Goal: Task Accomplishment & Management: Use online tool/utility

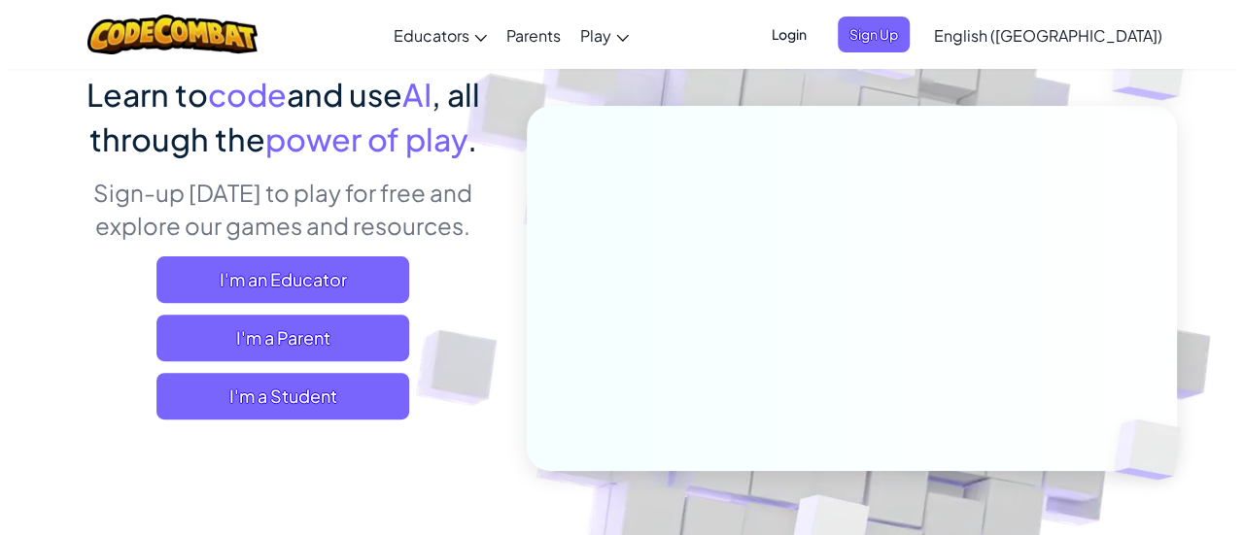
scroll to position [164, 0]
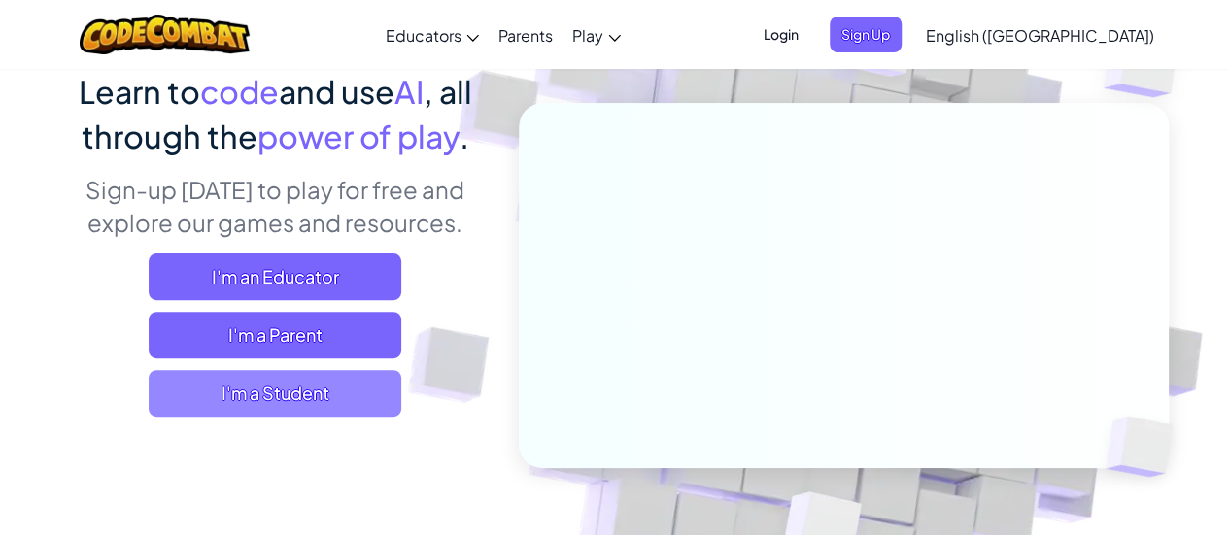
click at [315, 405] on span "I'm a Student" at bounding box center [275, 393] width 253 height 47
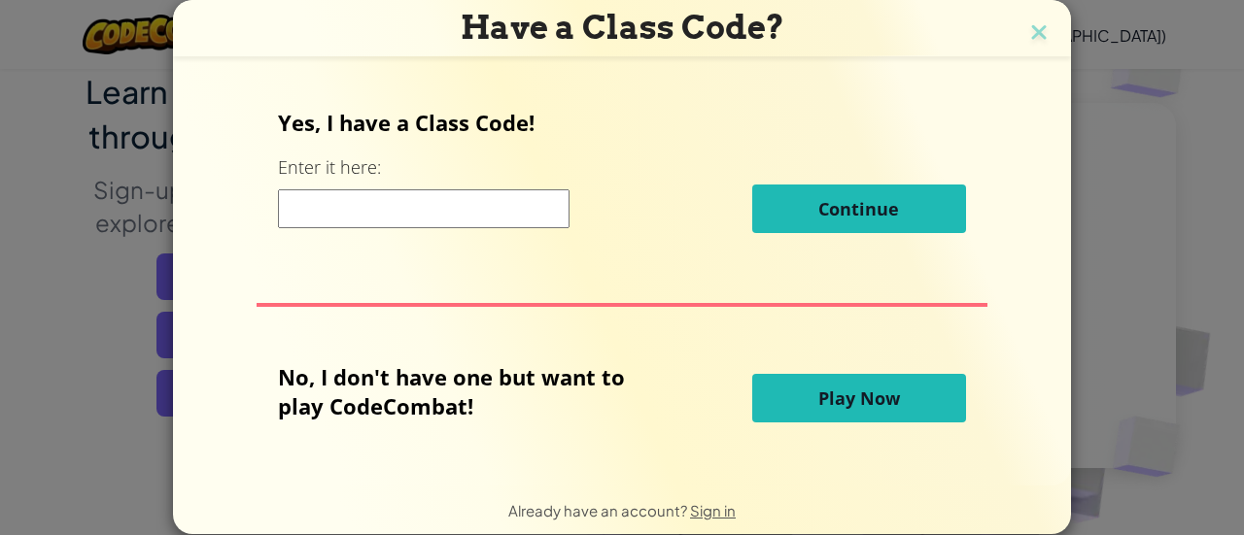
scroll to position [27, 0]
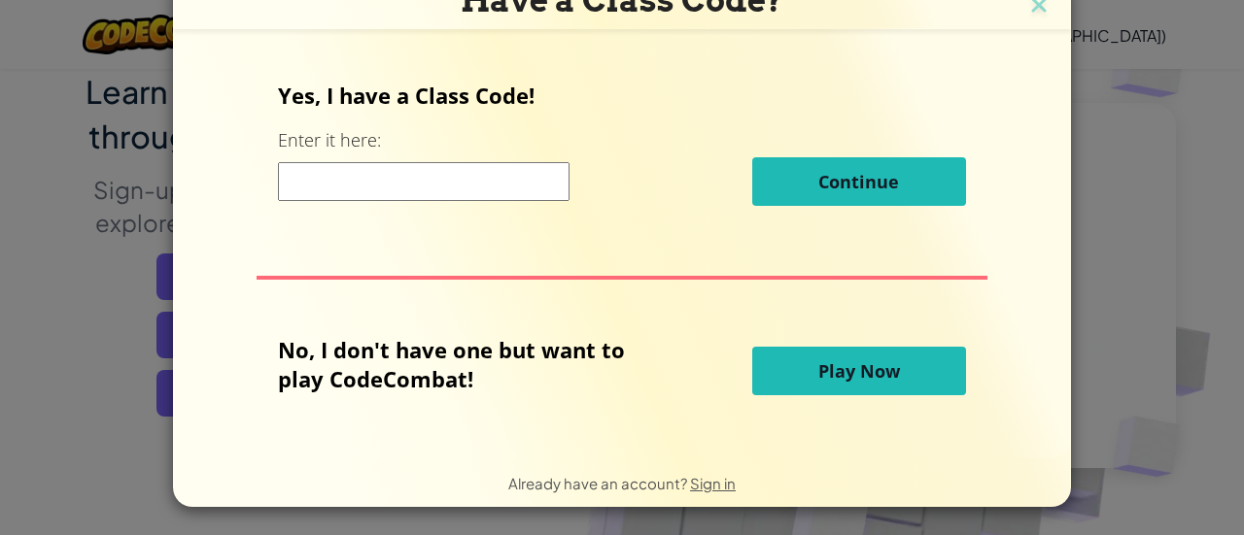
click at [818, 374] on span "Play Now" at bounding box center [859, 370] width 82 height 23
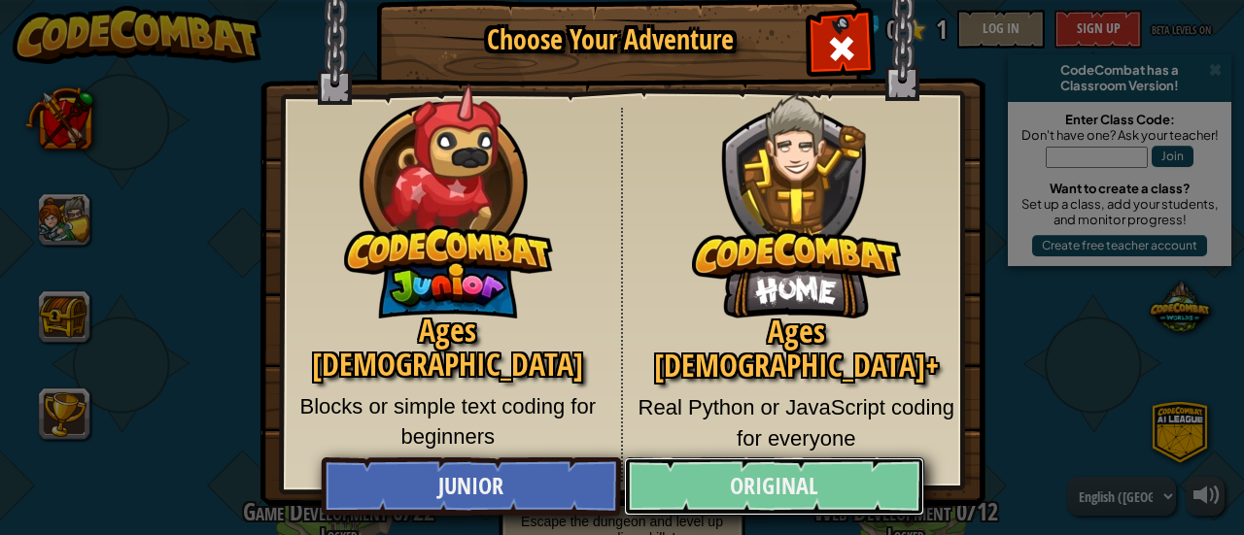
click at [735, 483] on link "Original" at bounding box center [773, 487] width 299 height 58
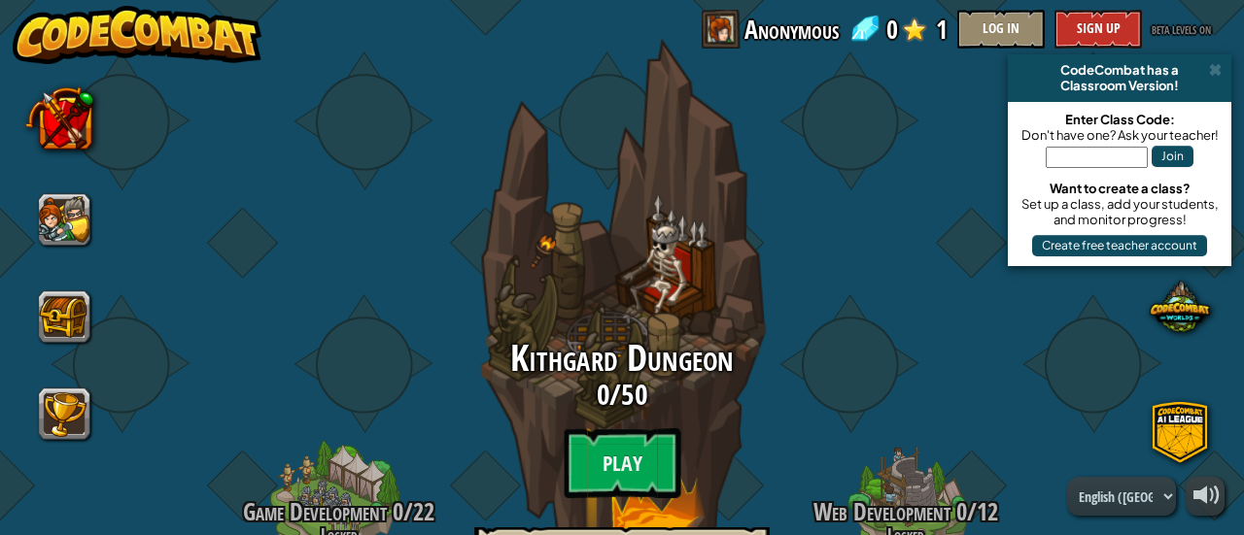
scroll to position [103, 0]
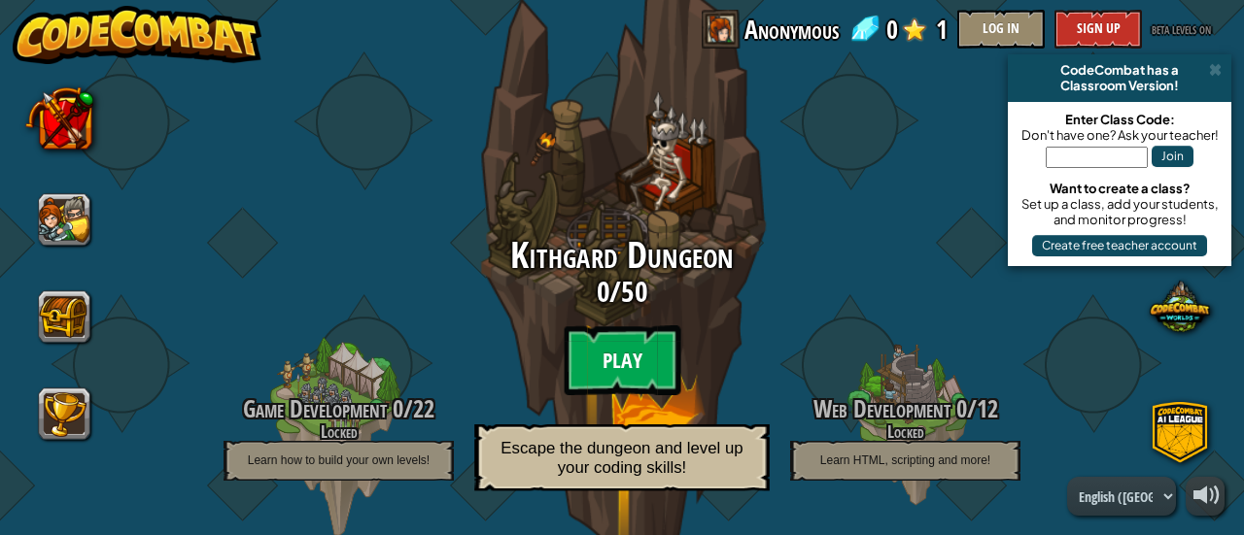
click at [616, 364] on btn "Play" at bounding box center [622, 360] width 117 height 70
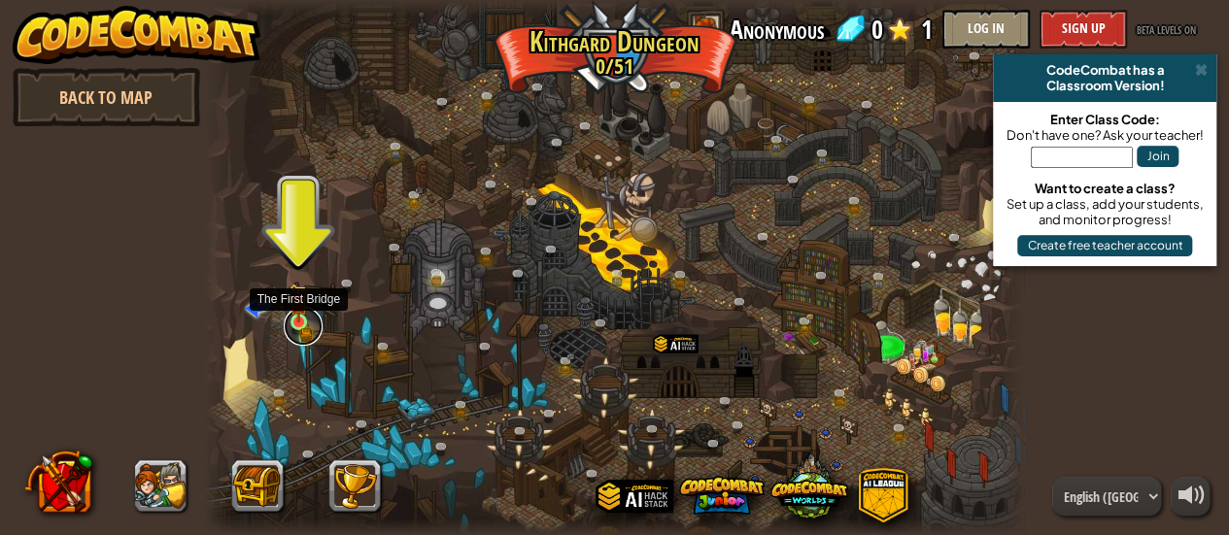
click at [300, 325] on link at bounding box center [303, 326] width 39 height 39
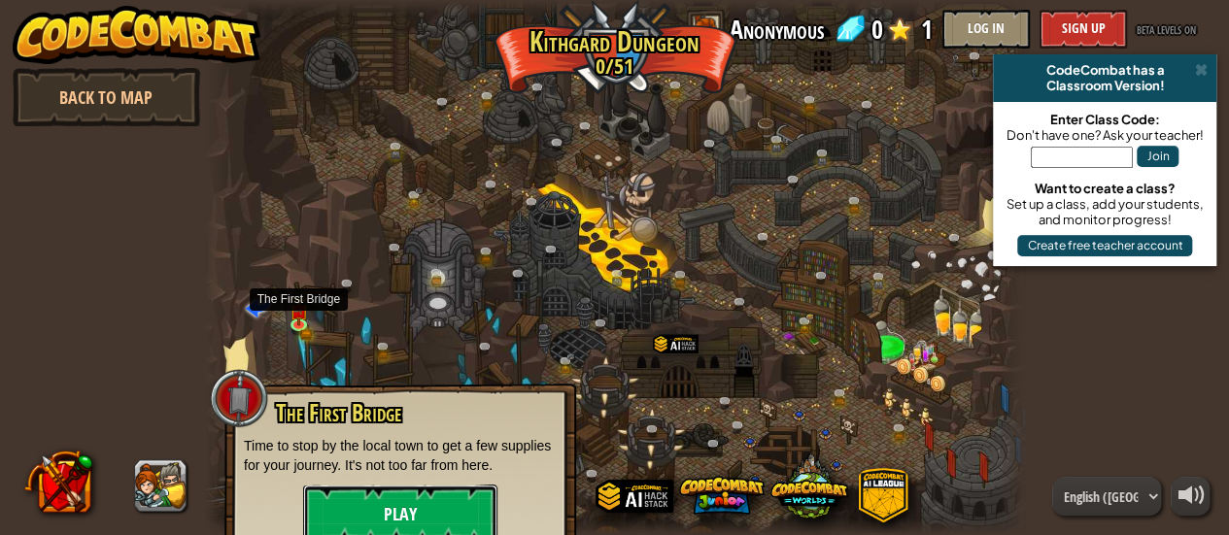
click at [420, 515] on button "Play" at bounding box center [400, 514] width 194 height 58
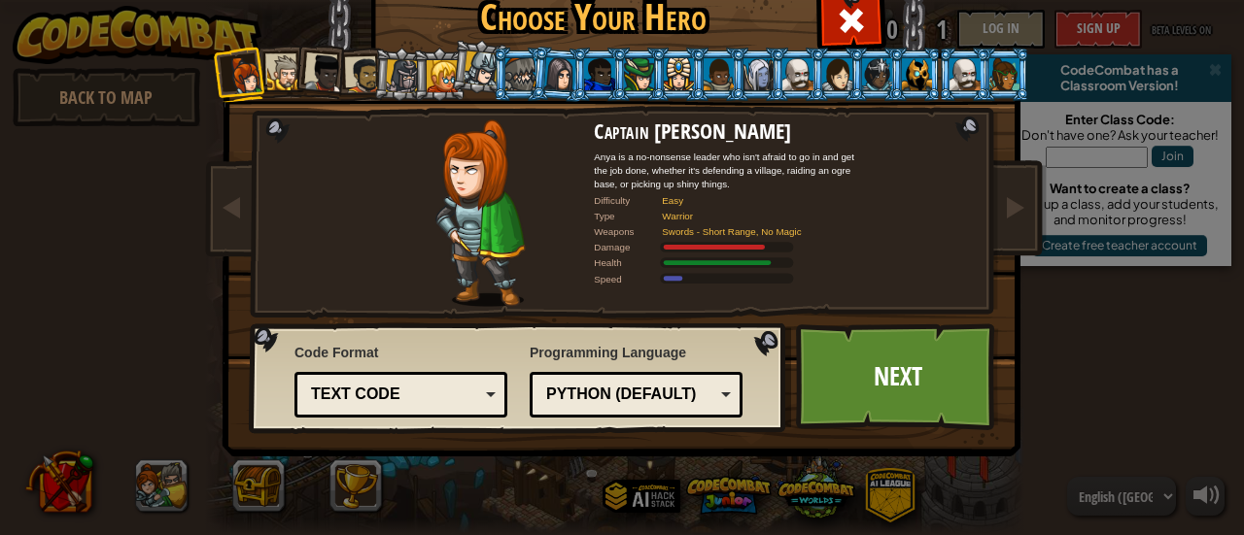
click at [431, 393] on div "Text code" at bounding box center [395, 395] width 168 height 22
click at [435, 357] on div "Code Format Text code Blocks and code Blocks Blocks (Icons) Text code Blocks - …" at bounding box center [400, 380] width 213 height 85
click at [274, 77] on div at bounding box center [285, 73] width 36 height 36
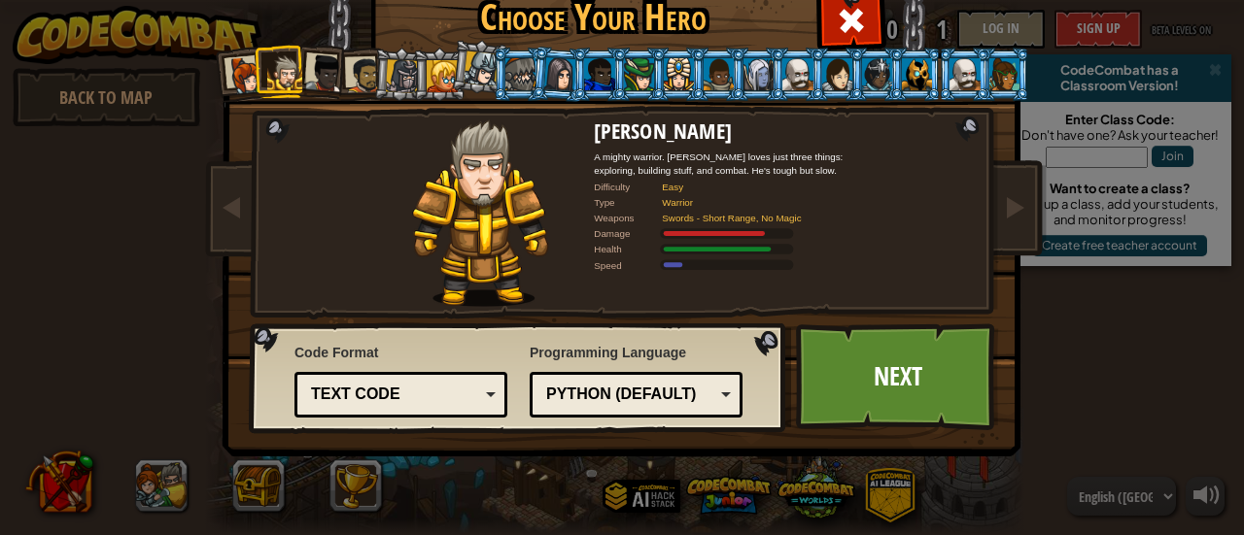
click at [245, 72] on div at bounding box center [245, 75] width 39 height 39
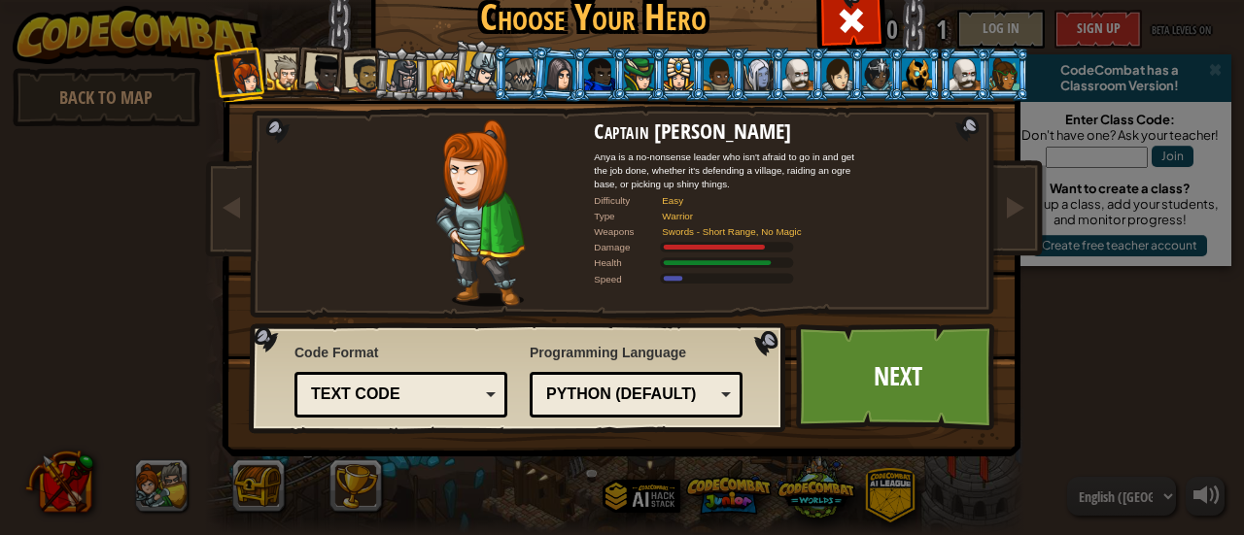
click at [292, 72] on li at bounding box center [320, 71] width 57 height 57
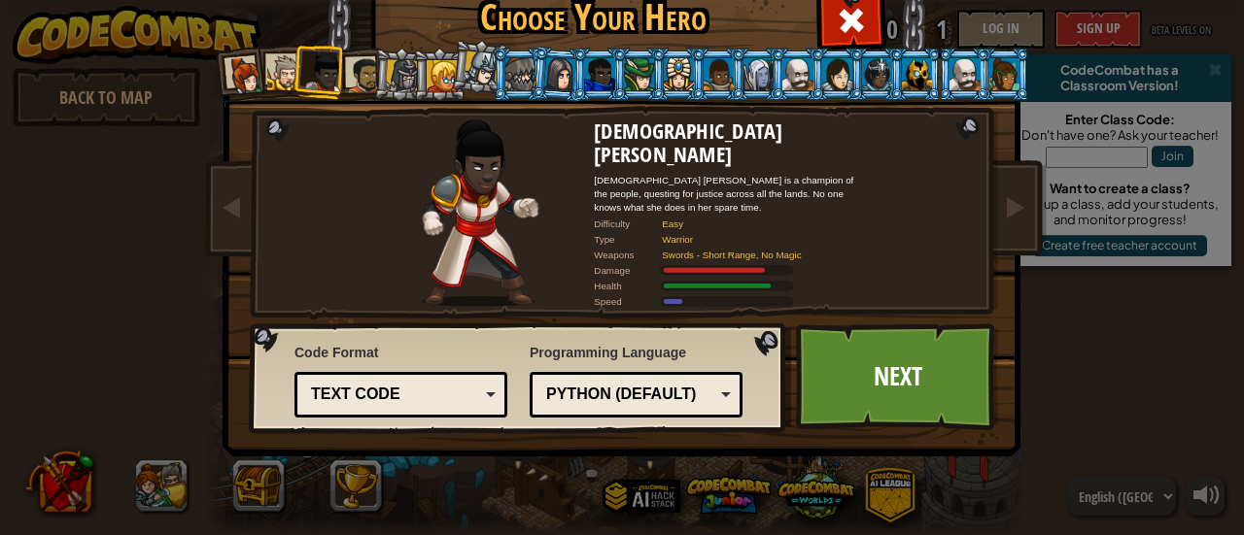
click at [665, 77] on div at bounding box center [679, 73] width 30 height 31
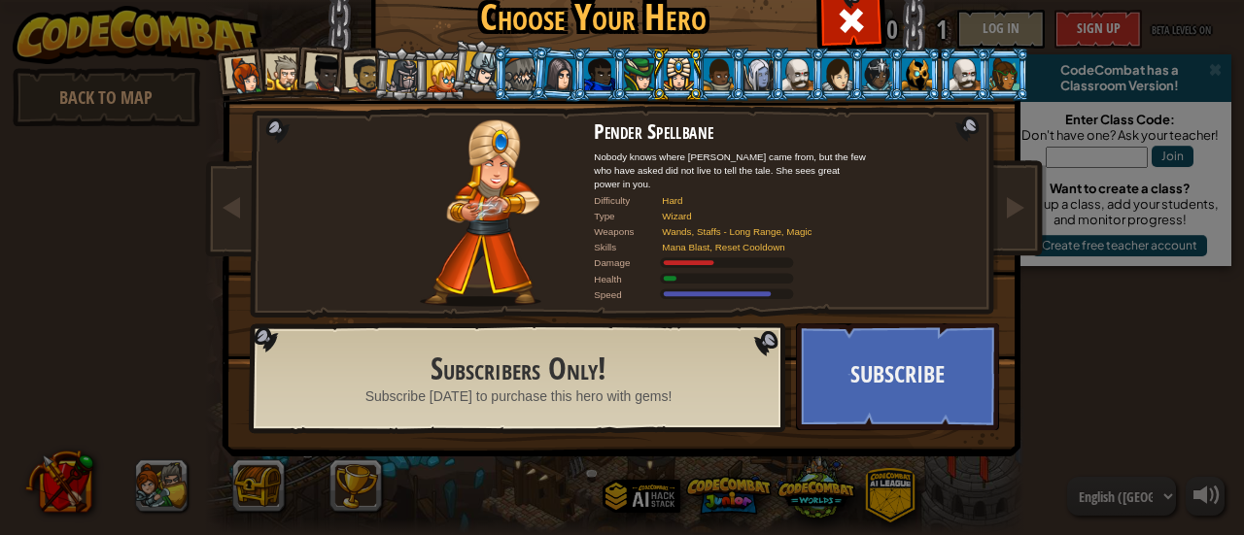
click at [470, 84] on div at bounding box center [481, 68] width 35 height 35
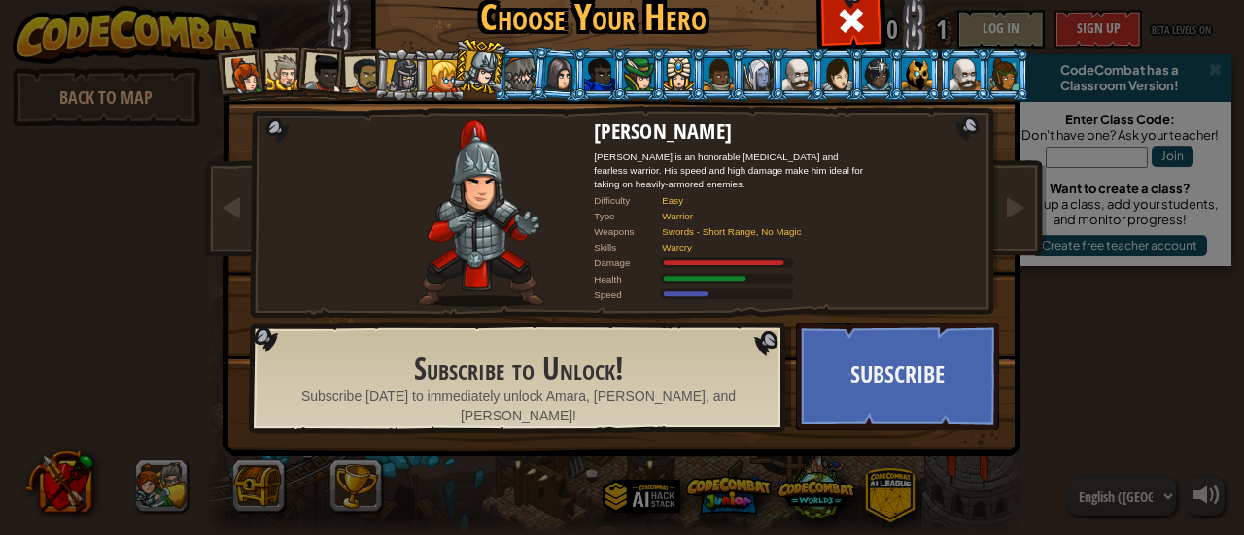
click at [451, 81] on li at bounding box center [479, 66] width 57 height 58
click at [428, 81] on div at bounding box center [442, 75] width 31 height 31
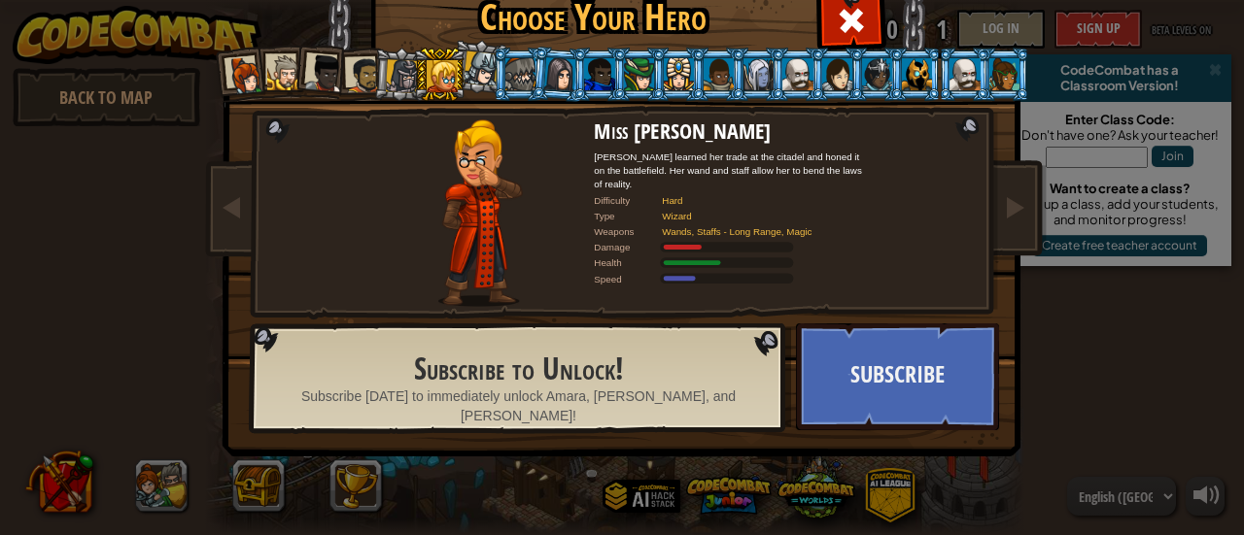
click at [228, 75] on div at bounding box center [245, 75] width 39 height 39
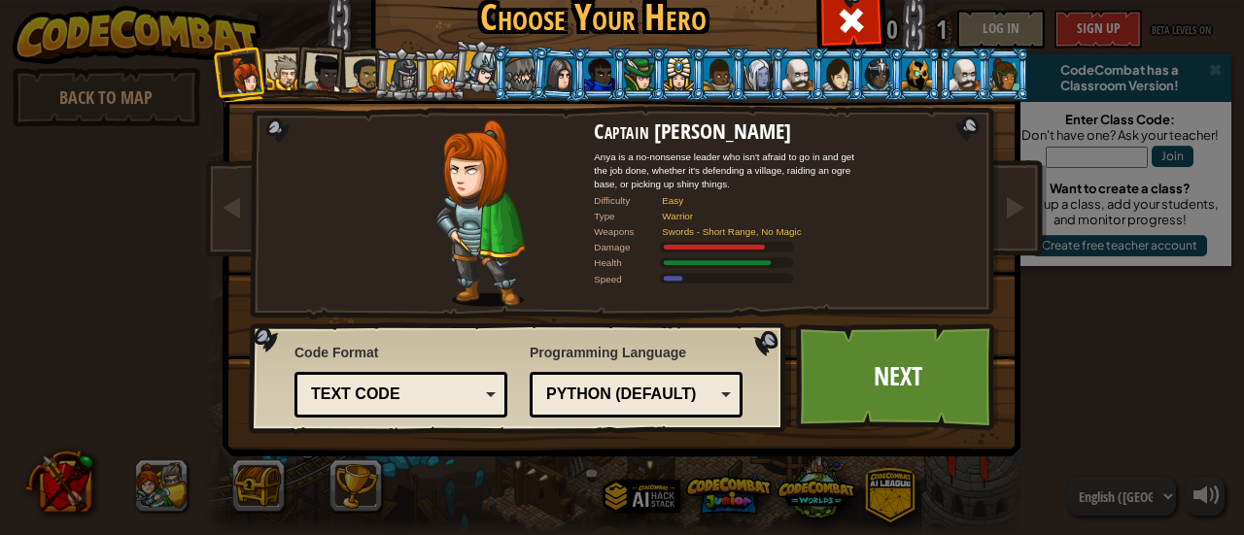
click at [624, 387] on div "Python (Default)" at bounding box center [630, 395] width 168 height 22
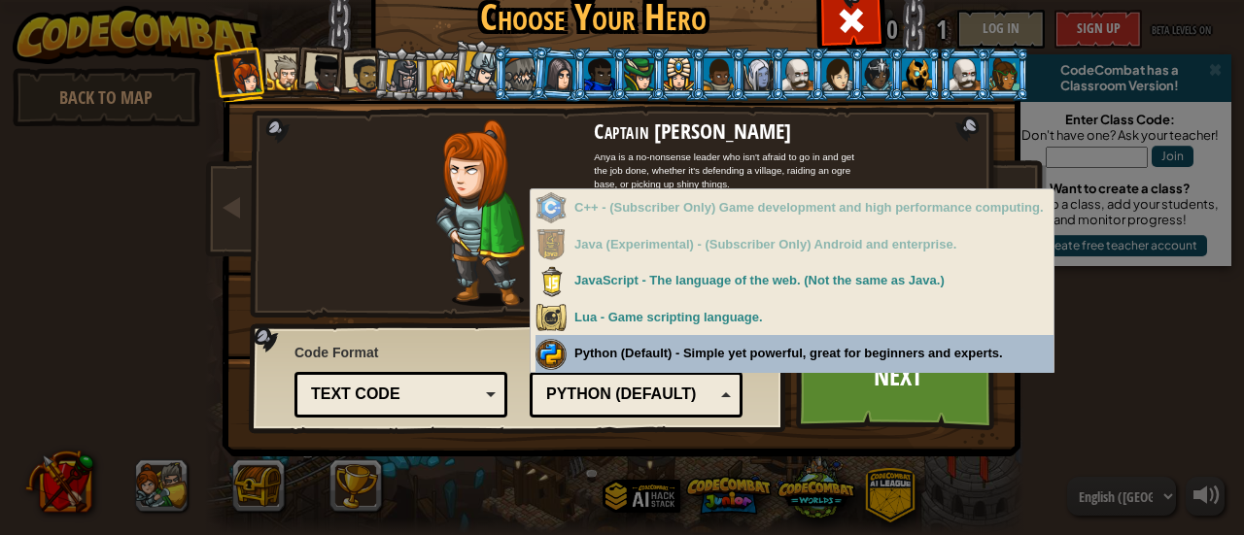
click at [680, 351] on div "Programming Language Python (Default) JavaScript Lua C++ Java (Experimental) Py…" at bounding box center [636, 378] width 213 height 80
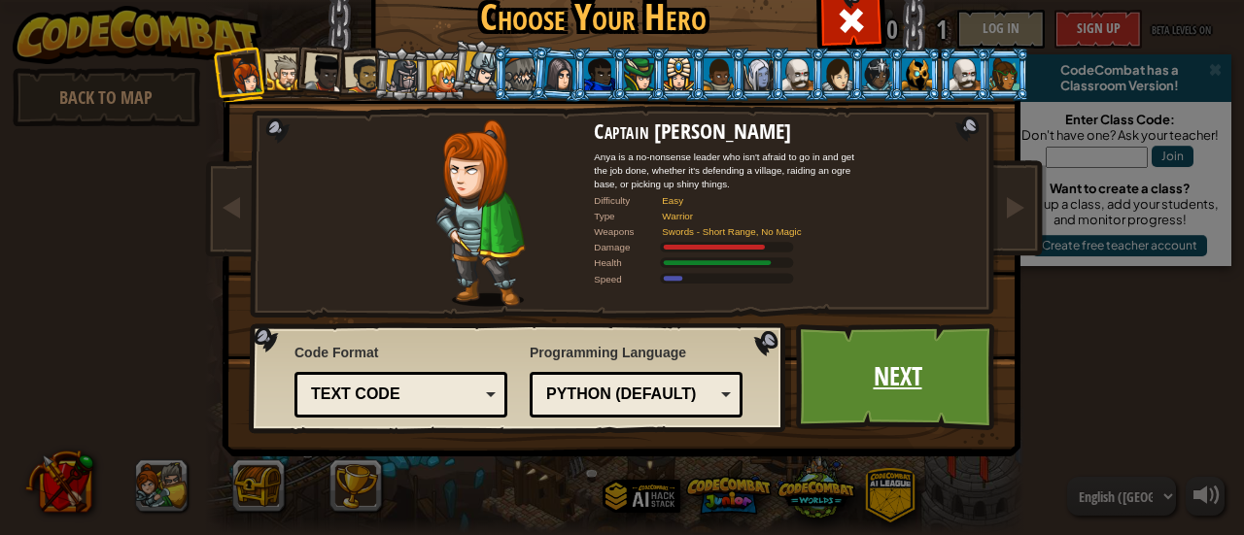
click at [859, 376] on link "Next" at bounding box center [897, 377] width 203 height 107
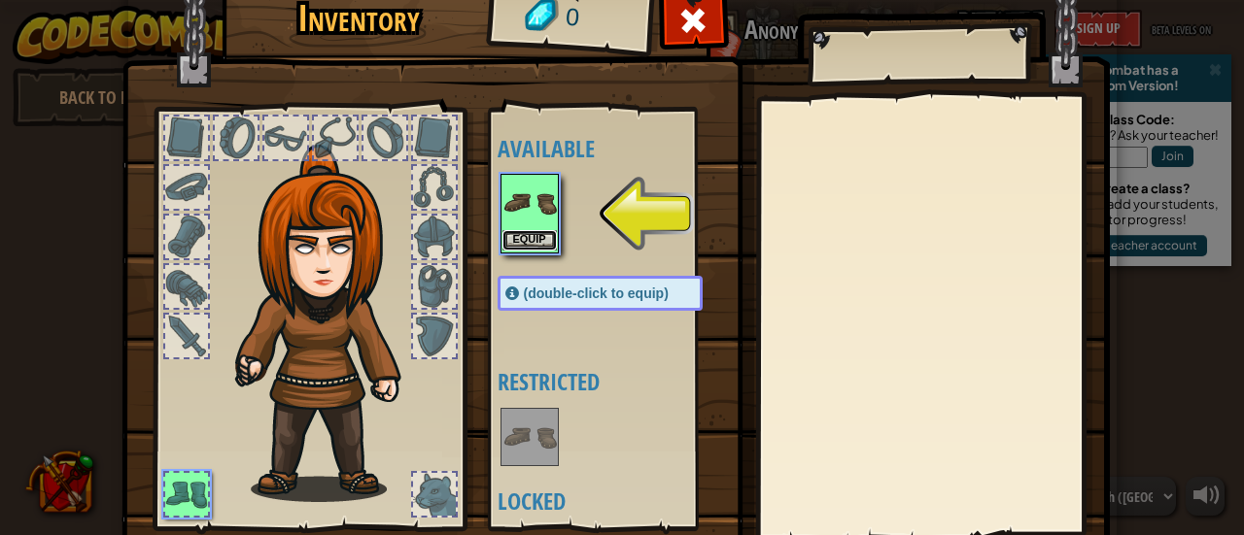
click at [522, 238] on button "Equip" at bounding box center [529, 240] width 54 height 20
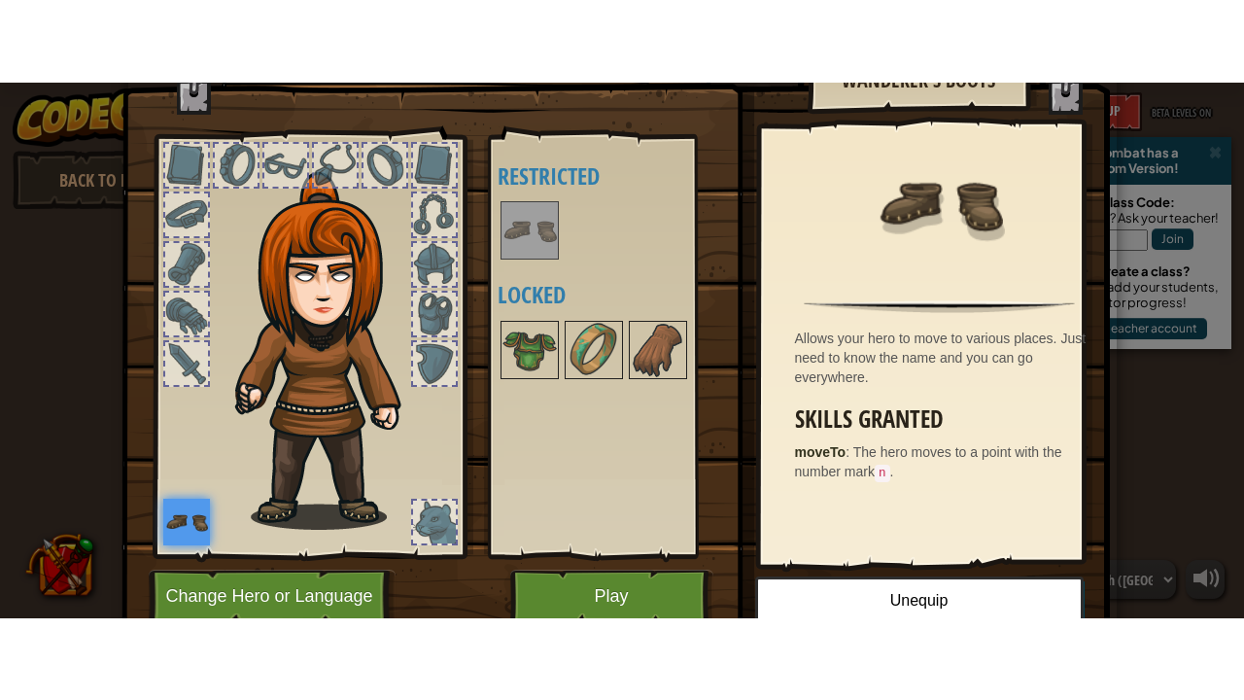
scroll to position [134, 0]
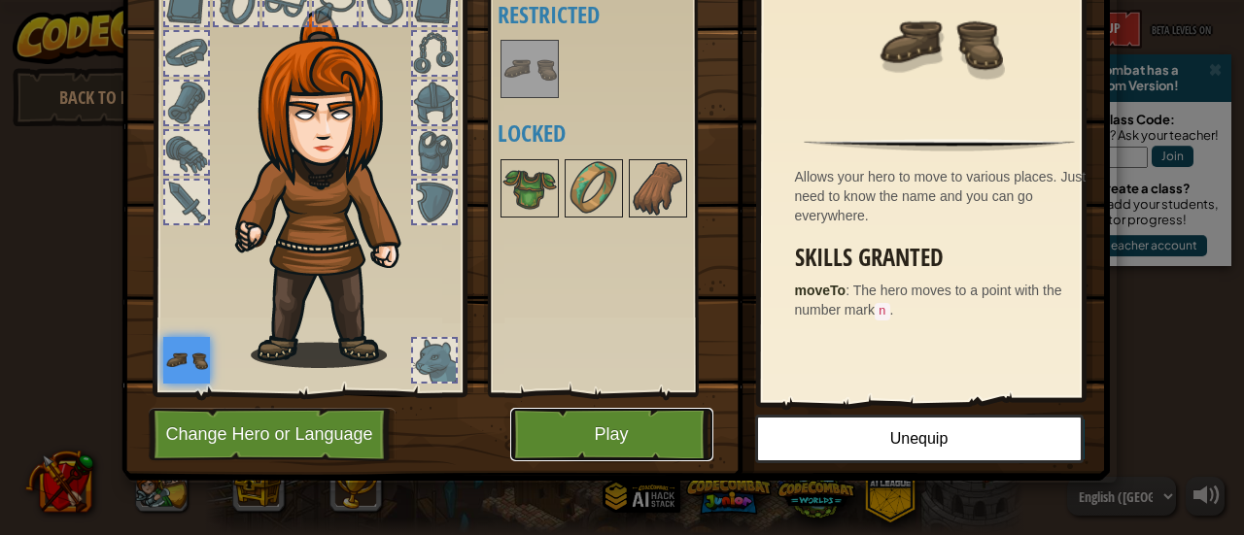
click at [608, 437] on button "Play" at bounding box center [611, 434] width 203 height 53
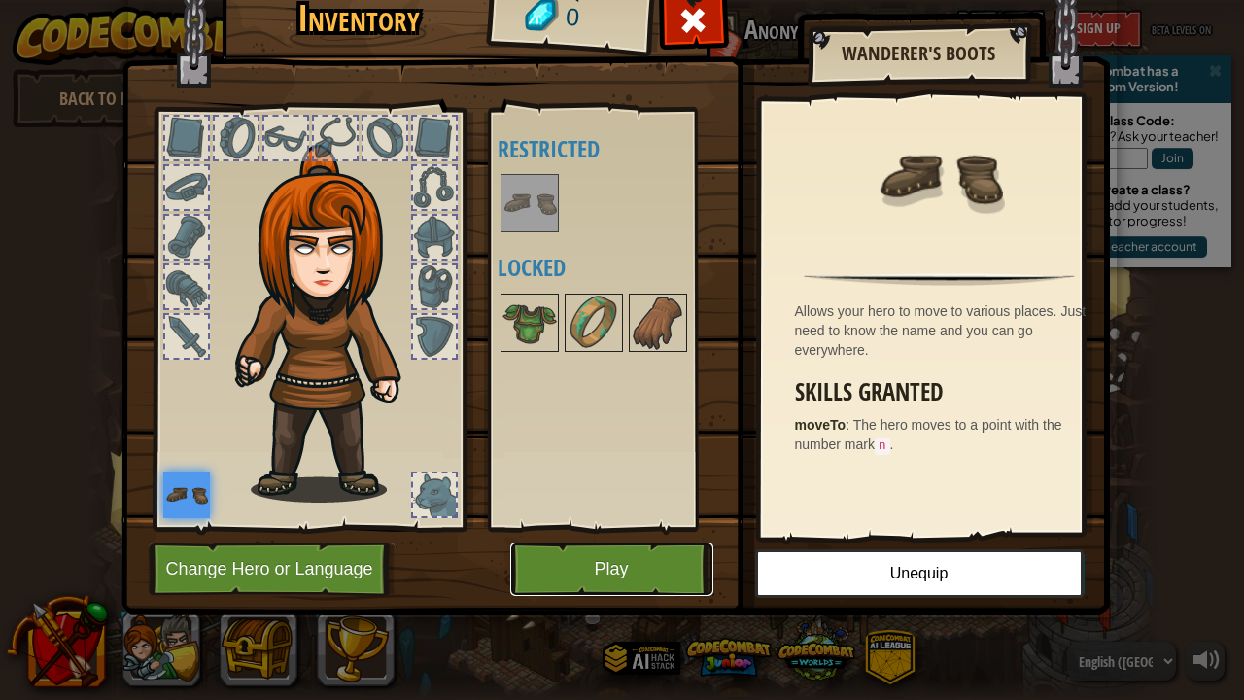
scroll to position [0, 0]
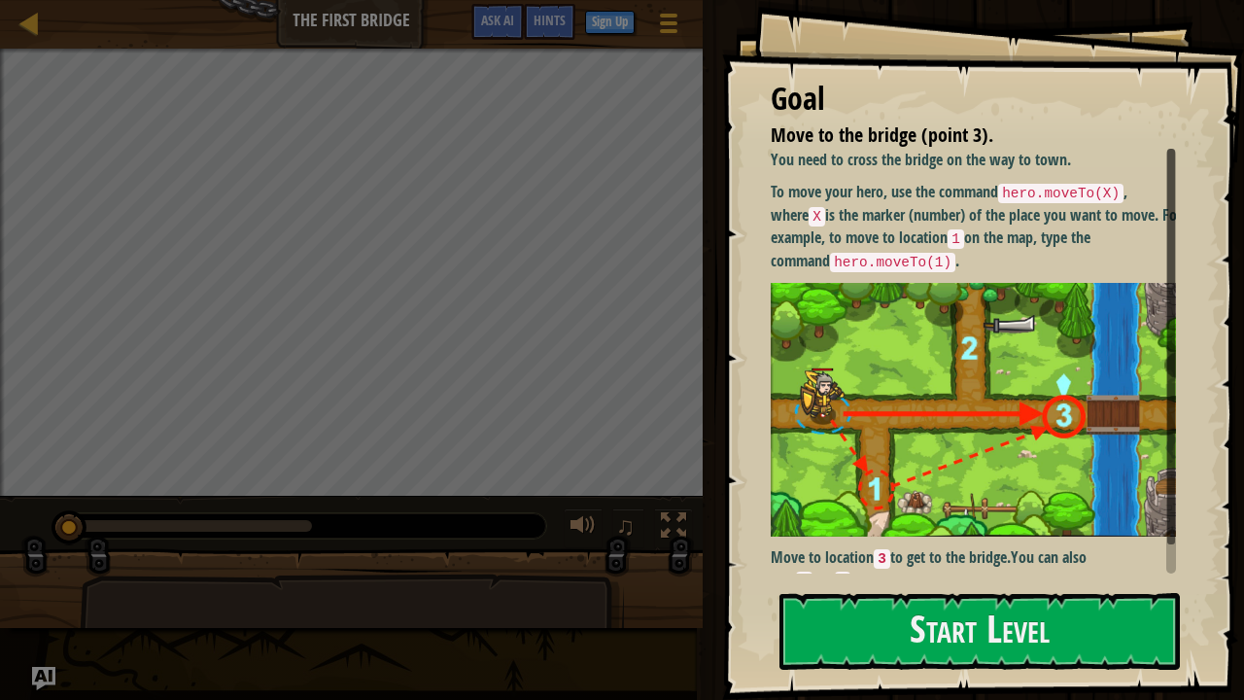
scroll to position [17, 0]
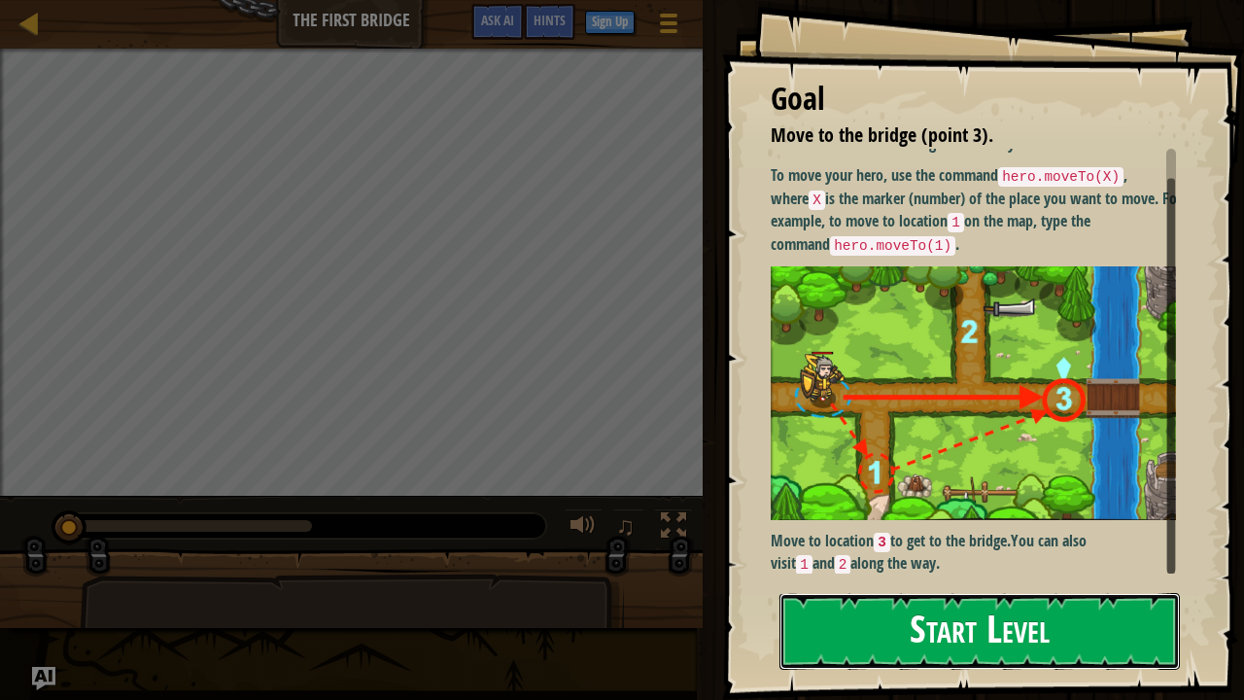
click at [931, 534] on button "Start Level" at bounding box center [979, 631] width 400 height 77
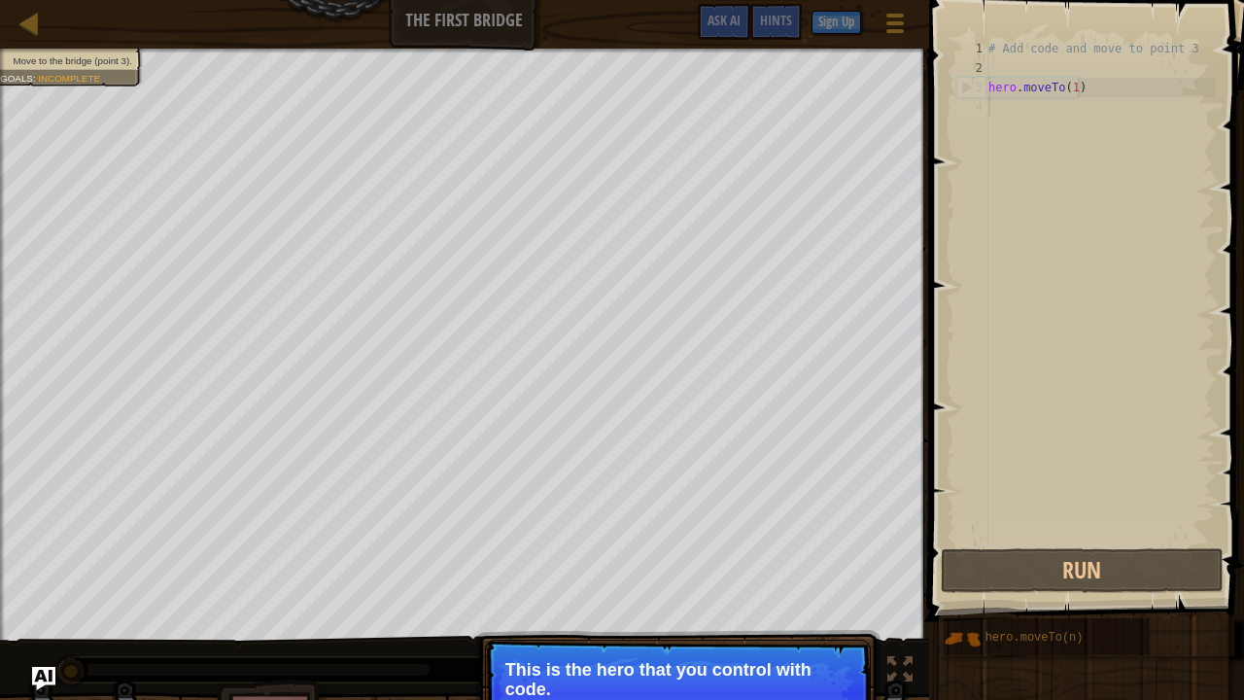
click at [628, 534] on p "This is the hero that you control with code." at bounding box center [677, 679] width 345 height 39
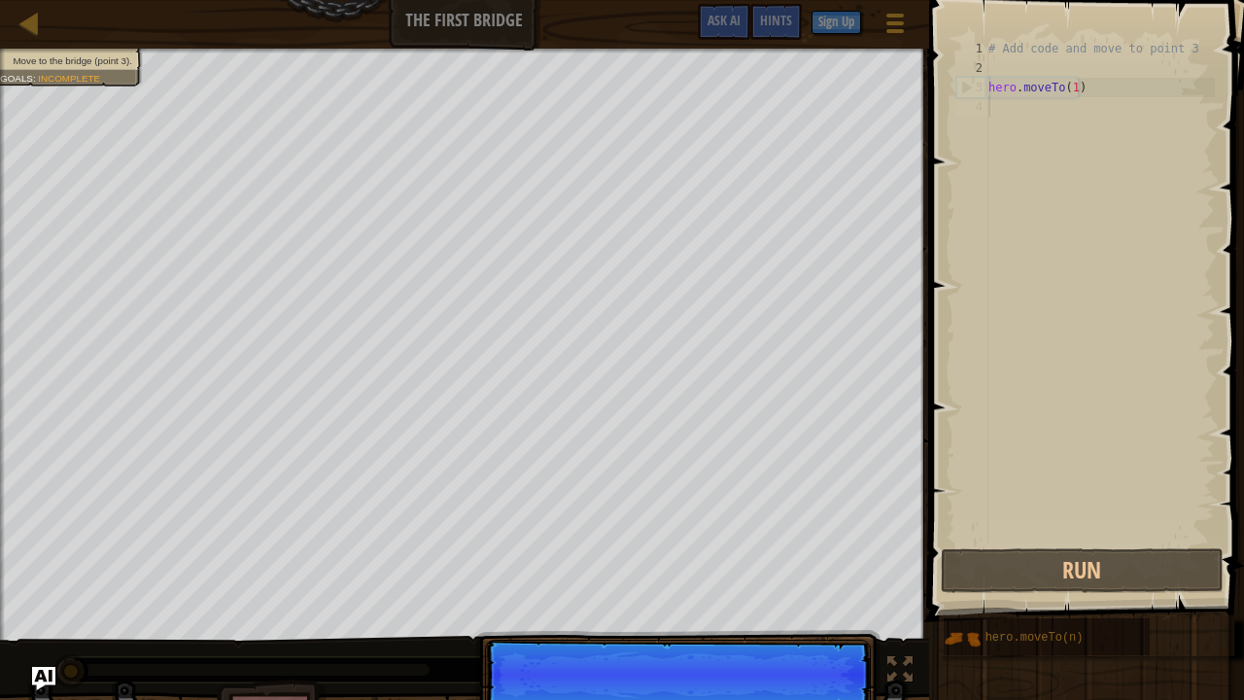
scroll to position [9, 0]
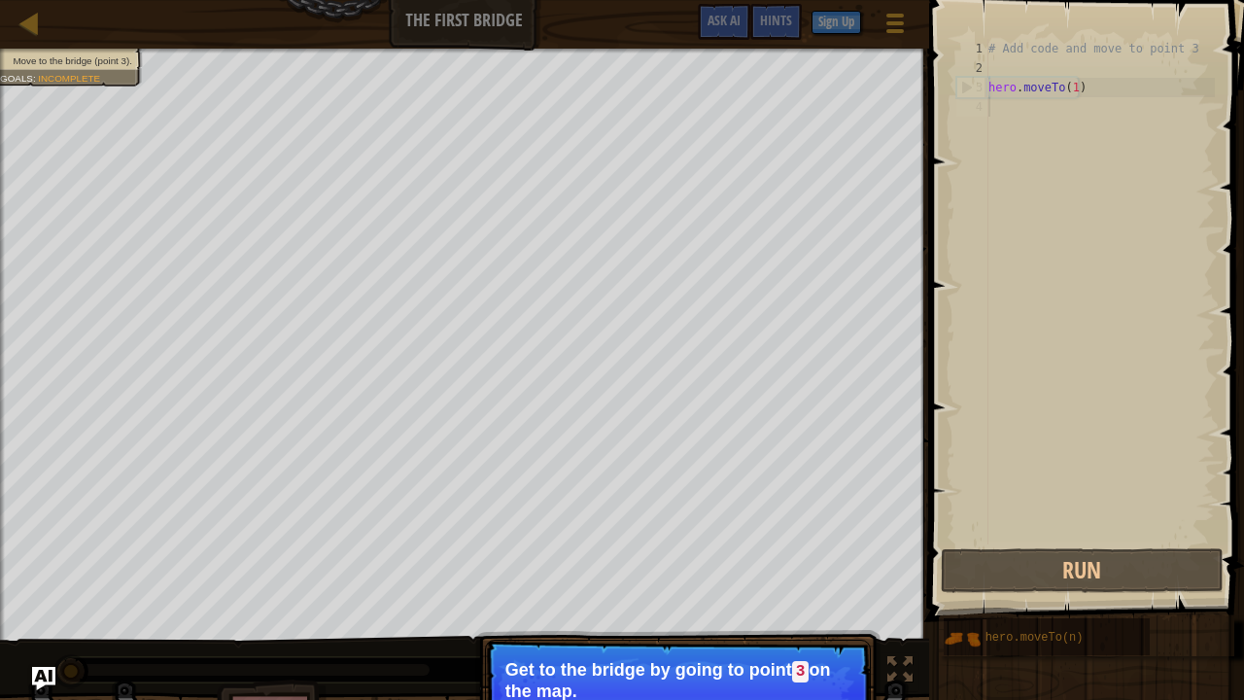
click at [633, 534] on p "Get to the bridge by going to point 3 on the map." at bounding box center [677, 680] width 345 height 41
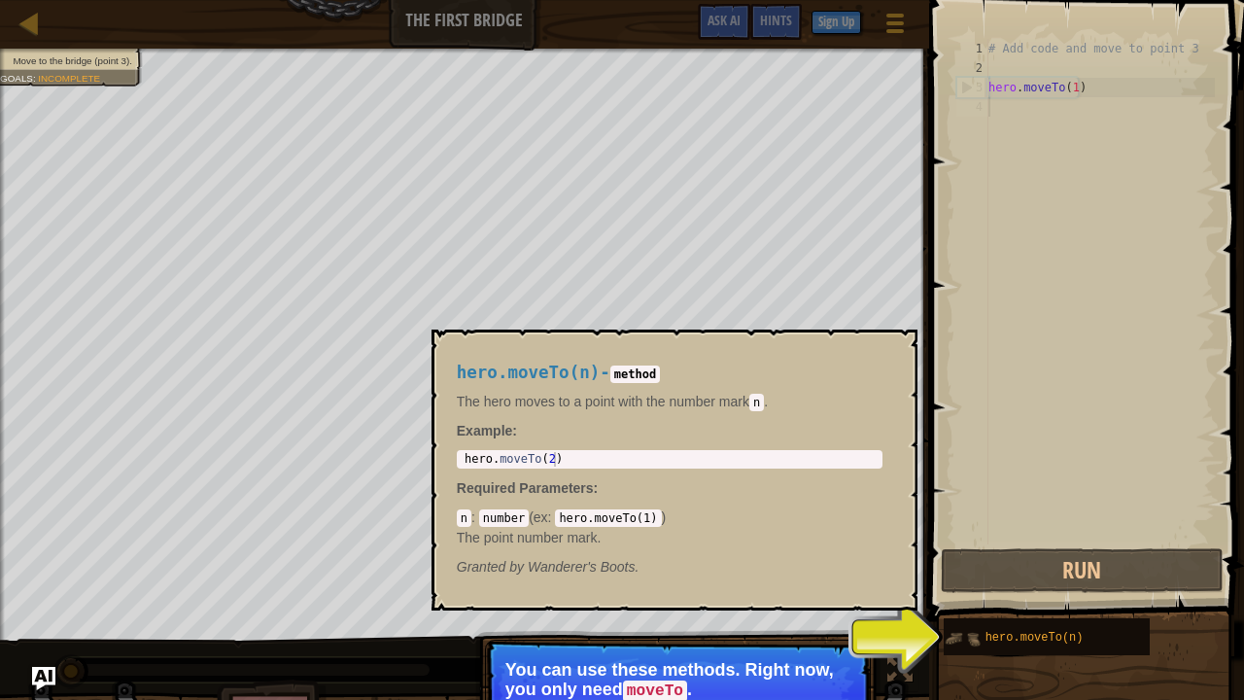
click at [966, 534] on img at bounding box center [961, 638] width 37 height 37
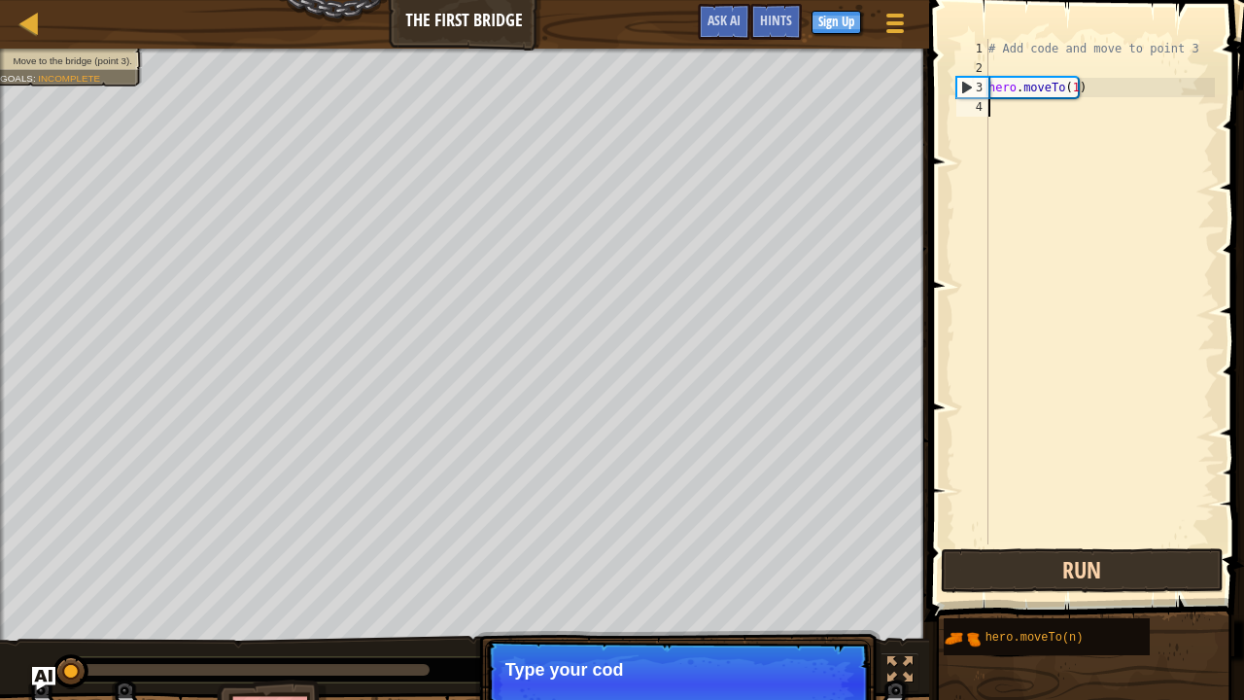
drag, startPoint x: 1000, startPoint y: 638, endPoint x: 1017, endPoint y: 589, distance: 52.5
click at [1017, 534] on div "Hints 1 2 3 4 # Add code and move to point 3 hero . moveTo ( 1 ) הההההההההההההה…" at bounding box center [1083, 345] width 321 height 690
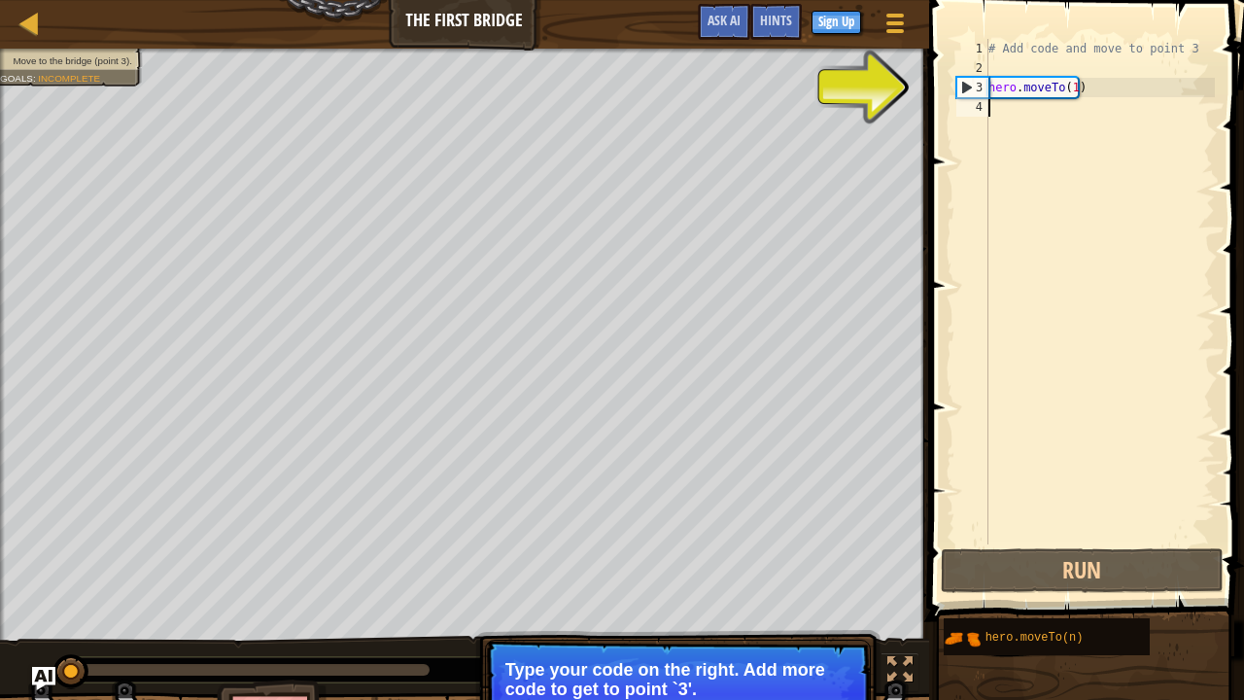
click at [1018, 86] on div "# Add code and move to point 3 hero . moveTo ( 1 )" at bounding box center [1099, 311] width 230 height 544
click at [1066, 86] on div "# Add code and move to point 3 hero . moveTo ( 1 )" at bounding box center [1099, 311] width 230 height 544
click at [1068, 86] on div "# Add code and move to point 3 hero . moveTo ( 1 )" at bounding box center [1099, 311] width 230 height 544
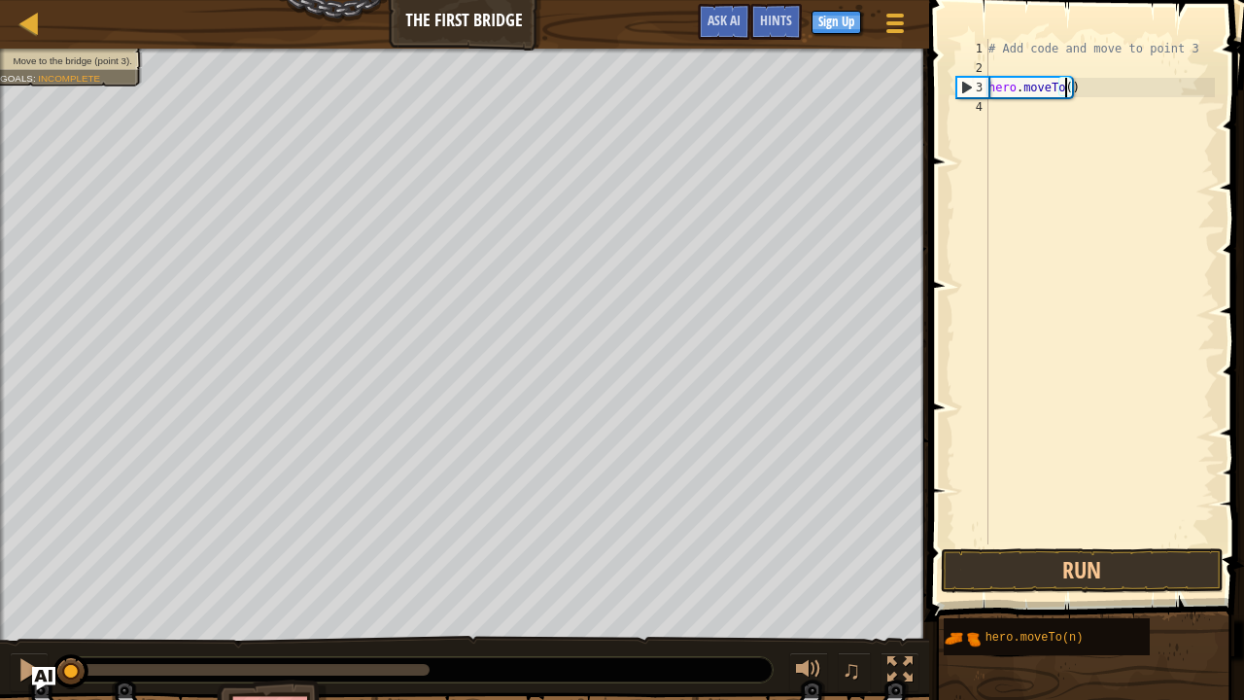
type textarea "hero.moveTo(3)"
click at [1000, 196] on div "# Add code and move to point 3 hero . moveTo ( 3 )" at bounding box center [1099, 311] width 230 height 544
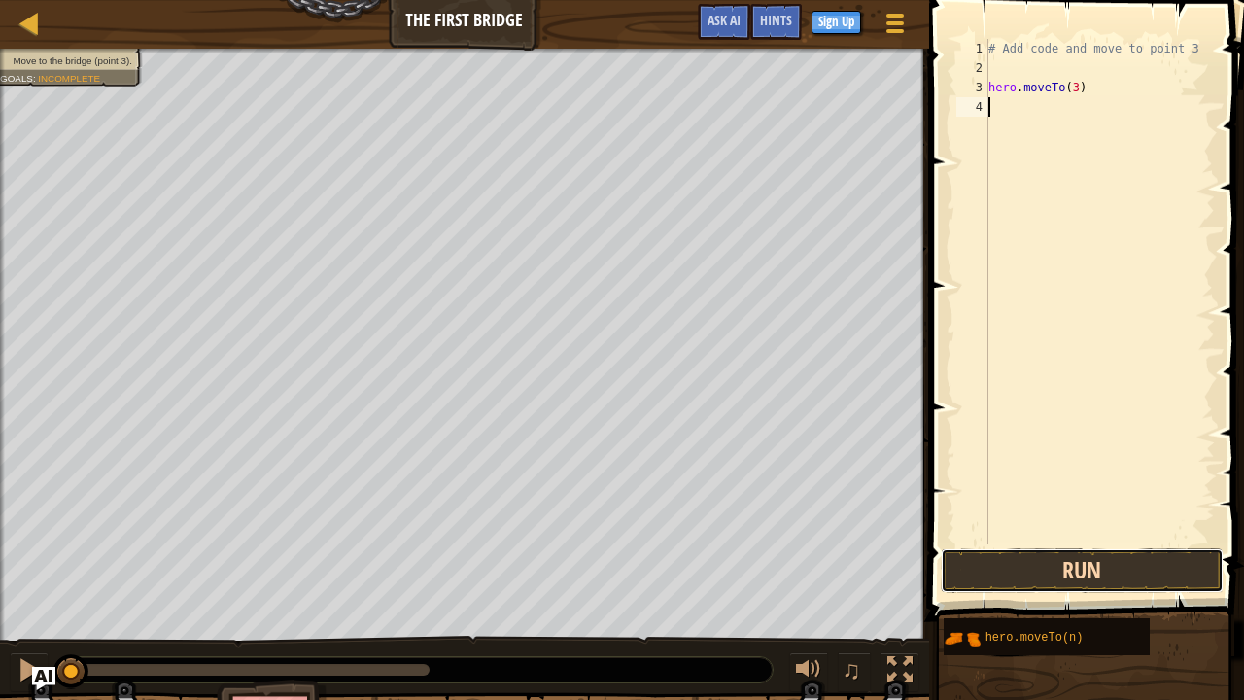
click at [1055, 534] on button "Run" at bounding box center [1082, 570] width 283 height 45
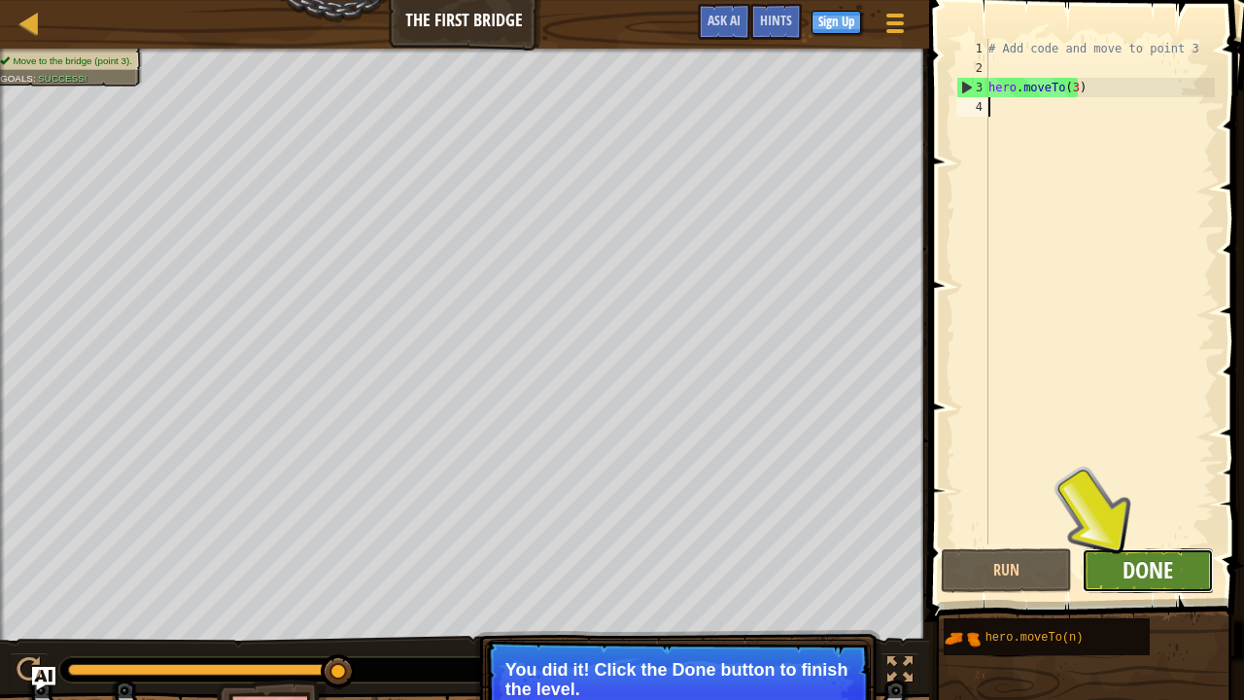
click at [1131, 534] on span "Done" at bounding box center [1147, 569] width 51 height 31
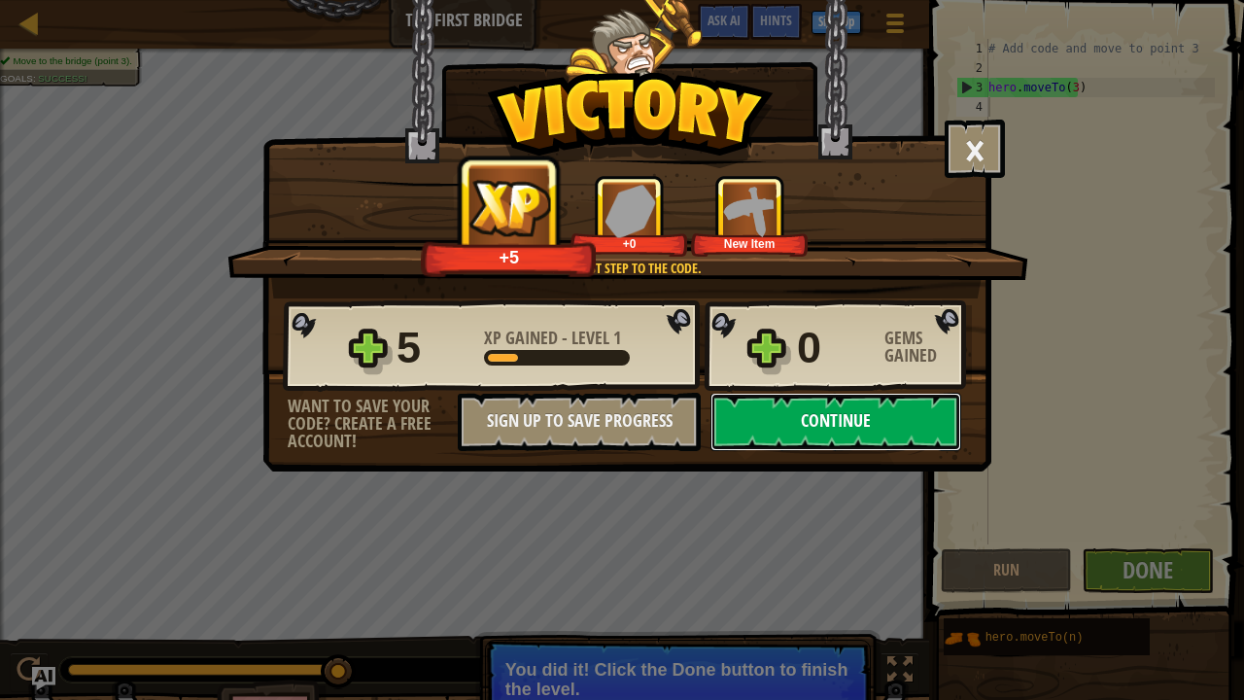
click at [809, 426] on button "Continue" at bounding box center [835, 422] width 251 height 58
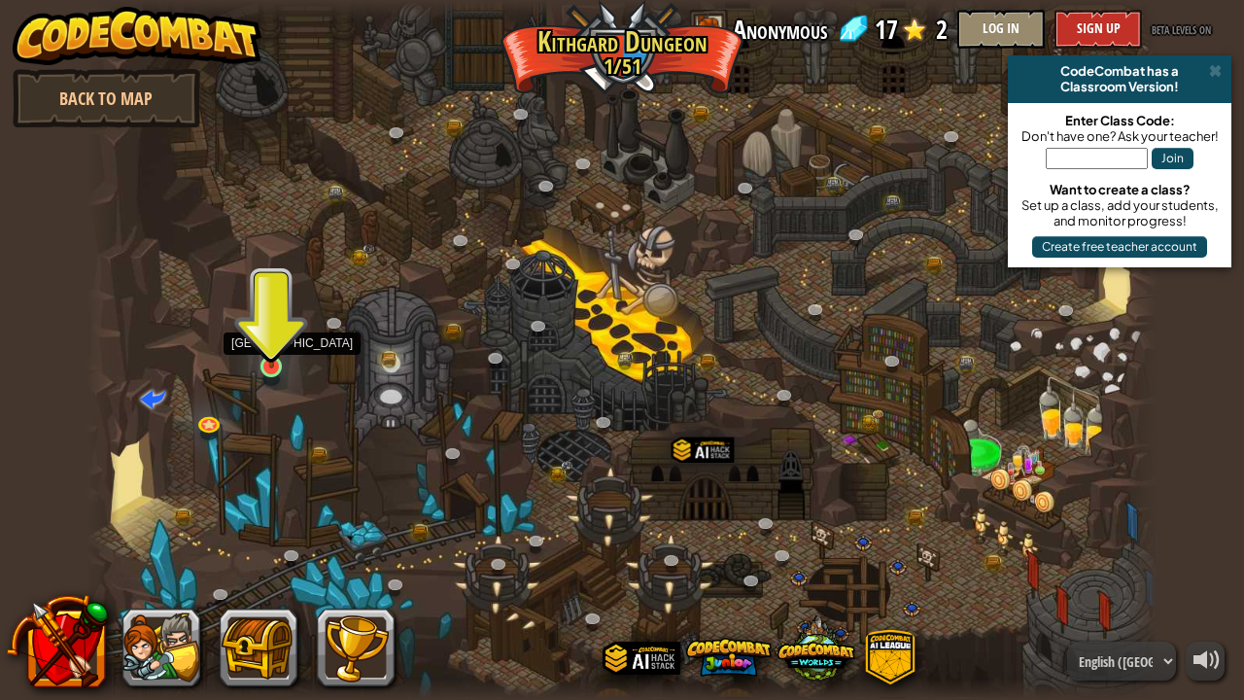
click at [268, 367] on img at bounding box center [271, 338] width 26 height 60
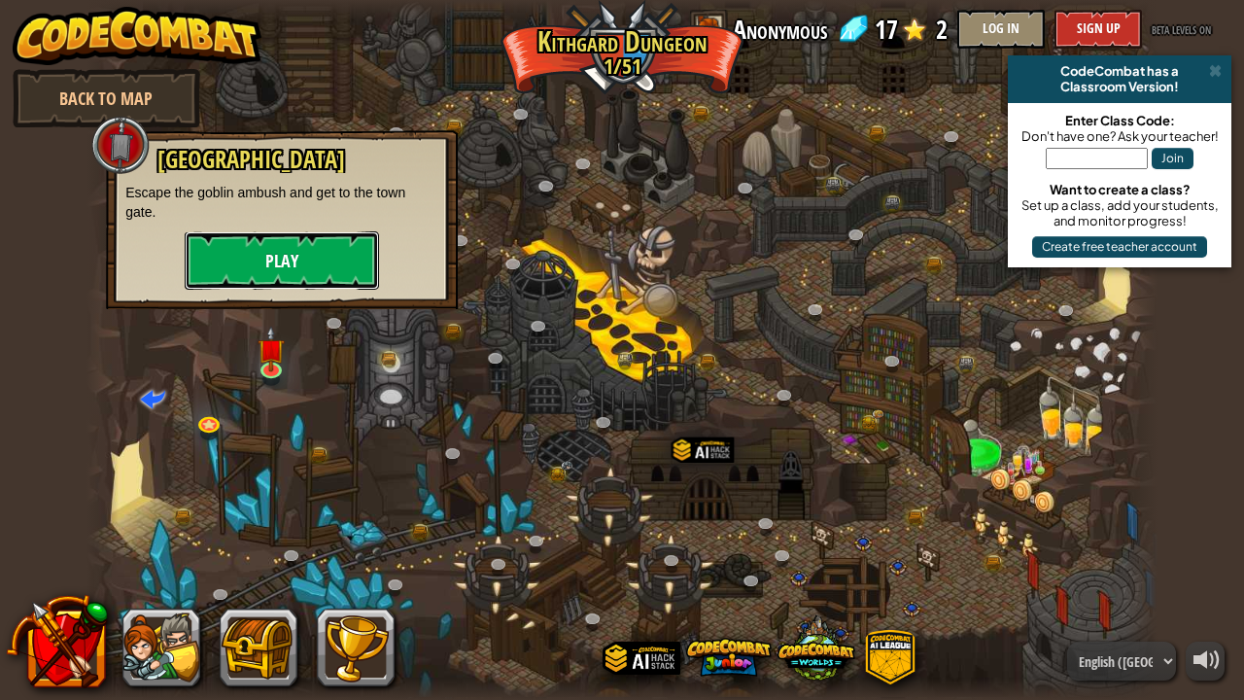
click at [276, 272] on button "Play" at bounding box center [282, 260] width 194 height 58
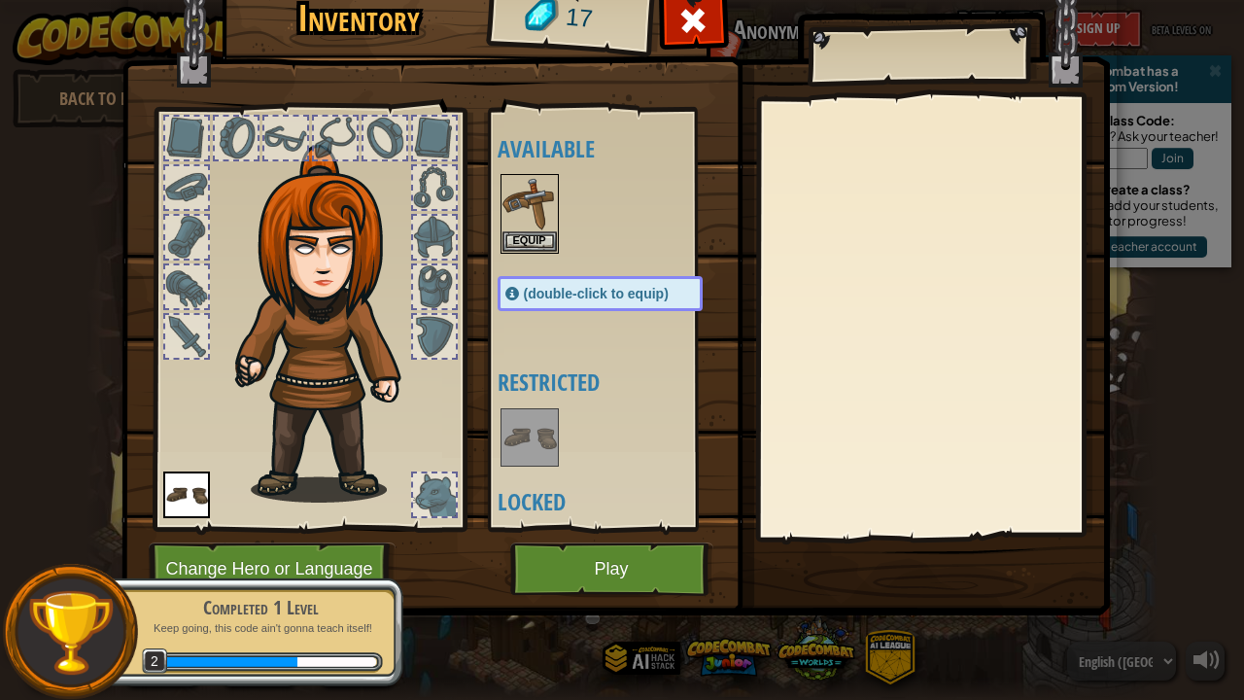
click at [570, 281] on div "(double-click to equip)" at bounding box center [599, 293] width 205 height 35
click at [537, 235] on button "Equip" at bounding box center [529, 240] width 54 height 20
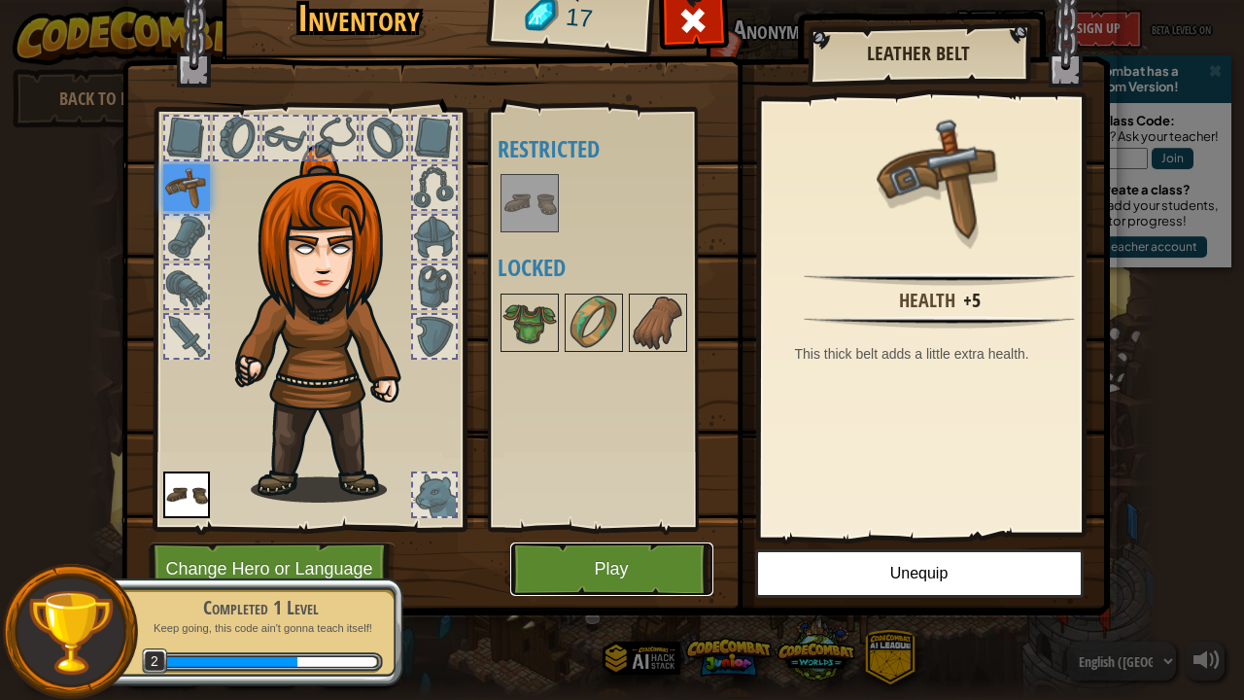
click at [622, 534] on button "Play" at bounding box center [611, 568] width 203 height 53
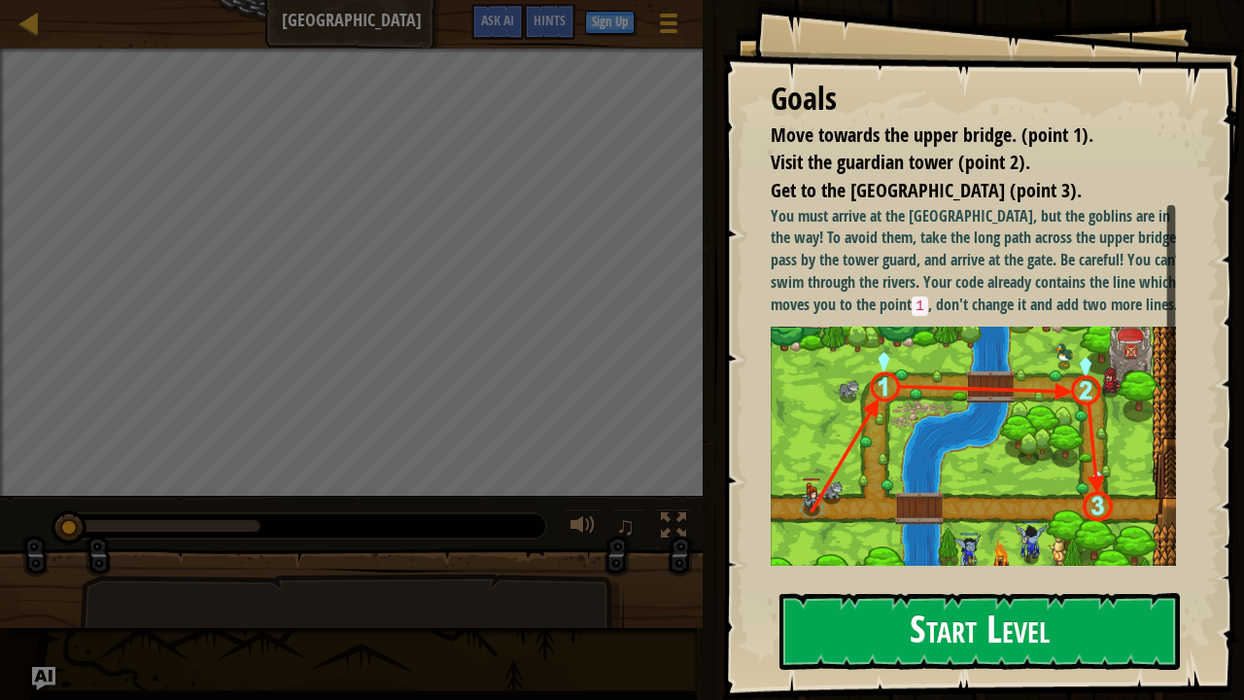
click at [940, 534] on button "Start Level" at bounding box center [979, 631] width 400 height 77
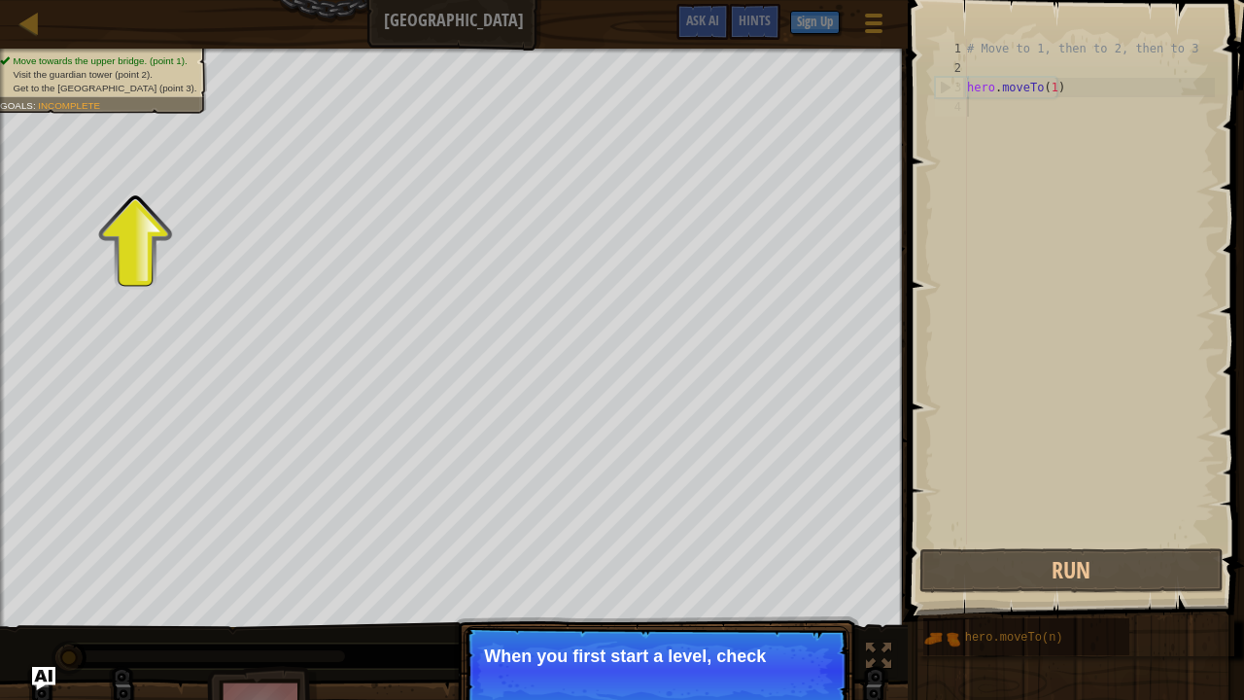
click at [984, 91] on div "# Move to 1, then to 2, then to 3 hero . moveTo ( 1 )" at bounding box center [1089, 311] width 252 height 544
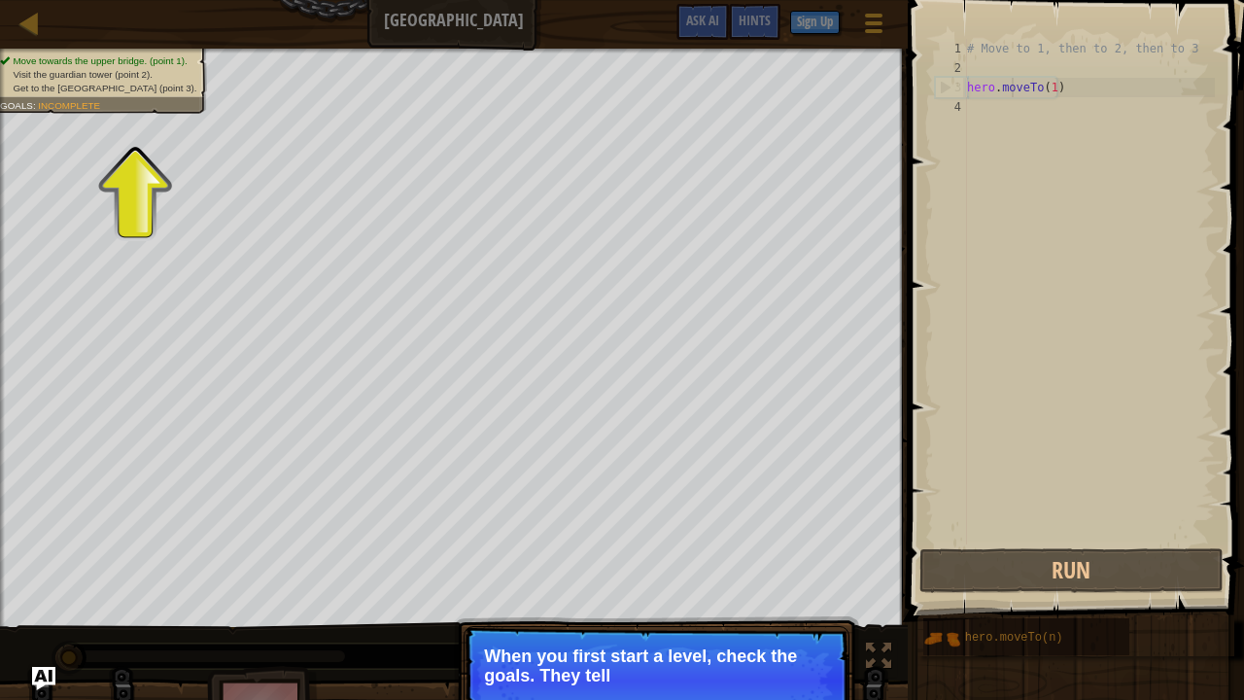
click at [1012, 91] on div "# Move to 1, then to 2, then to 3 hero . moveTo ( 1 )" at bounding box center [1089, 311] width 252 height 544
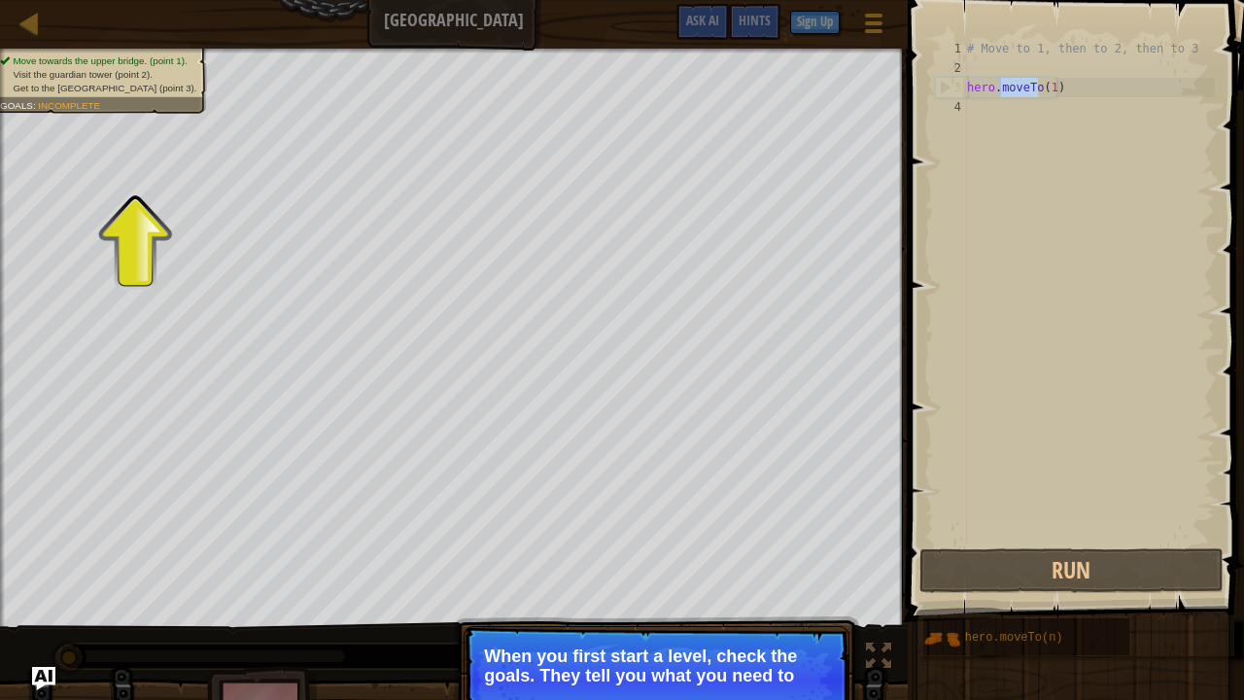
click at [1012, 91] on div "# Move to 1, then to 2, then to 3 hero . moveTo ( 1 )" at bounding box center [1089, 291] width 252 height 505
click at [1012, 91] on div "# Move to 1, then to 2, then to 3 hero . moveTo ( 1 )" at bounding box center [1089, 311] width 252 height 544
type textarea "hero.moveTo(1)"
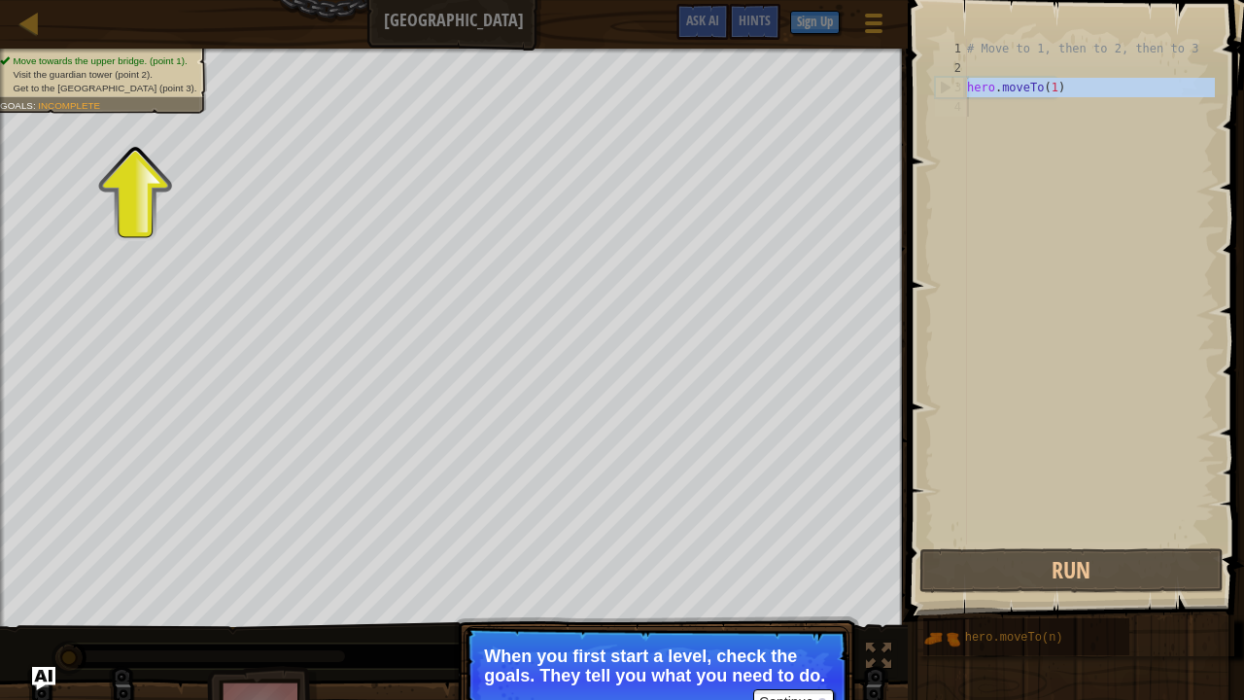
click at [1010, 103] on div "# Move to 1, then to 2, then to 3 hero . moveTo ( 1 )" at bounding box center [1089, 291] width 252 height 505
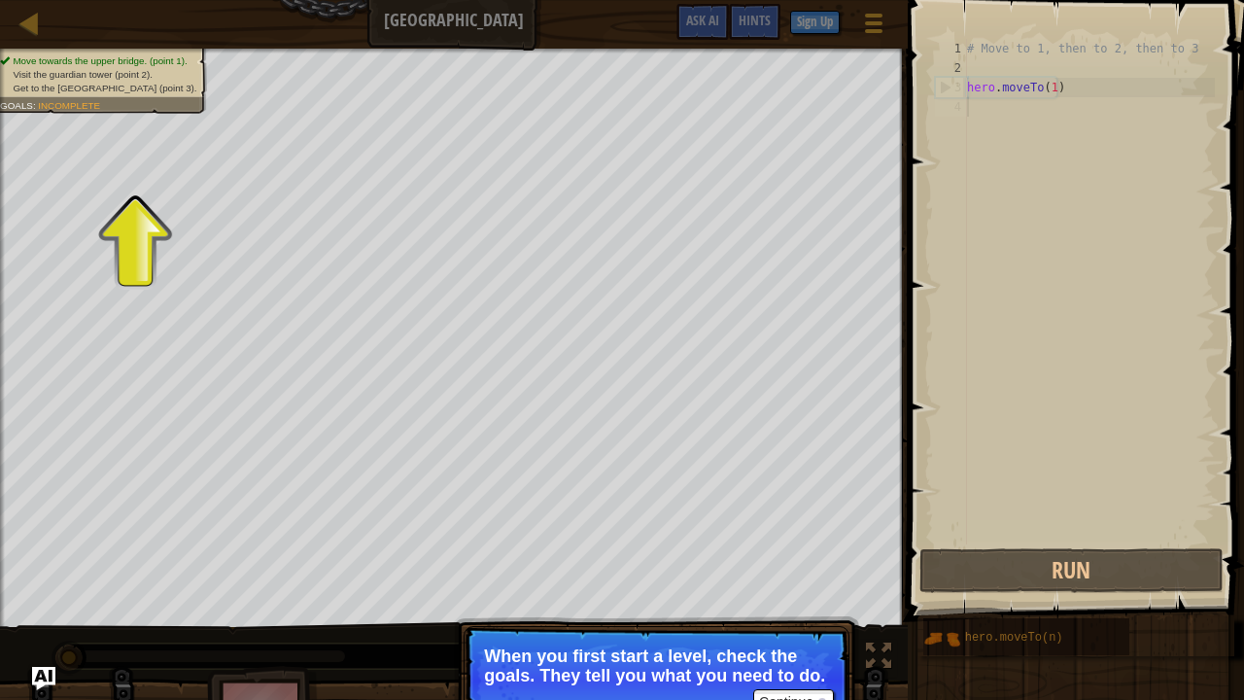
click at [1008, 107] on div "# Move to 1, then to 2, then to 3 hero . moveTo ( 1 )" at bounding box center [1089, 311] width 252 height 544
click at [1104, 83] on div "# Move to 1, then to 2, then to 3 hero . moveTo ( 1 )" at bounding box center [1089, 311] width 252 height 544
type textarea "hero.moveTo(1)"
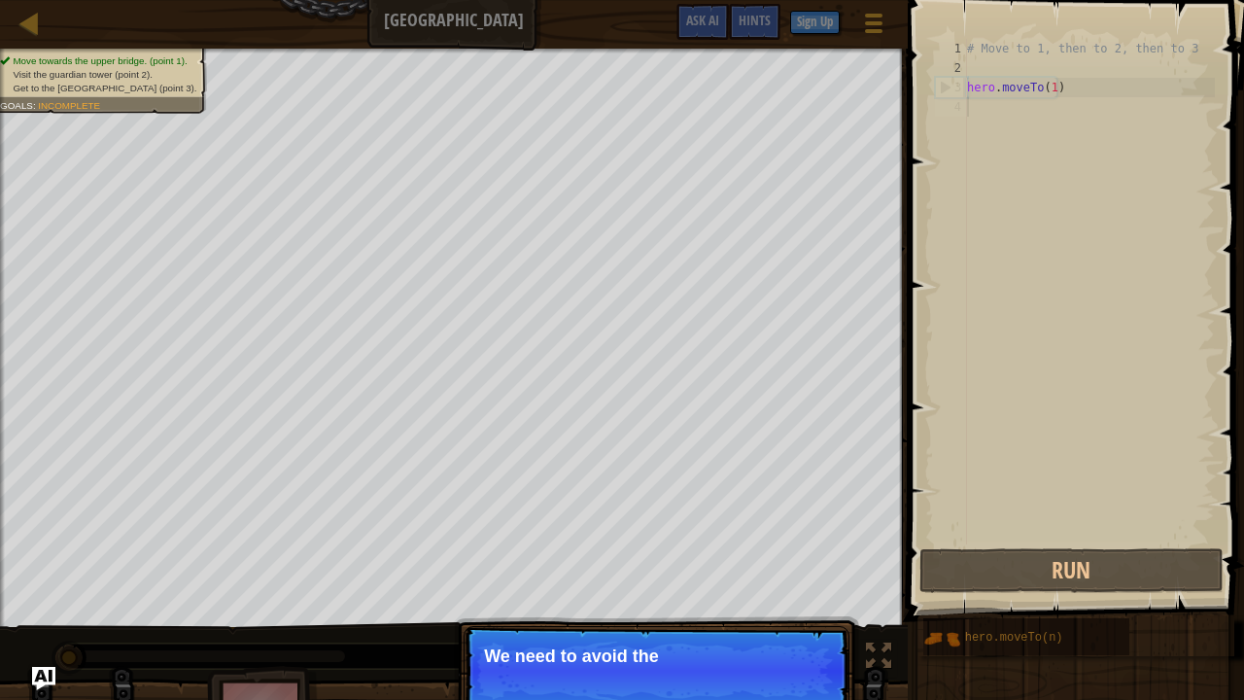
click at [976, 119] on div "# Move to 1, then to 2, then to 3 hero . moveTo ( 1 )" at bounding box center [1089, 311] width 252 height 544
click at [657, 534] on p "We need to avoid the goblins' ambush." at bounding box center [656, 655] width 345 height 19
click at [788, 534] on p "Continue We need to avoid the goblins' ambush." at bounding box center [656, 670] width 386 height 89
click at [786, 534] on button "Continue" at bounding box center [793, 681] width 81 height 25
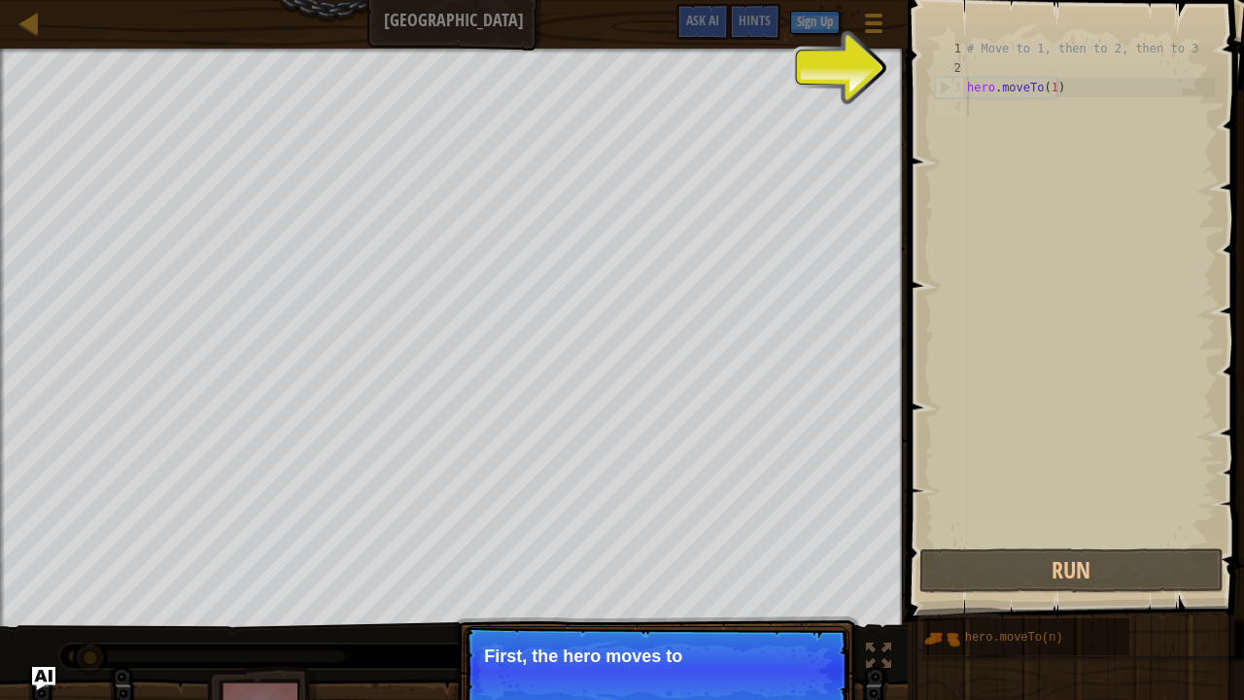
click at [786, 534] on p "Continue First, the hero moves to" at bounding box center [656, 670] width 386 height 89
click at [799, 534] on p "First, the hero moves to point 1 . It's" at bounding box center [656, 656] width 345 height 21
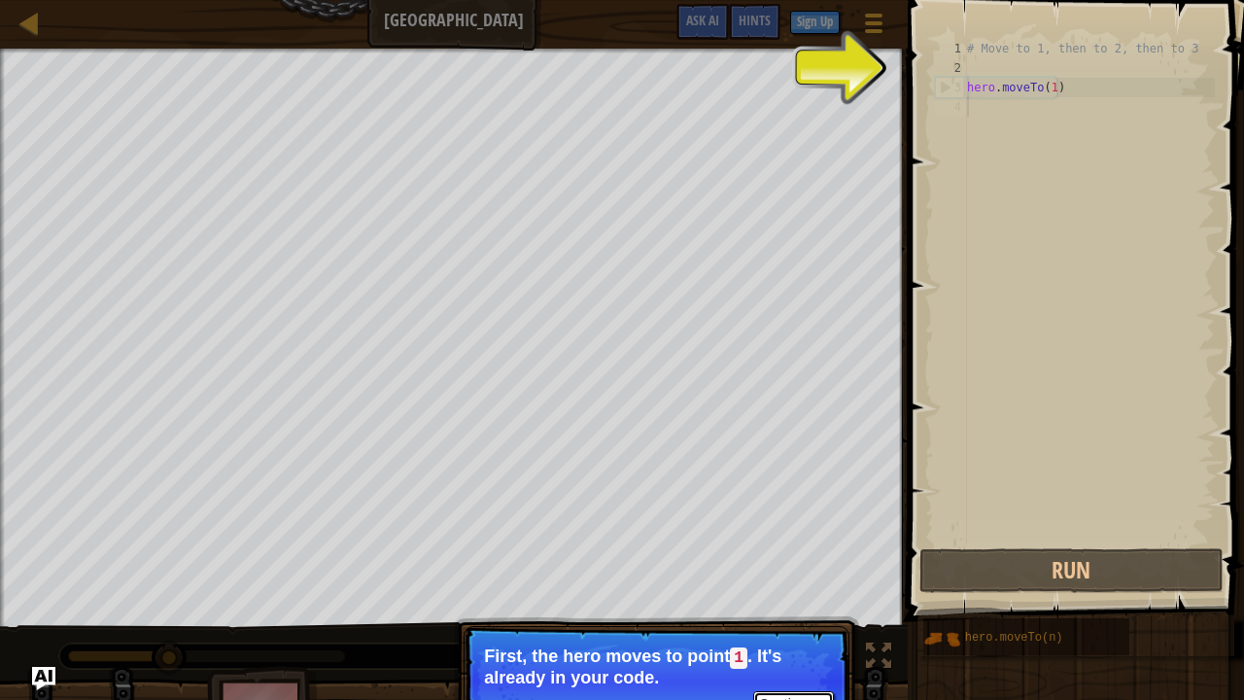
click at [791, 534] on button "Continue" at bounding box center [793, 703] width 81 height 25
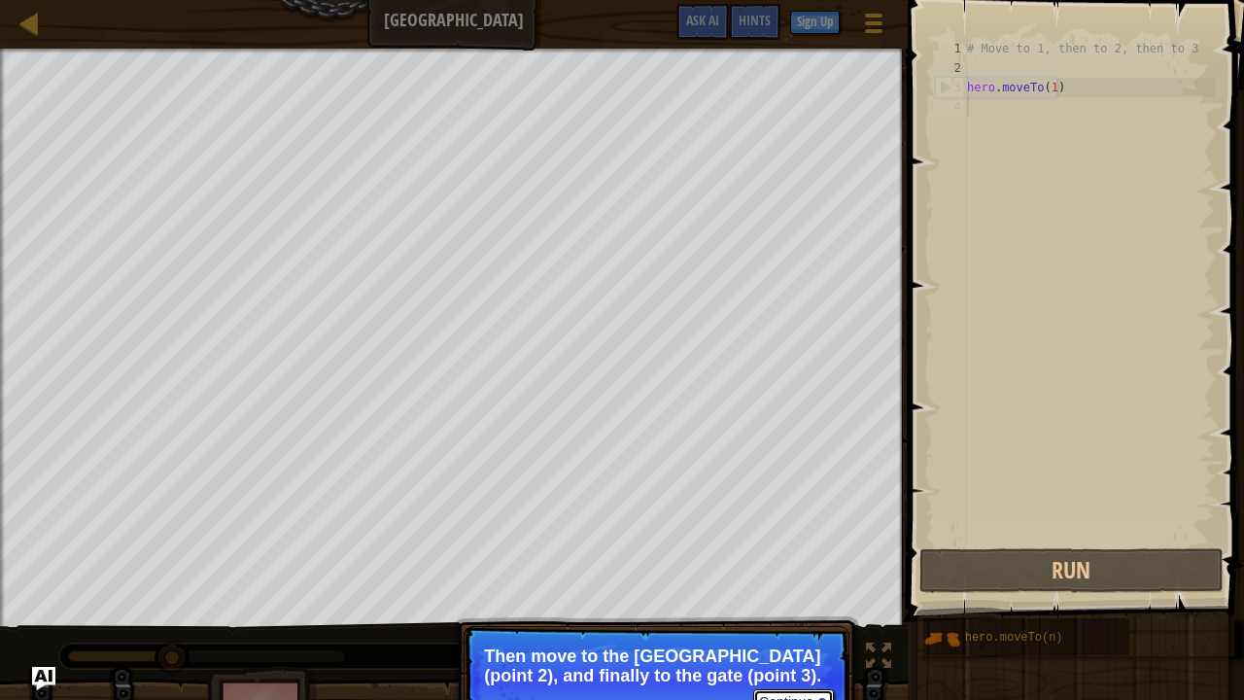
click at [808, 534] on button "Continue" at bounding box center [793, 701] width 81 height 25
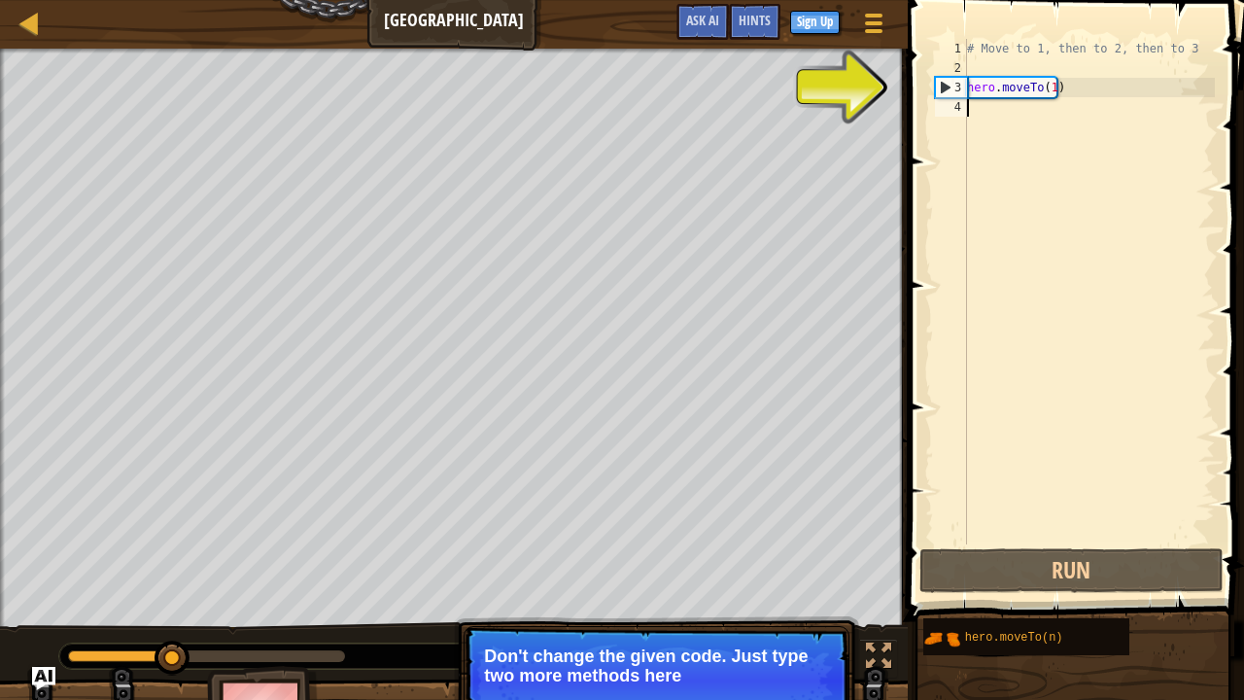
click at [975, 107] on div "# Move to 1, then to 2, then to 3 hero . moveTo ( 1 )" at bounding box center [1089, 311] width 252 height 544
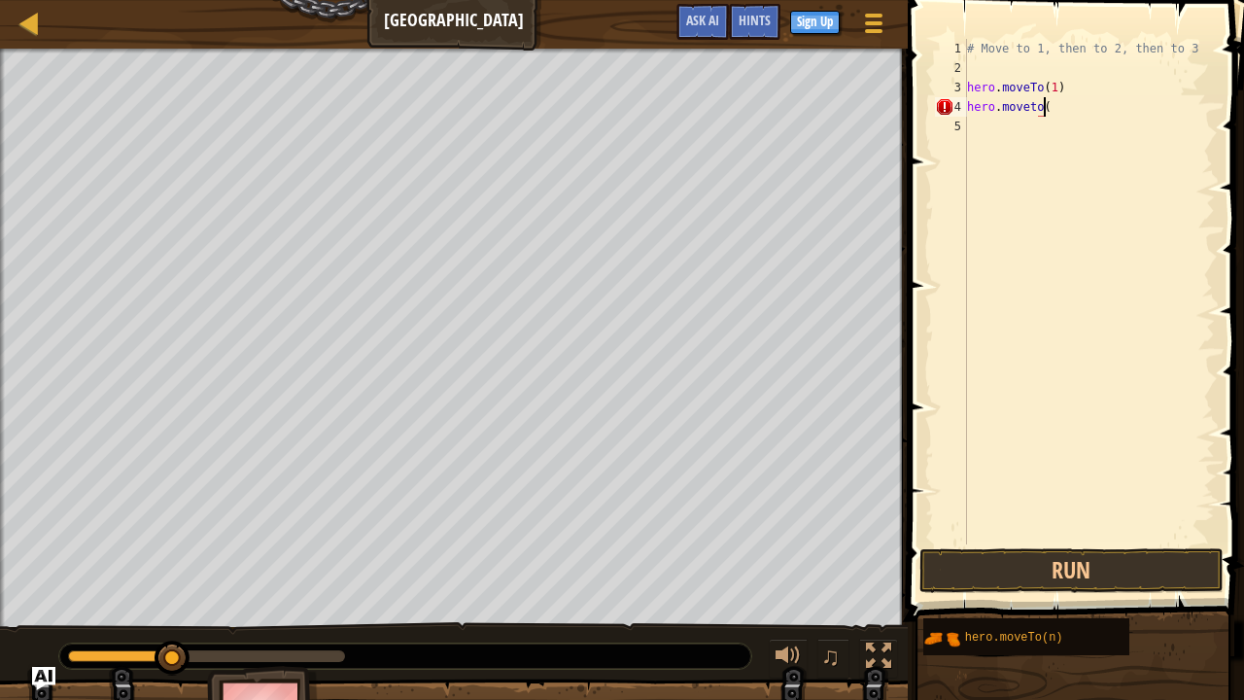
scroll to position [9, 6]
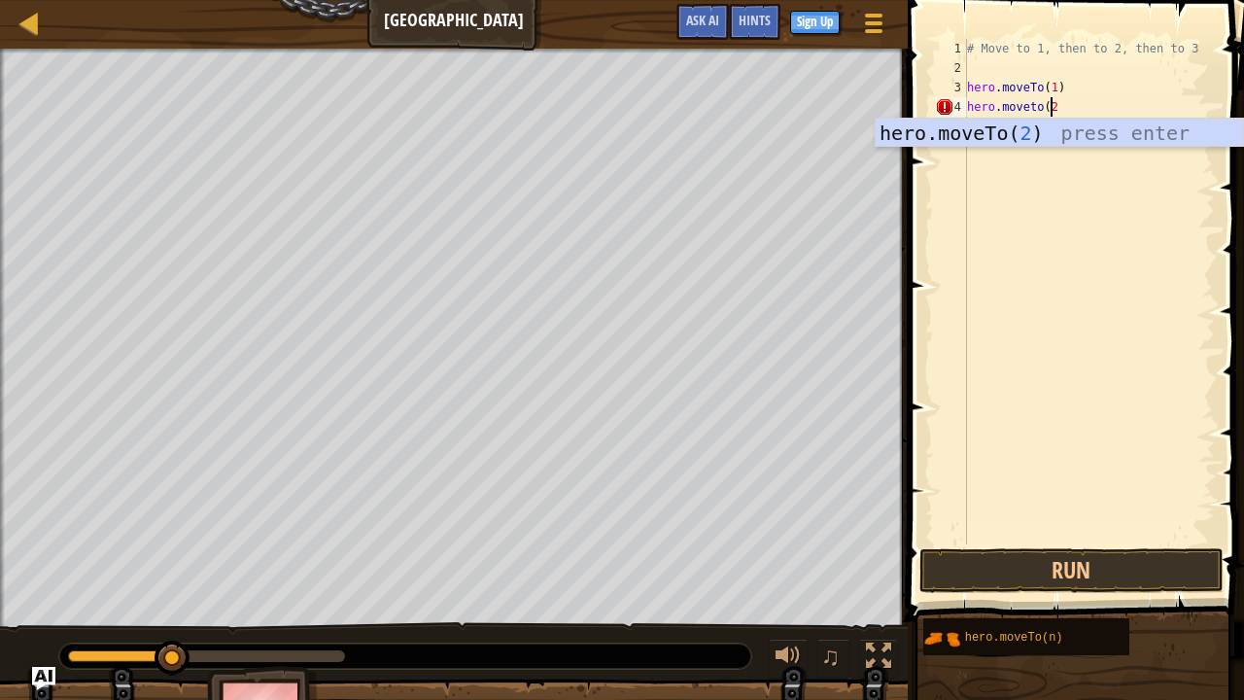
type textarea "hero.moveto(2)"
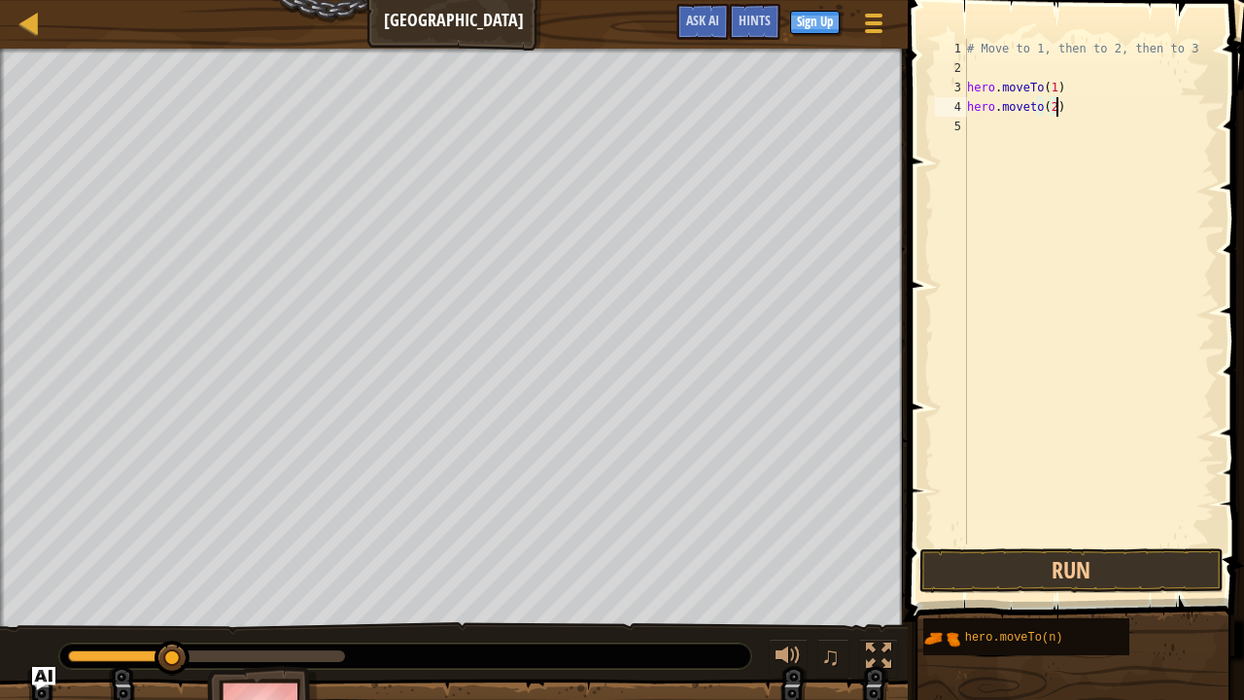
click at [987, 124] on div "# Move to 1, then to 2, then to 3 hero . moveTo ( 1 ) hero . moveto ( 2 )" at bounding box center [1089, 311] width 252 height 544
click at [1016, 534] on button "Run" at bounding box center [1070, 570] width 303 height 45
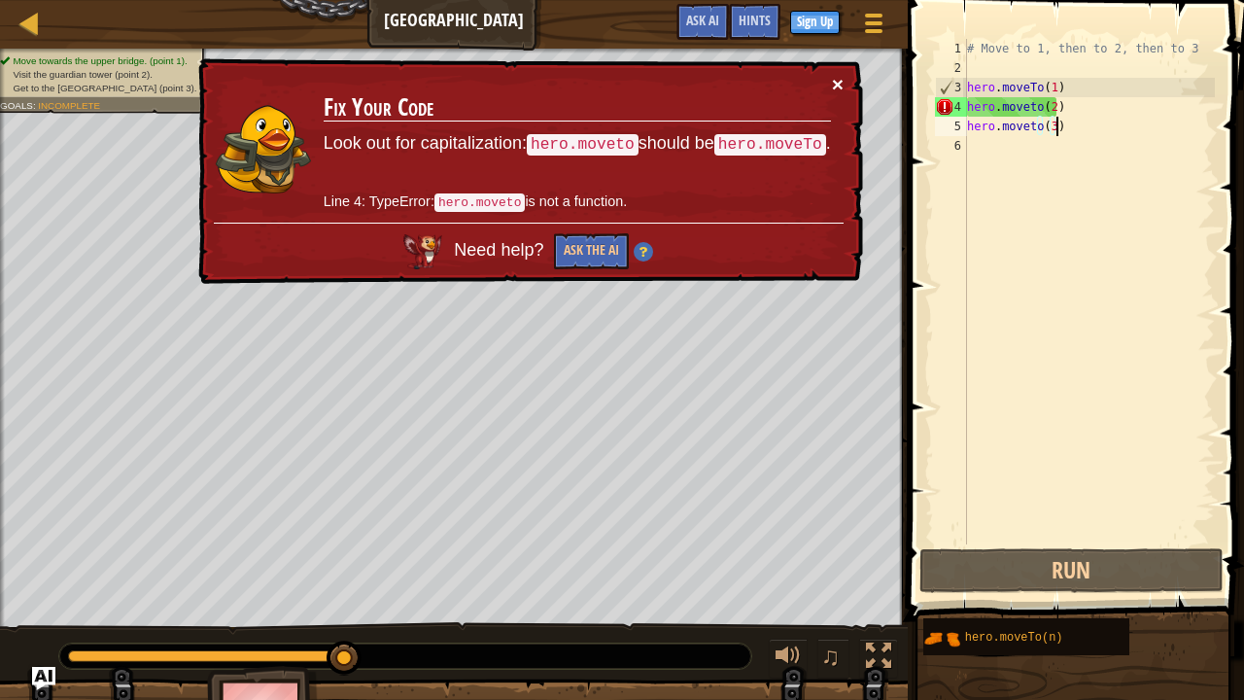
click at [836, 78] on button "×" at bounding box center [838, 84] width 12 height 20
click at [1026, 108] on div "# Move to 1, then to 2, then to 3 hero . moveTo ( 1 ) hero . moveto ( 2 ) hero …" at bounding box center [1089, 311] width 252 height 544
click at [1030, 108] on div "# Move to 1, then to 2, then to 3 hero . moveTo ( 1 ) hero . moveto ( 2 ) hero …" at bounding box center [1089, 291] width 252 height 505
click at [1030, 108] on div "# Move to 1, then to 2, then to 3 hero . moveTo ( 1 ) hero . moveto ( 2 ) hero …" at bounding box center [1089, 311] width 252 height 544
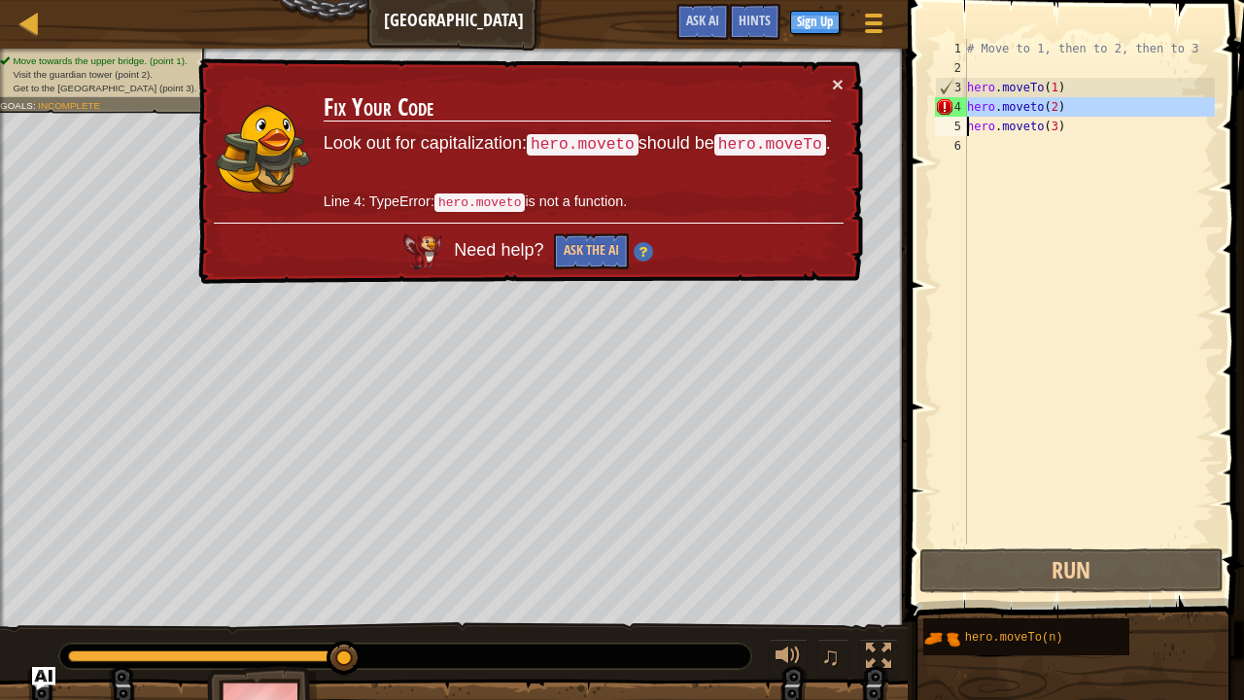
click at [1029, 108] on div "# Move to 1, then to 2, then to 3 hero . moveTo ( 1 ) hero . moveto ( 2 ) hero …" at bounding box center [1089, 311] width 252 height 544
click at [1029, 108] on div "# Move to 1, then to 2, then to 3 hero . moveTo ( 1 ) hero . moveto ( 2 ) hero …" at bounding box center [1089, 291] width 252 height 505
click at [1029, 108] on div "# Move to 1, then to 2, then to 3 hero . moveTo ( 1 ) hero . moveto ( 2 ) hero …" at bounding box center [1089, 311] width 252 height 544
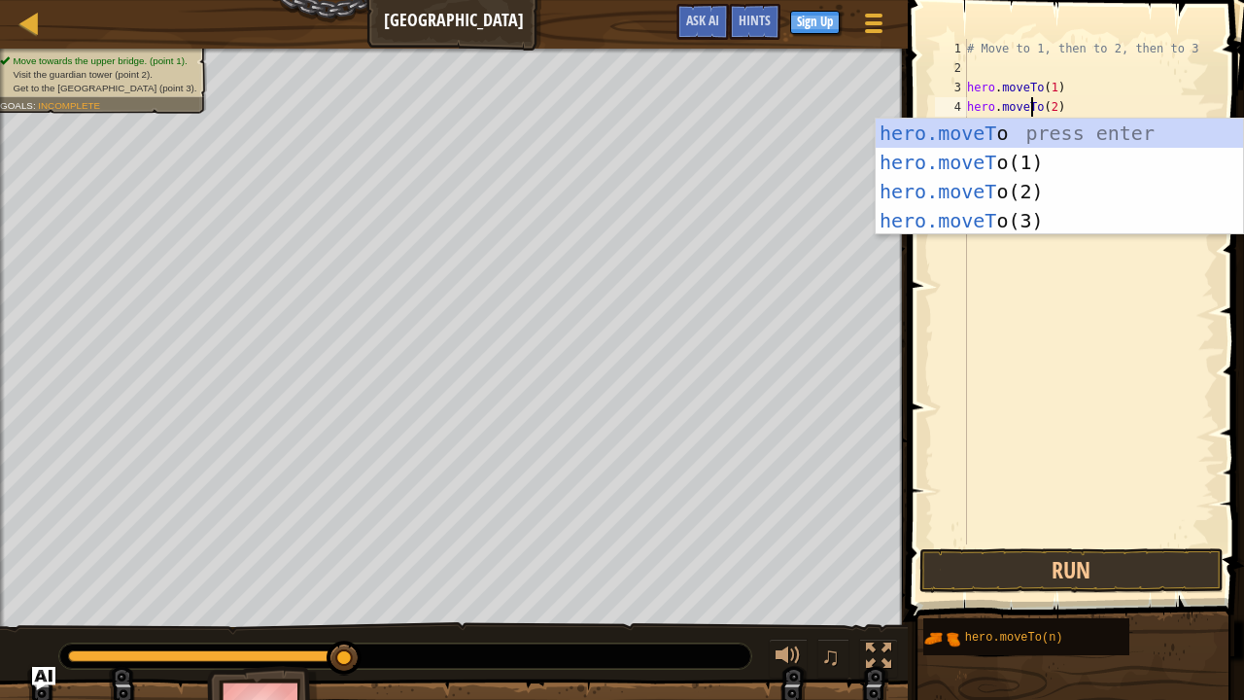
click at [1064, 97] on div "# Move to 1, then to 2, then to 3 hero . moveTo ( 1 ) hero . moveTo ( 2 ) hero …" at bounding box center [1089, 311] width 252 height 544
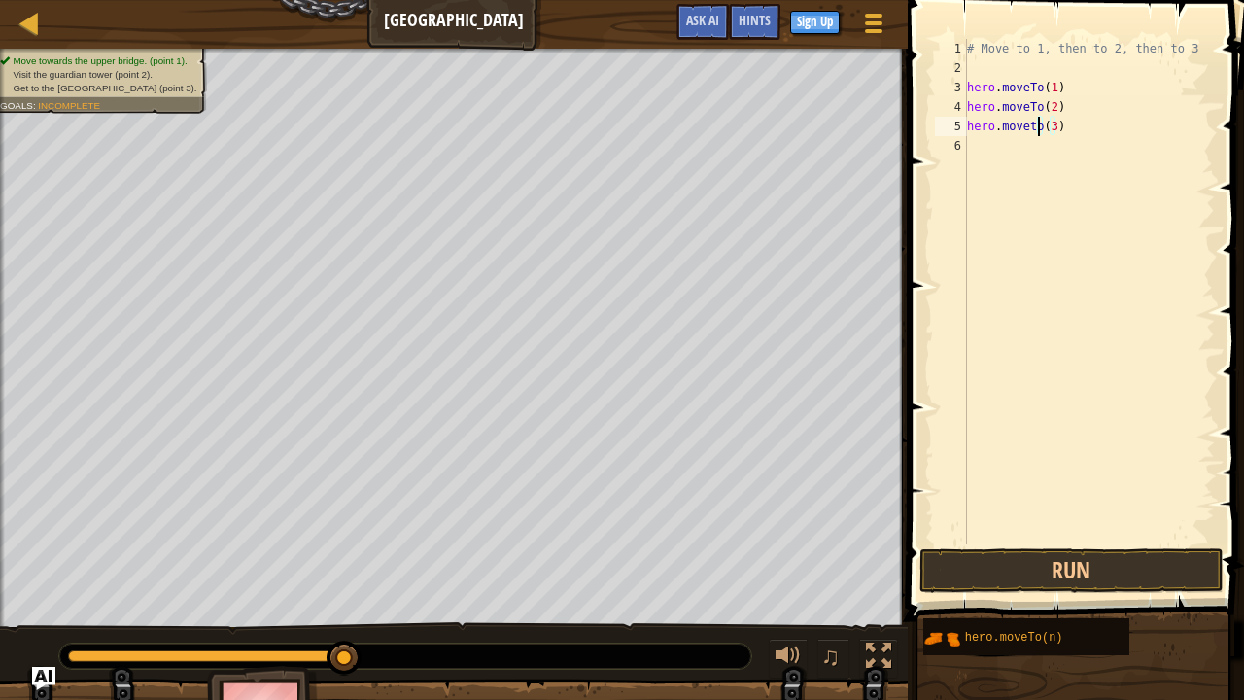
click at [1037, 126] on div "# Move to 1, then to 2, then to 3 hero . moveTo ( 1 ) hero . moveTo ( 2 ) hero …" at bounding box center [1089, 311] width 252 height 544
type textarea "hero.moveTo(3)"
click at [1020, 152] on div "# Move to 1, then to 2, then to 3 hero . moveTo ( 1 ) hero . moveTo ( 2 ) hero …" at bounding box center [1089, 311] width 252 height 544
click at [1017, 534] on button "Run" at bounding box center [1070, 570] width 303 height 45
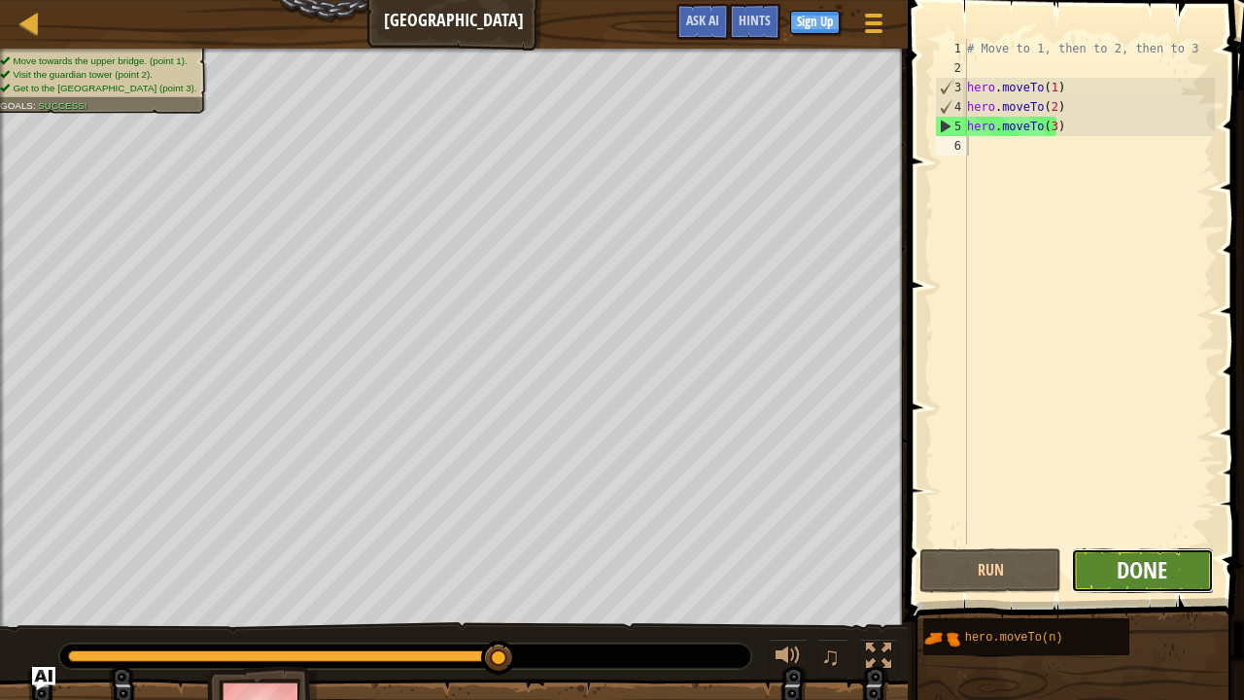
click at [1143, 534] on span "Done" at bounding box center [1141, 569] width 51 height 31
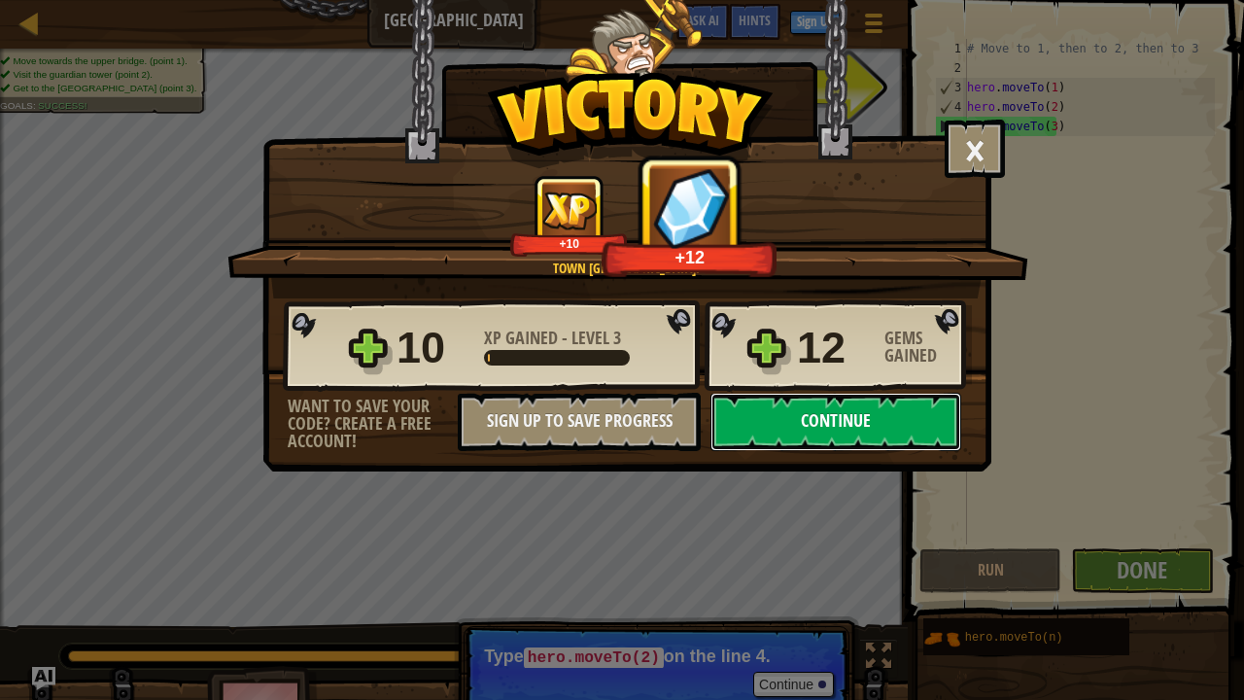
click at [810, 420] on button "Continue" at bounding box center [835, 422] width 251 height 58
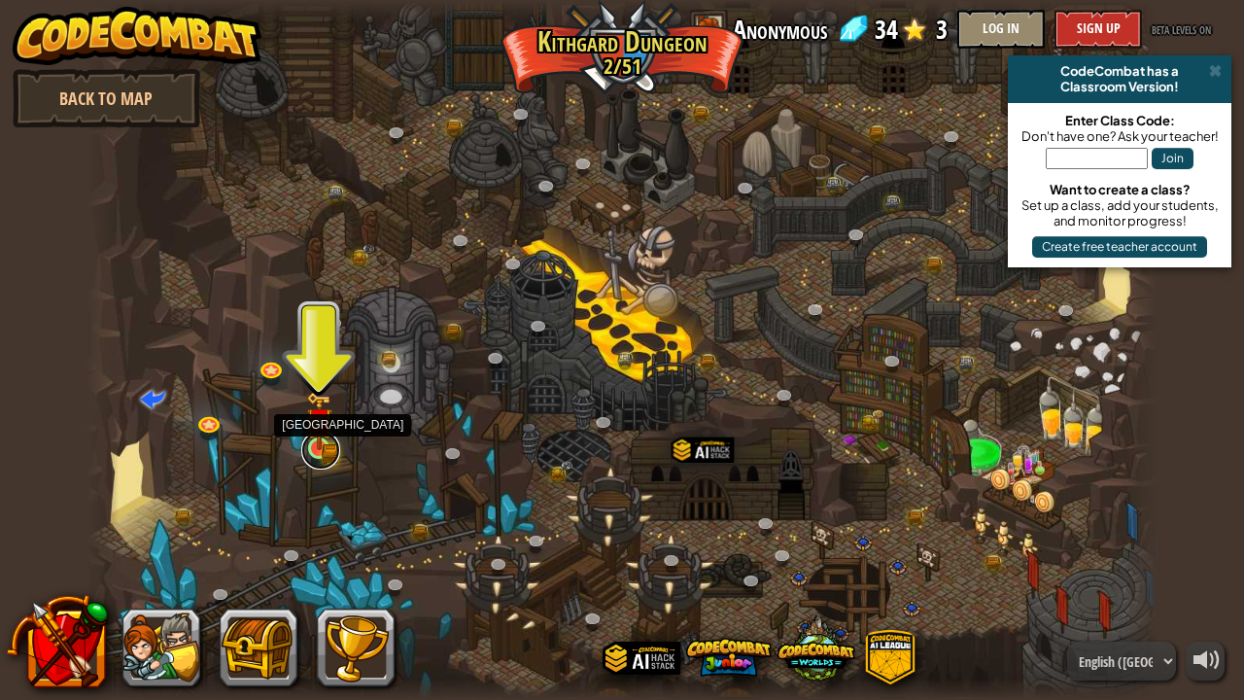
click at [322, 454] on link at bounding box center [320, 449] width 39 height 39
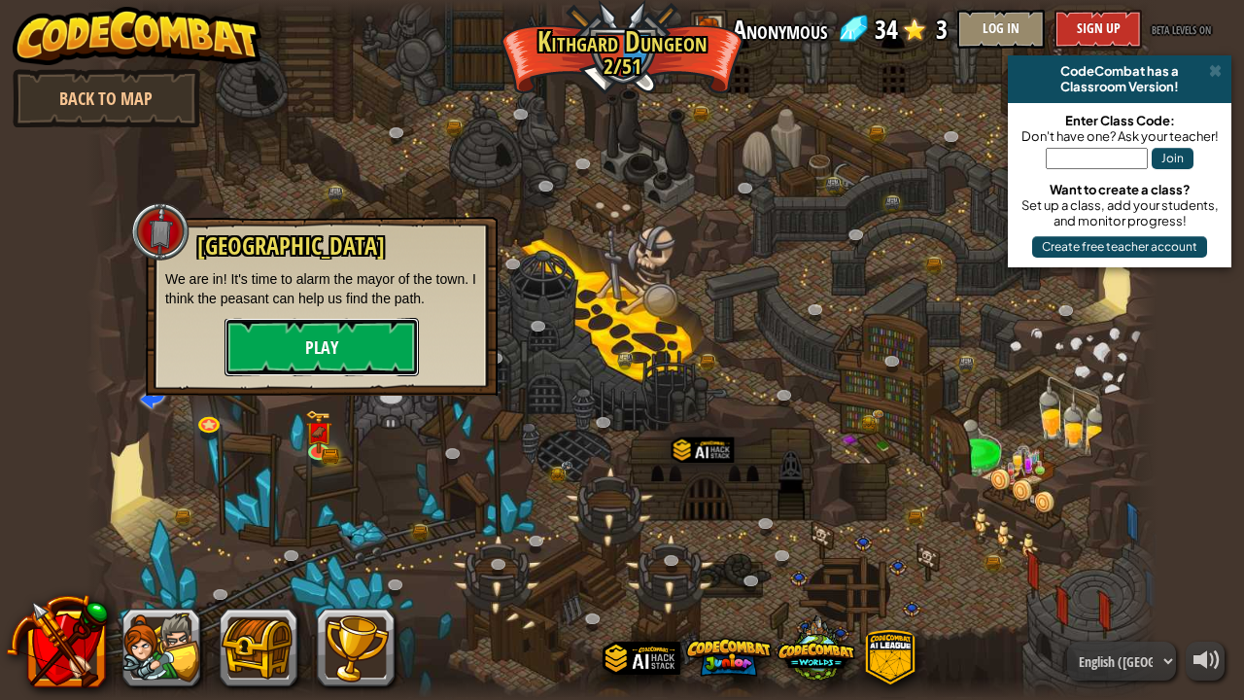
click at [338, 351] on button "Play" at bounding box center [321, 347] width 194 height 58
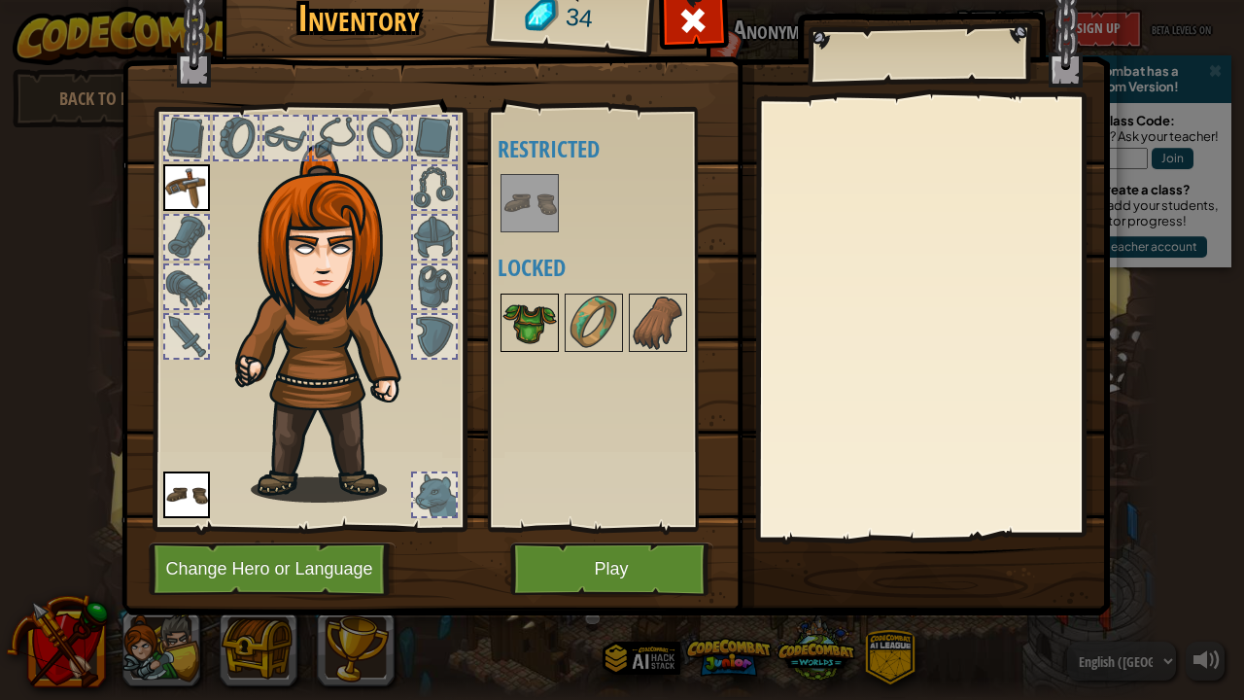
click at [532, 302] on img at bounding box center [529, 322] width 54 height 54
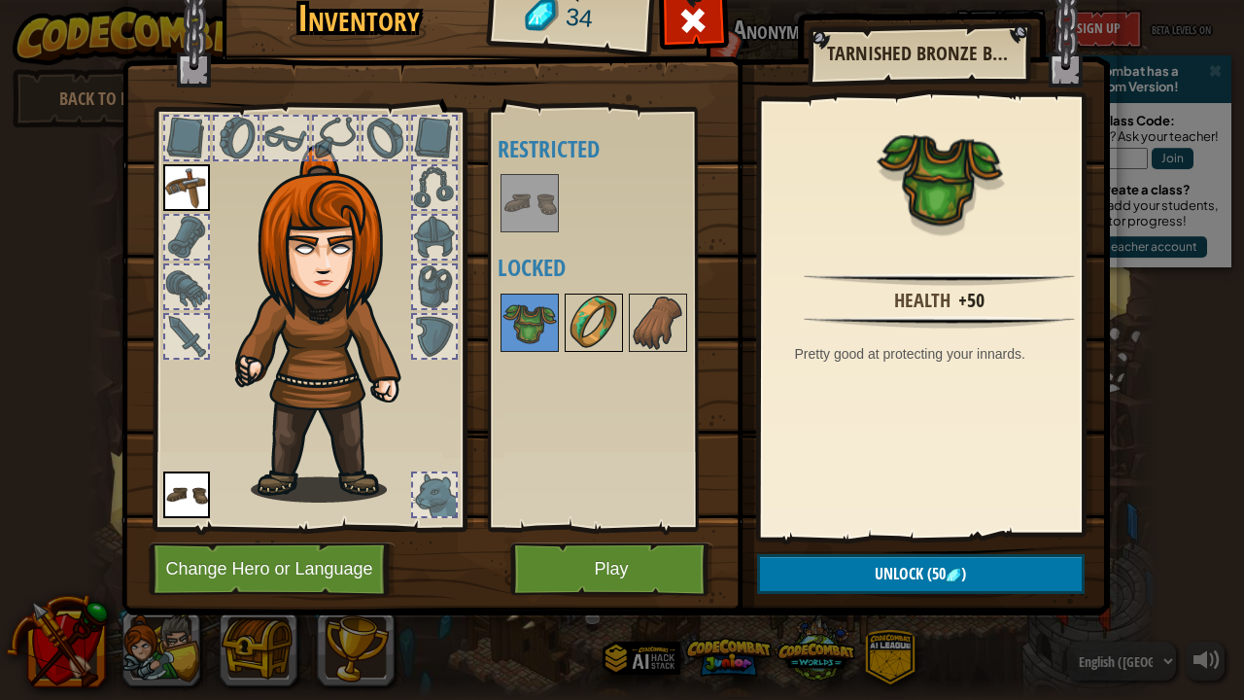
click at [606, 327] on img at bounding box center [593, 322] width 54 height 54
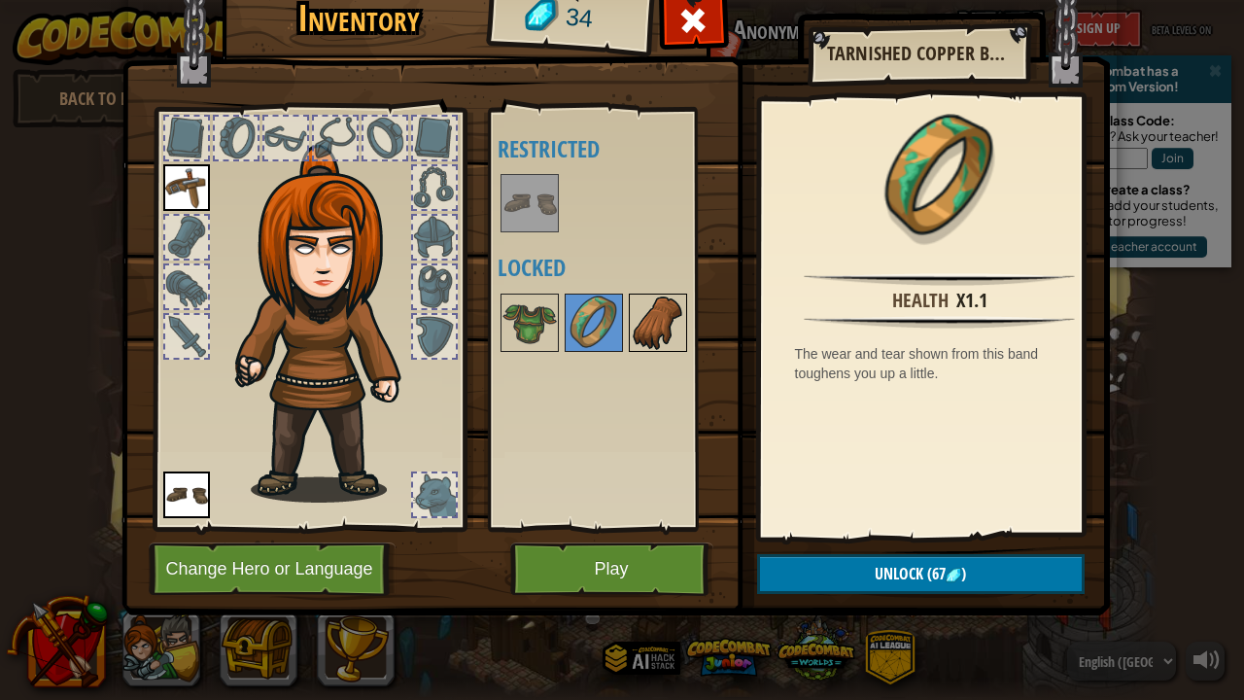
click at [663, 315] on img at bounding box center [658, 322] width 54 height 54
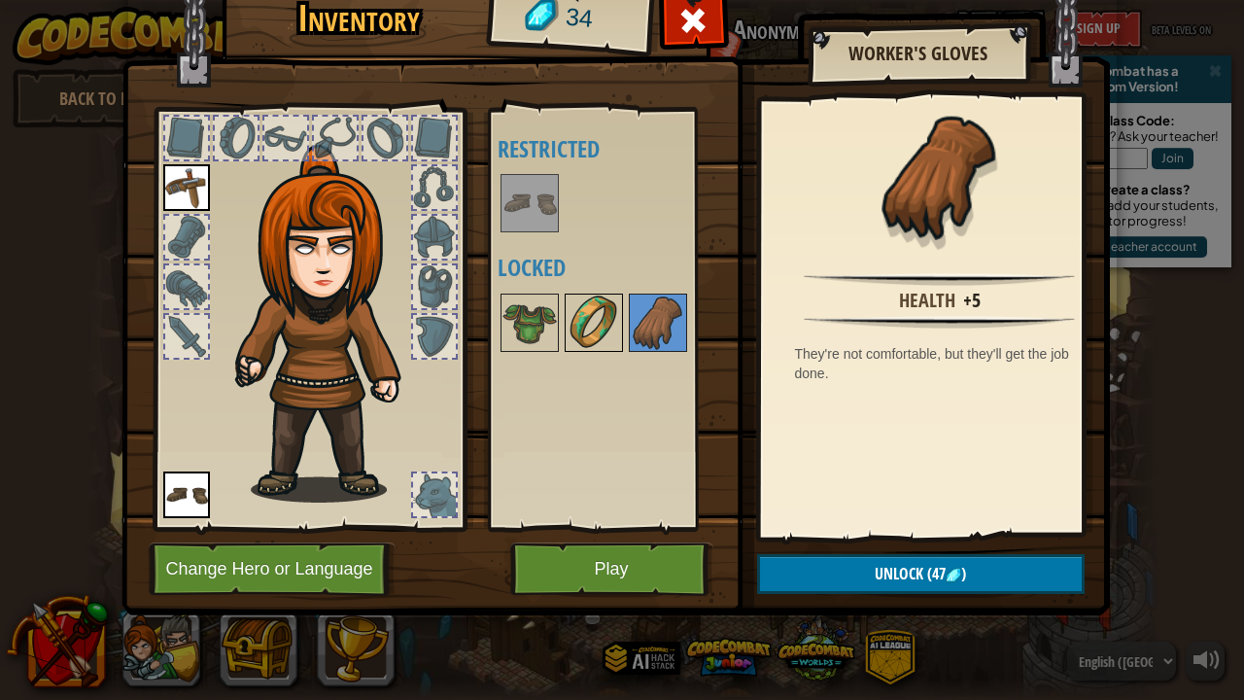
click at [602, 320] on img at bounding box center [593, 322] width 54 height 54
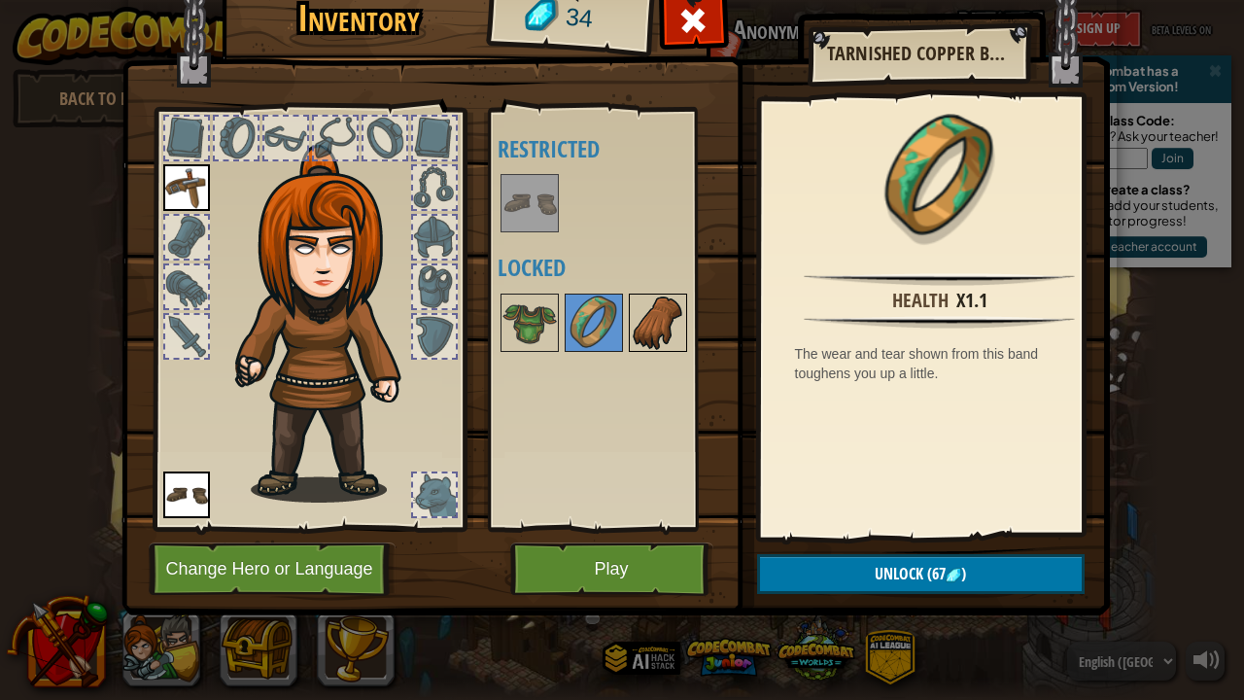
click at [653, 310] on img at bounding box center [658, 322] width 54 height 54
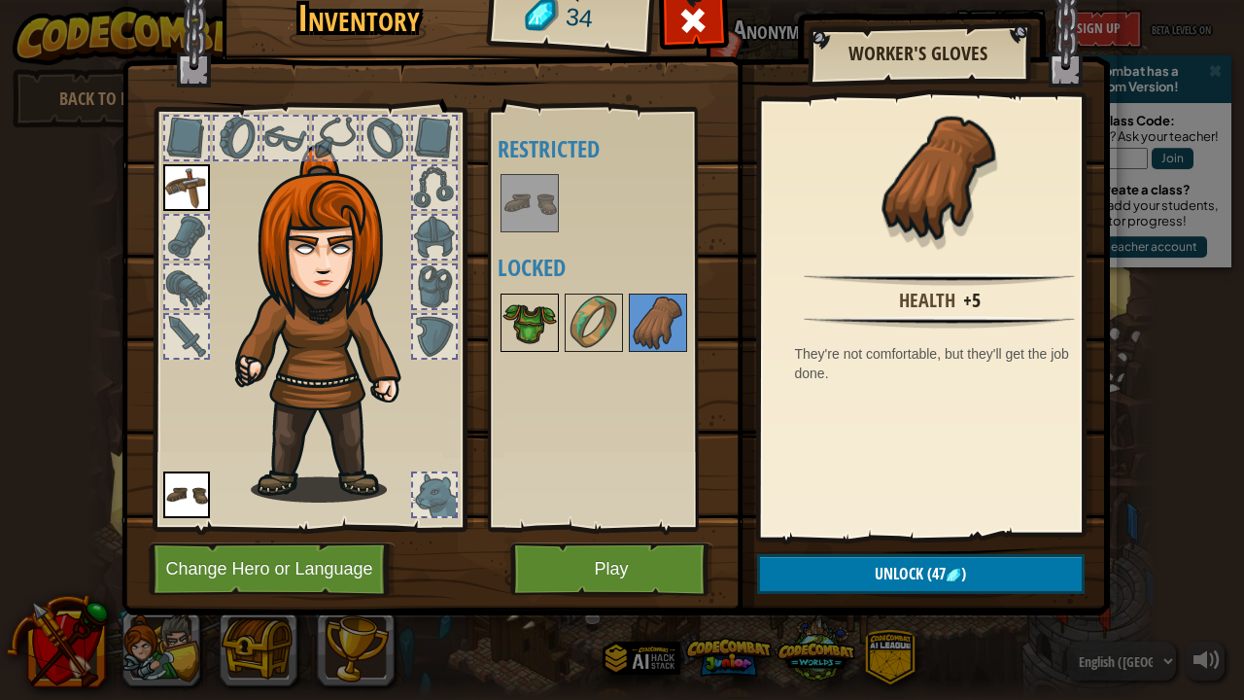
click at [527, 317] on img at bounding box center [529, 322] width 54 height 54
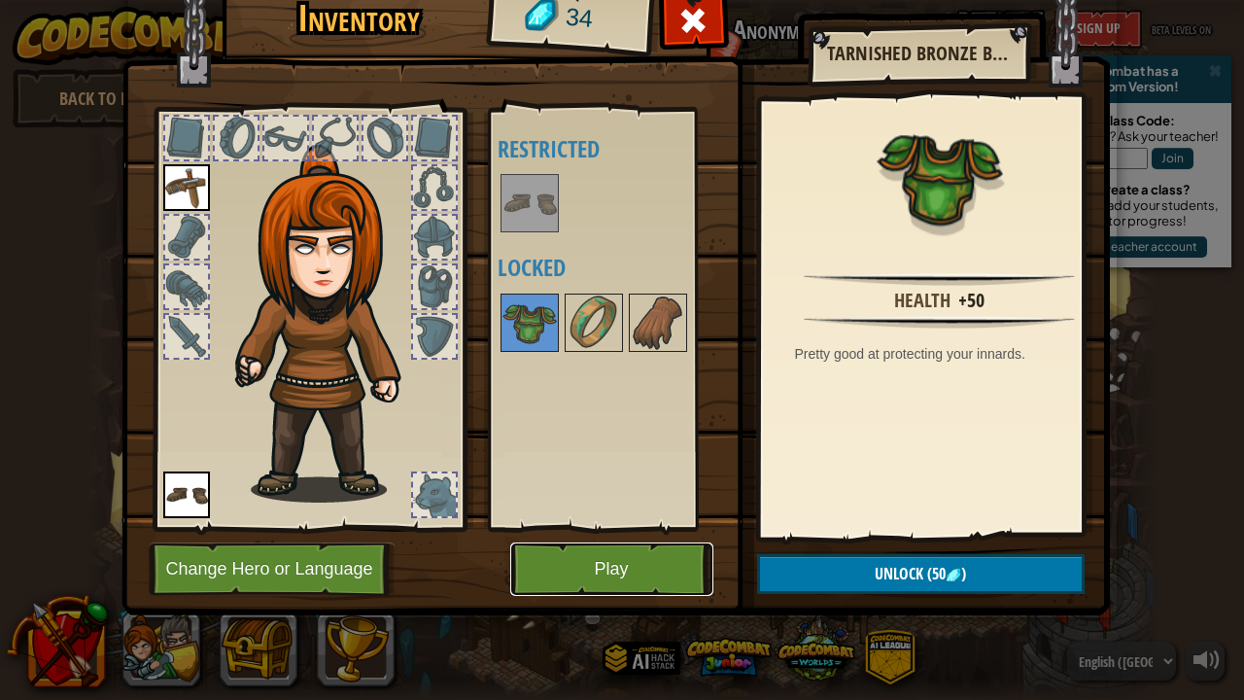
click at [646, 534] on button "Play" at bounding box center [611, 568] width 203 height 53
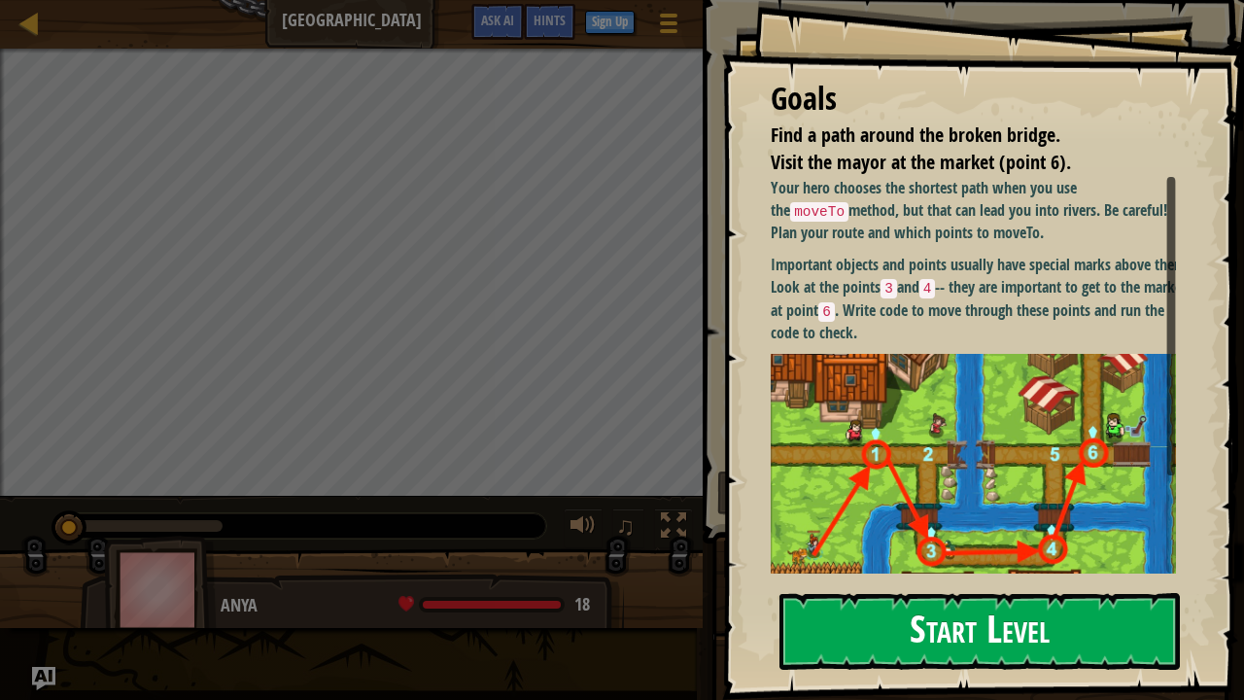
click at [896, 534] on button "Start Level" at bounding box center [979, 631] width 400 height 77
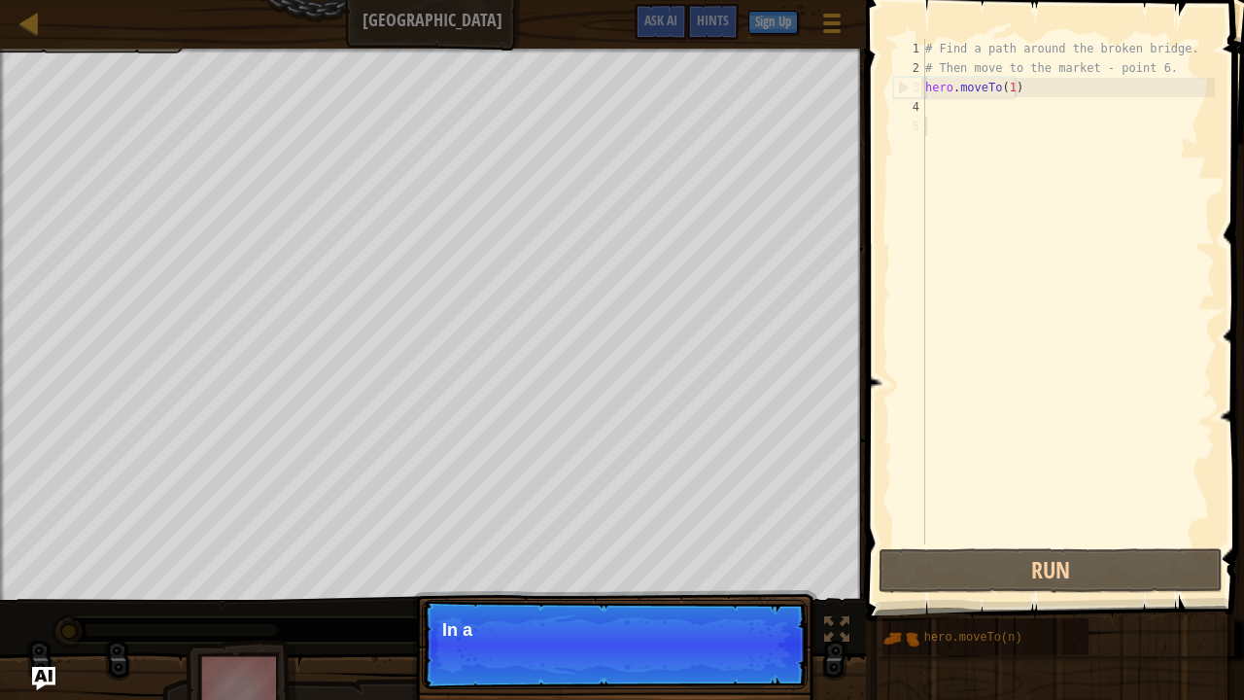
click at [937, 109] on div "# Find a path around the broken bridge. # Then move to the market - point 6. he…" at bounding box center [1067, 311] width 293 height 544
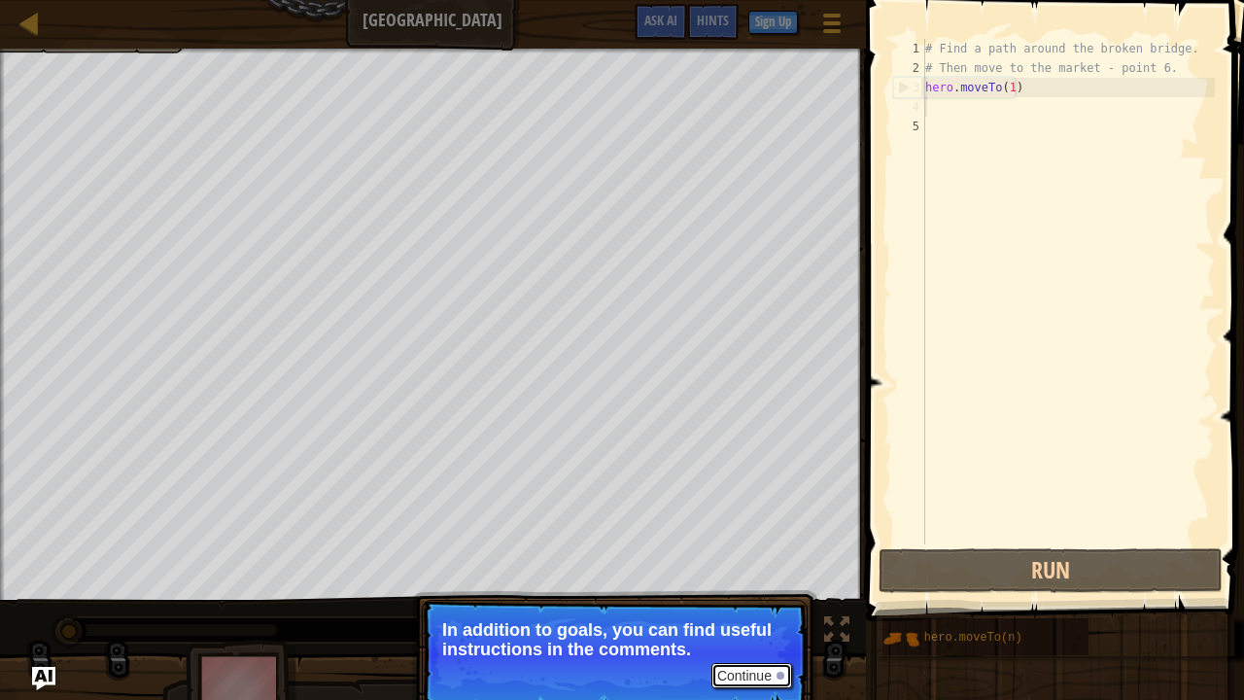
click at [740, 534] on button "Continue" at bounding box center [751, 675] width 81 height 25
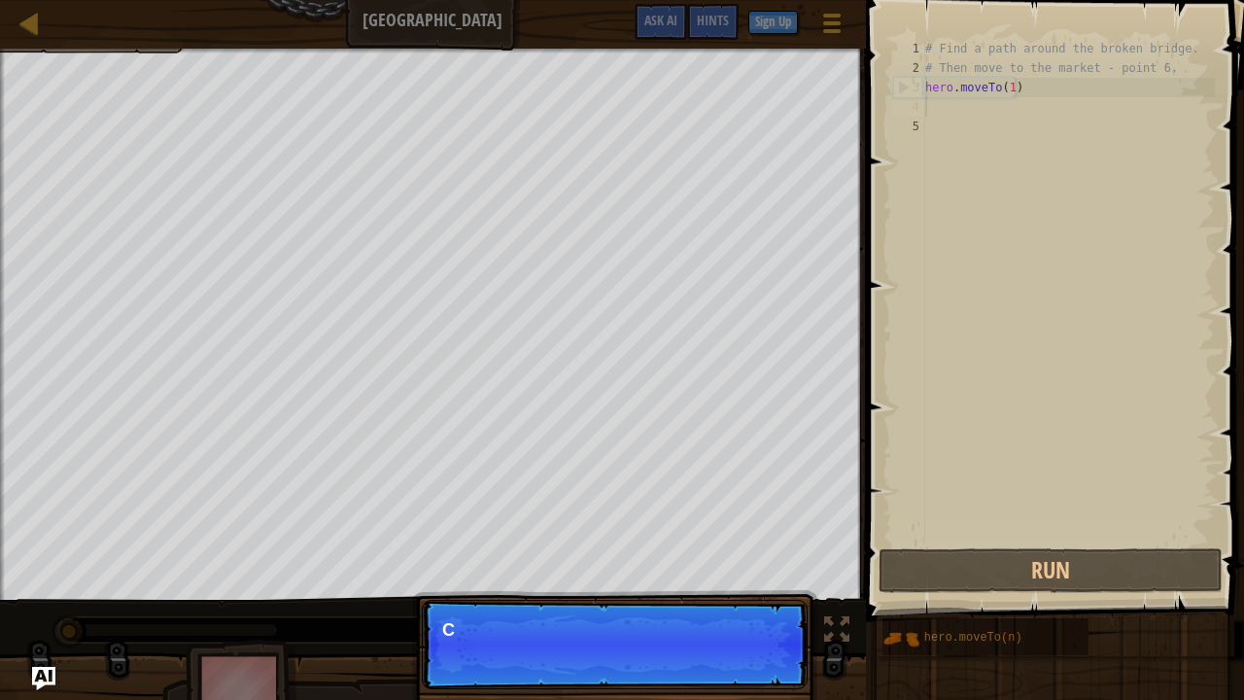
scroll to position [9, 0]
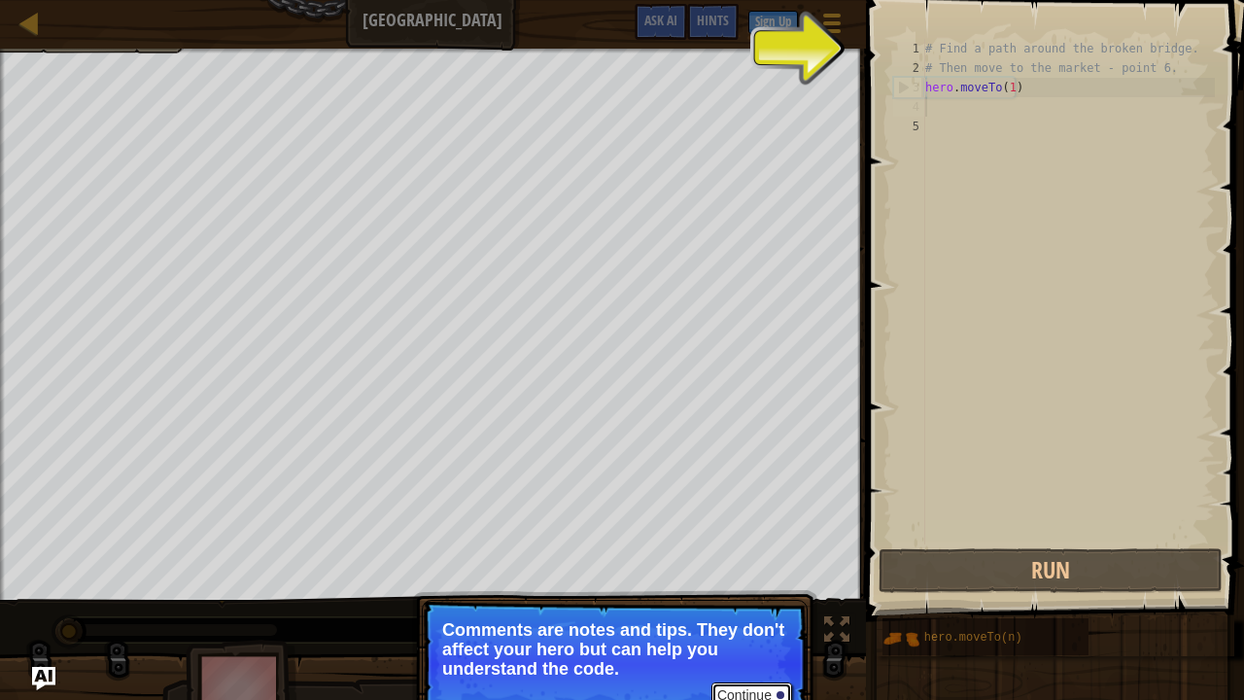
click at [754, 534] on button "Continue" at bounding box center [751, 694] width 81 height 25
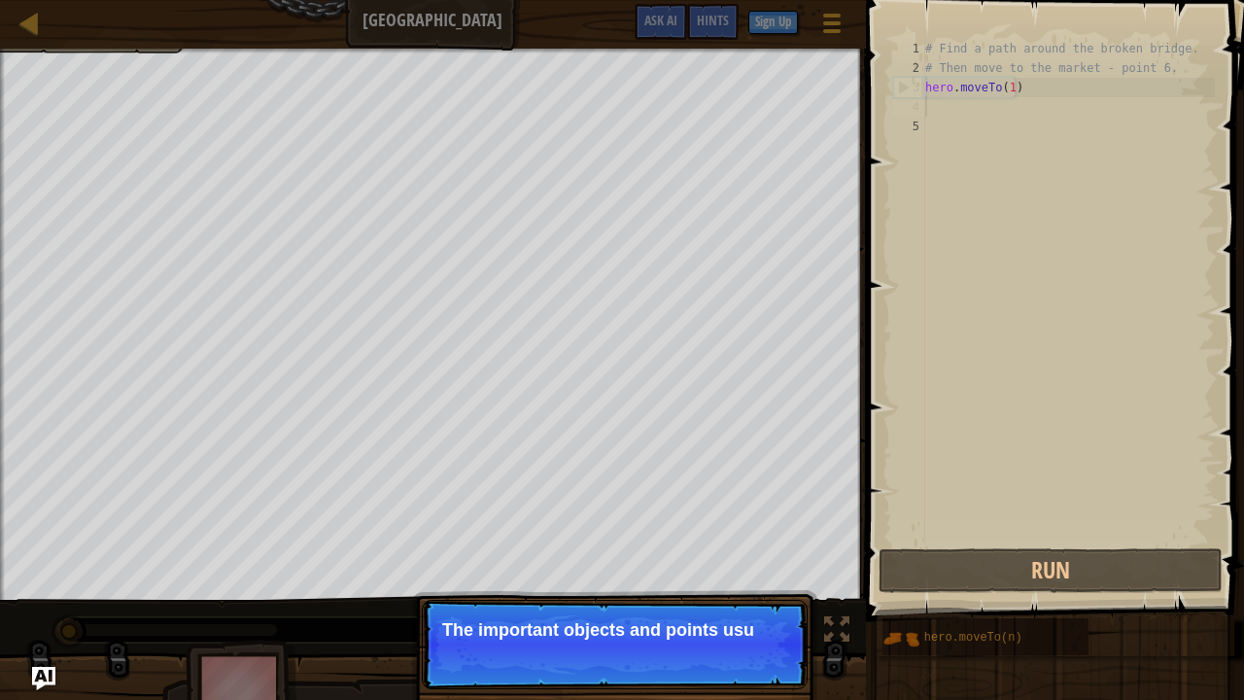
click at [748, 534] on p "Continue The important objects and points usu" at bounding box center [615, 643] width 386 height 89
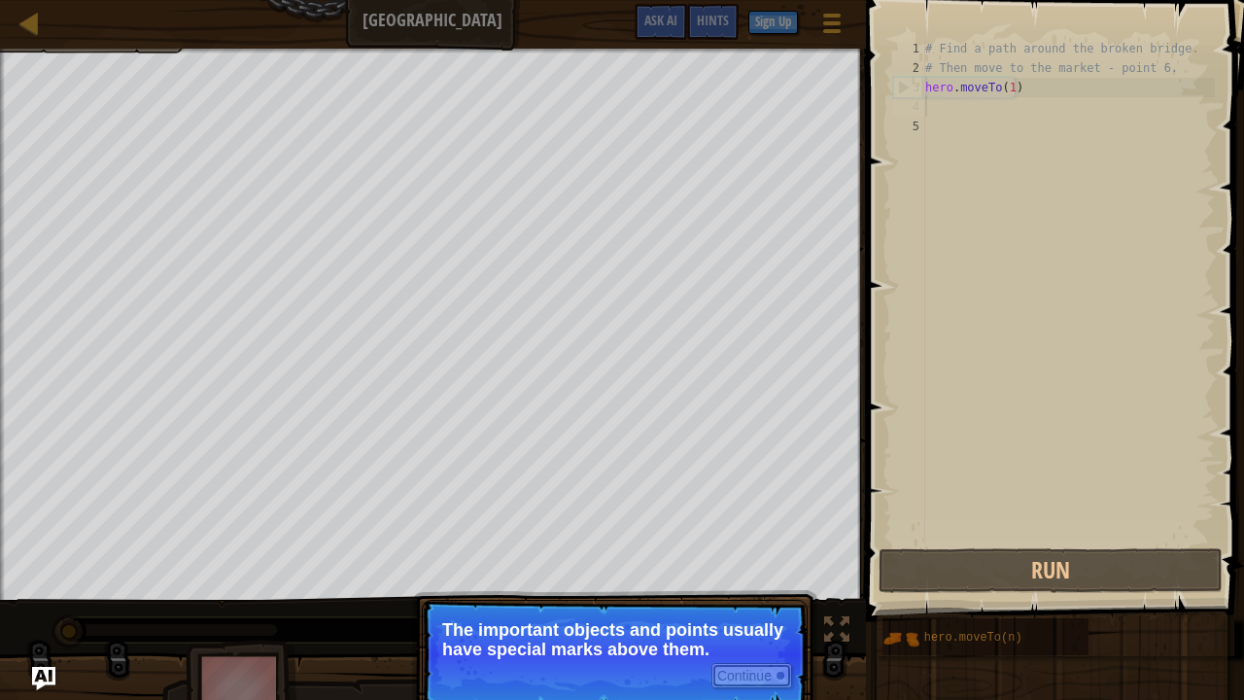
click at [743, 534] on button "Continue" at bounding box center [751, 675] width 81 height 25
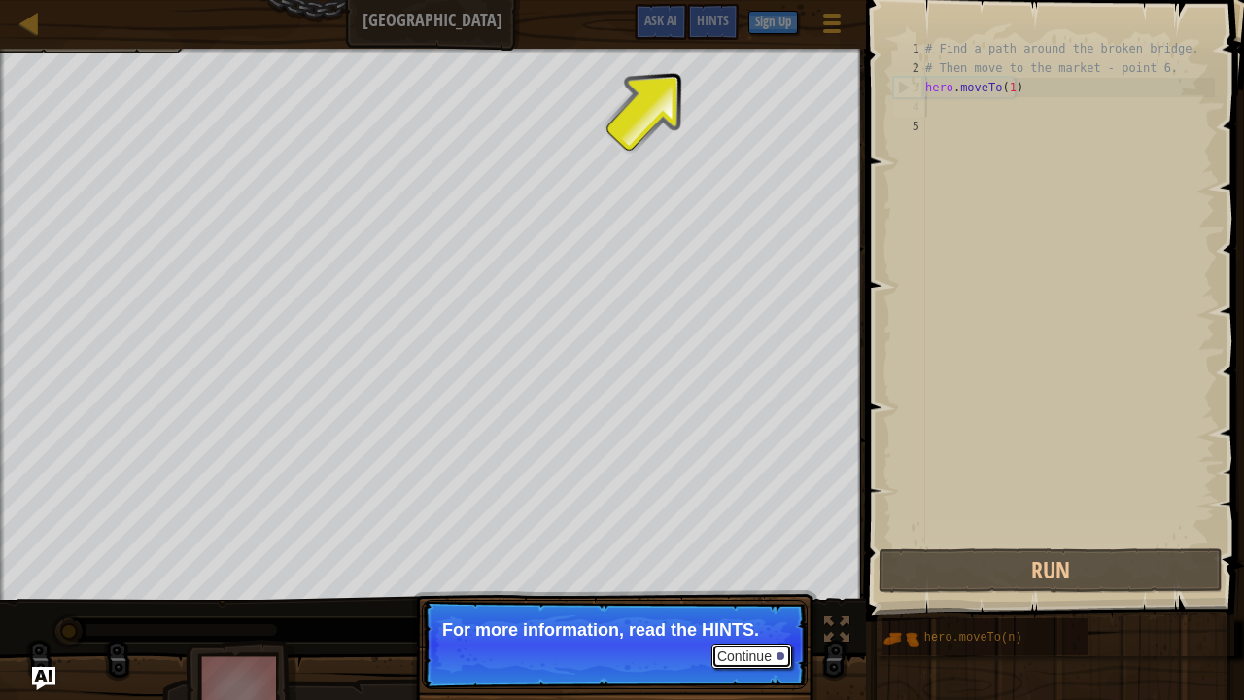
click at [755, 534] on button "Continue" at bounding box center [751, 655] width 81 height 25
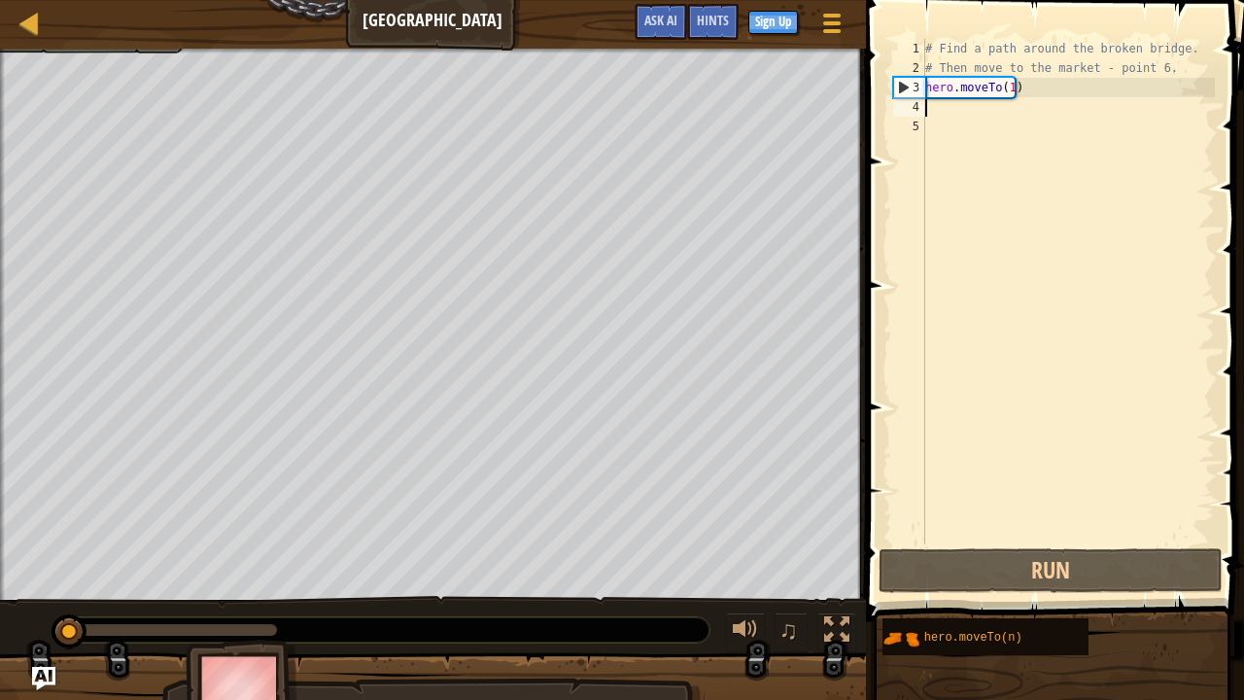
click at [950, 106] on div "# Find a path around the broken bridge. # Then move to the market - point 6. he…" at bounding box center [1067, 311] width 293 height 544
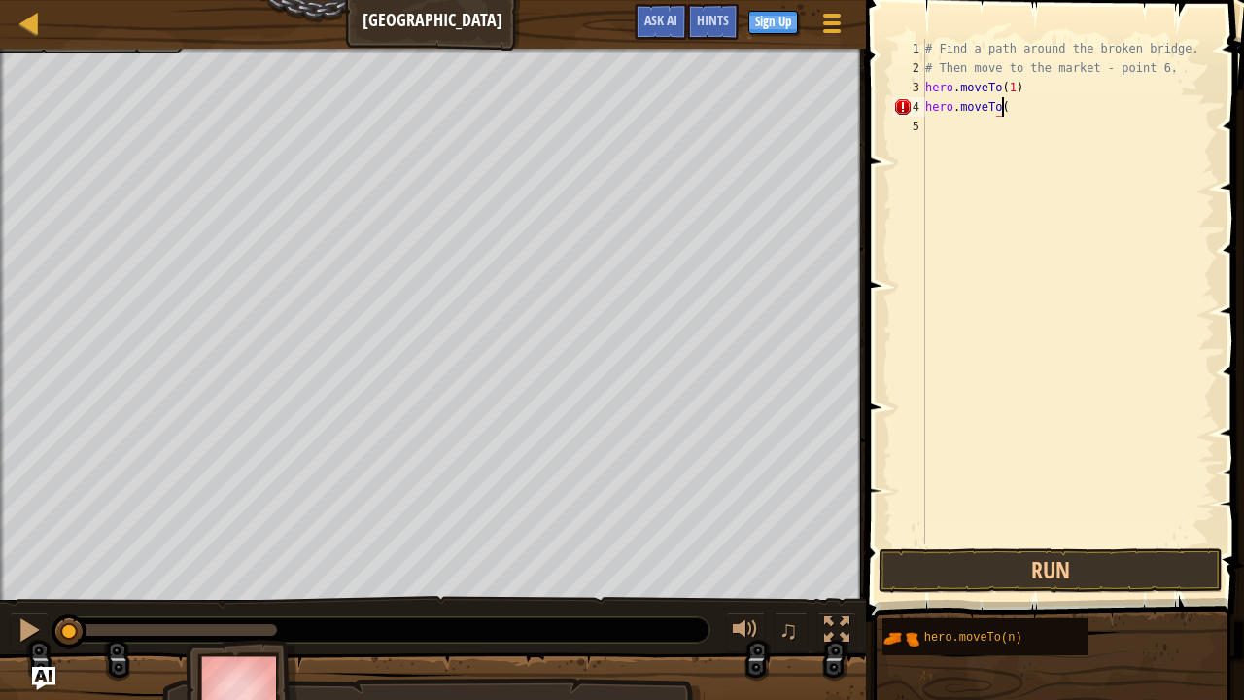
scroll to position [9, 6]
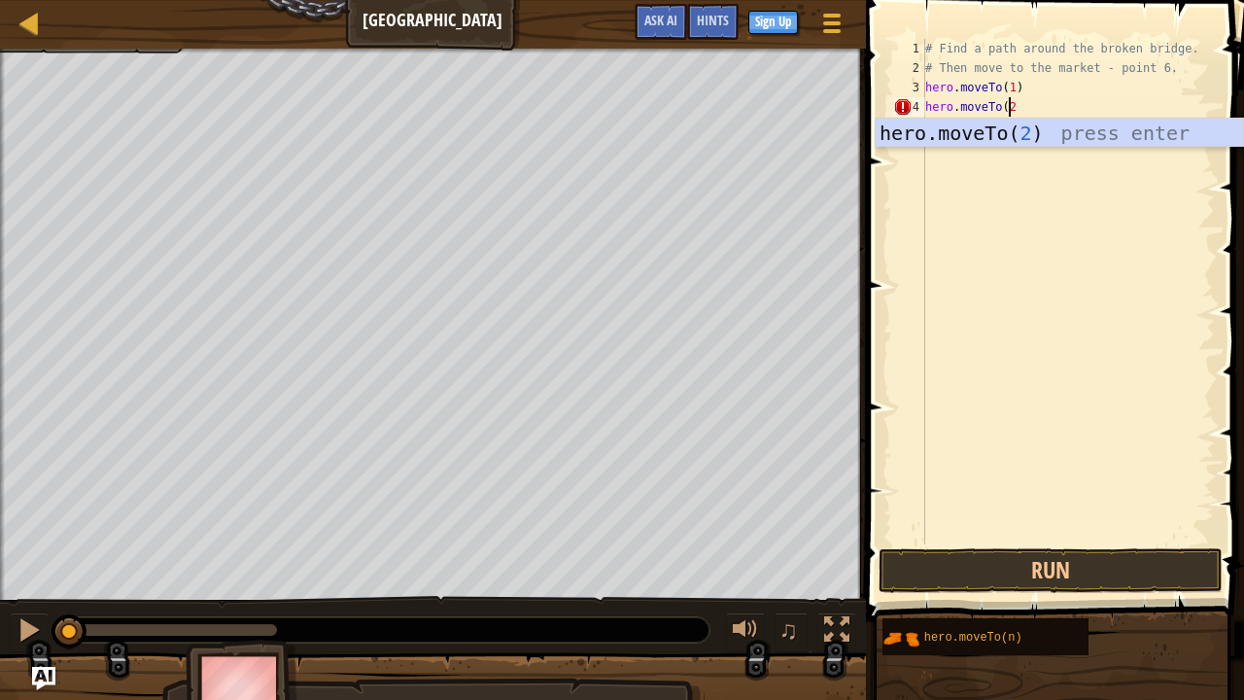
type textarea "hero.moveTo(2)"
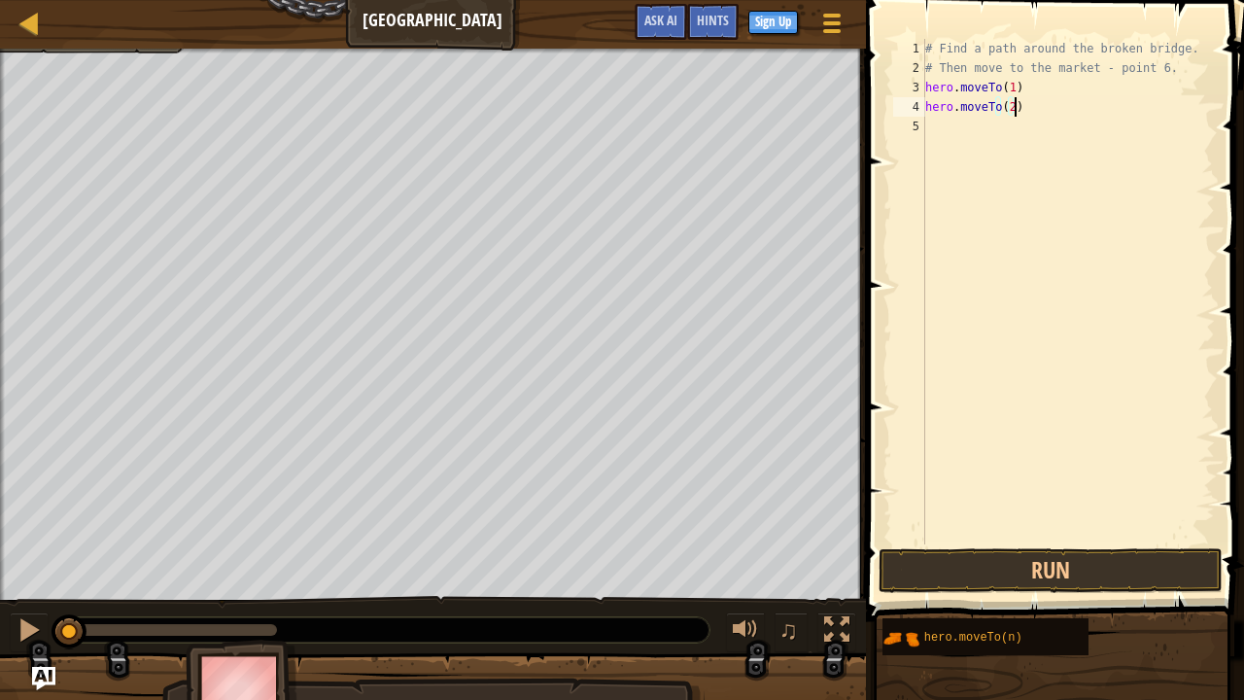
click at [960, 126] on div "# Find a path around the broken bridge. # Then move to the market - point 6. he…" at bounding box center [1067, 311] width 293 height 544
type textarea "hero.moveTo(3)"
click at [940, 146] on div "# Find a path around the broken bridge. # Then move to the market - point 6. he…" at bounding box center [1067, 311] width 293 height 544
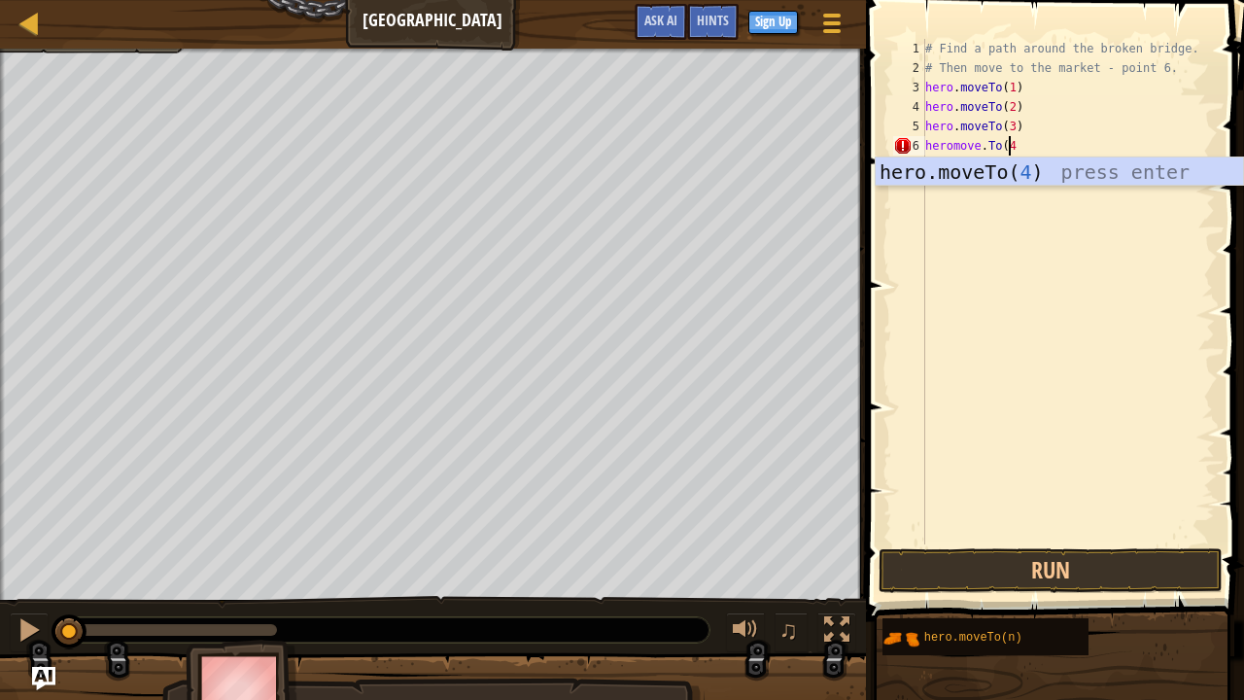
type textarea "[DOMAIN_NAME](4)"
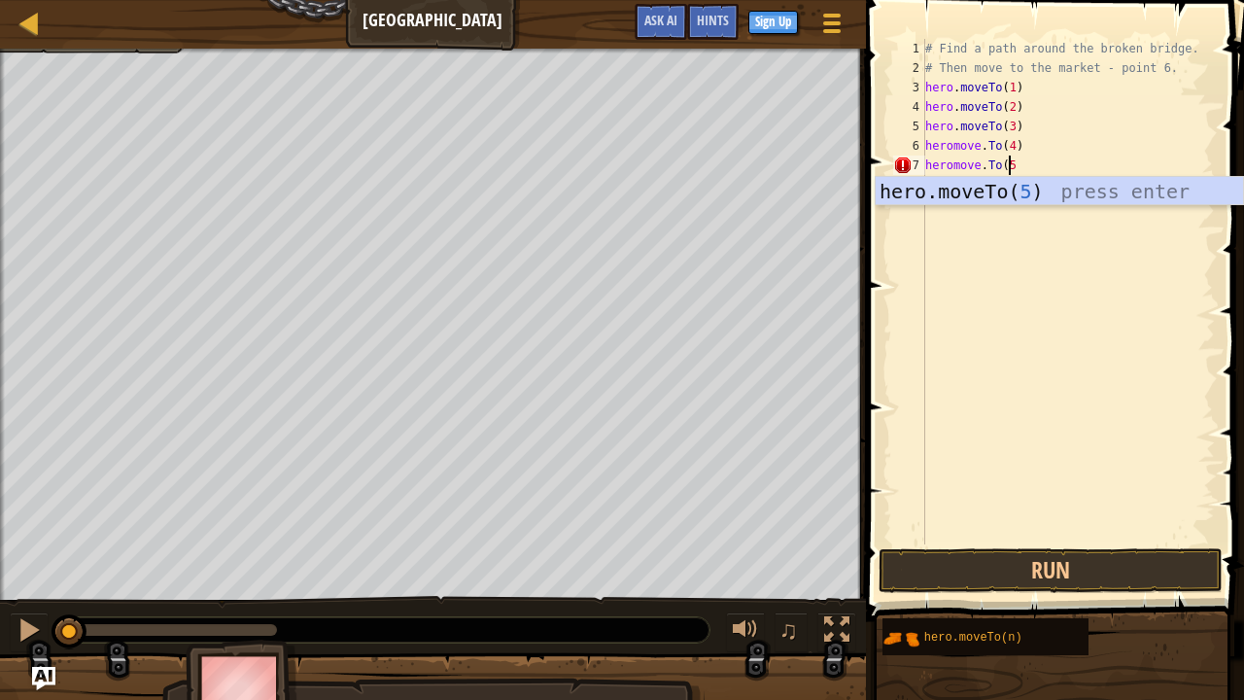
type textarea "[DOMAIN_NAME](5)"
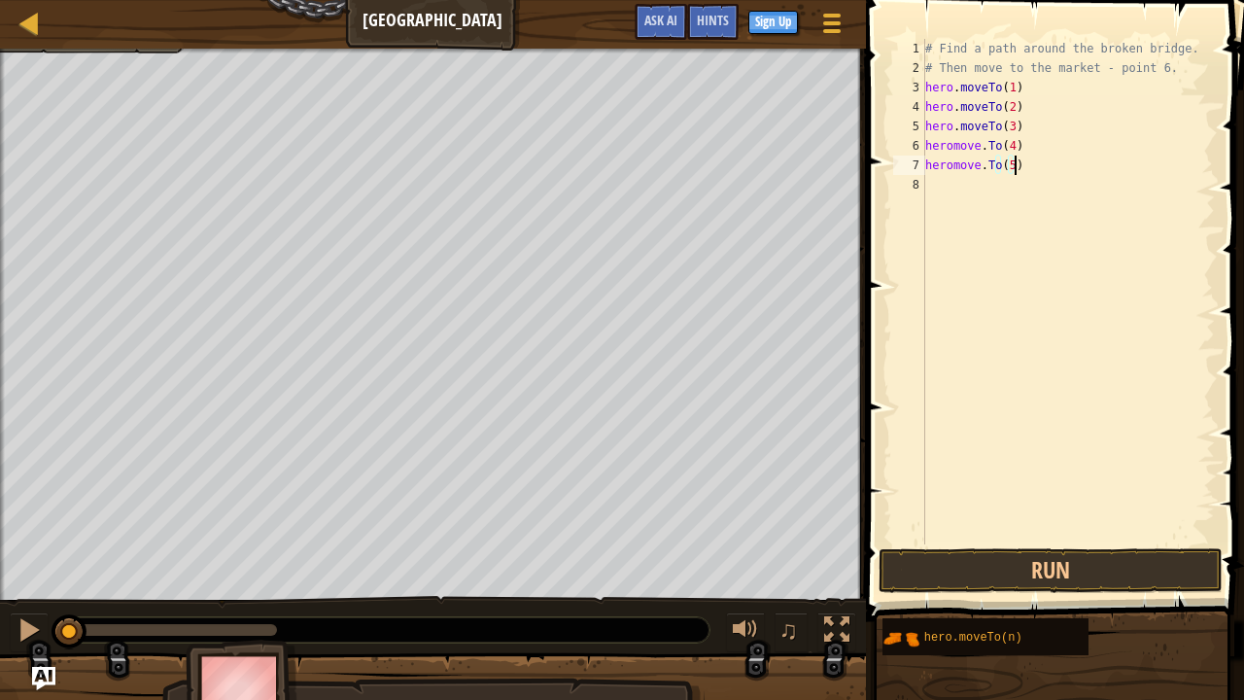
click at [930, 194] on div "# Find a path around the broken bridge. # Then move to the market - point 6. he…" at bounding box center [1067, 311] width 293 height 544
click at [958, 534] on button "Run" at bounding box center [1050, 570] width 344 height 45
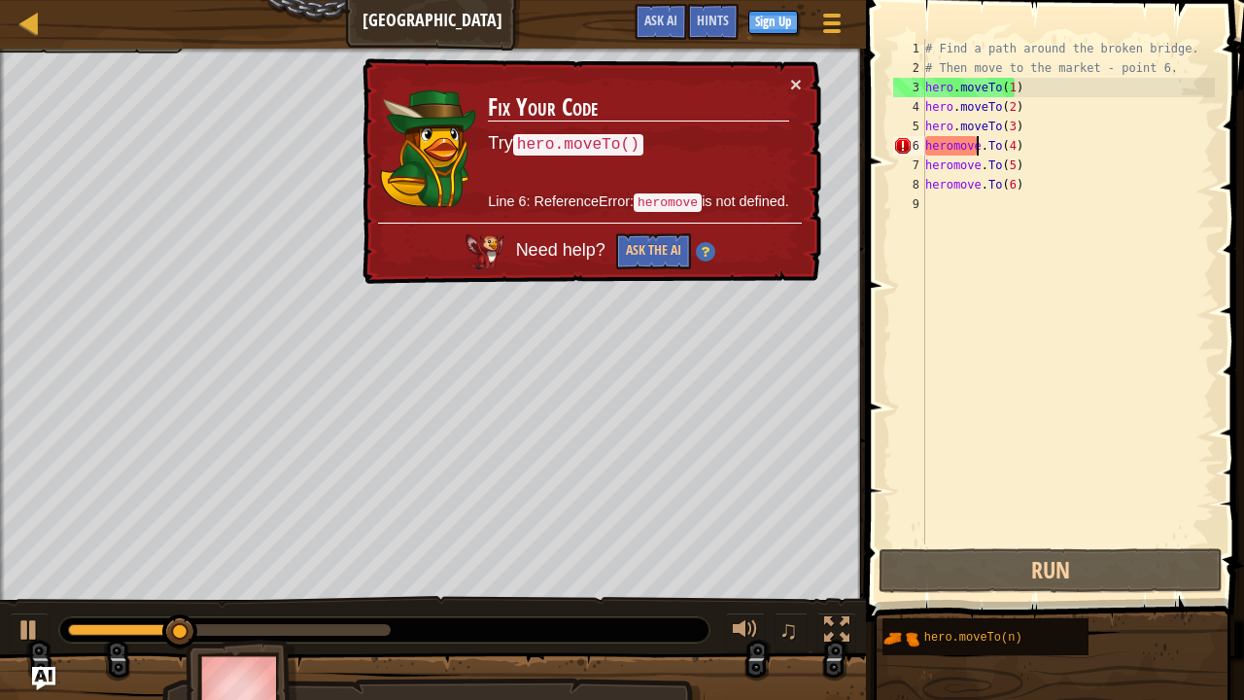
click at [979, 144] on div "# Find a path around the broken bridge. # Then move to the market - point 6. he…" at bounding box center [1067, 311] width 293 height 544
click at [985, 146] on div "# Find a path around the broken bridge. # Then move to the market - point 6. he…" at bounding box center [1067, 311] width 293 height 544
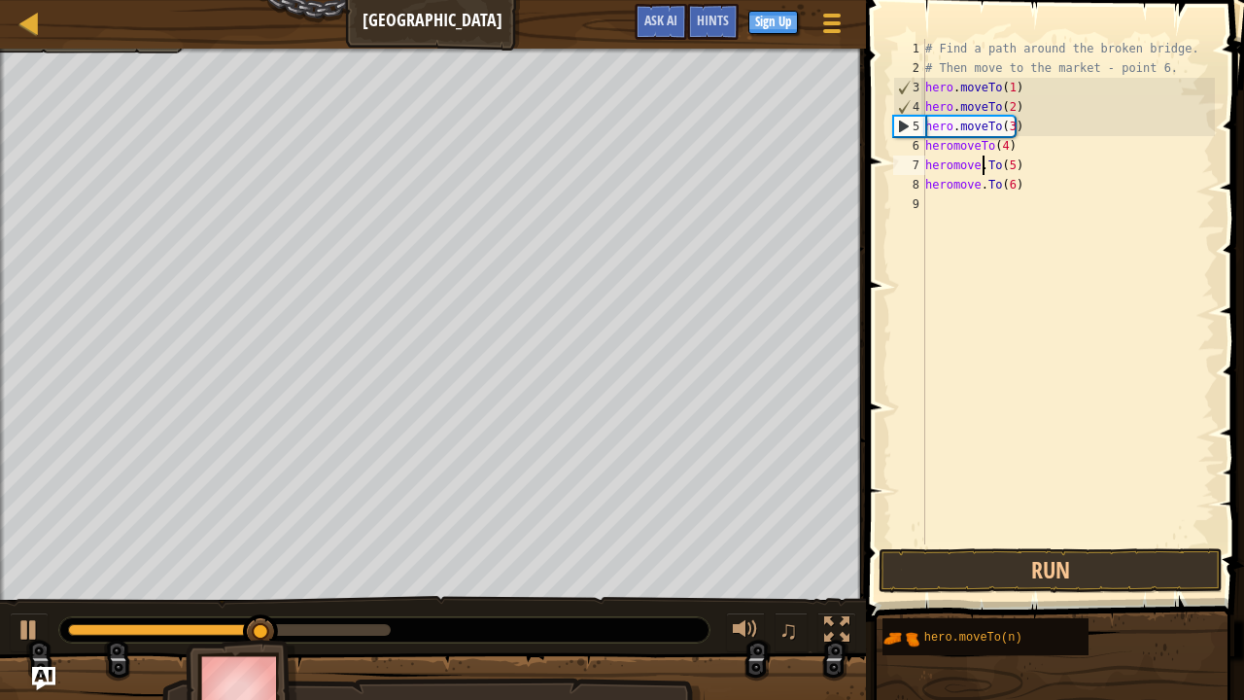
click at [984, 169] on div "# Find a path around the broken bridge. # Then move to the market - point 6. he…" at bounding box center [1067, 311] width 293 height 544
click at [982, 183] on div "# Find a path around the broken bridge. # Then move to the market - point 6. he…" at bounding box center [1067, 311] width 293 height 544
click at [951, 150] on div "# Find a path around the broken bridge. # Then move to the market - point 6. he…" at bounding box center [1067, 311] width 293 height 544
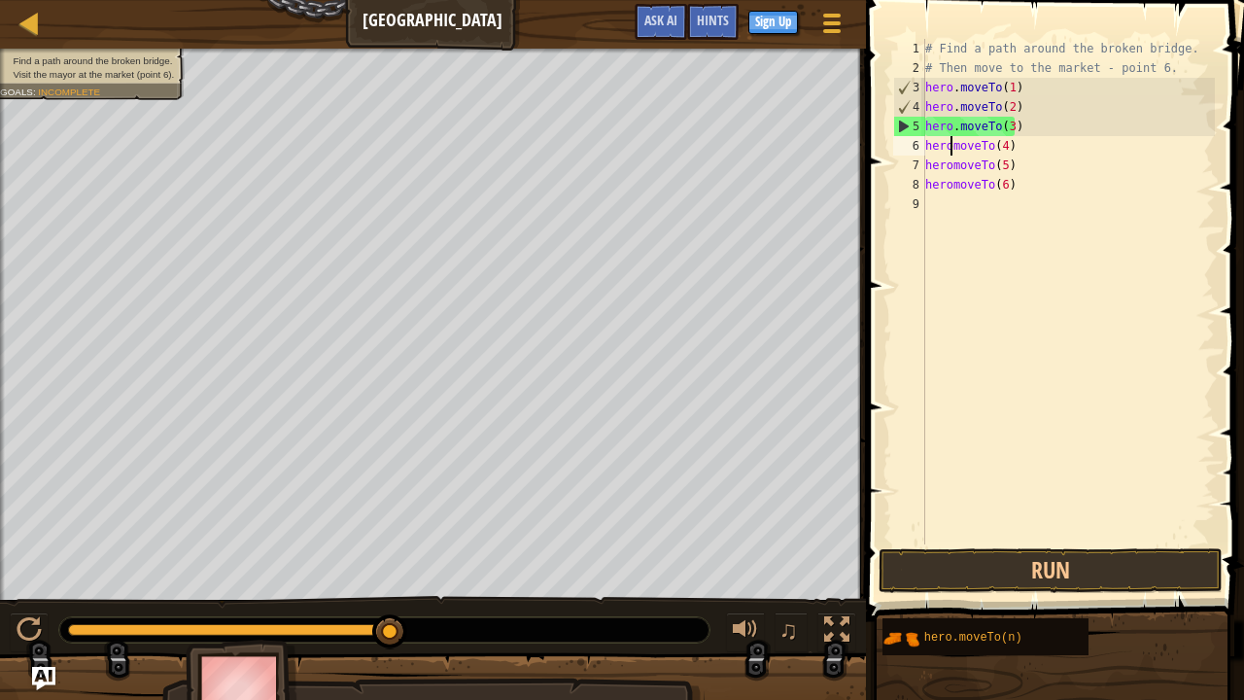
scroll to position [9, 2]
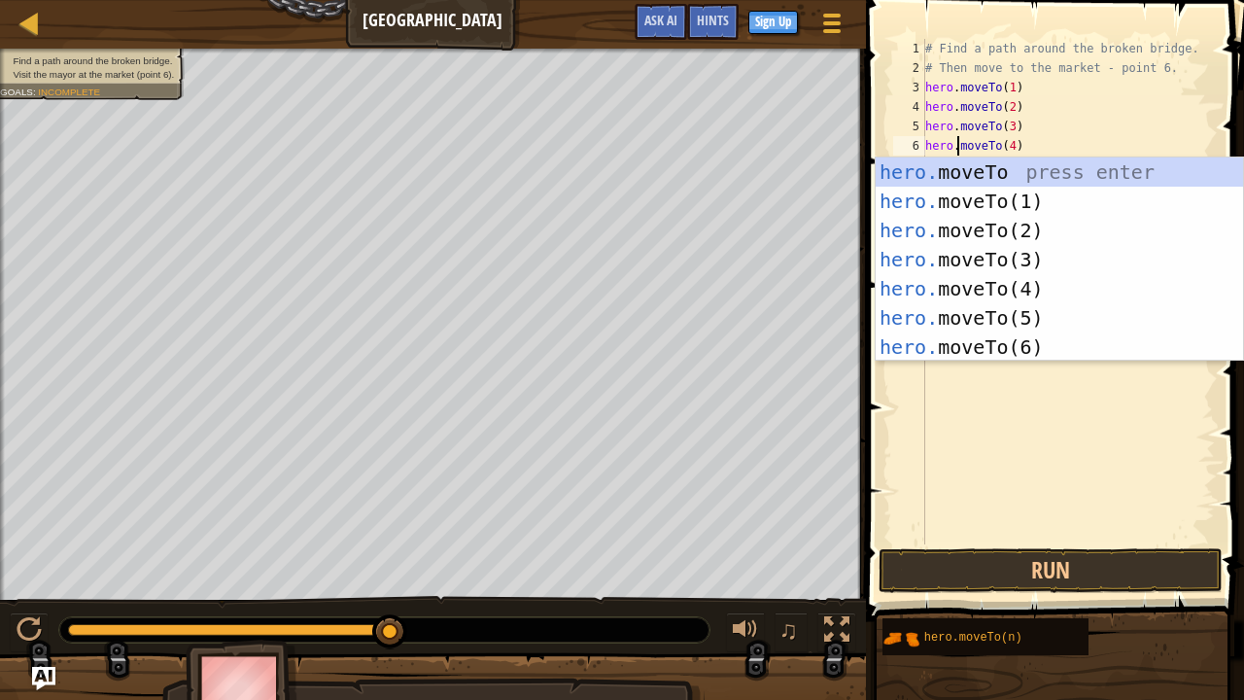
click at [1078, 144] on div "# Find a path around the broken bridge. # Then move to the market - point 6. he…" at bounding box center [1067, 311] width 293 height 544
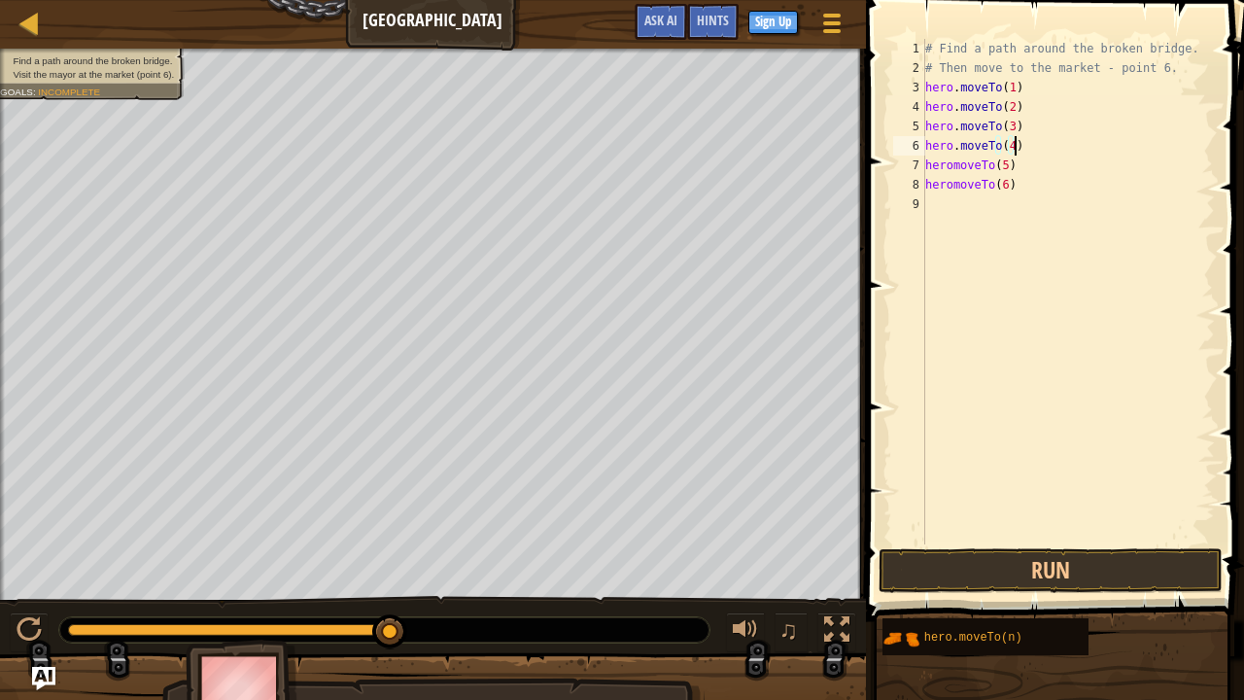
click at [951, 167] on div "# Find a path around the broken bridge. # Then move to the market - point 6. he…" at bounding box center [1067, 311] width 293 height 544
click at [948, 190] on div "# Find a path around the broken bridge. # Then move to the market - point 6. he…" at bounding box center [1067, 311] width 293 height 544
click at [1026, 171] on div "# Find a path around the broken bridge. # Then move to the market - point 6. he…" at bounding box center [1067, 311] width 293 height 544
click at [1019, 185] on div "# Find a path around the broken bridge. # Then move to the market - point 6. he…" at bounding box center [1067, 311] width 293 height 544
click at [954, 186] on div "# Find a path around the broken bridge. # Then move to the market - point 6. he…" at bounding box center [1067, 311] width 293 height 544
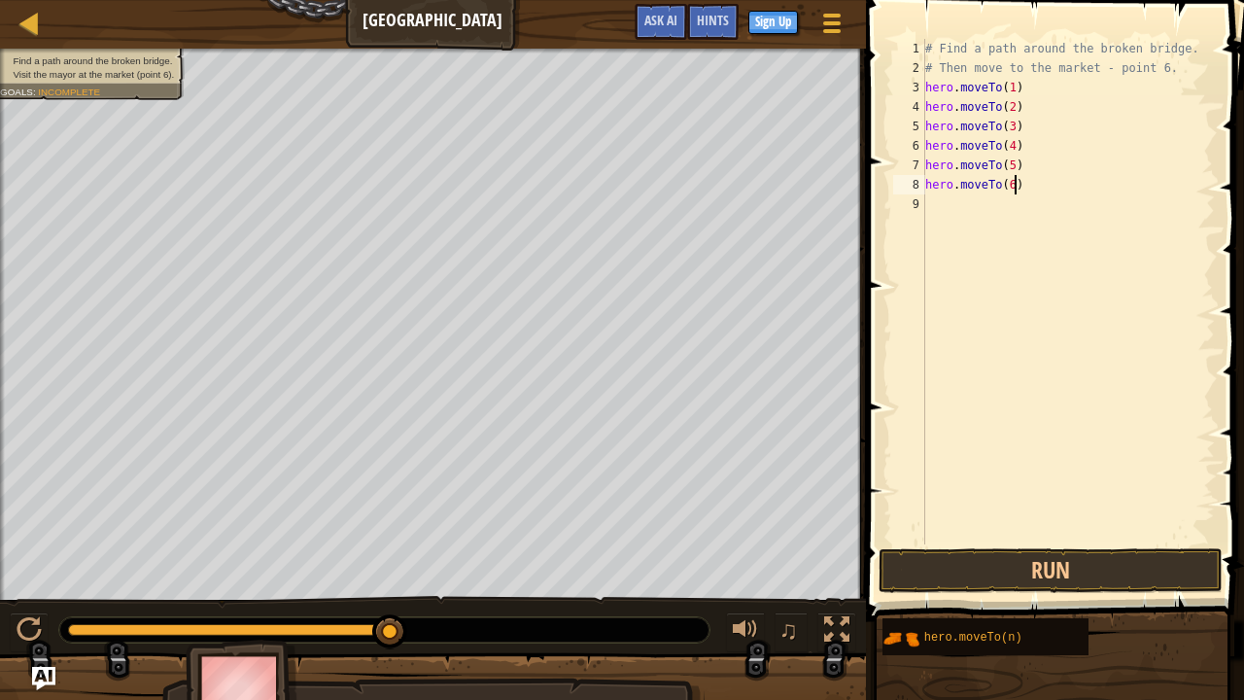
click at [1051, 186] on div "# Find a path around the broken bridge. # Then move to the market - point 6. he…" at bounding box center [1067, 311] width 293 height 544
type textarea "hero.moveTo(6)"
click at [950, 534] on button "Run" at bounding box center [1050, 570] width 344 height 45
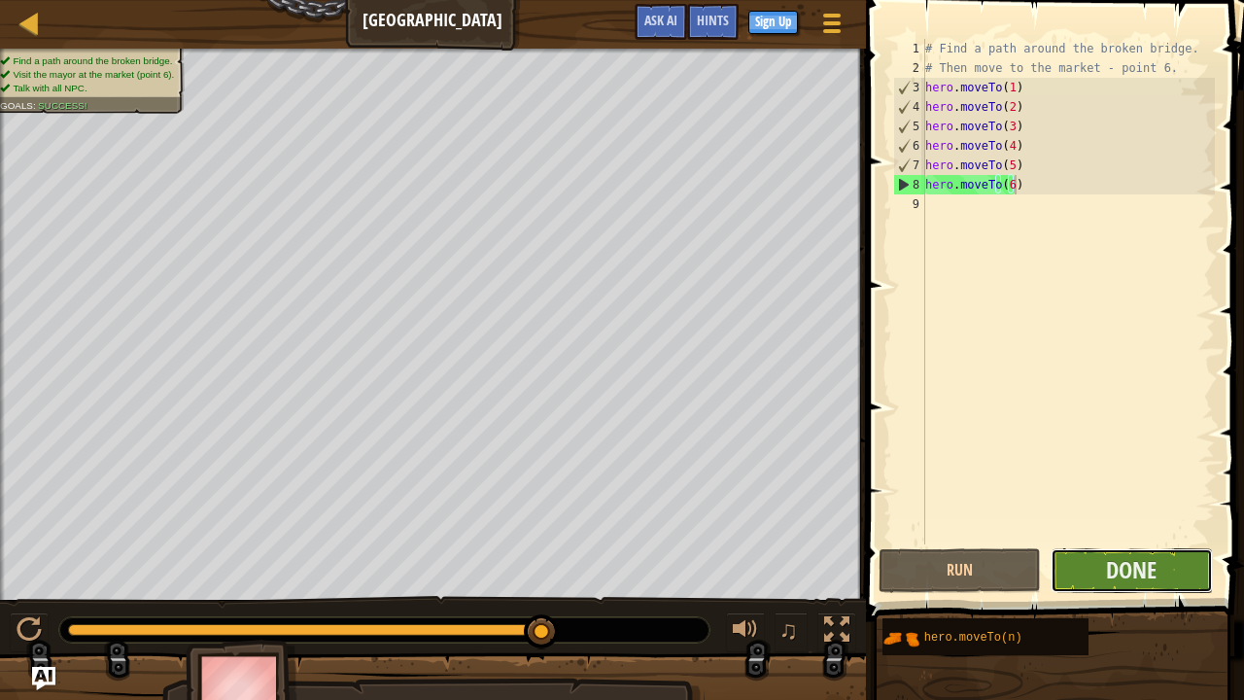
click at [1093, 534] on button "Done" at bounding box center [1131, 570] width 162 height 45
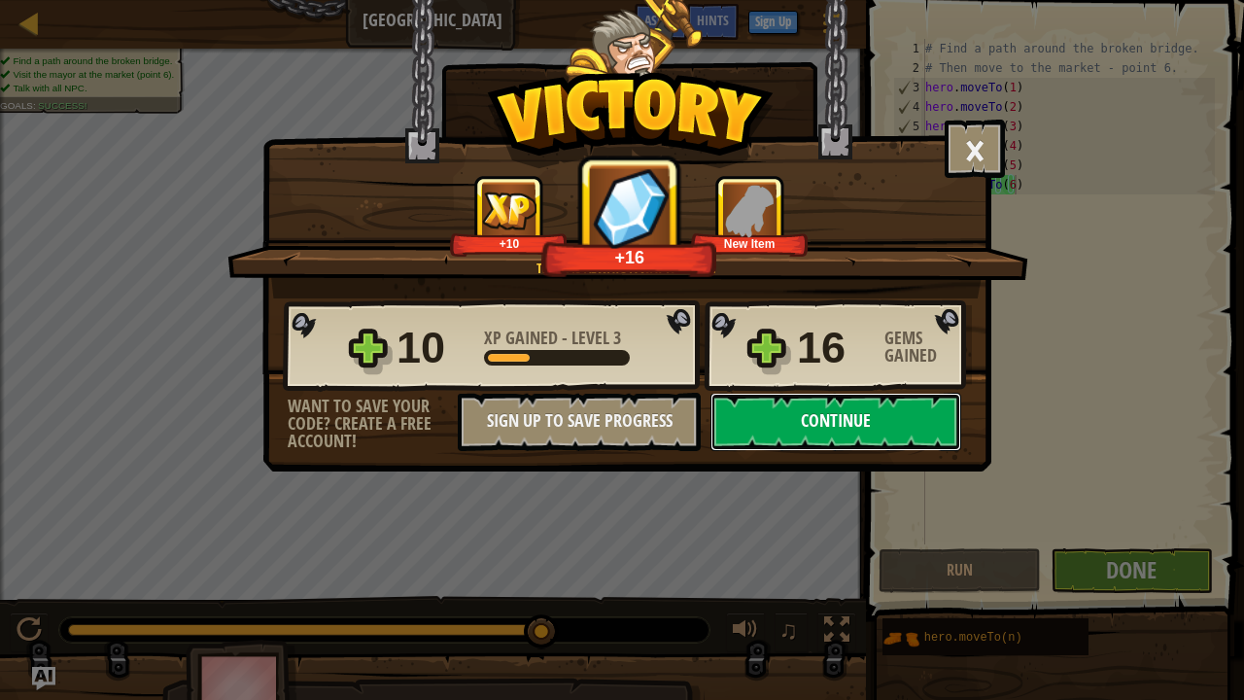
click at [783, 424] on button "Continue" at bounding box center [835, 422] width 251 height 58
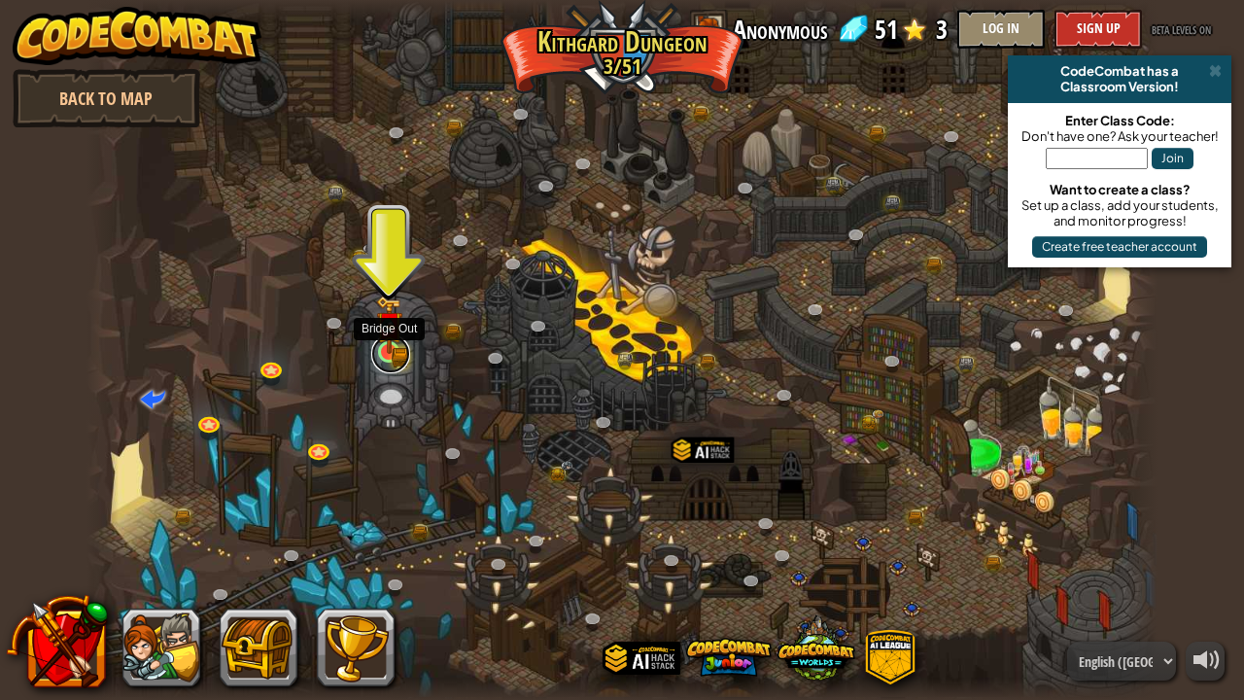
click at [389, 361] on link at bounding box center [390, 353] width 39 height 39
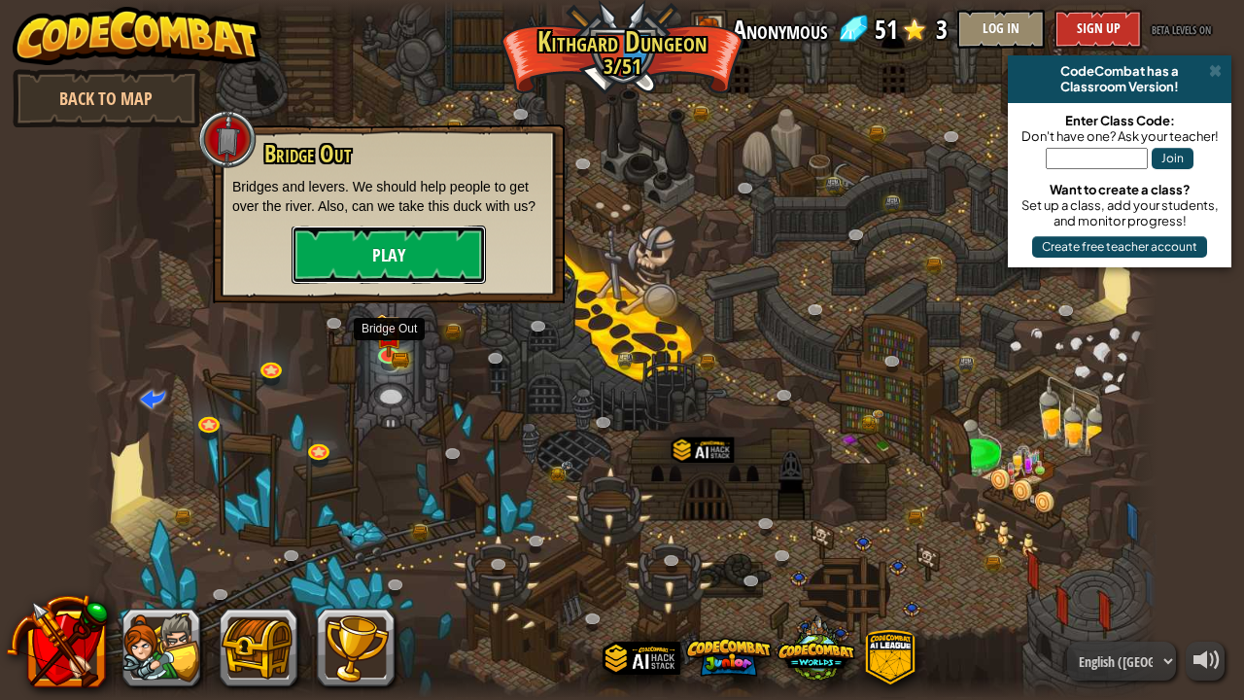
click at [391, 239] on button "Play" at bounding box center [388, 254] width 194 height 58
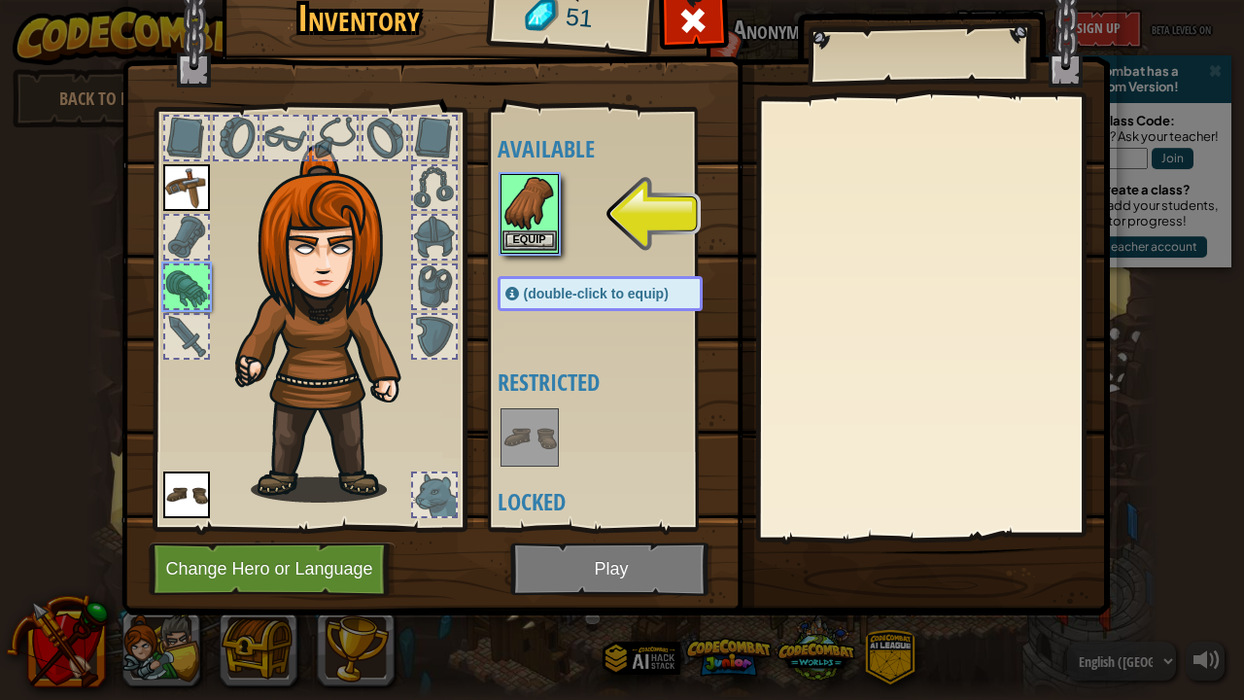
click at [522, 228] on img at bounding box center [529, 203] width 54 height 54
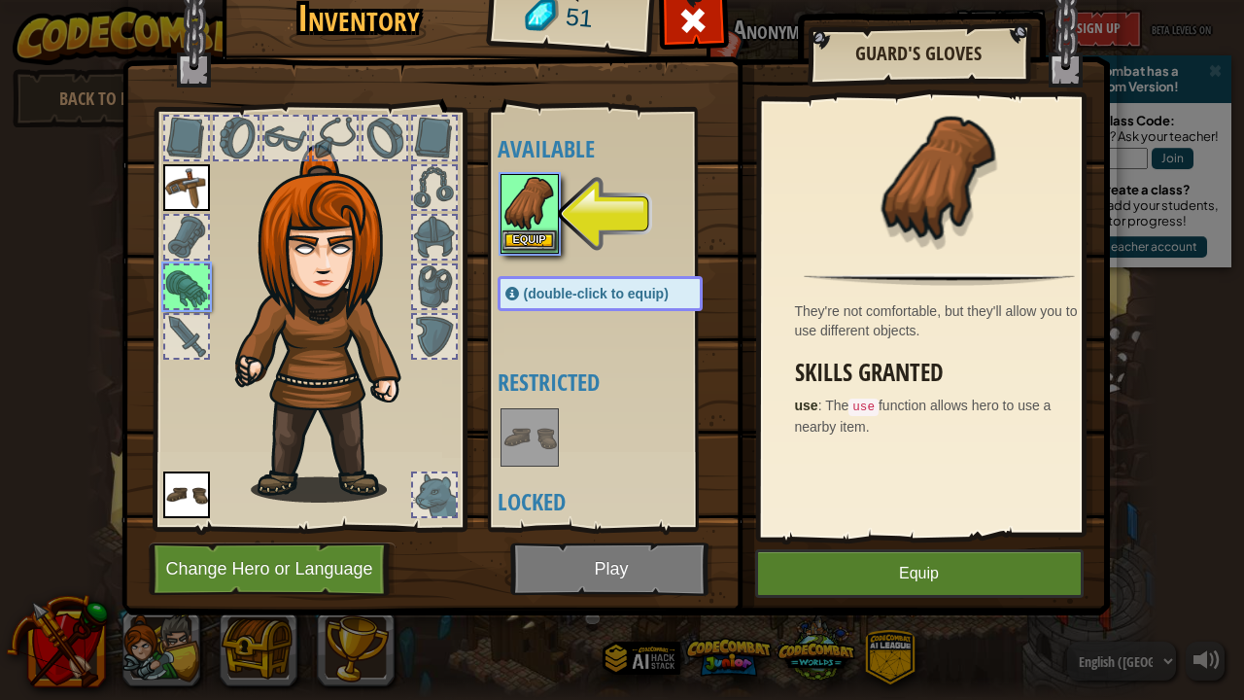
click at [522, 228] on img at bounding box center [529, 203] width 54 height 54
click at [532, 238] on button "Equip" at bounding box center [529, 240] width 54 height 20
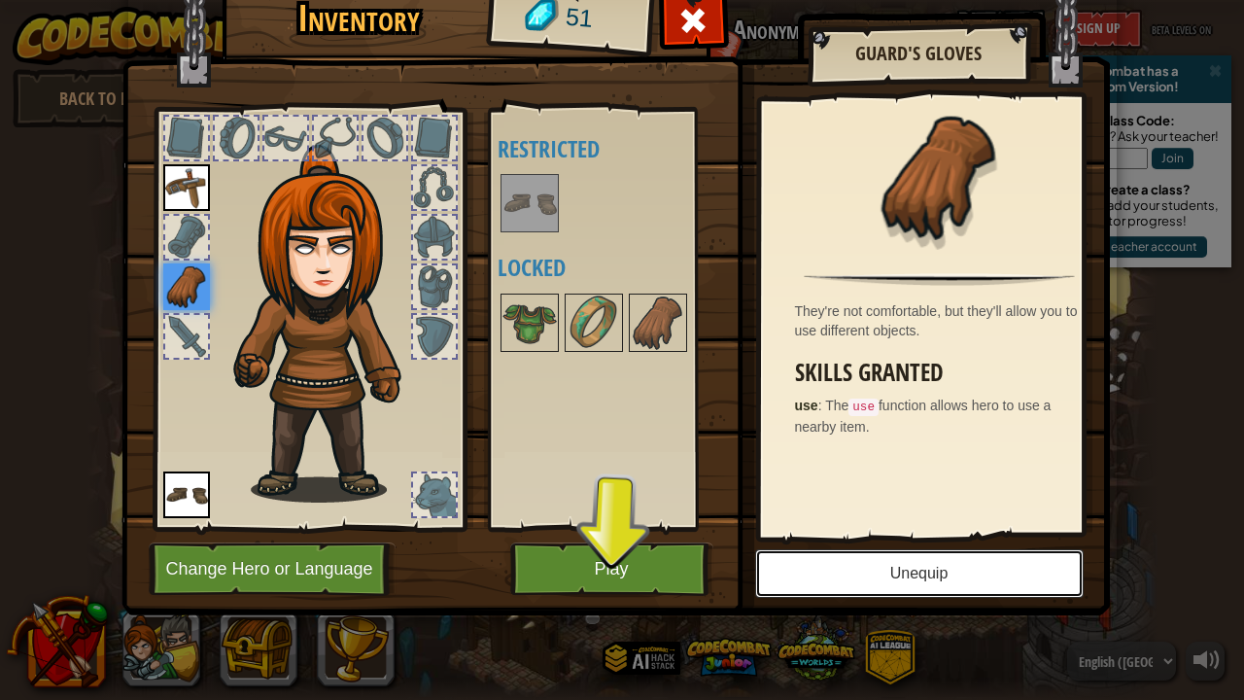
click at [923, 534] on button "Unequip" at bounding box center [919, 573] width 328 height 49
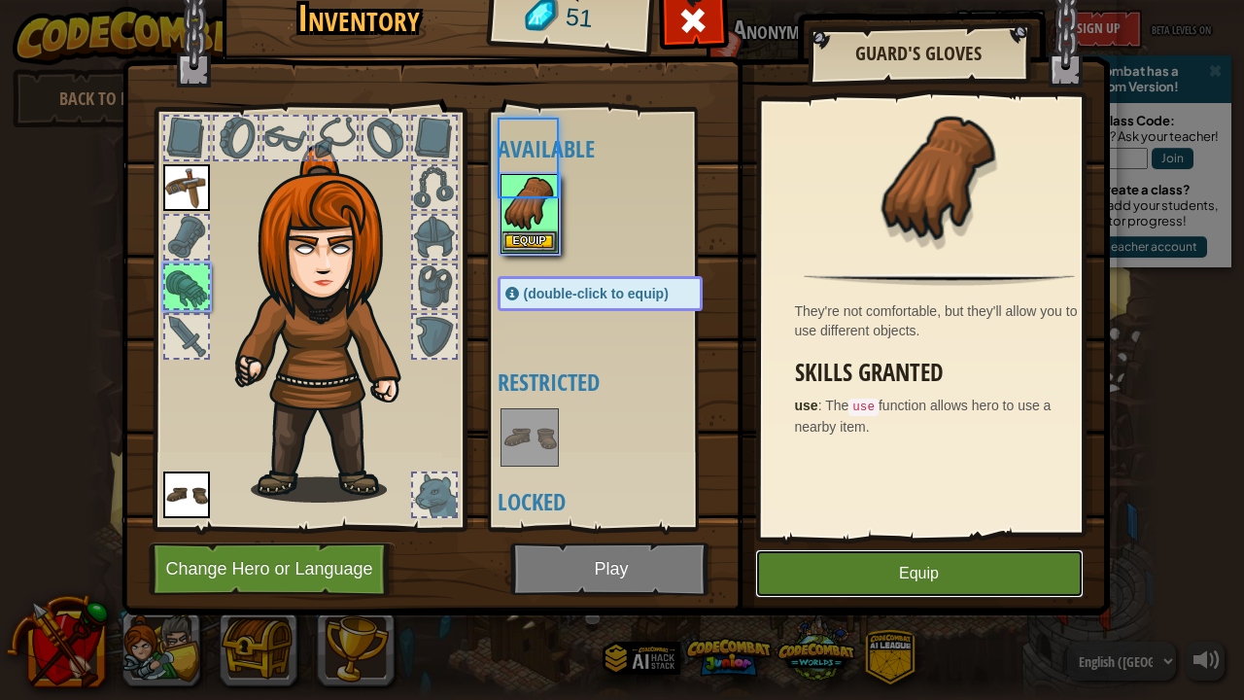
click at [923, 534] on button "Equip" at bounding box center [919, 573] width 328 height 49
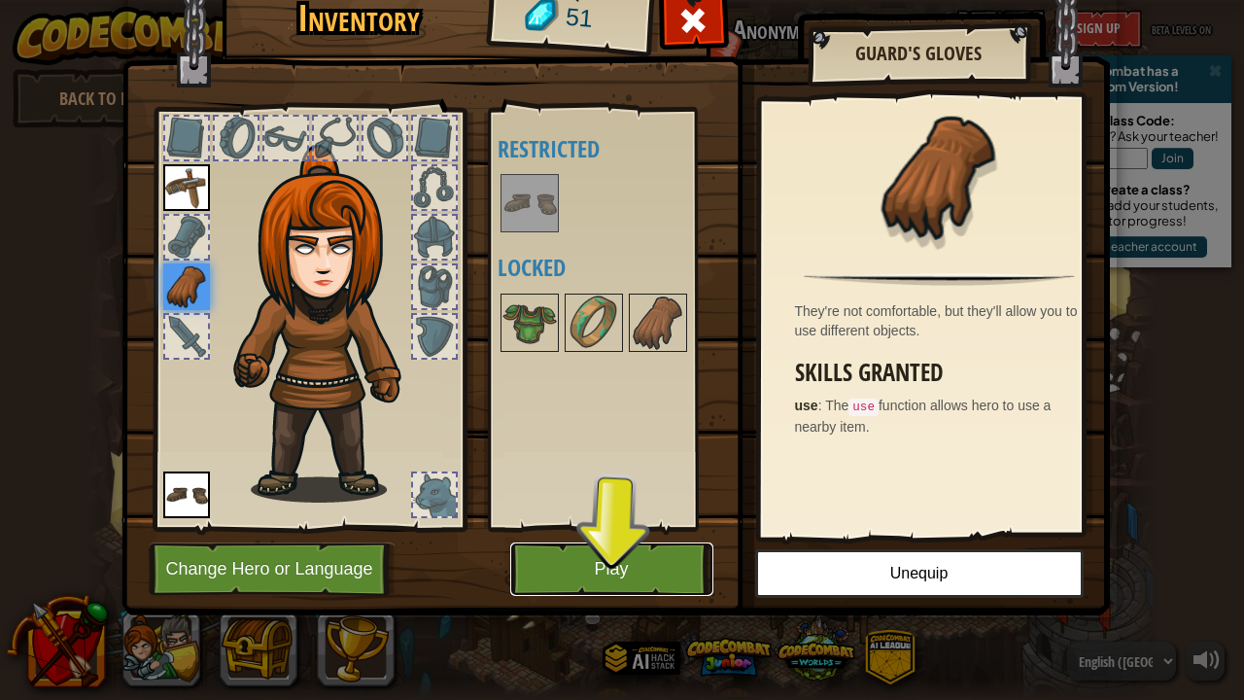
click at [638, 534] on button "Play" at bounding box center [611, 568] width 203 height 53
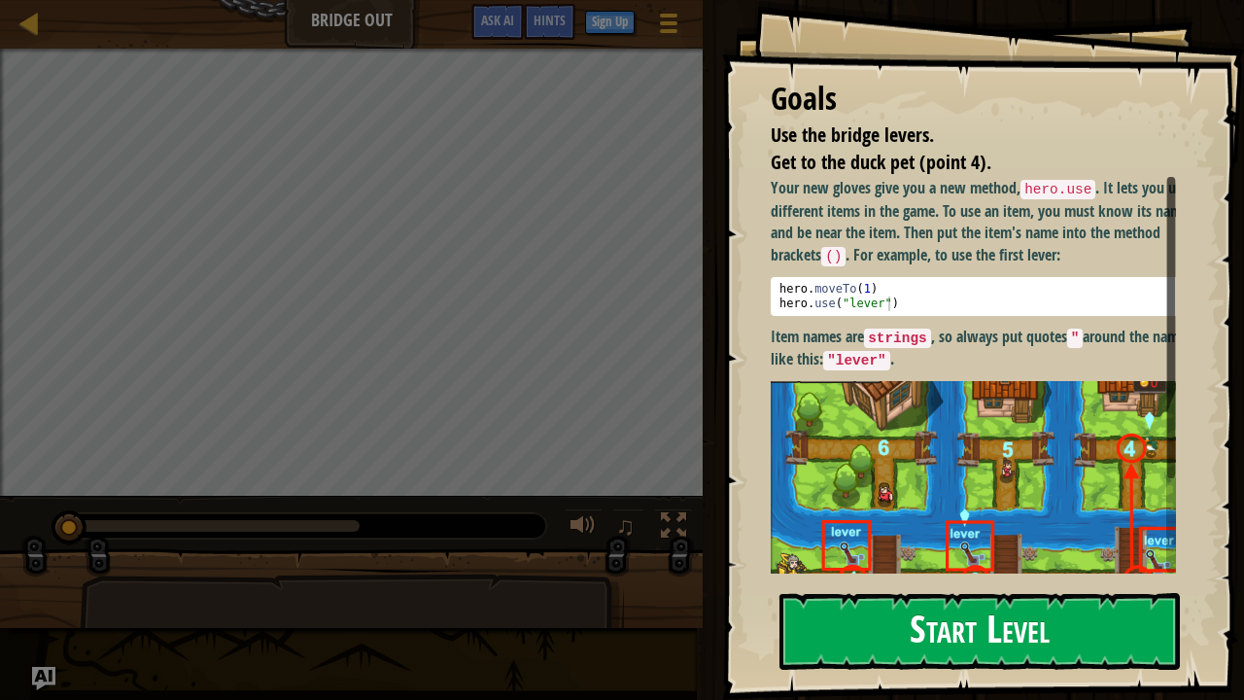
click at [862, 534] on button "Start Level" at bounding box center [979, 631] width 400 height 77
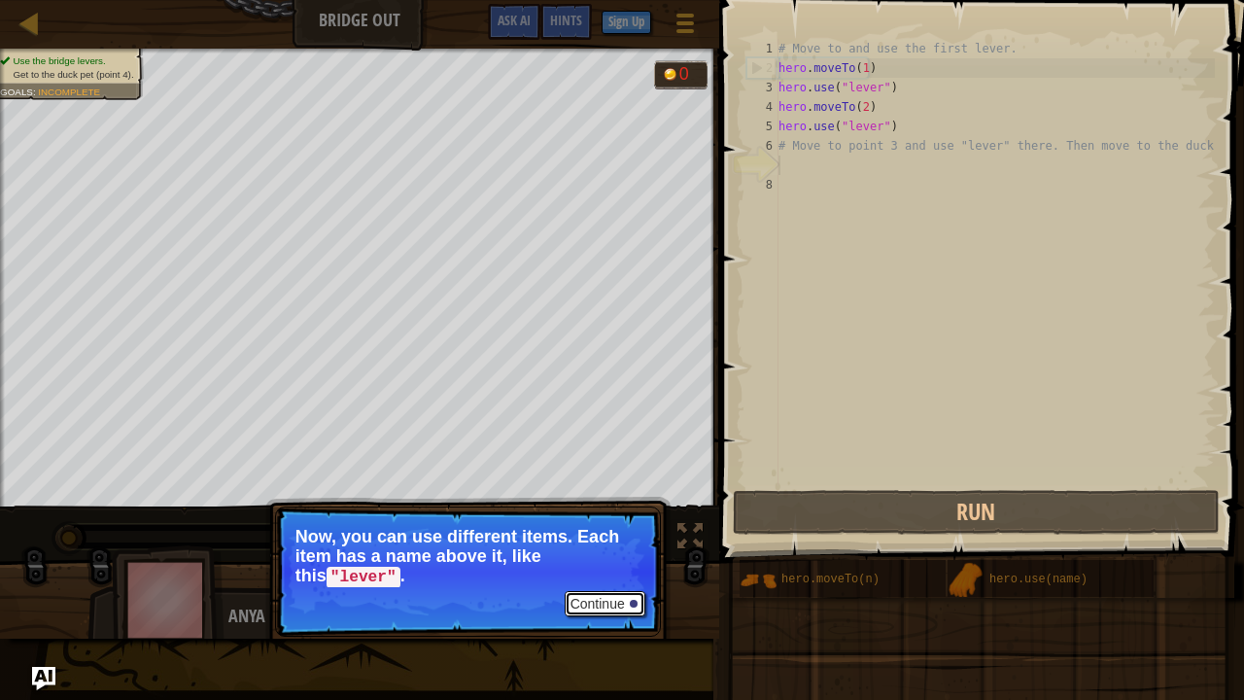
click at [613, 534] on button "Continue" at bounding box center [604, 603] width 81 height 25
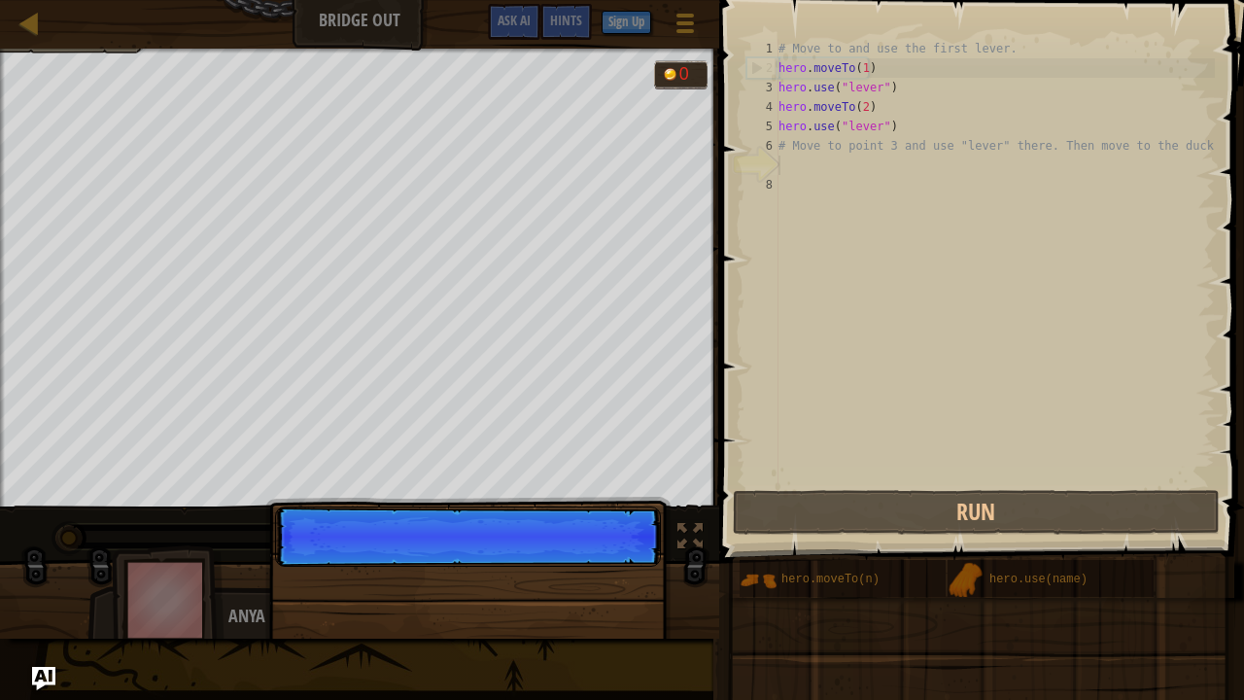
scroll to position [9, 0]
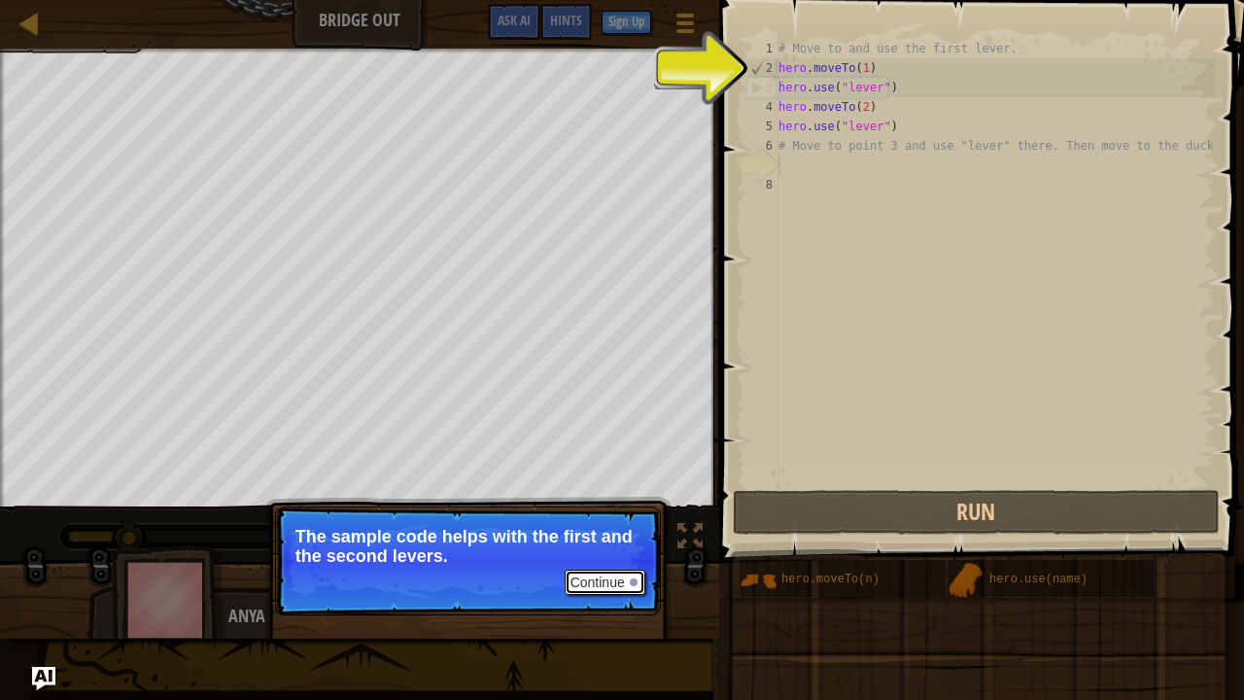
click at [611, 534] on button "Continue" at bounding box center [604, 581] width 81 height 25
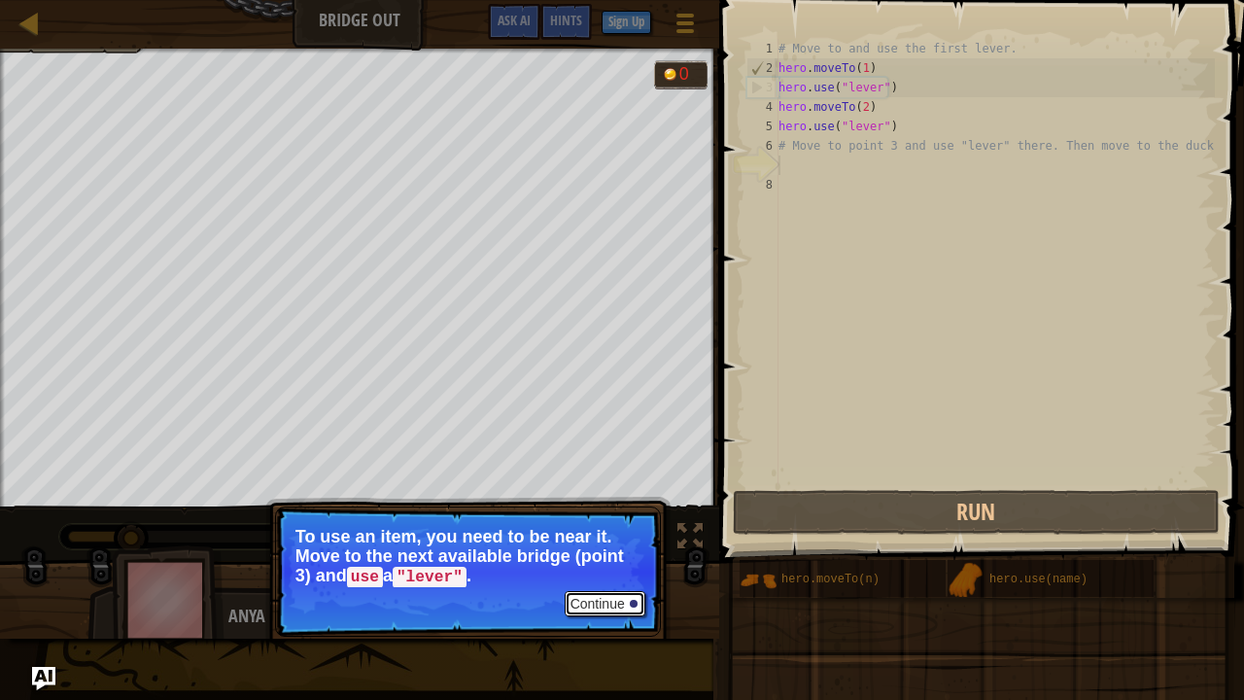
click at [617, 534] on button "Continue" at bounding box center [604, 603] width 81 height 25
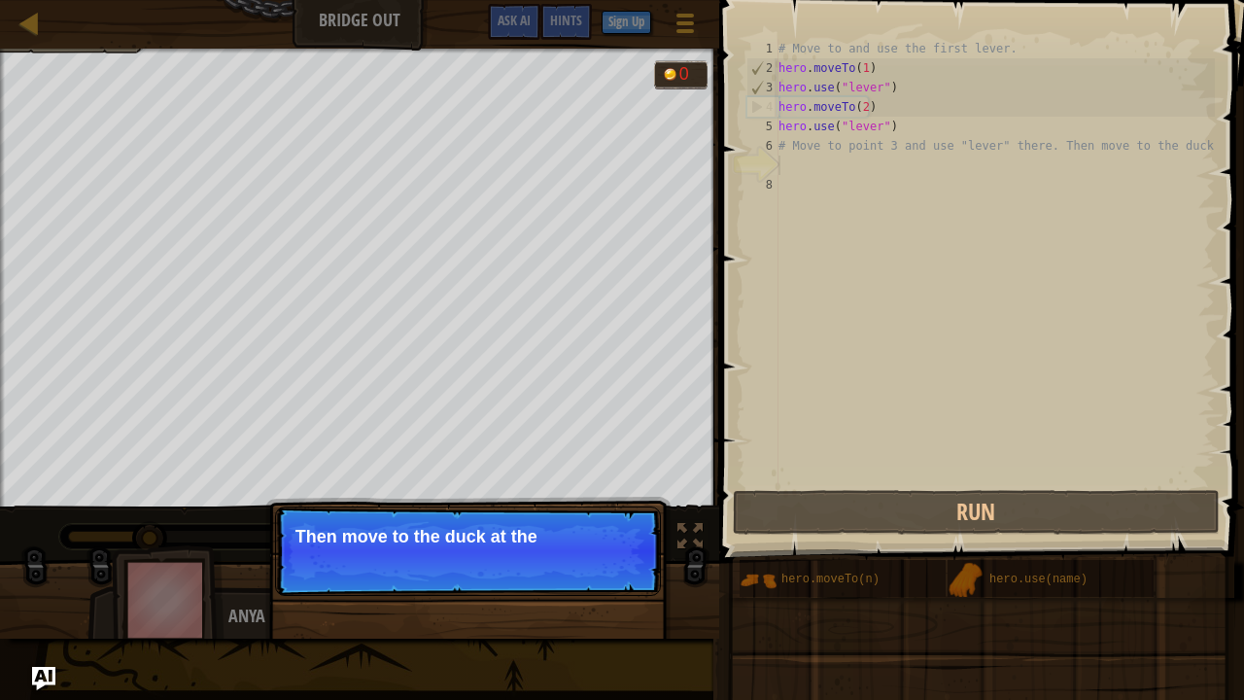
click at [577, 534] on p "Continue Then move to the duck at the" at bounding box center [468, 550] width 386 height 89
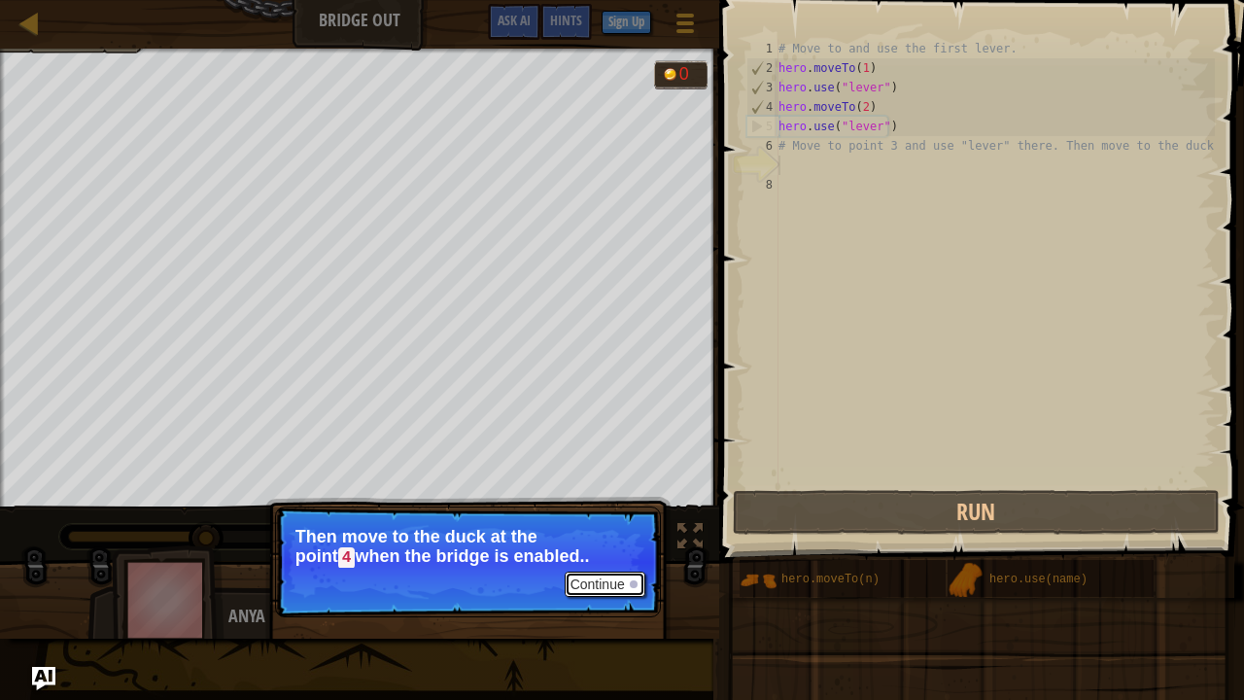
click at [602, 534] on button "Continue" at bounding box center [604, 583] width 81 height 25
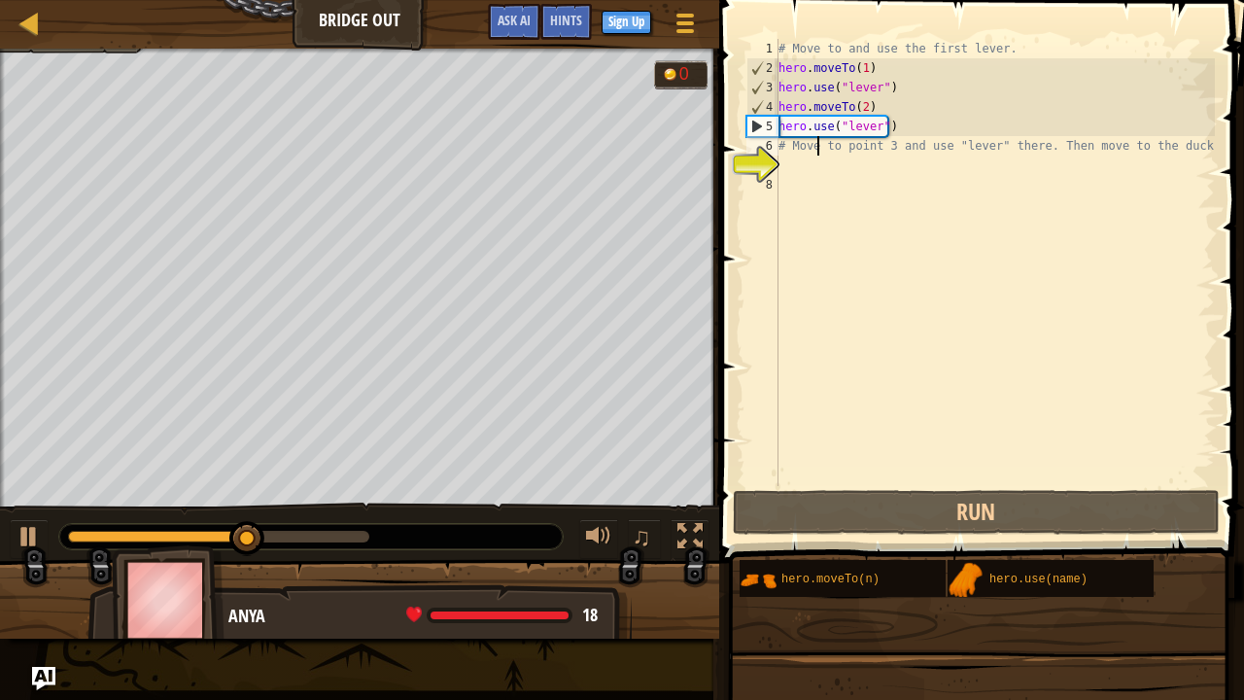
click at [816, 151] on div "# Move to and use the first lever. hero . moveTo ( 1 ) hero . use ( "lever" ) h…" at bounding box center [994, 282] width 440 height 486
click at [787, 151] on div "# Move to and use the first lever. hero . moveTo ( 1 ) hero . use ( "lever" ) h…" at bounding box center [994, 282] width 440 height 486
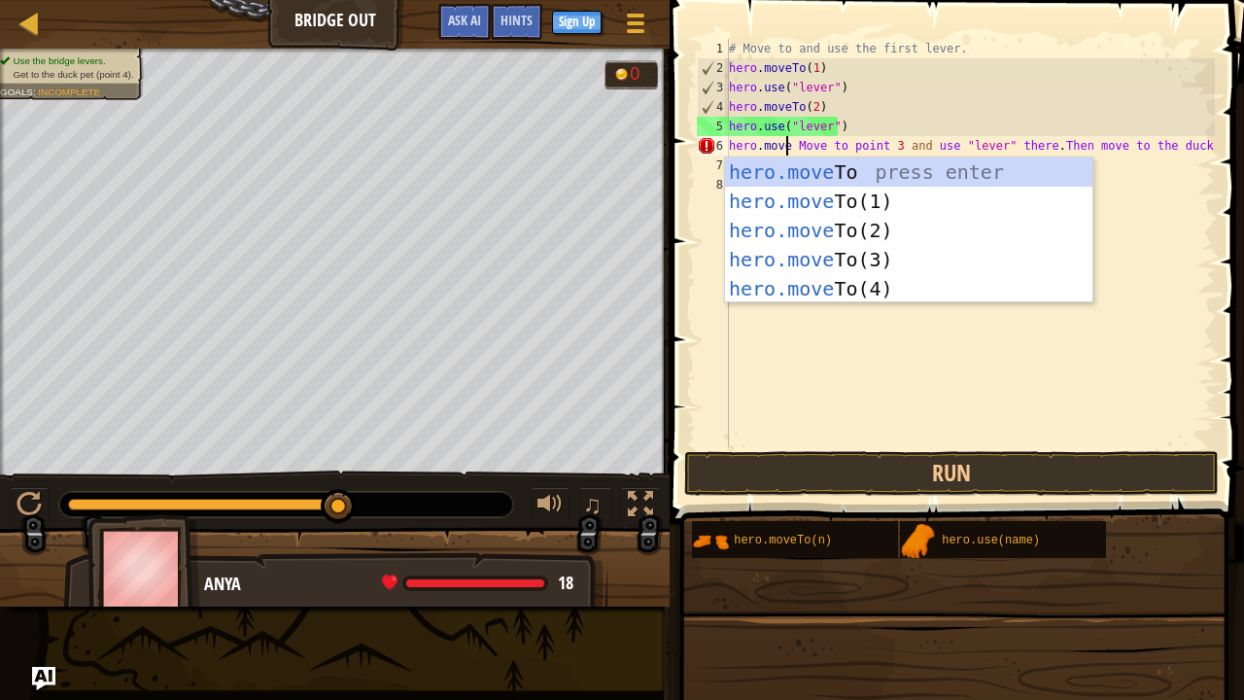
scroll to position [9, 6]
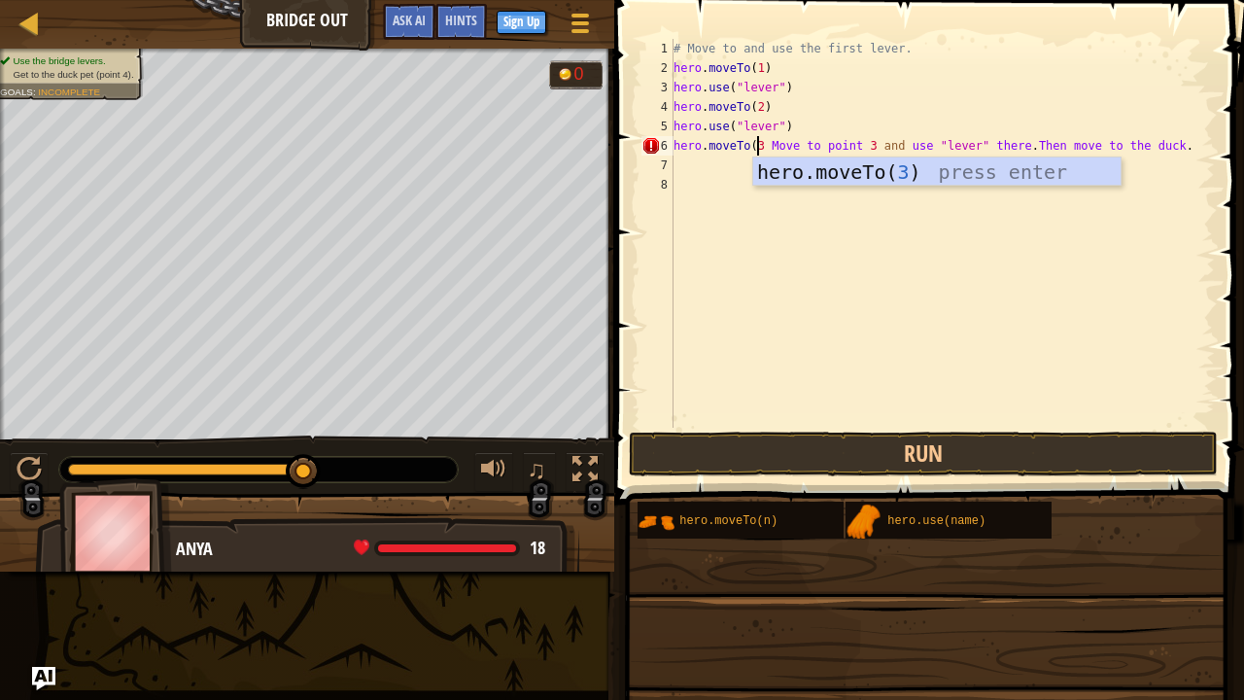
type textarea "hero.moveTo(3) Move to point 3 and use "lever" there. Then move to the duck."
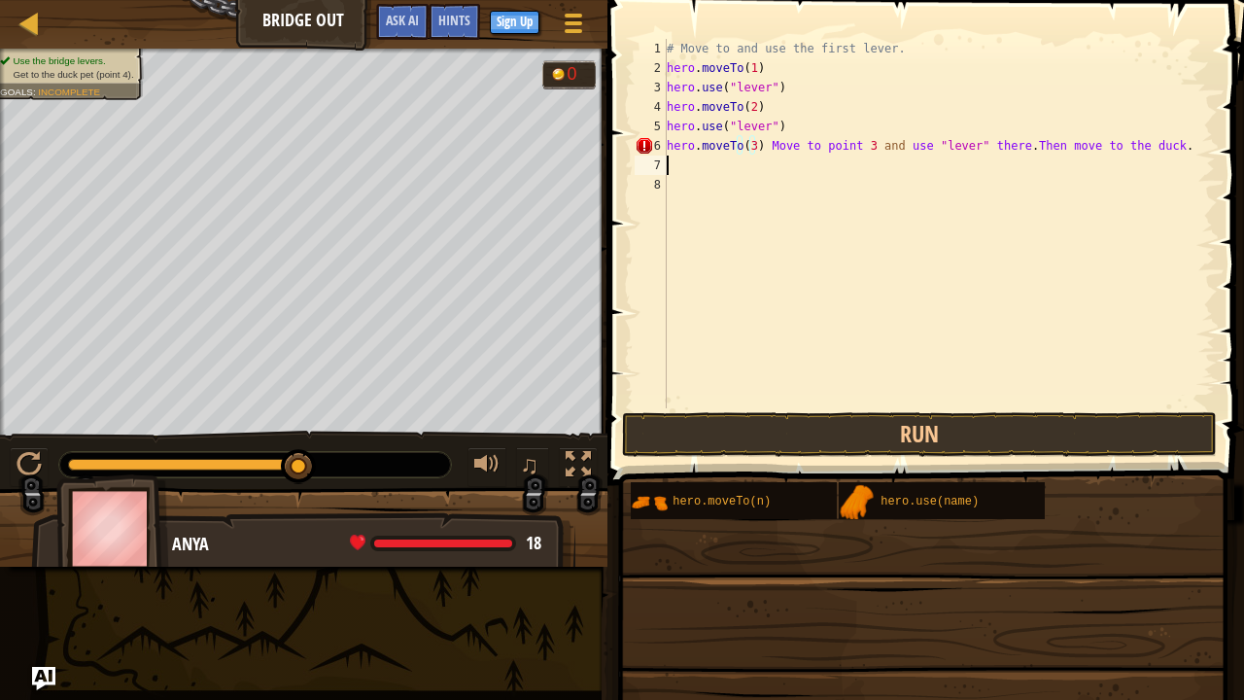
click at [699, 162] on div "# Move to and use the first lever. hero . moveTo ( 1 ) hero . use ( "lever" ) h…" at bounding box center [939, 243] width 552 height 408
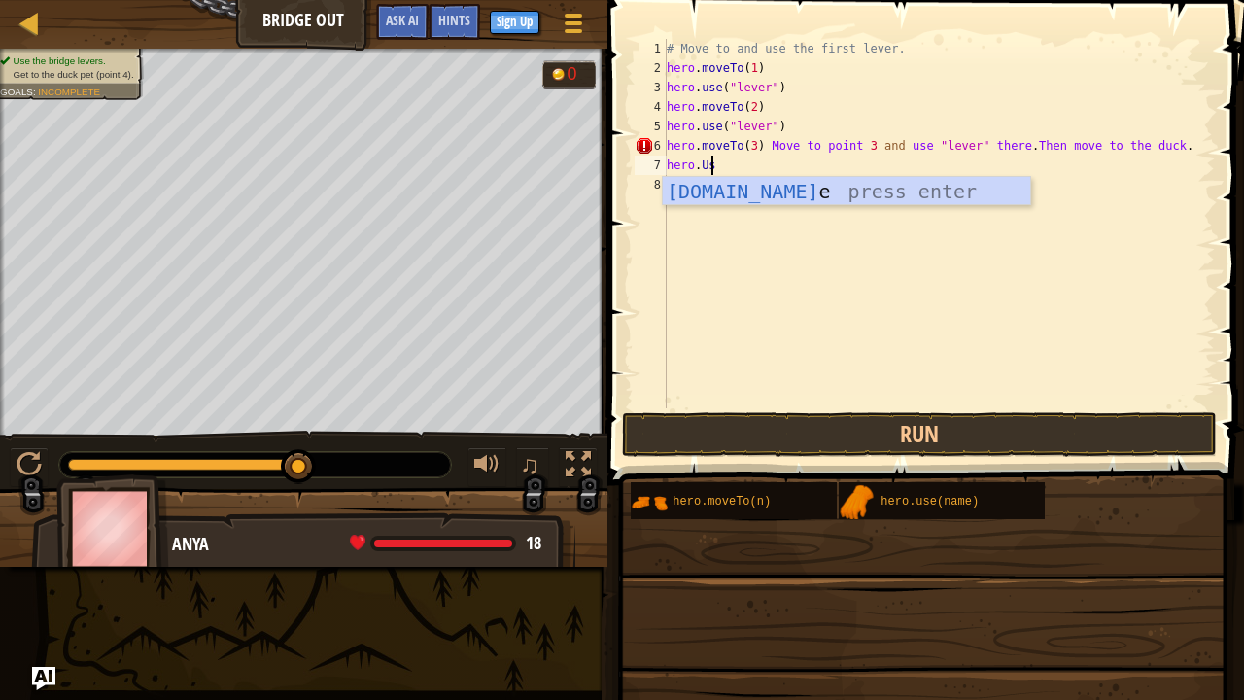
scroll to position [9, 3]
click at [700, 167] on div "# Move to and use the first lever. hero . moveTo ( 1 ) hero . use ( "lever" ) h…" at bounding box center [939, 243] width 552 height 408
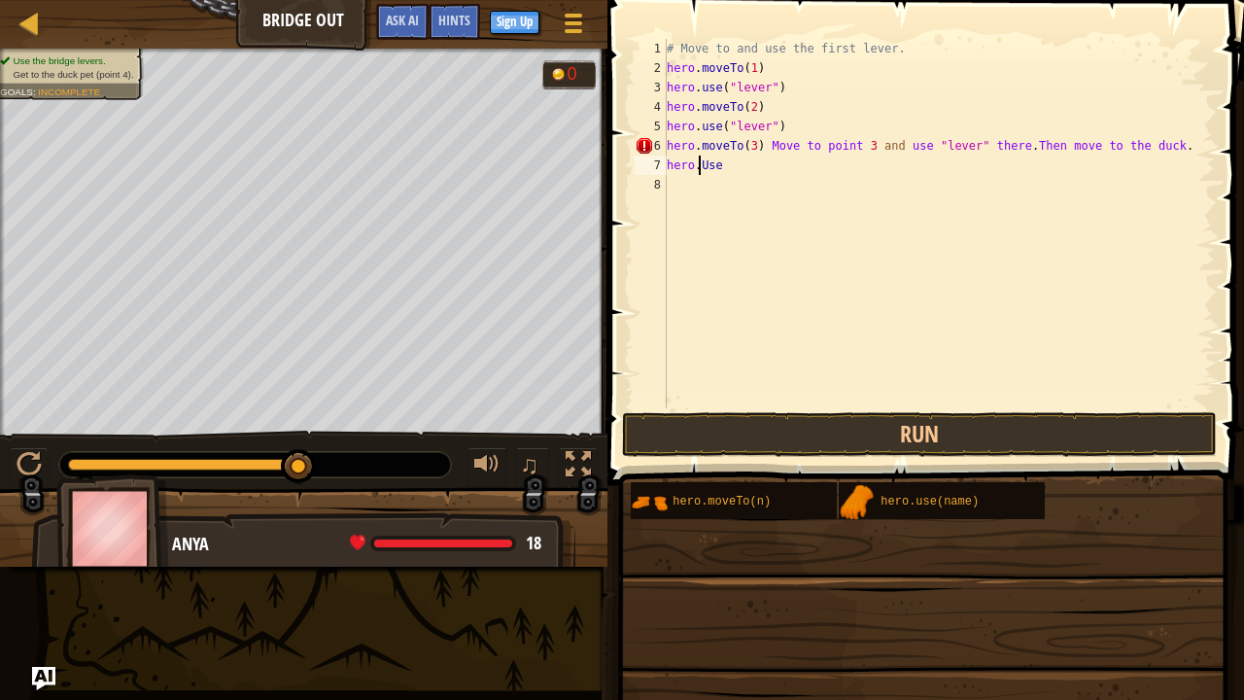
click at [703, 167] on div "# Move to and use the first lever. hero . moveTo ( 1 ) hero . use ( "lever" ) h…" at bounding box center [939, 243] width 552 height 408
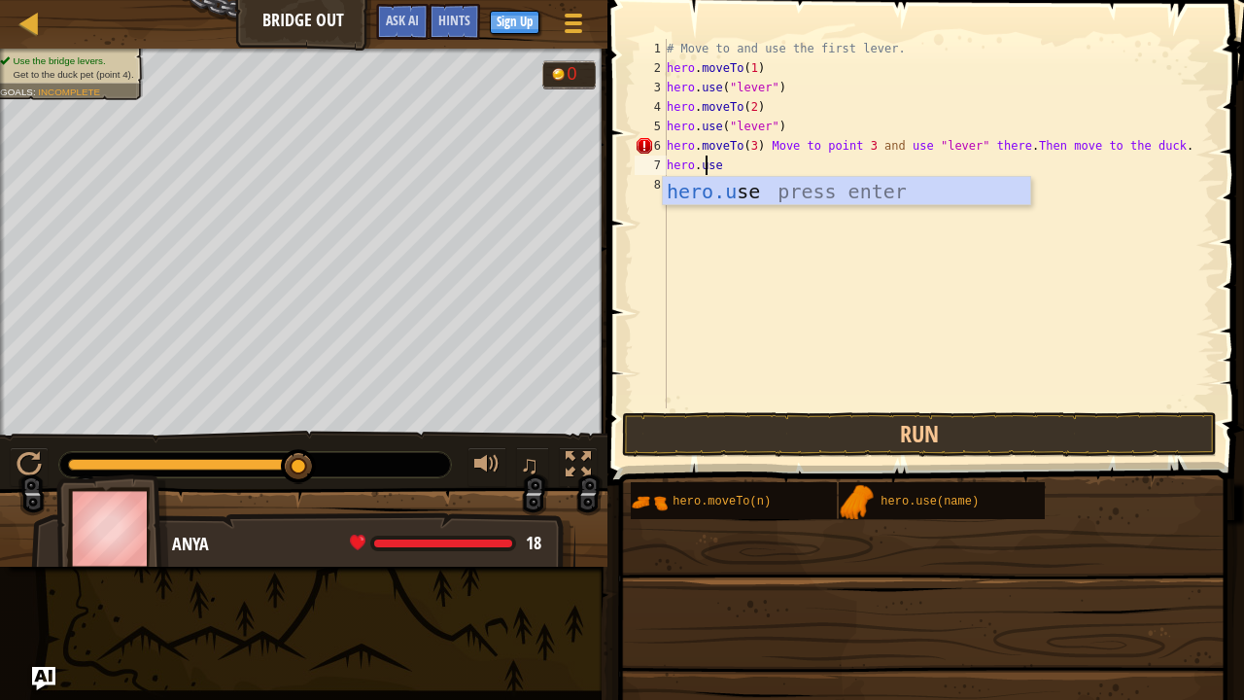
click at [720, 167] on div "# Move to and use the first lever. hero . moveTo ( 1 ) hero . use ( "lever" ) h…" at bounding box center [939, 243] width 552 height 408
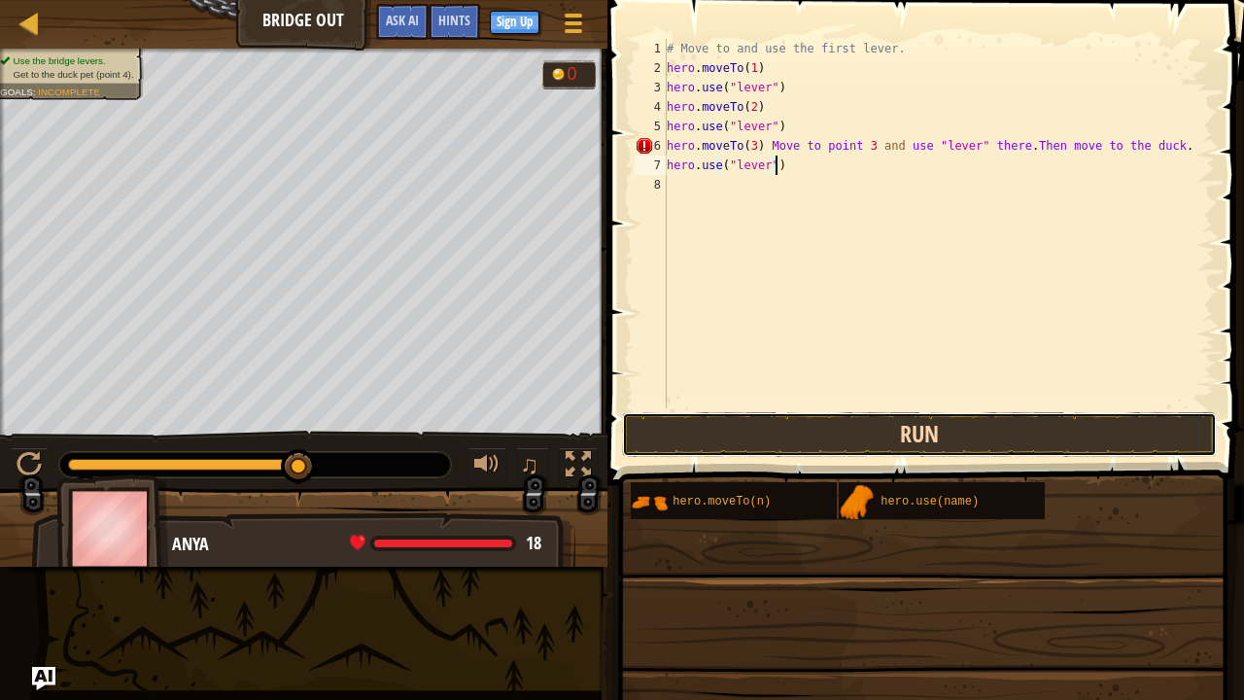
click at [771, 432] on button "Run" at bounding box center [920, 434] width 596 height 45
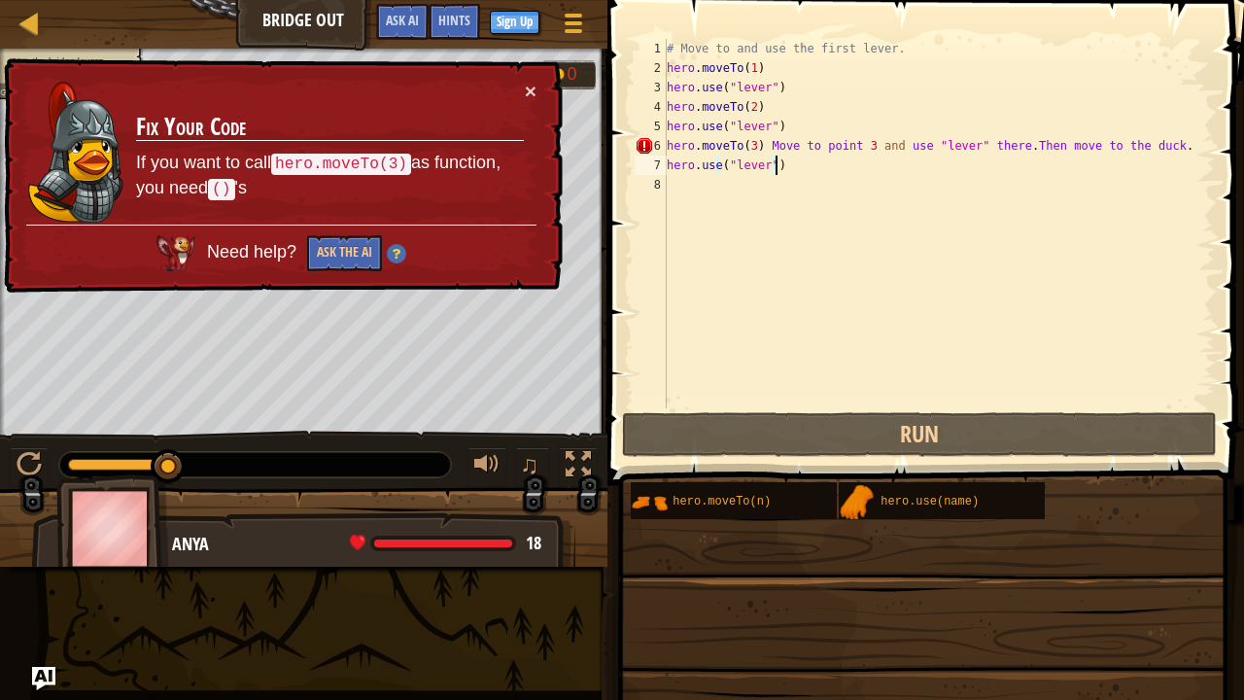
click at [834, 144] on div "# Move to and use the first lever. hero . moveTo ( 1 ) hero . use ( "lever" ) h…" at bounding box center [939, 243] width 552 height 408
click at [1152, 144] on div "# Move to and use the first lever. hero . moveTo ( 1 ) hero . use ( "lever" ) h…" at bounding box center [939, 243] width 552 height 408
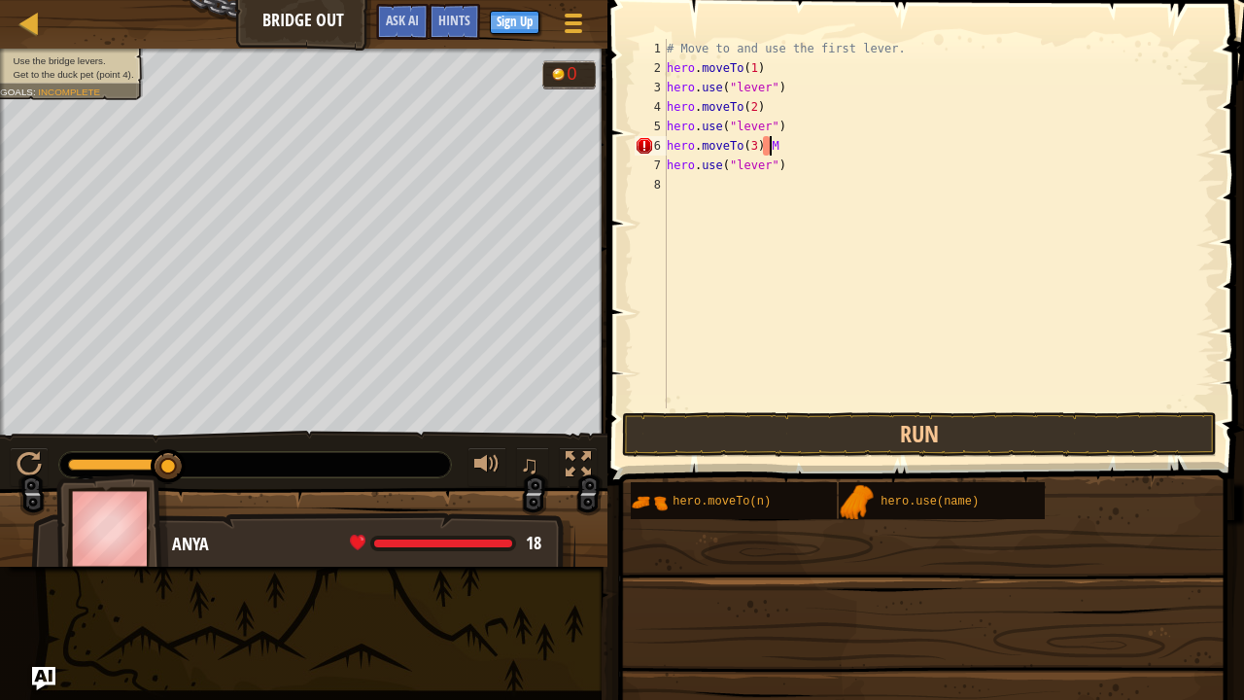
type textarea "hero.moveTo(3)"
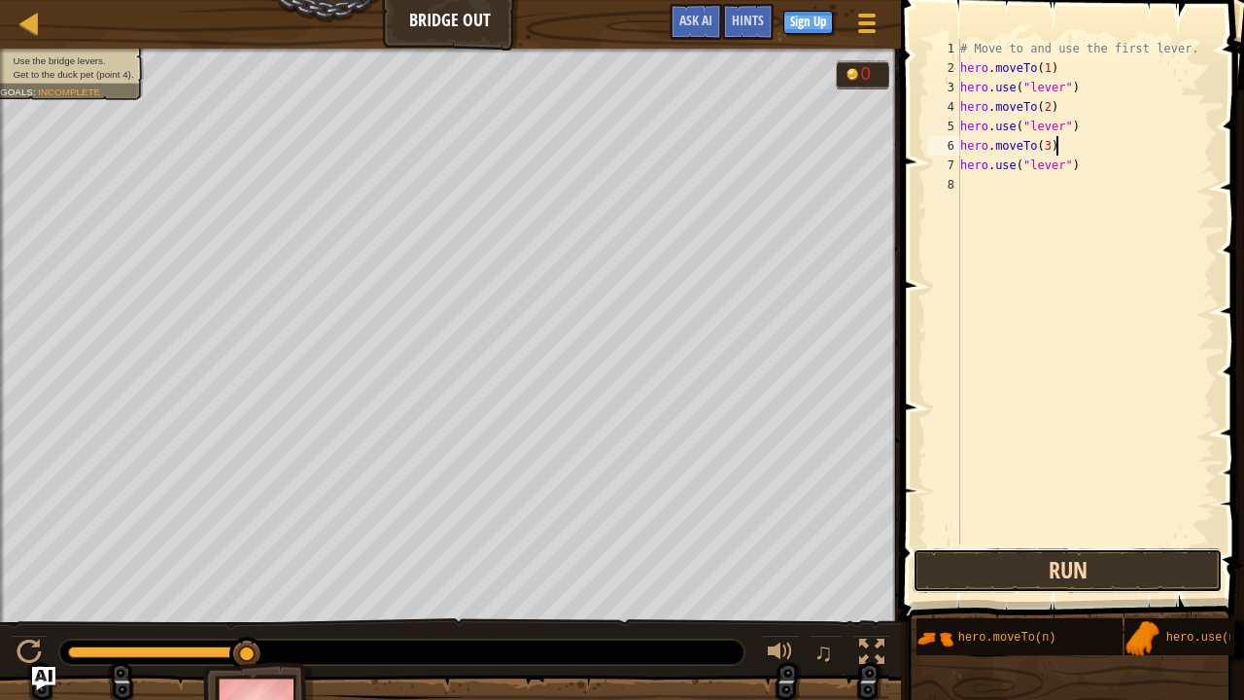
click at [1021, 534] on button "Run" at bounding box center [1067, 570] width 310 height 45
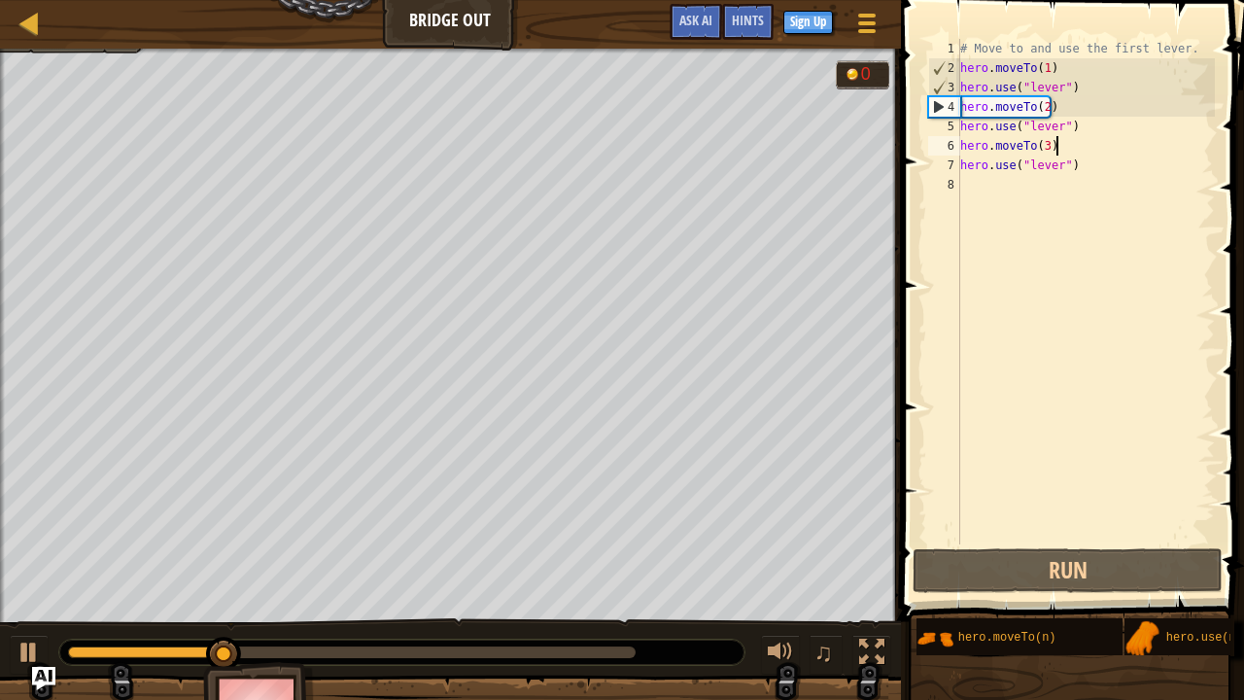
click at [1005, 188] on div "# Move to and use the first lever. hero . moveTo ( 1 ) hero . use ( "lever" ) h…" at bounding box center [1085, 311] width 258 height 544
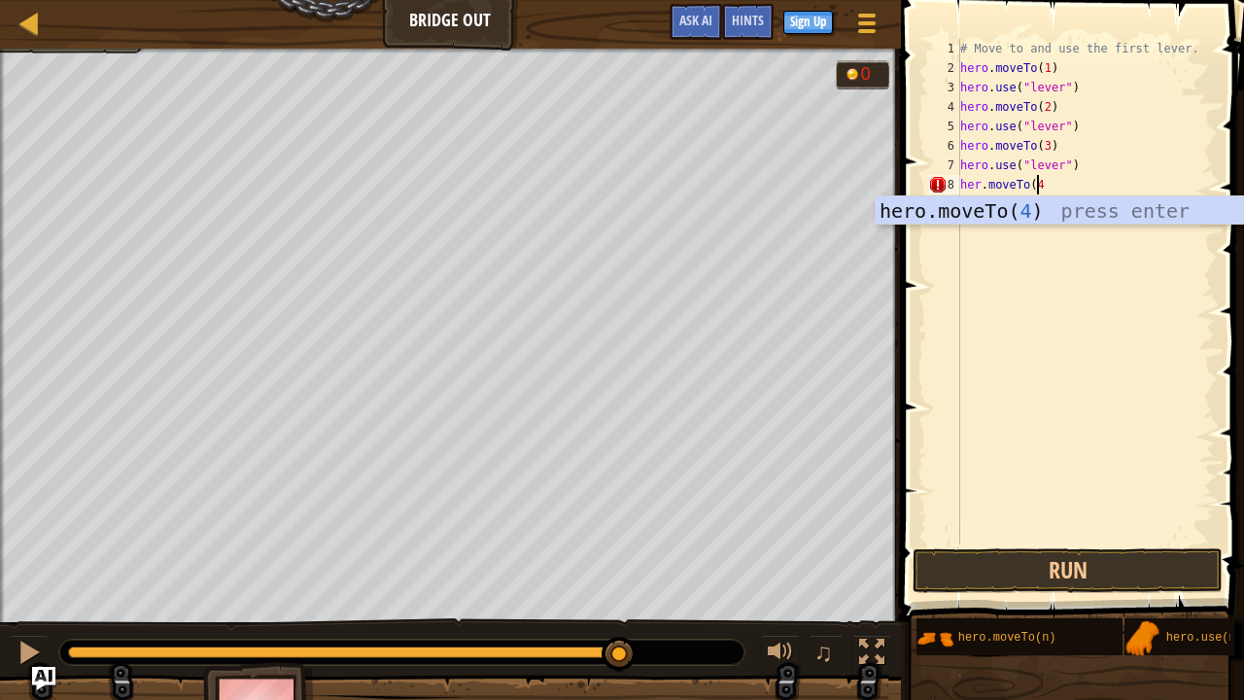
scroll to position [9, 6]
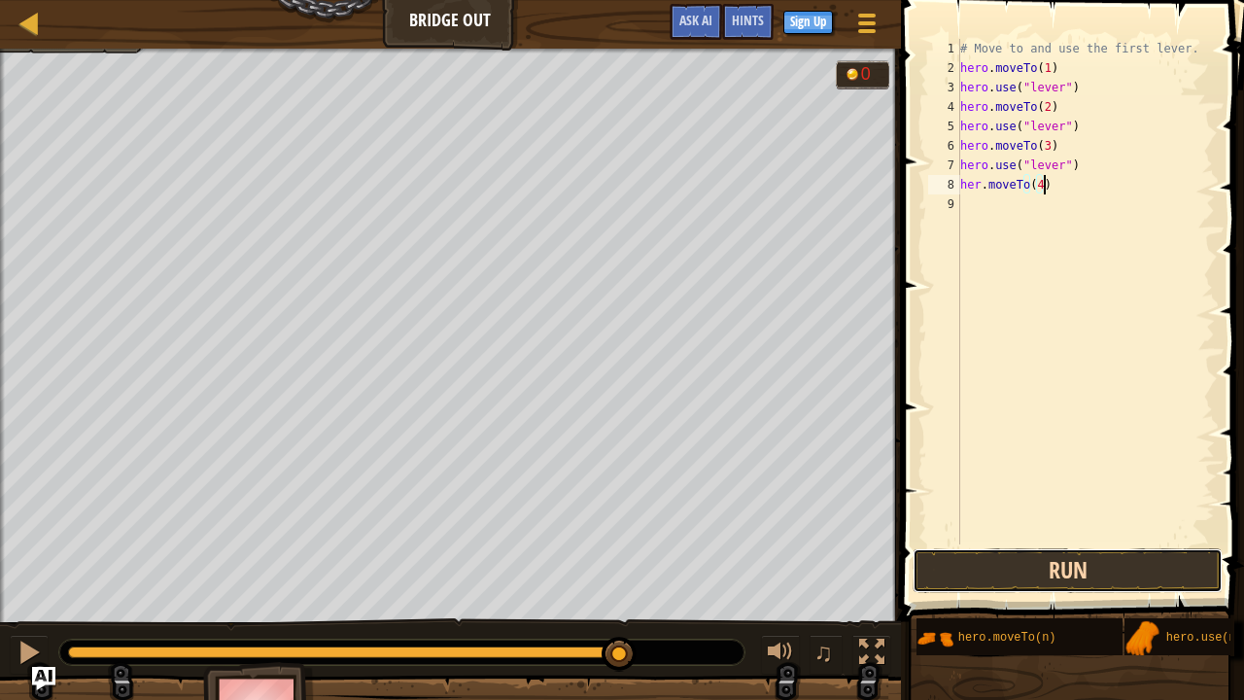
click at [1005, 534] on button "Run" at bounding box center [1067, 570] width 310 height 45
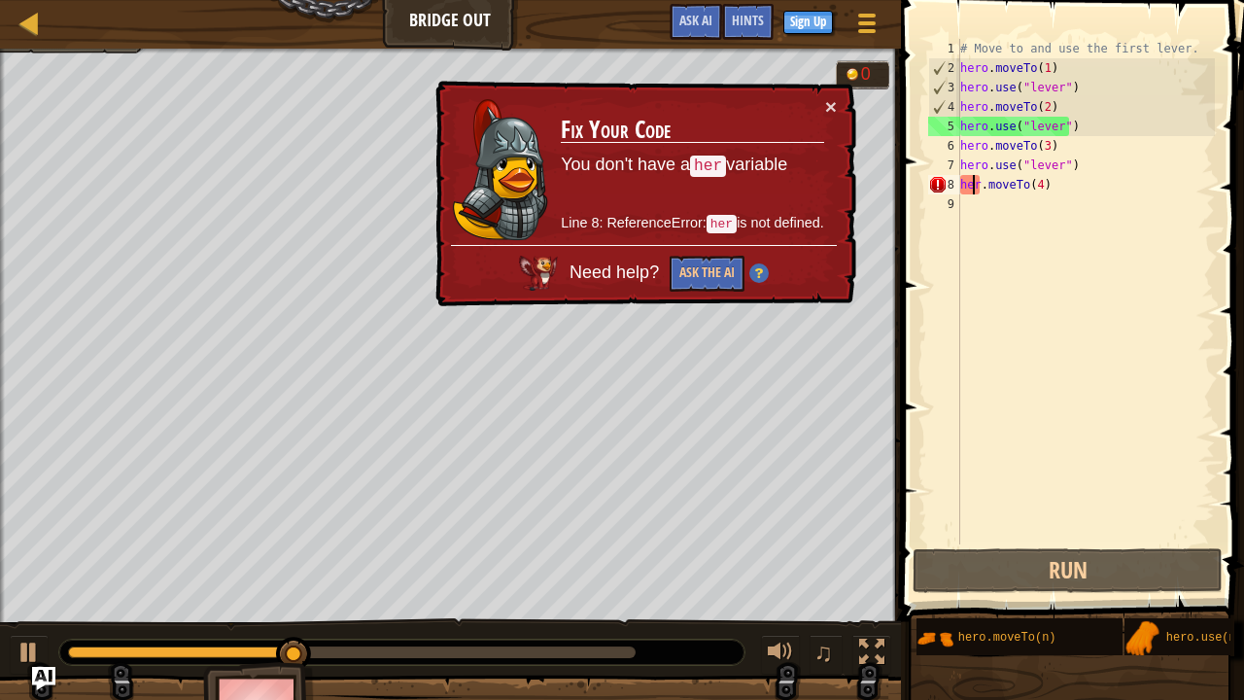
click at [974, 190] on div "# Move to and use the first lever. hero . moveTo ( 1 ) hero . use ( "lever" ) h…" at bounding box center [1085, 311] width 258 height 544
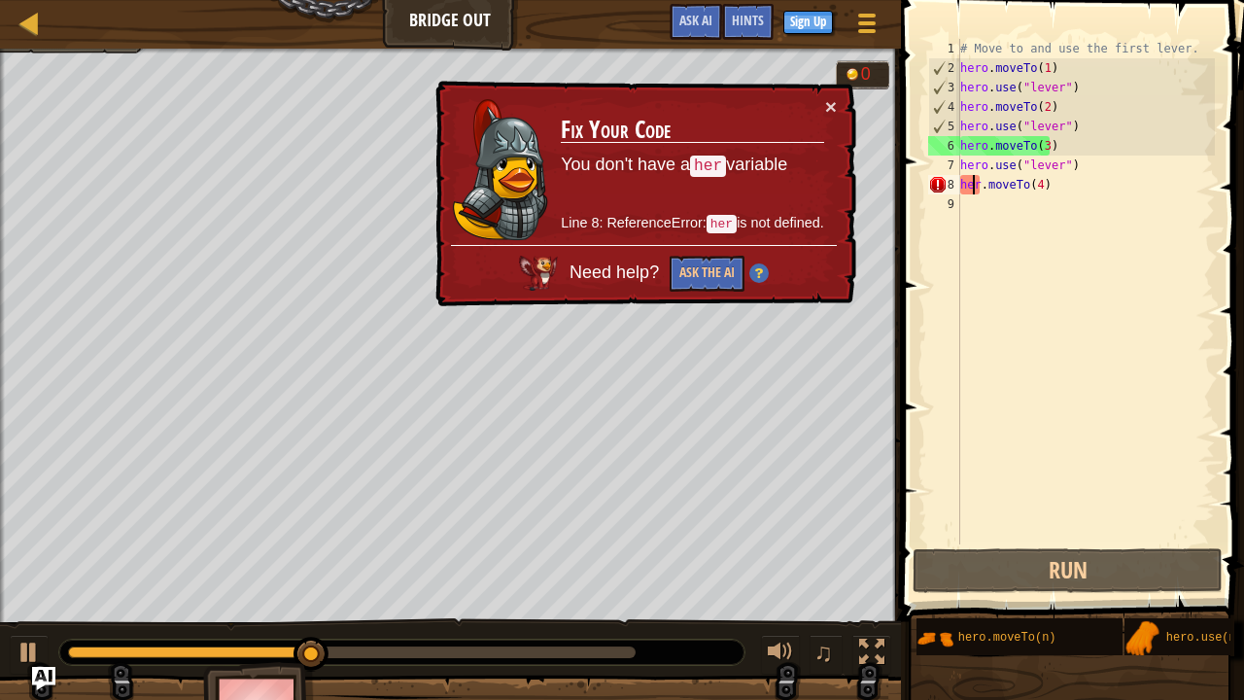
click at [975, 190] on div "# Move to and use the first lever. hero . moveTo ( 1 ) hero . use ( "lever" ) h…" at bounding box center [1085, 311] width 258 height 544
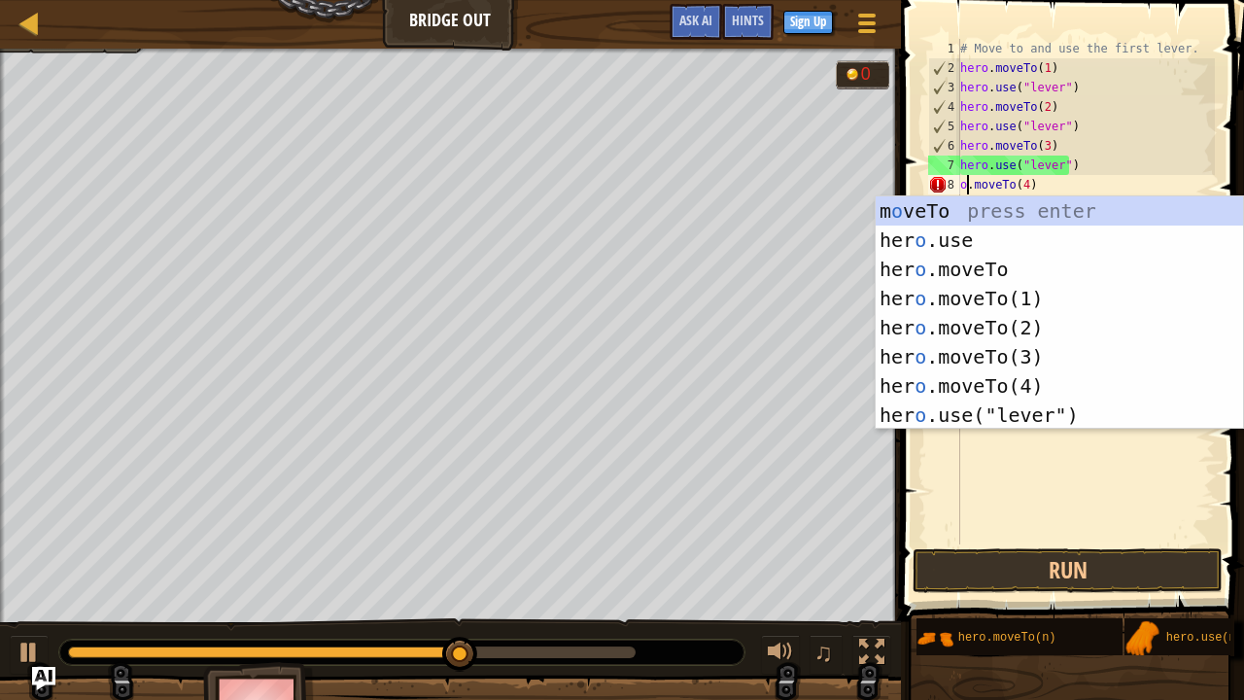
scroll to position [9, 0]
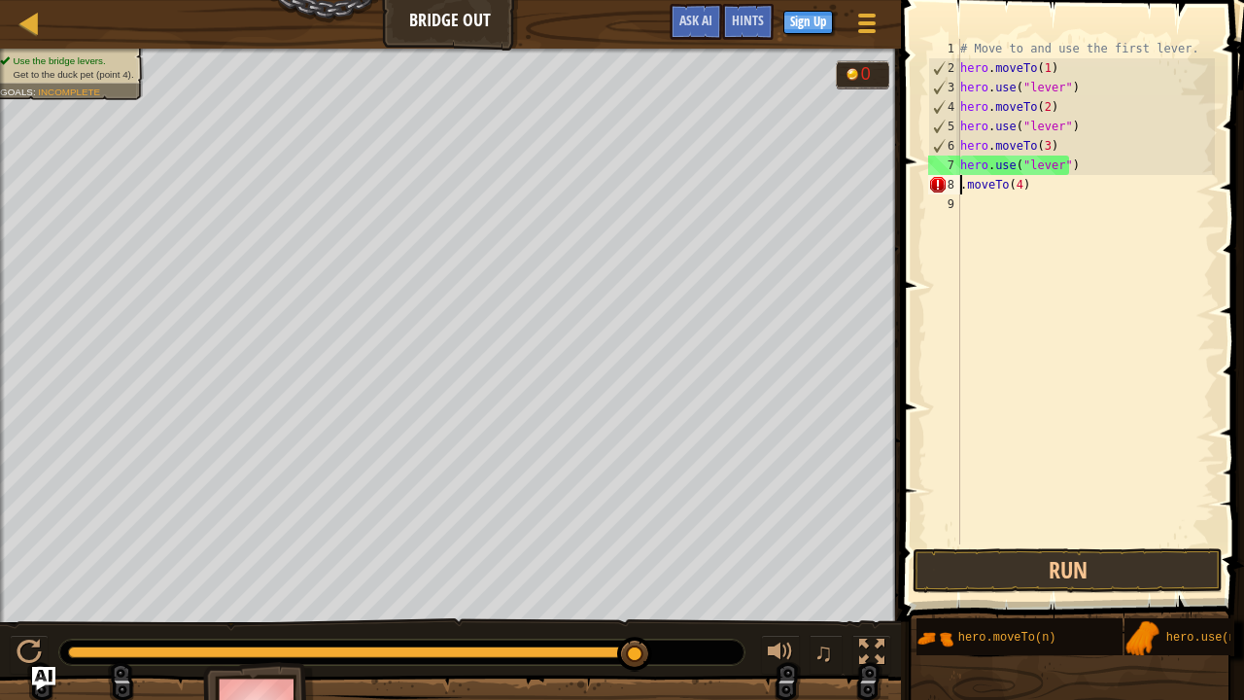
click at [966, 185] on div "# Move to and use the first lever. hero . moveTo ( 1 ) hero . use ( "lever" ) h…" at bounding box center [1085, 311] width 258 height 544
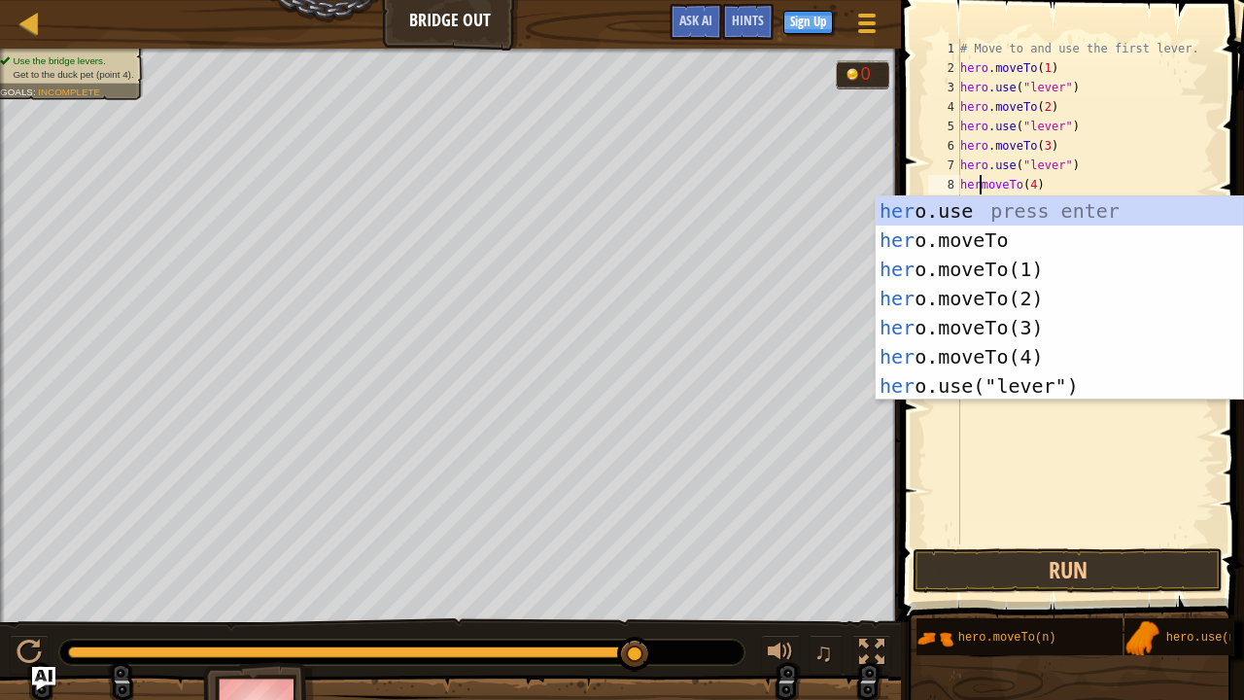
scroll to position [9, 2]
type textarea "hero.moveTo(4)"
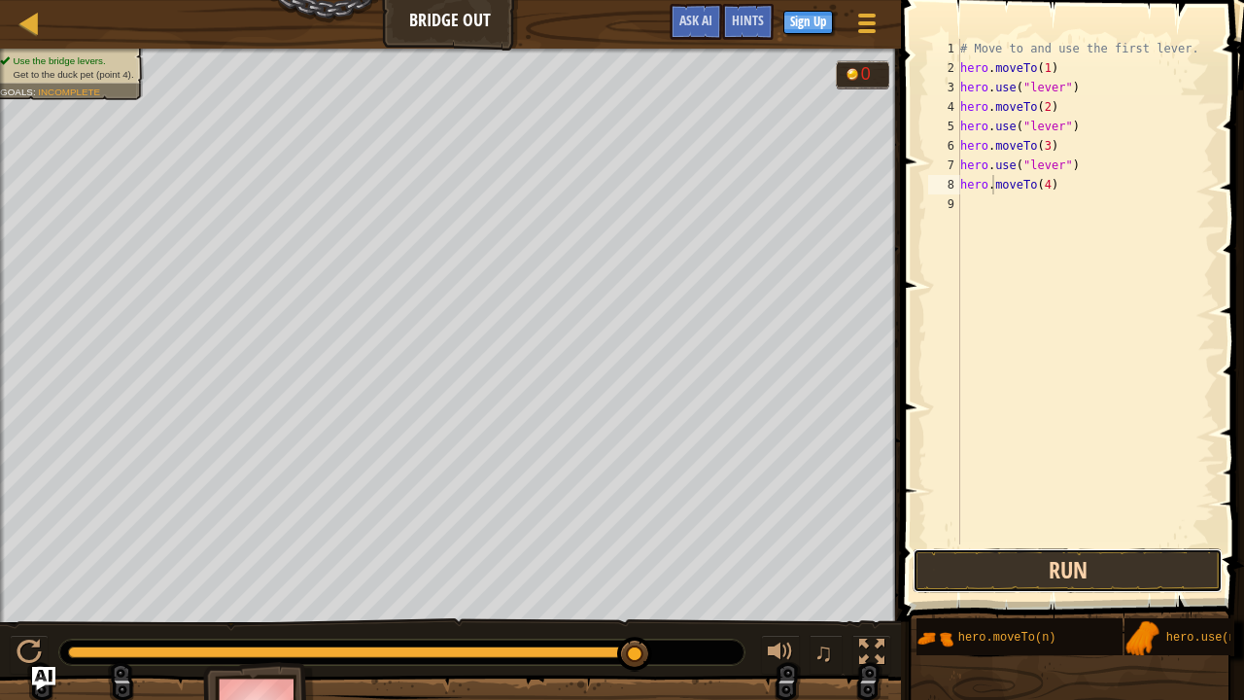
click at [982, 534] on button "Run" at bounding box center [1067, 570] width 310 height 45
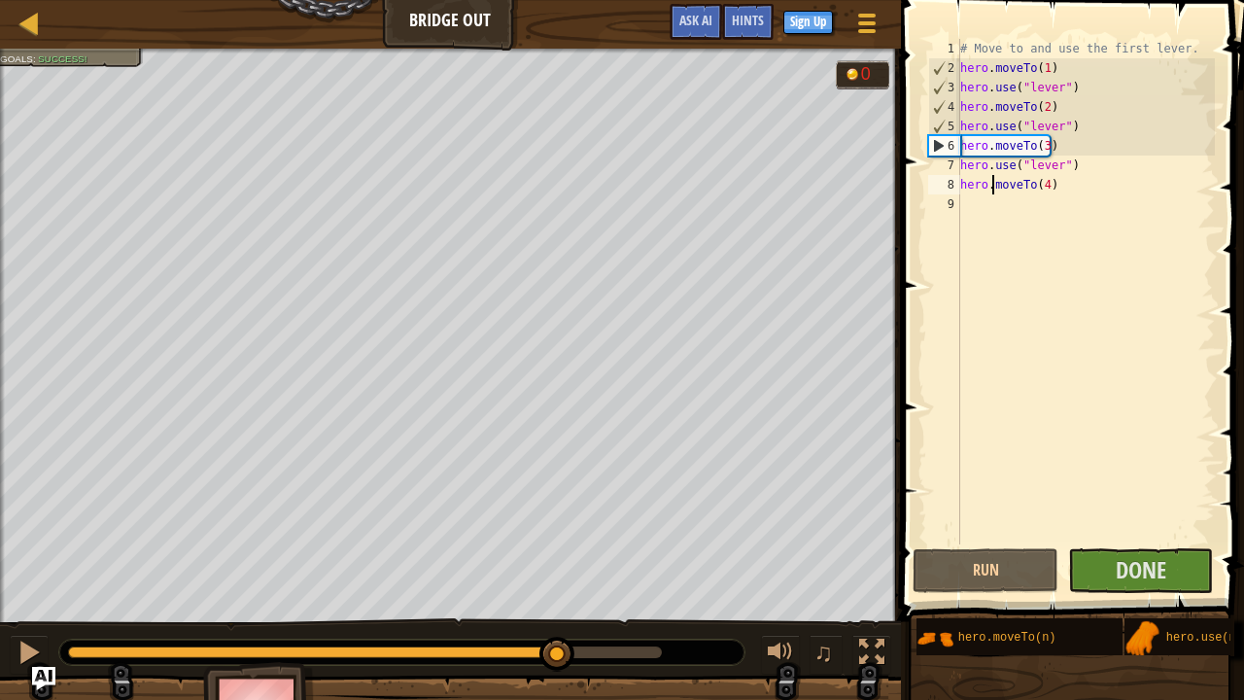
click at [558, 534] on div at bounding box center [365, 652] width 594 height 12
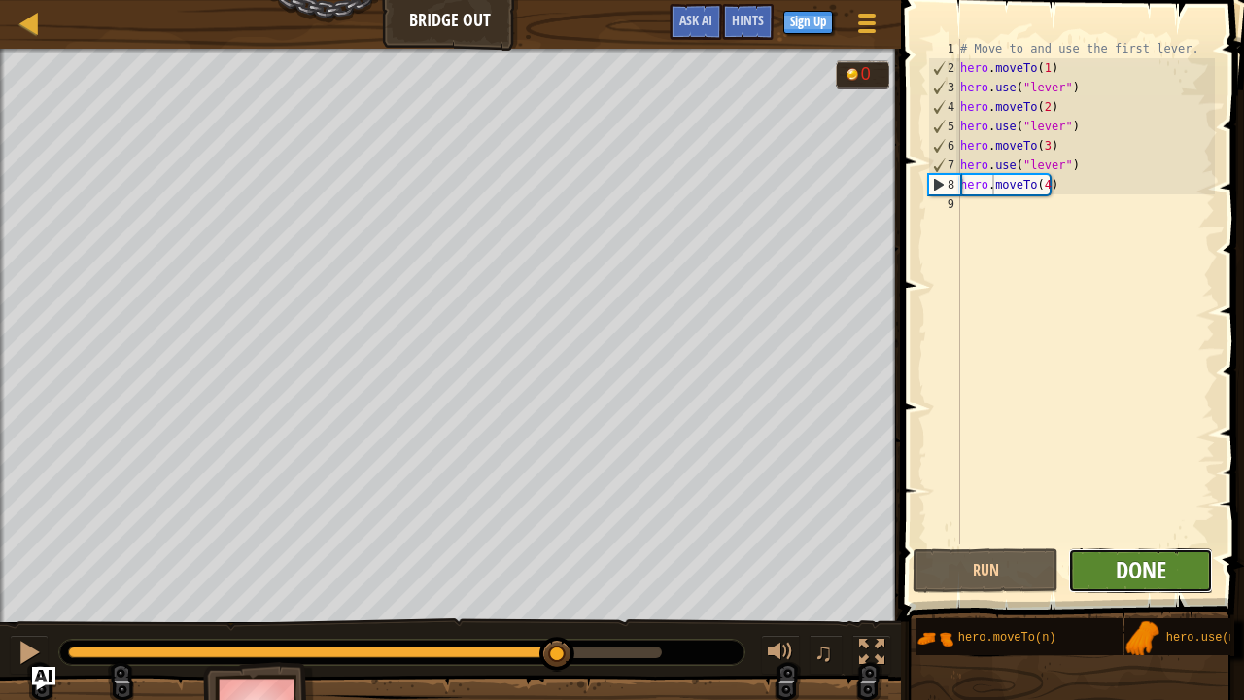
click at [1117, 534] on span "Done" at bounding box center [1140, 569] width 51 height 31
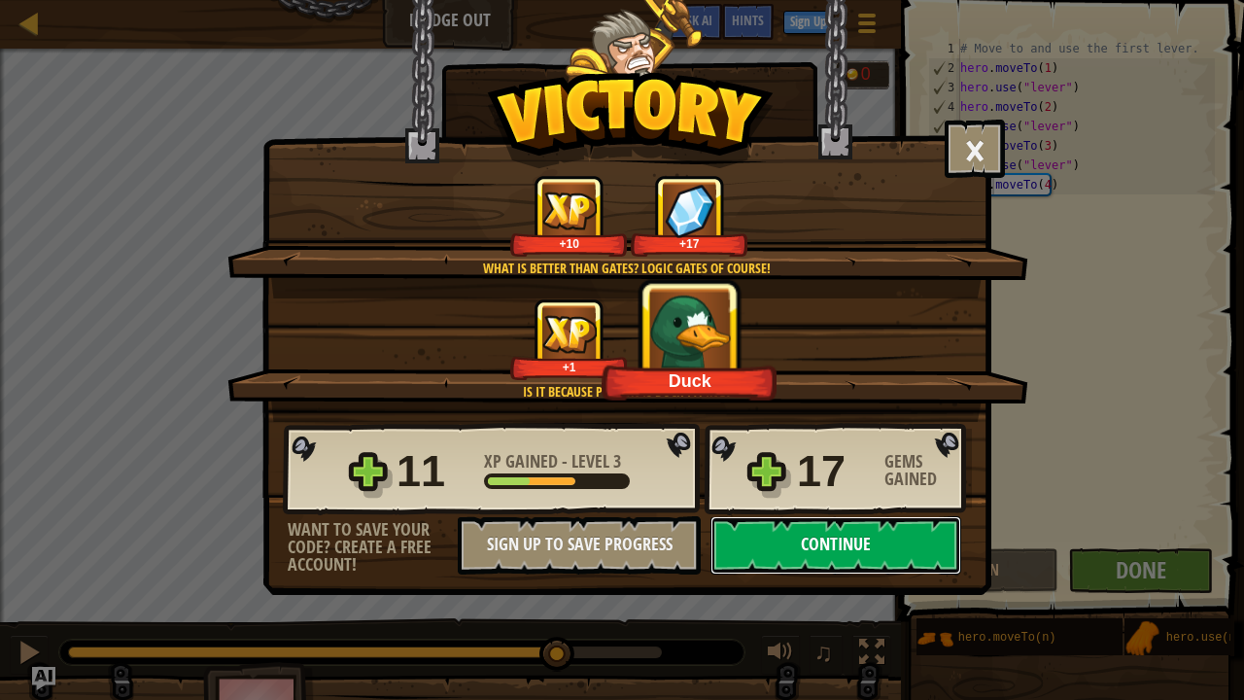
click at [812, 534] on button "Continue" at bounding box center [835, 545] width 251 height 58
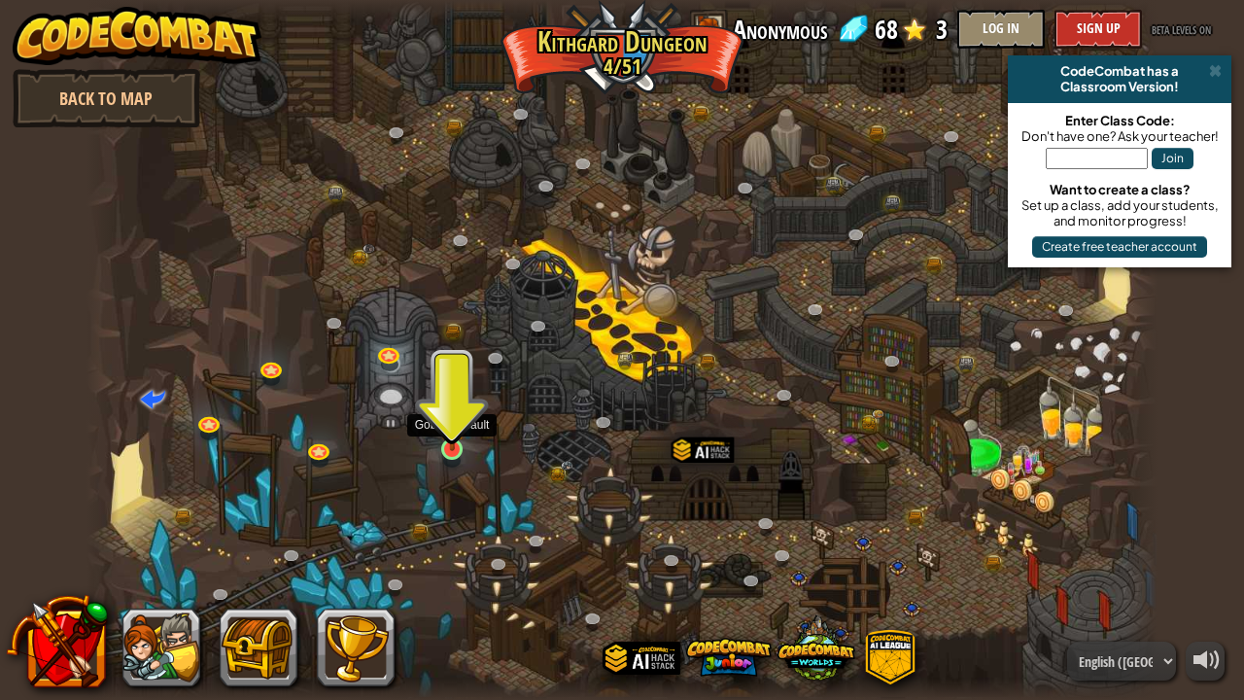
click at [457, 449] on img at bounding box center [452, 420] width 26 height 60
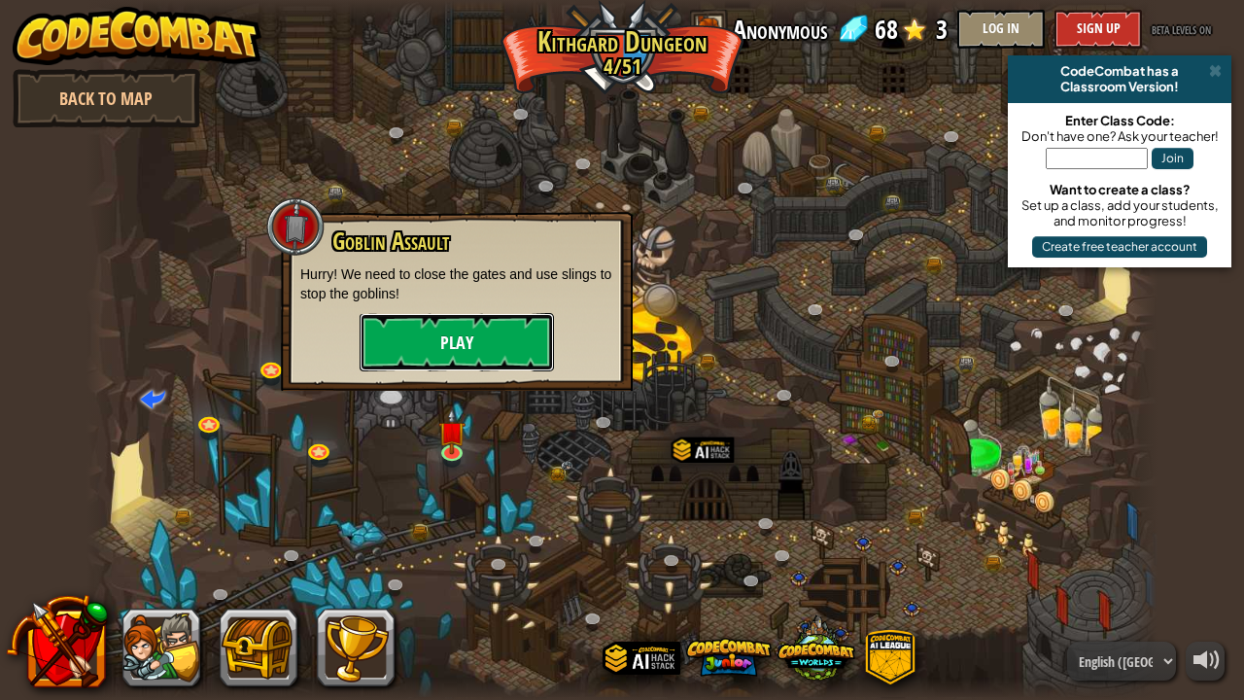
click at [480, 344] on button "Play" at bounding box center [456, 342] width 194 height 58
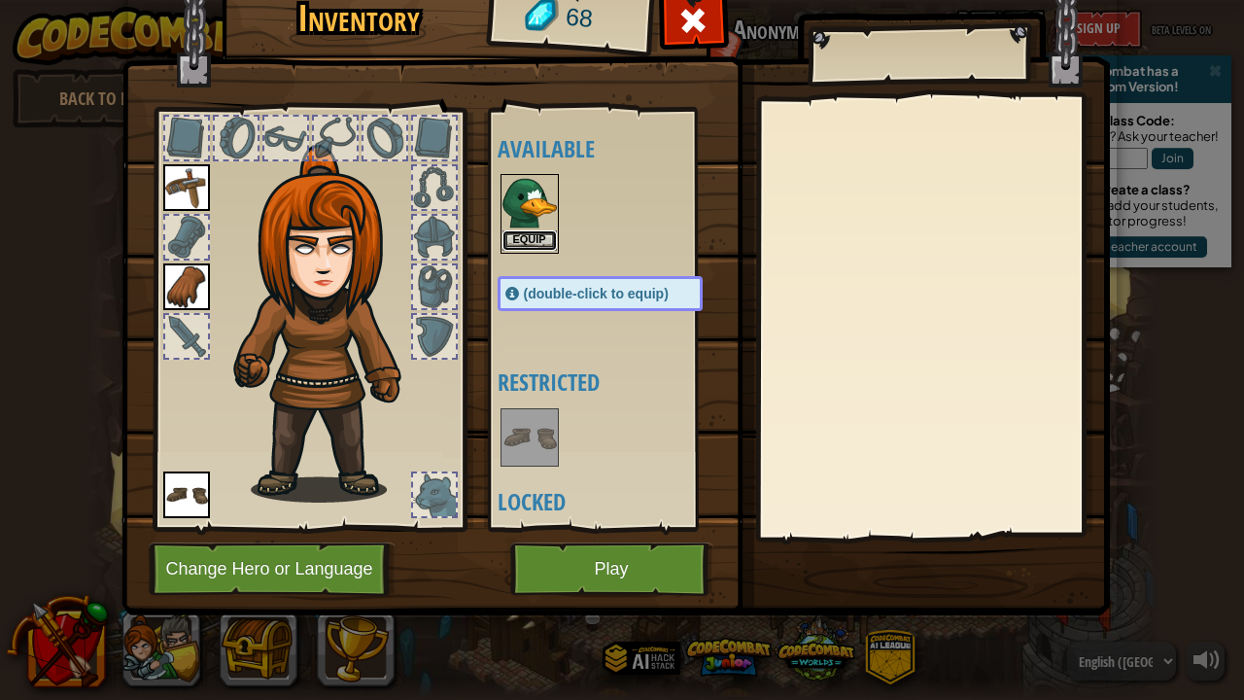
click at [526, 233] on button "Equip" at bounding box center [529, 240] width 54 height 20
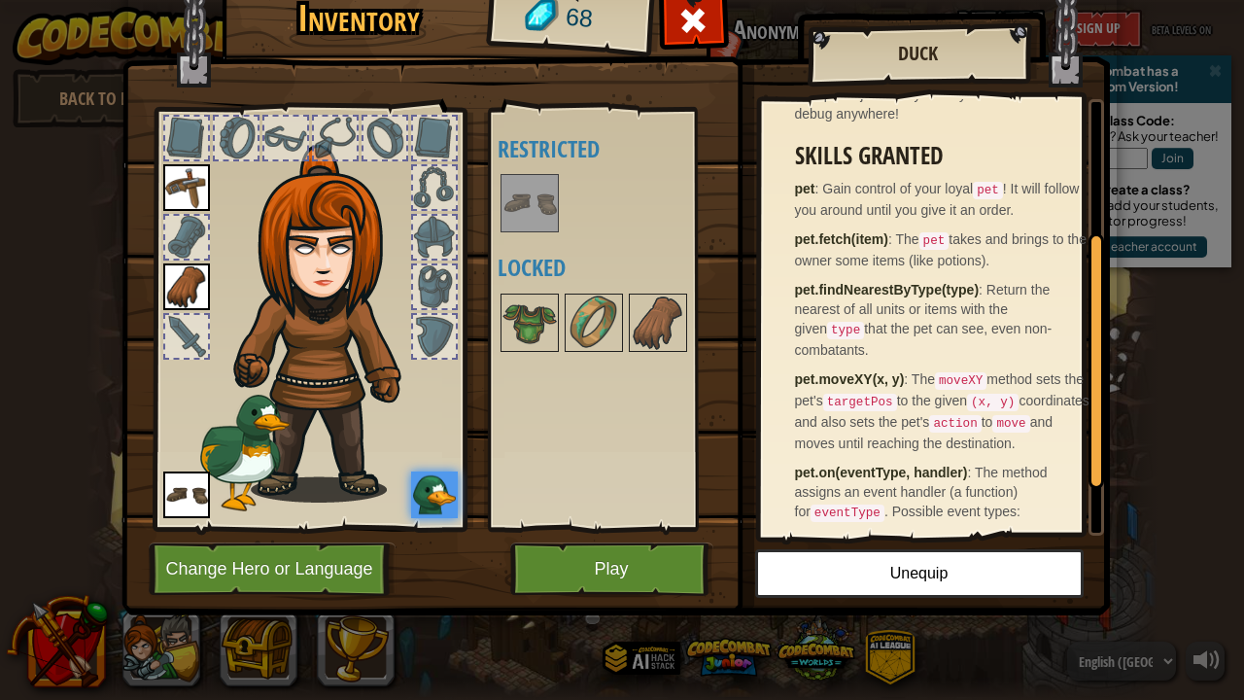
scroll to position [306, 0]
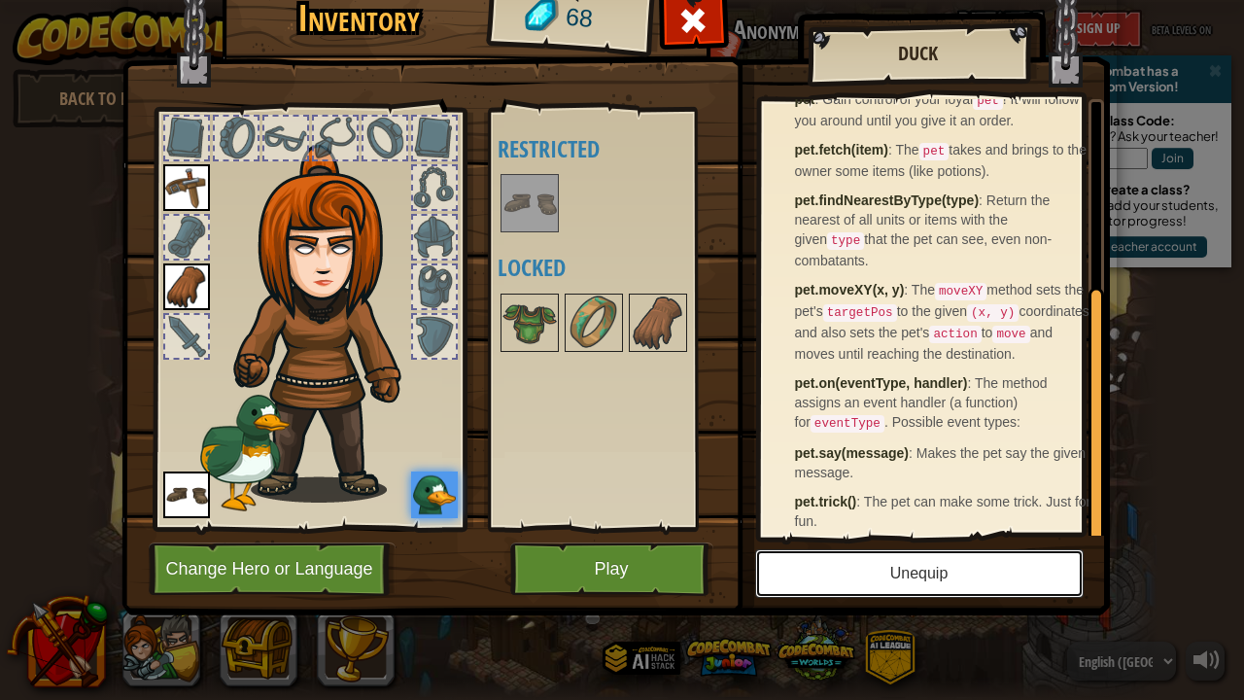
click at [898, 534] on button "Unequip" at bounding box center [919, 573] width 328 height 49
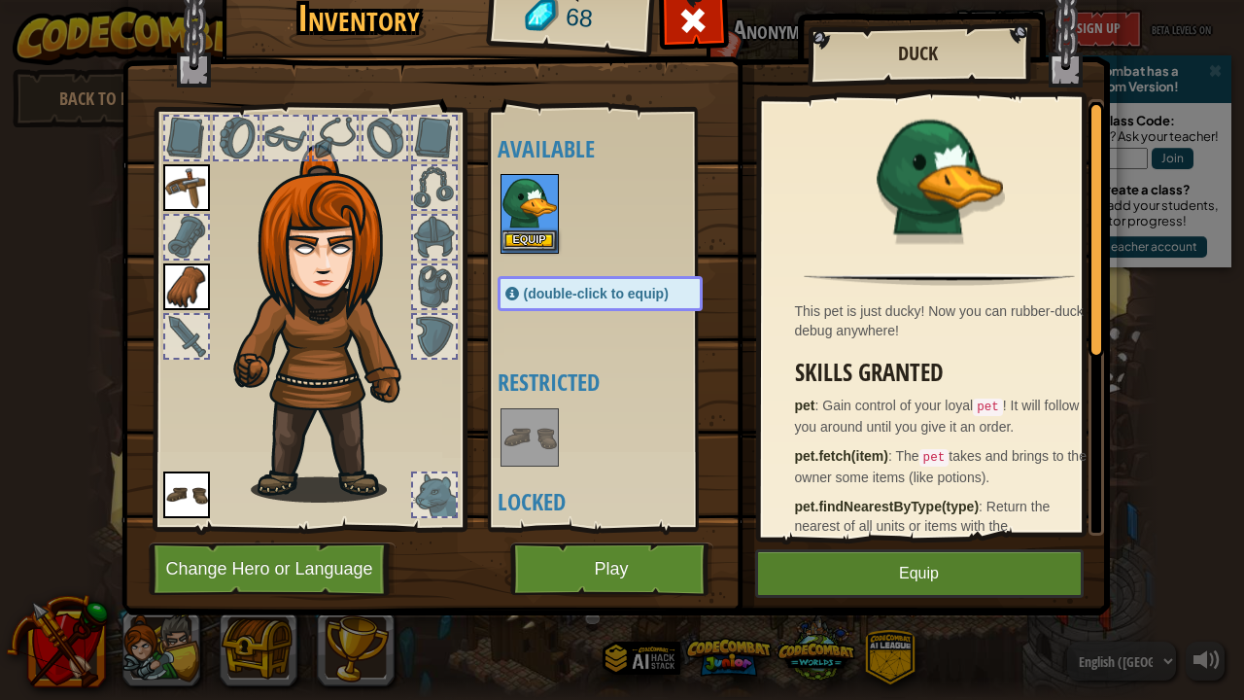
click at [536, 250] on div "Equip" at bounding box center [529, 214] width 58 height 80
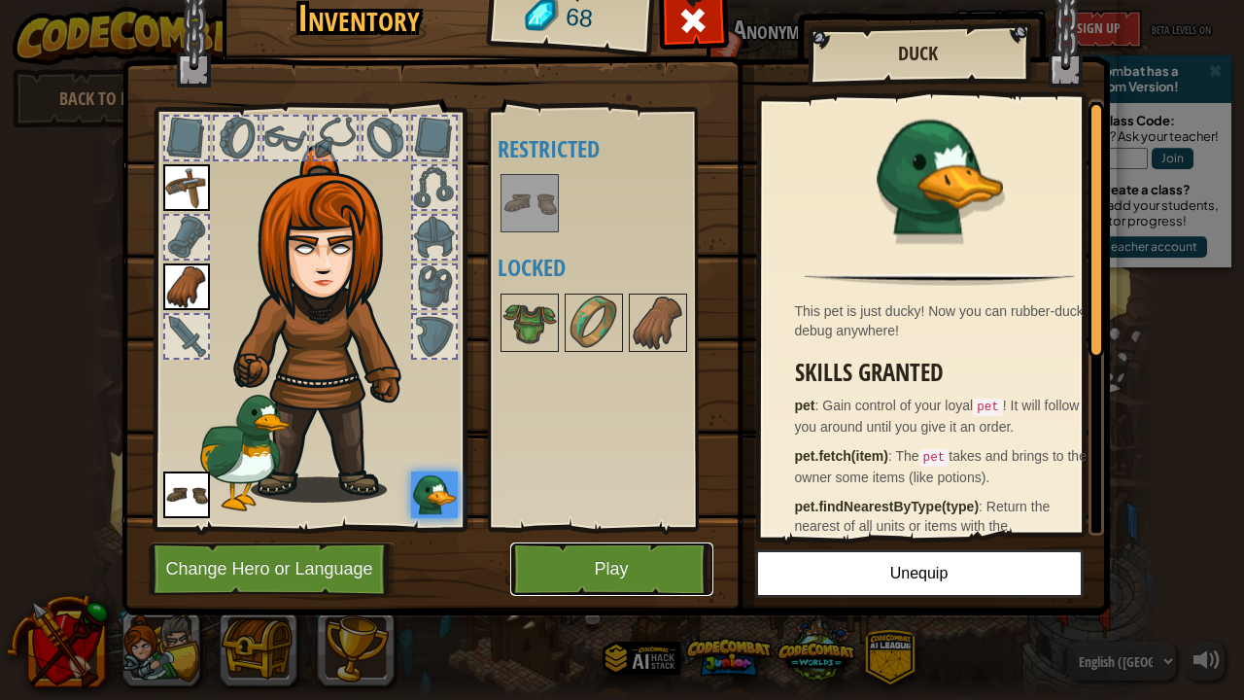
click at [605, 534] on button "Play" at bounding box center [611, 568] width 203 height 53
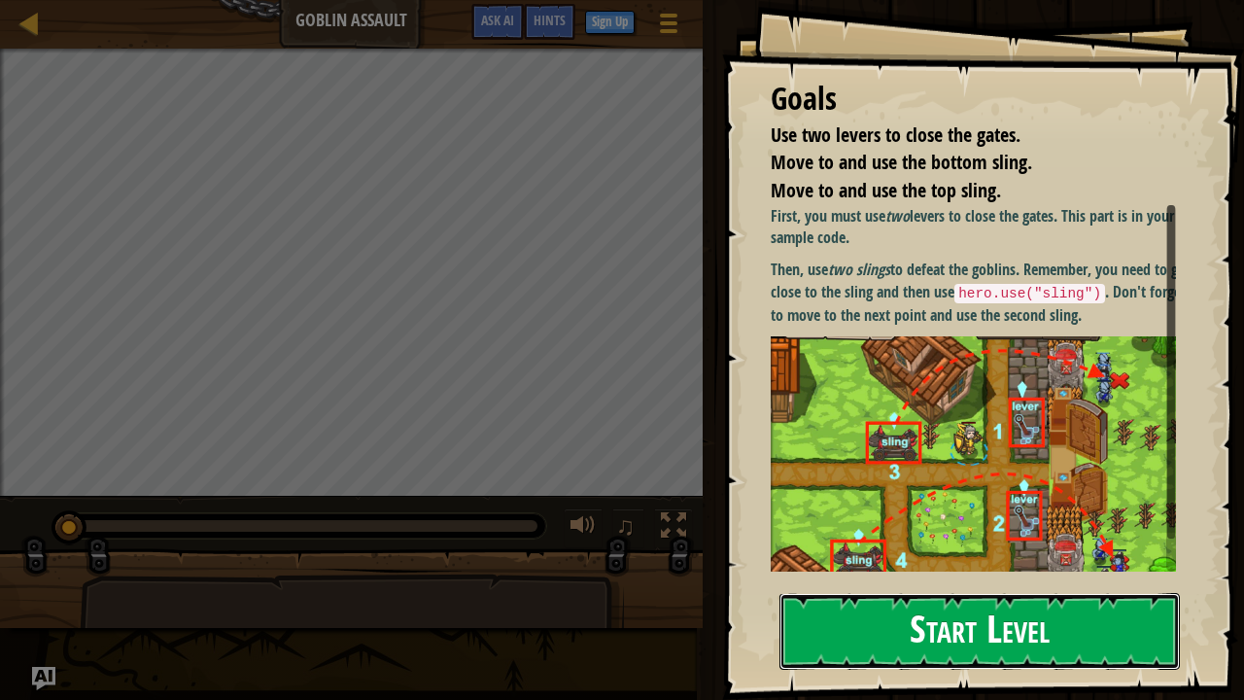
click at [981, 534] on button "Start Level" at bounding box center [979, 631] width 400 height 77
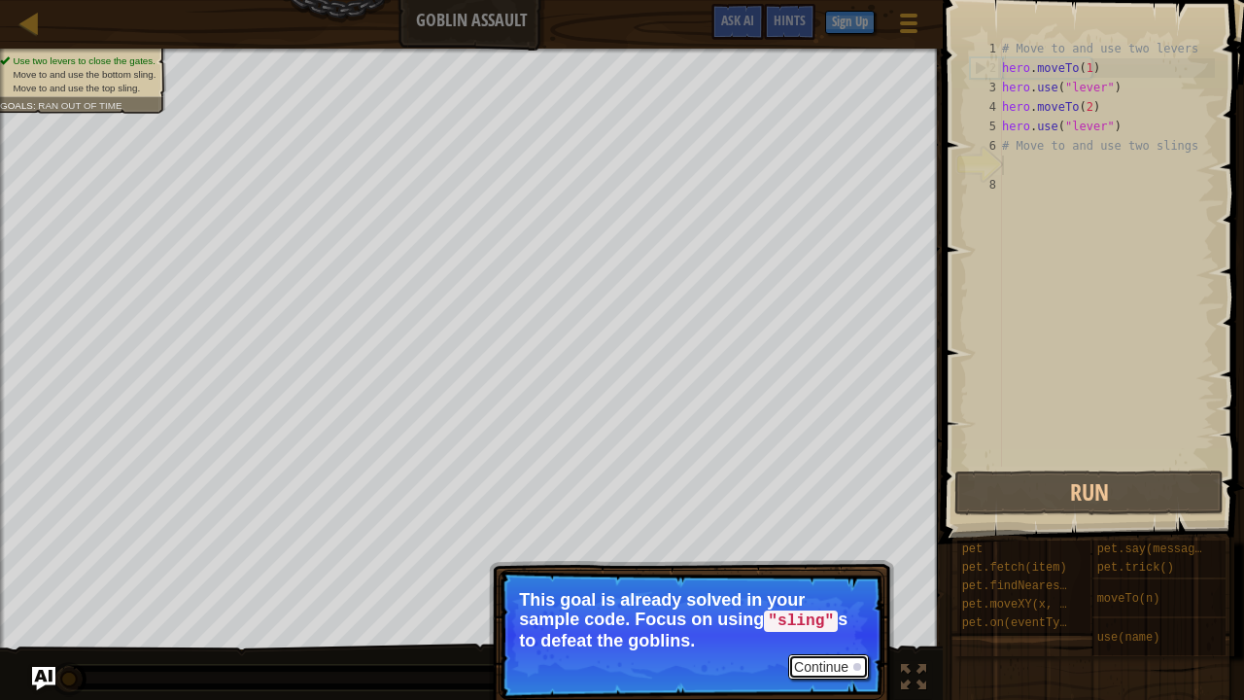
click at [829, 534] on button "Continue" at bounding box center [828, 666] width 81 height 25
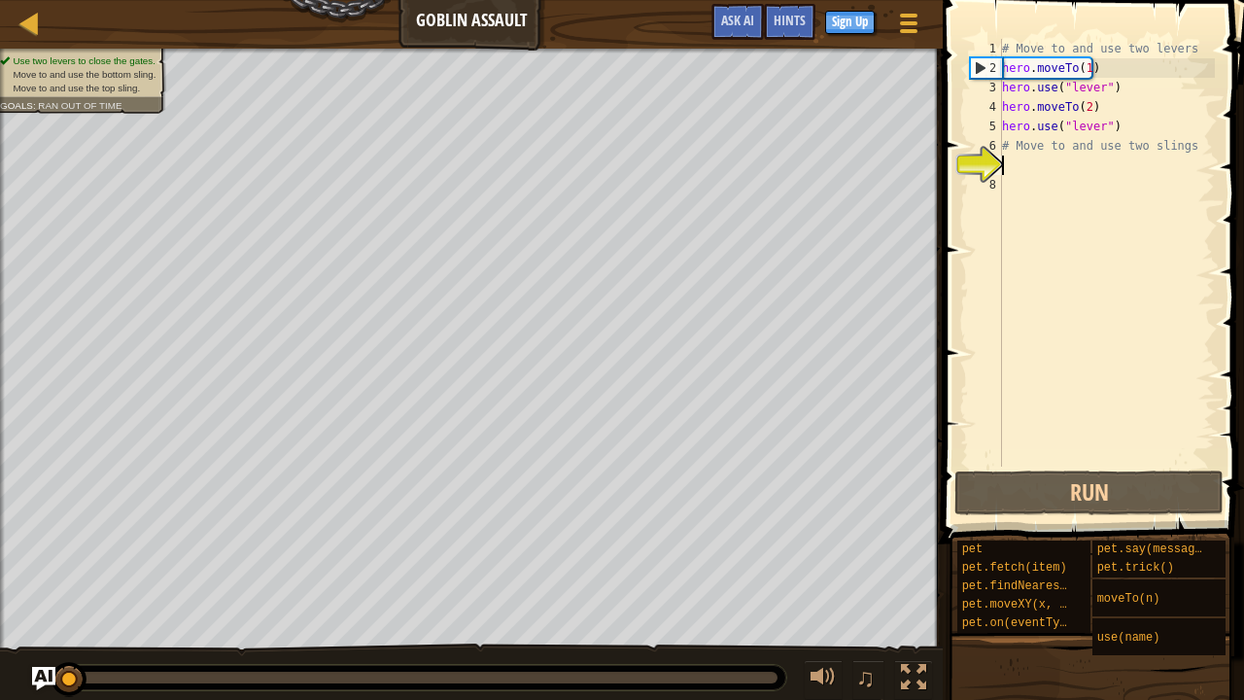
click at [1006, 160] on div "# Move to and use two levers hero . moveTo ( 1 ) hero . use ( "lever" ) hero . …" at bounding box center [1106, 272] width 217 height 466
click at [979, 67] on div "2" at bounding box center [986, 67] width 31 height 19
type textarea "hero.moveTo(1)"
click at [1010, 161] on div "# Move to and use two levers hero . moveTo ( 1 ) hero . use ( "lever" ) hero . …" at bounding box center [1106, 272] width 217 height 466
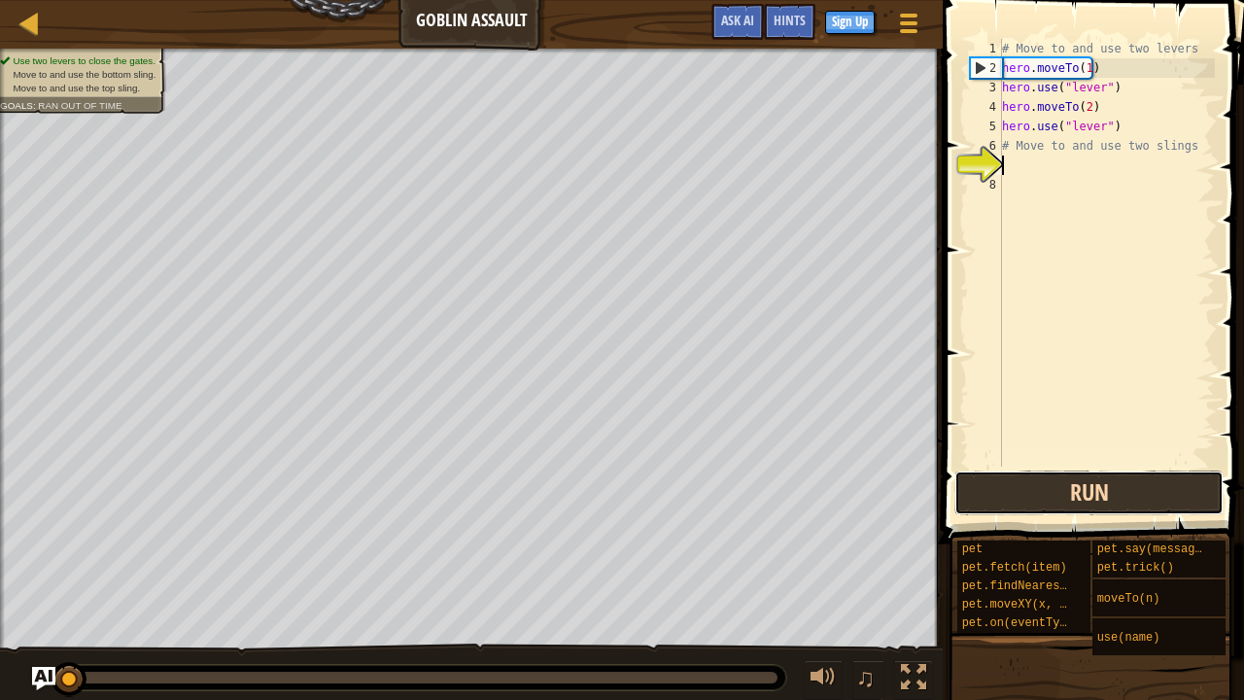
click at [1027, 490] on button "Run" at bounding box center [1088, 492] width 269 height 45
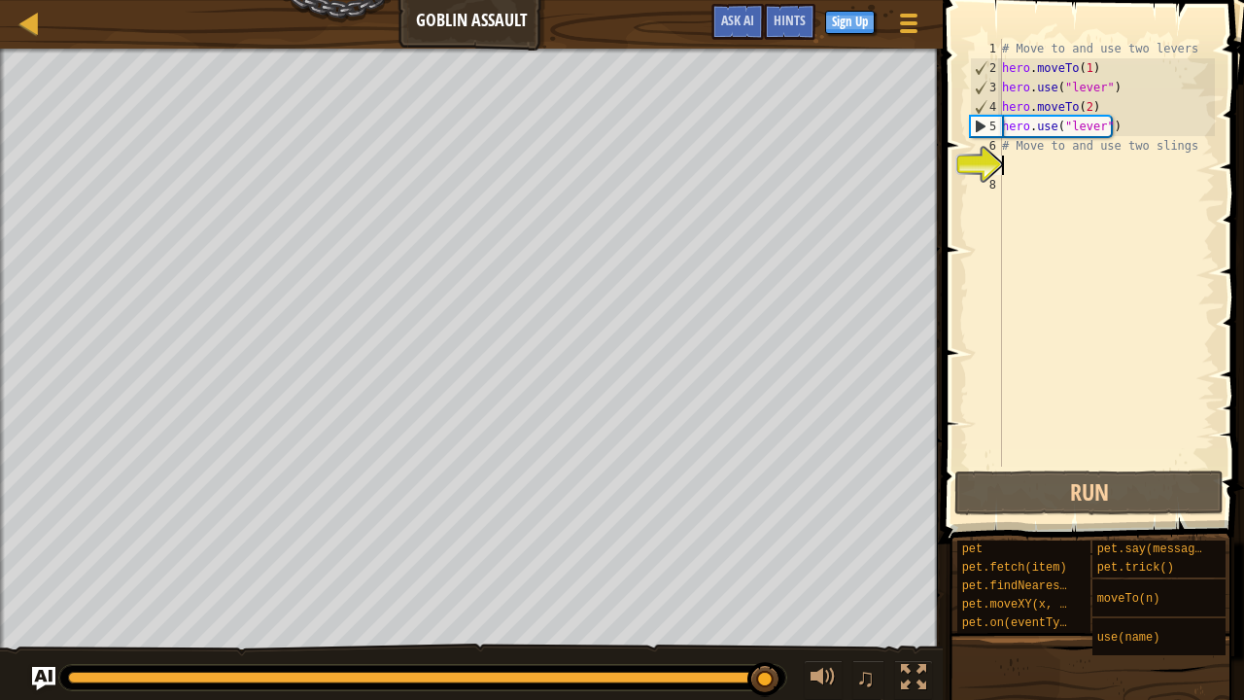
type textarea "m"
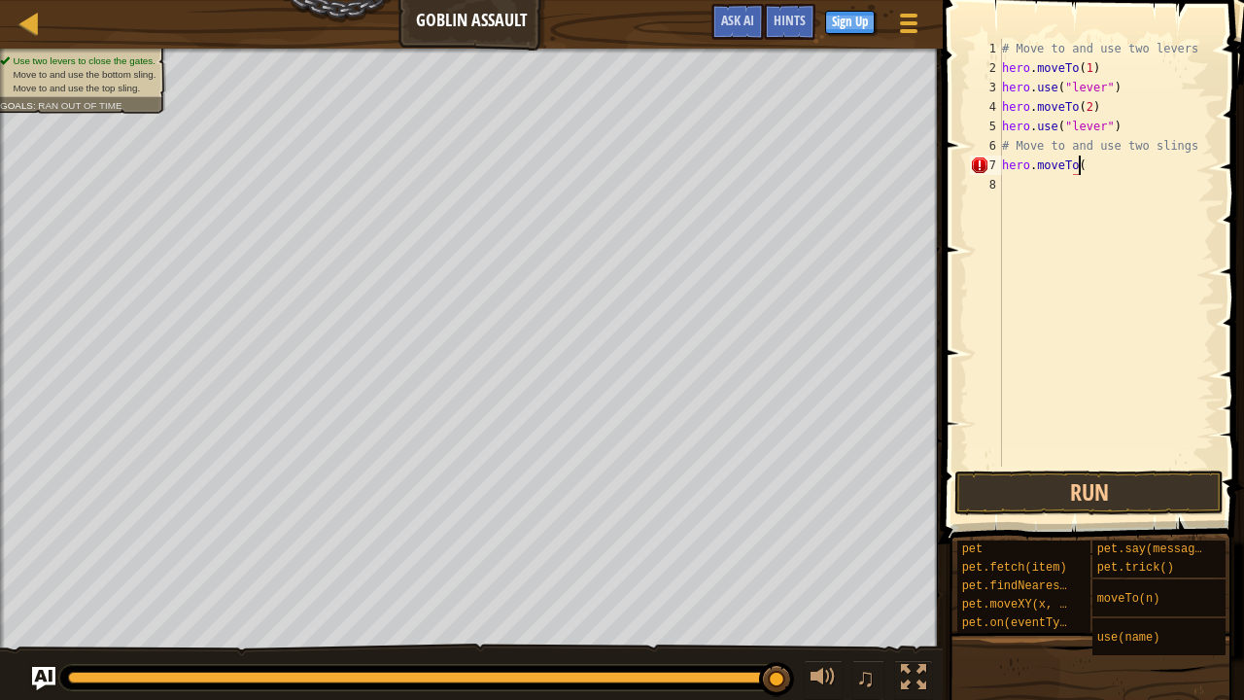
scroll to position [9, 6]
type textarea "hero.moveTo(3)"
click at [1019, 187] on div "# Move to and use two levers hero . moveTo ( 1 ) hero . use ( "lever" ) hero . …" at bounding box center [1106, 272] width 217 height 466
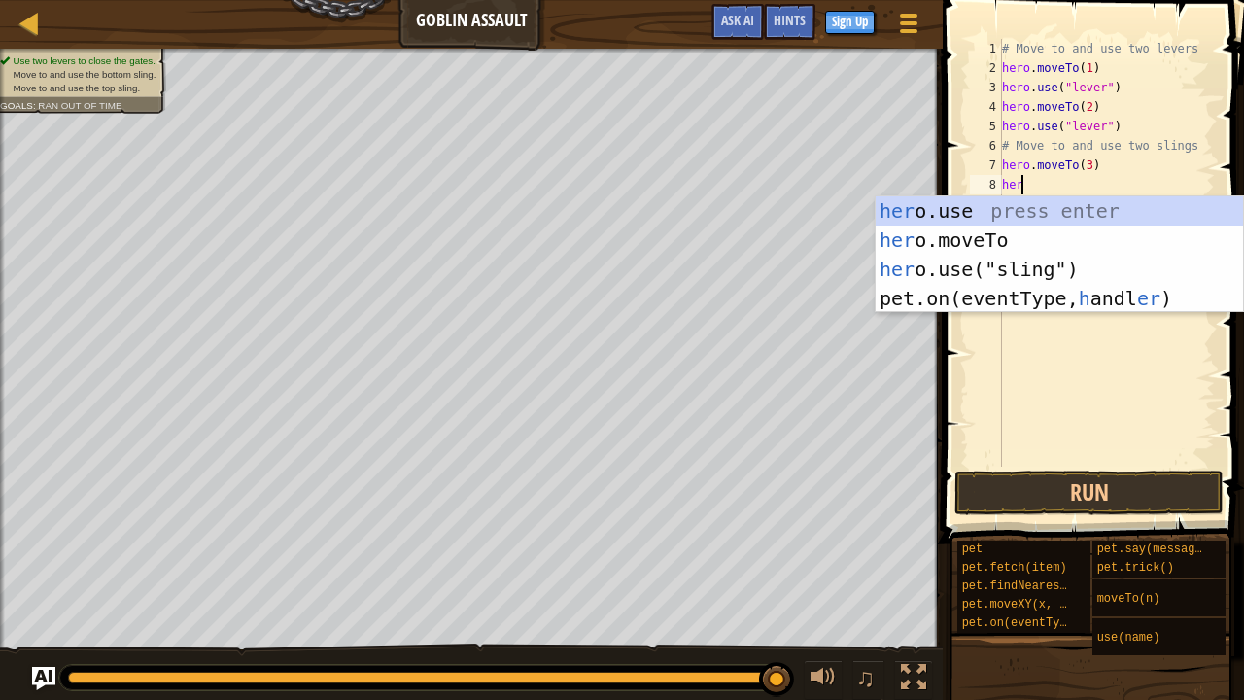
scroll to position [9, 1]
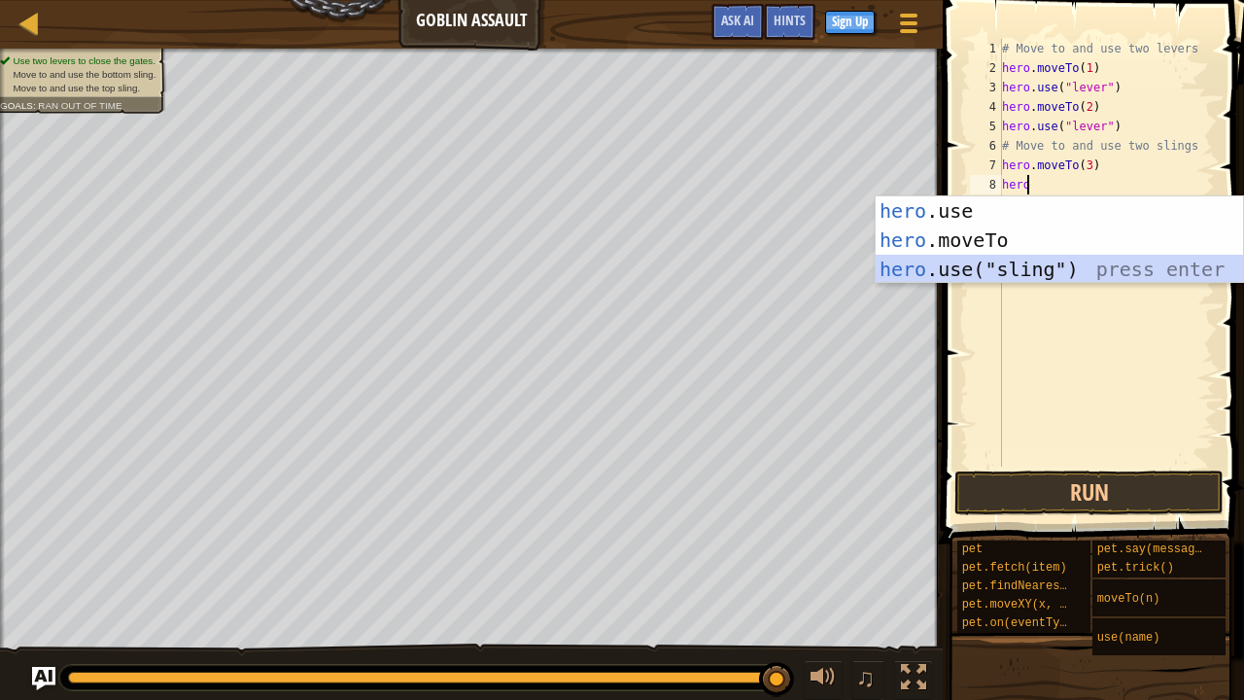
click at [1006, 272] on div "hero .use press enter hero .moveTo press enter hero .use("sling") press enter" at bounding box center [1059, 269] width 368 height 146
type textarea "hero.use("sling")"
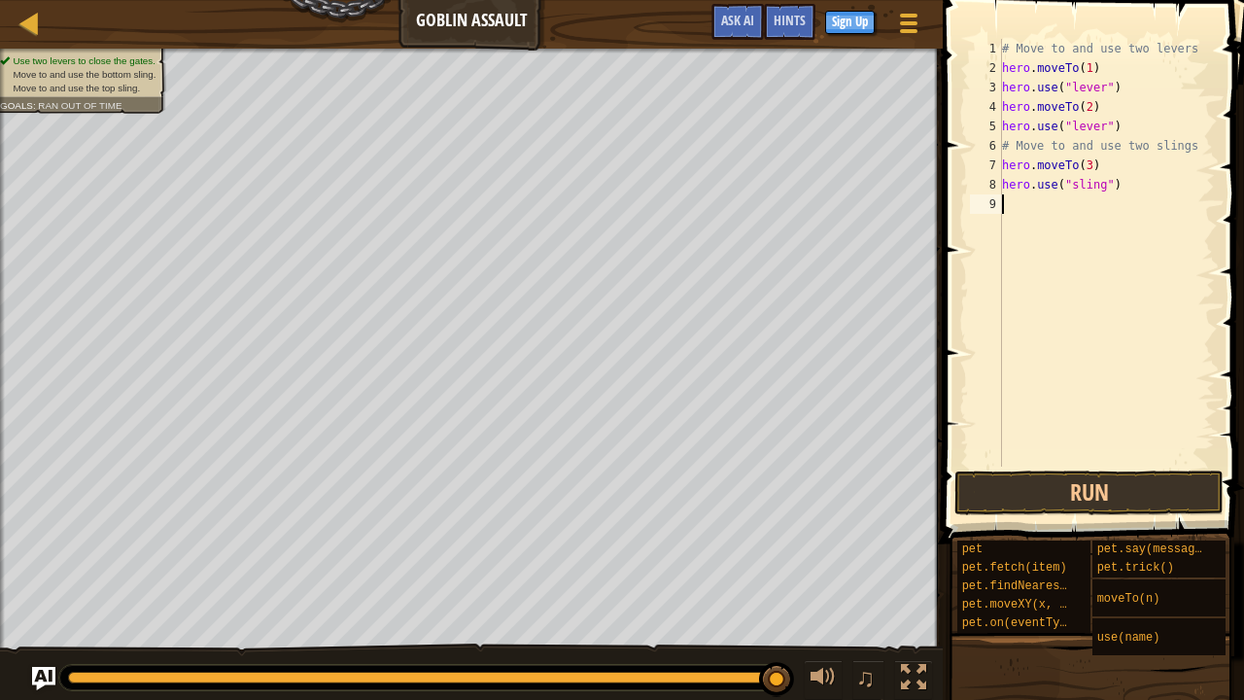
click at [1057, 389] on div "# Move to and use two levers hero . moveTo ( 1 ) hero . use ( "lever" ) hero . …" at bounding box center [1106, 272] width 217 height 466
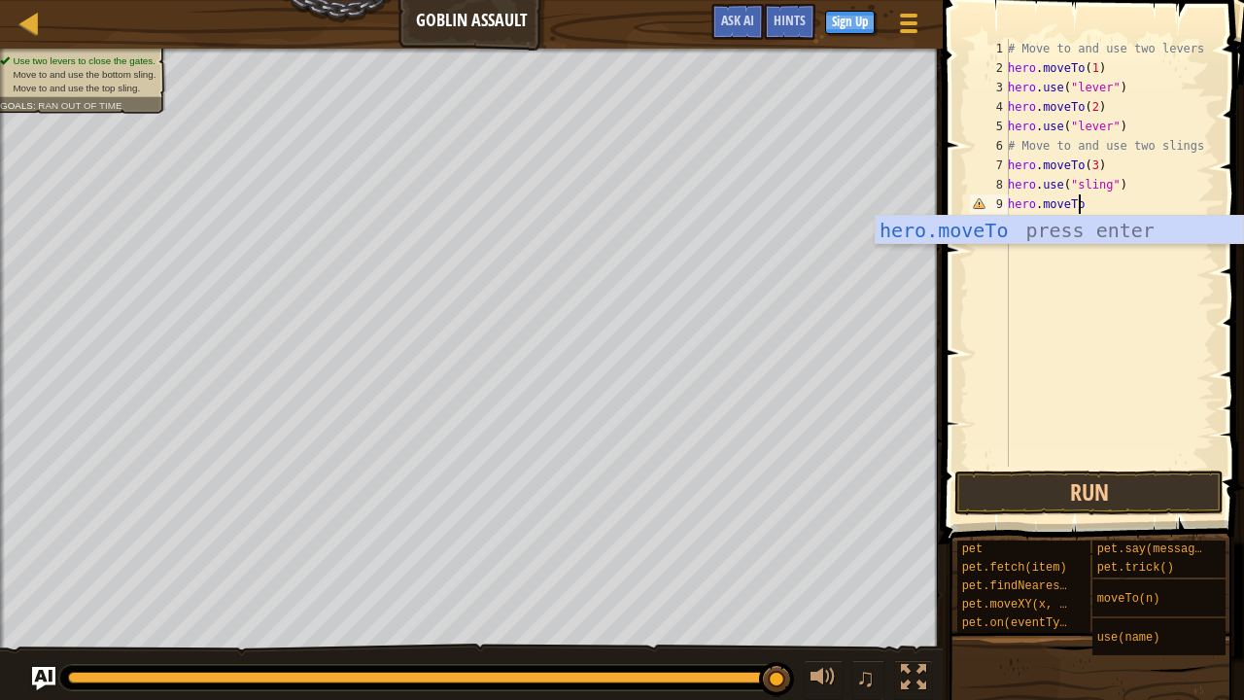
scroll to position [9, 5]
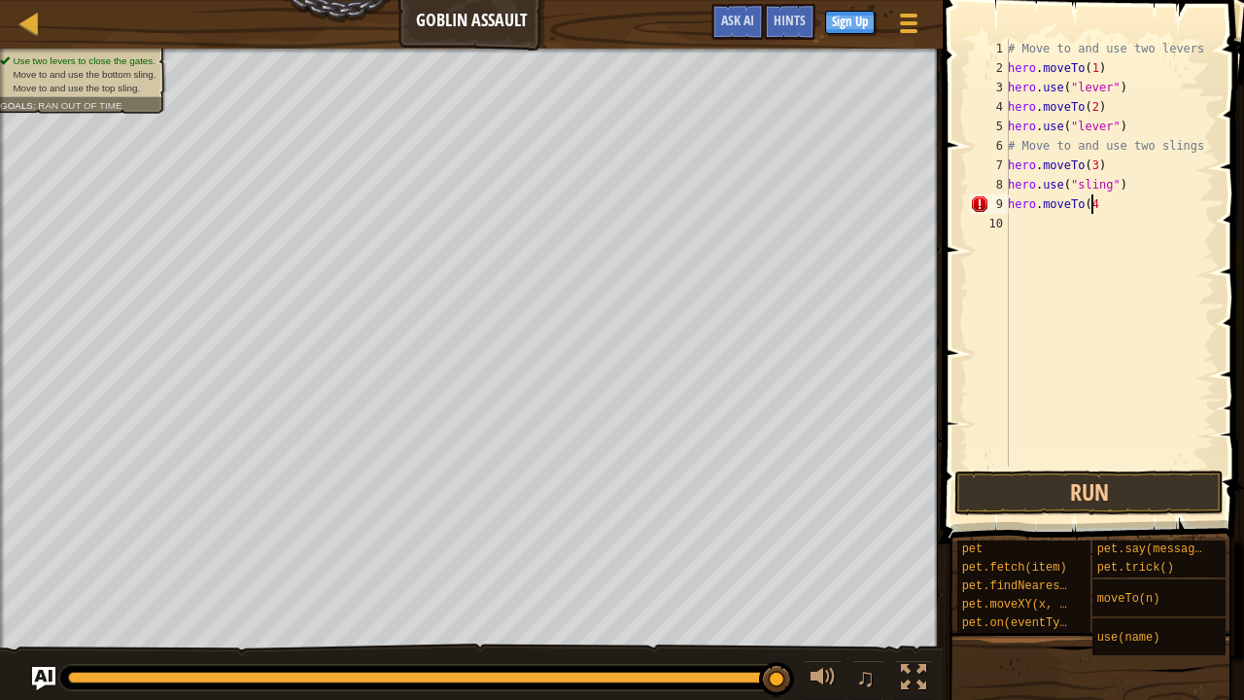
type textarea "hero.moveTo(4)"
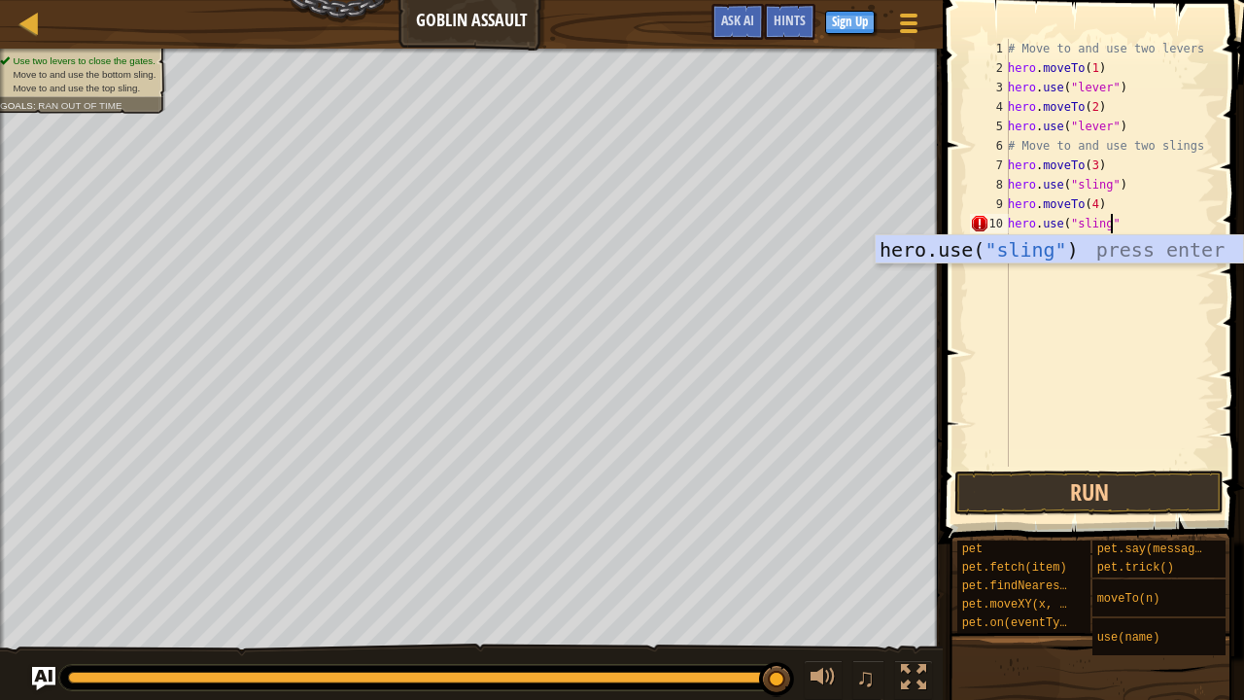
scroll to position [9, 8]
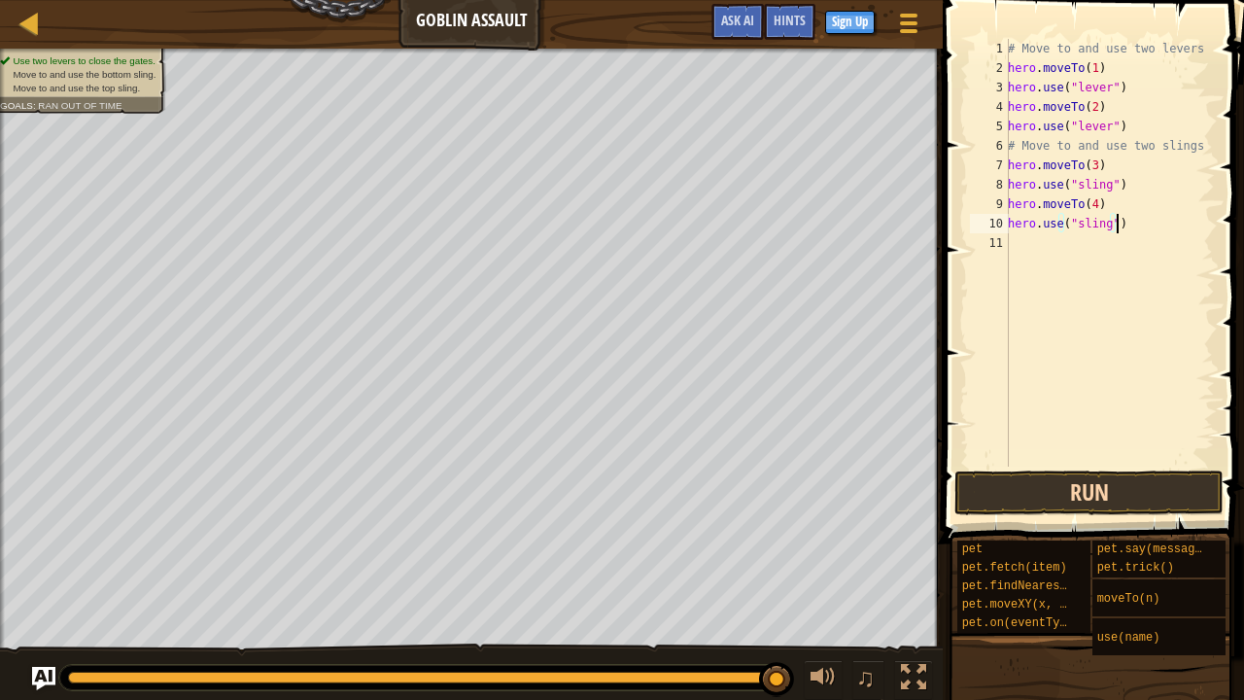
type textarea "hero.use("sling")"
click at [1043, 493] on button "Run" at bounding box center [1088, 492] width 269 height 45
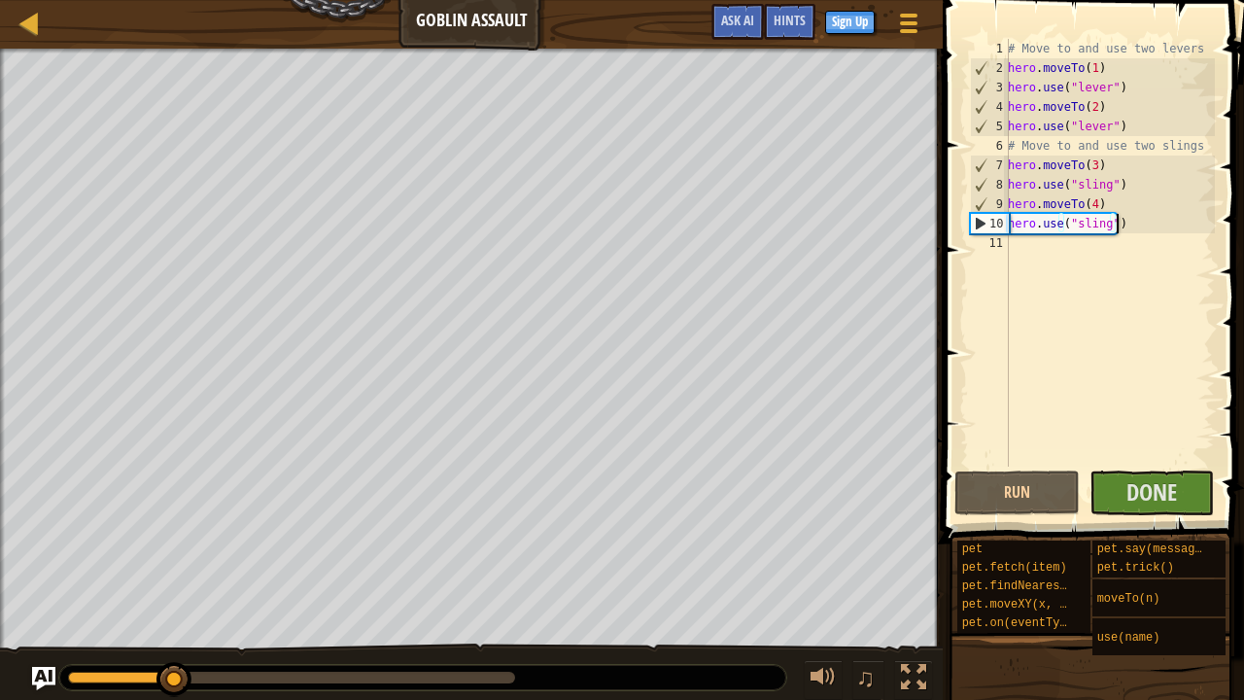
click at [493, 534] on div at bounding box center [291, 677] width 447 height 12
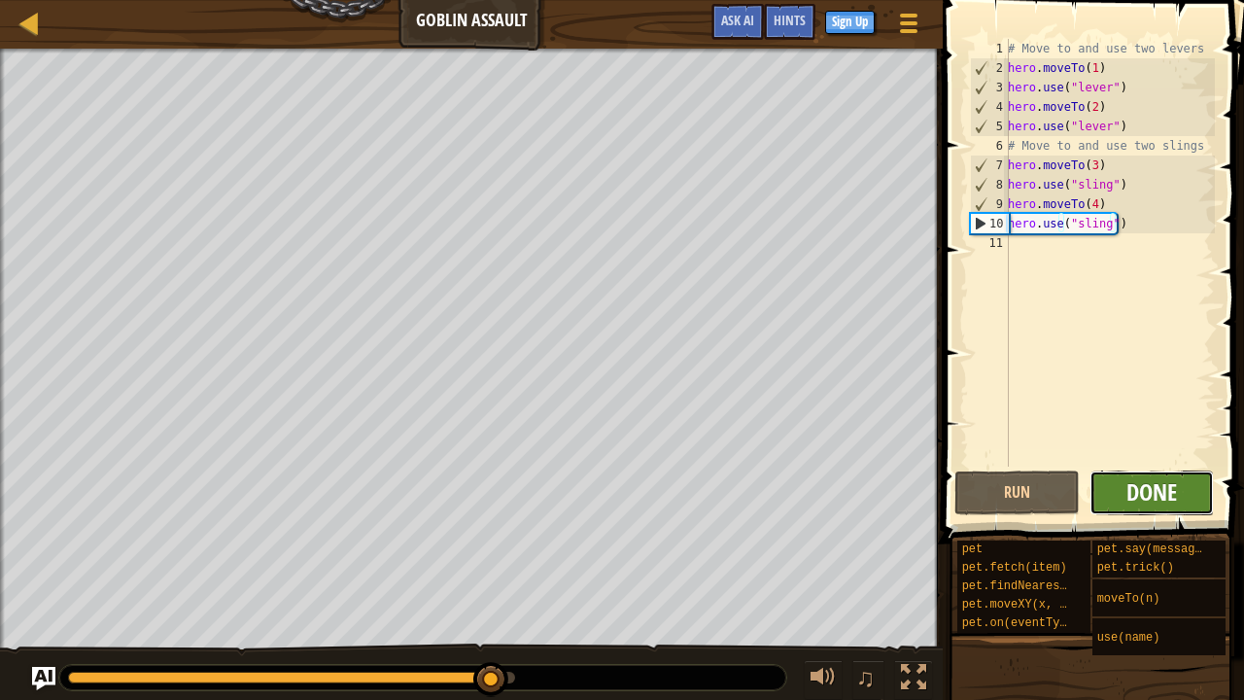
click at [1137, 496] on span "Done" at bounding box center [1151, 491] width 51 height 31
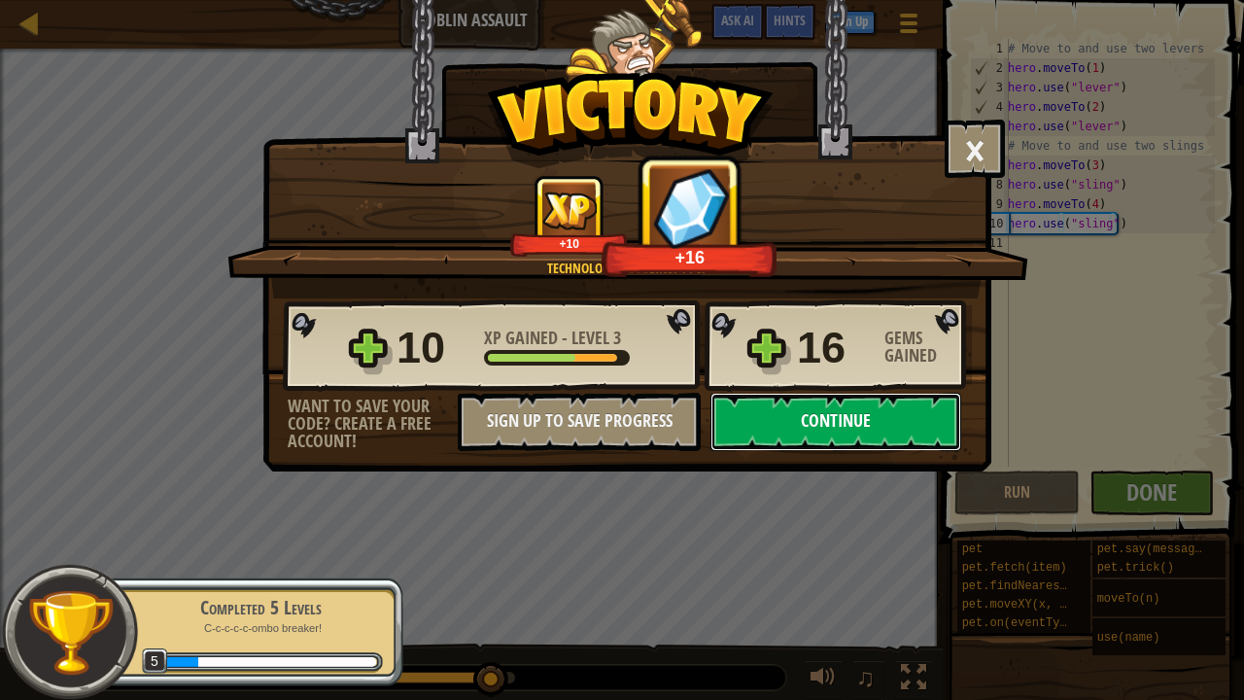
click at [785, 424] on button "Continue" at bounding box center [835, 422] width 251 height 58
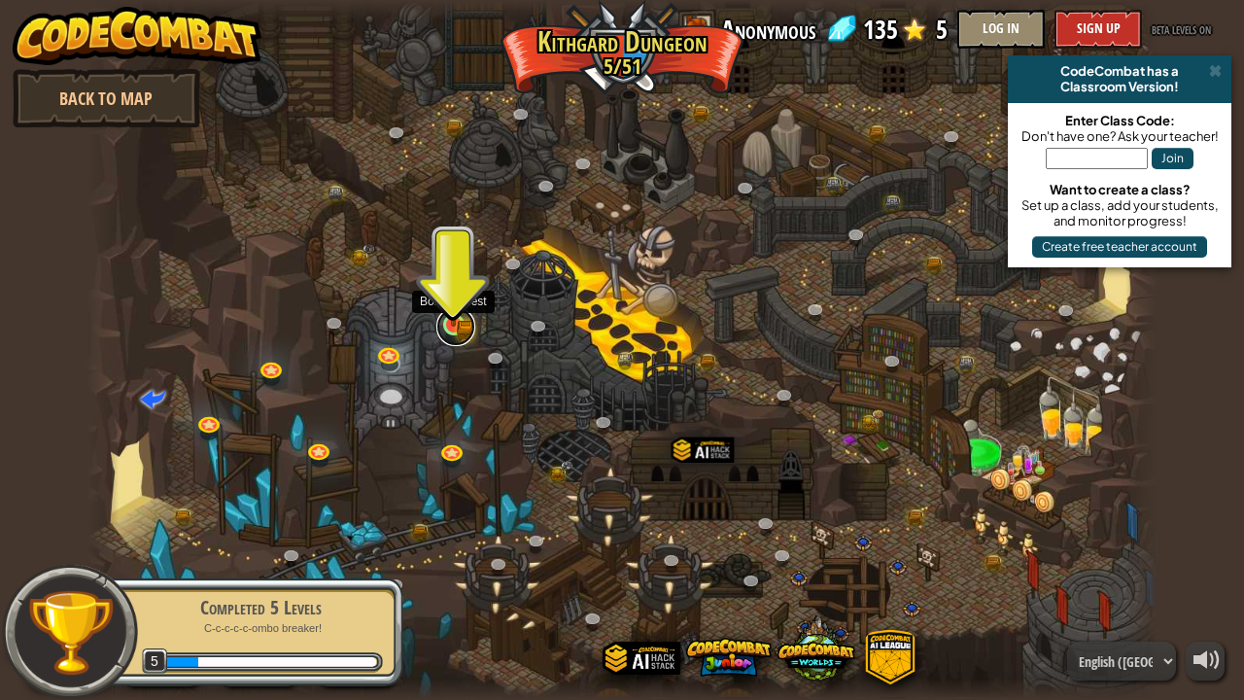
click at [451, 329] on link at bounding box center [455, 326] width 39 height 39
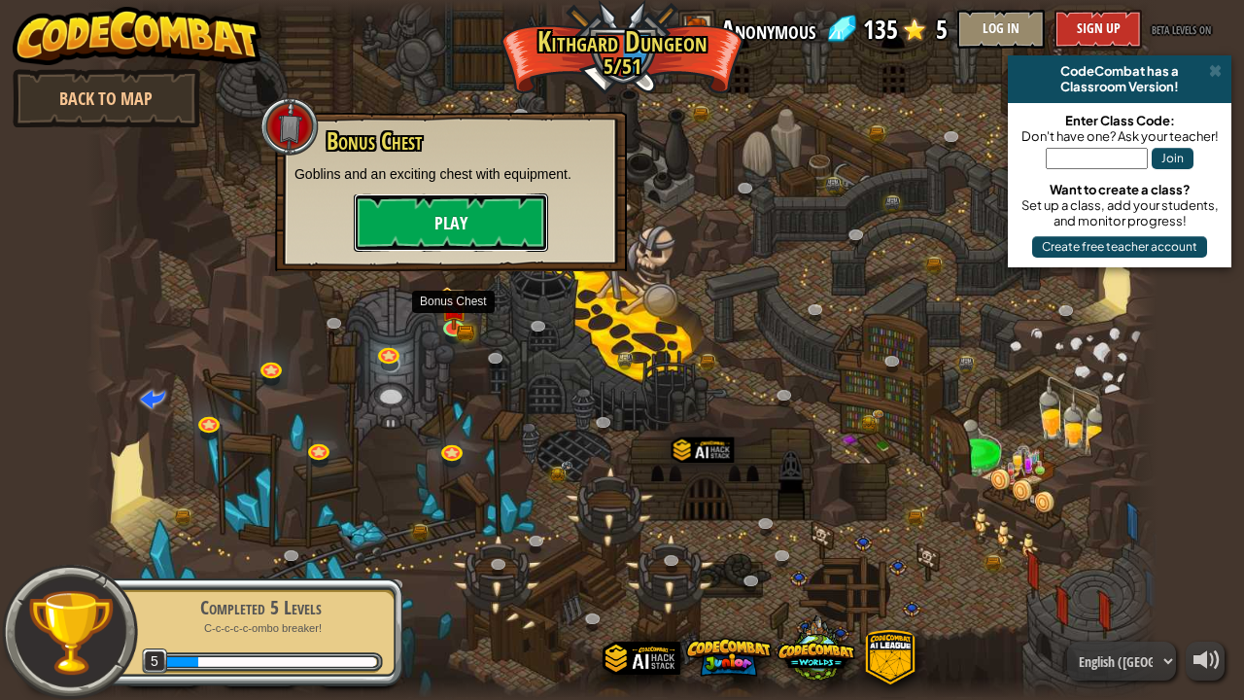
click at [476, 226] on button "Play" at bounding box center [451, 222] width 194 height 58
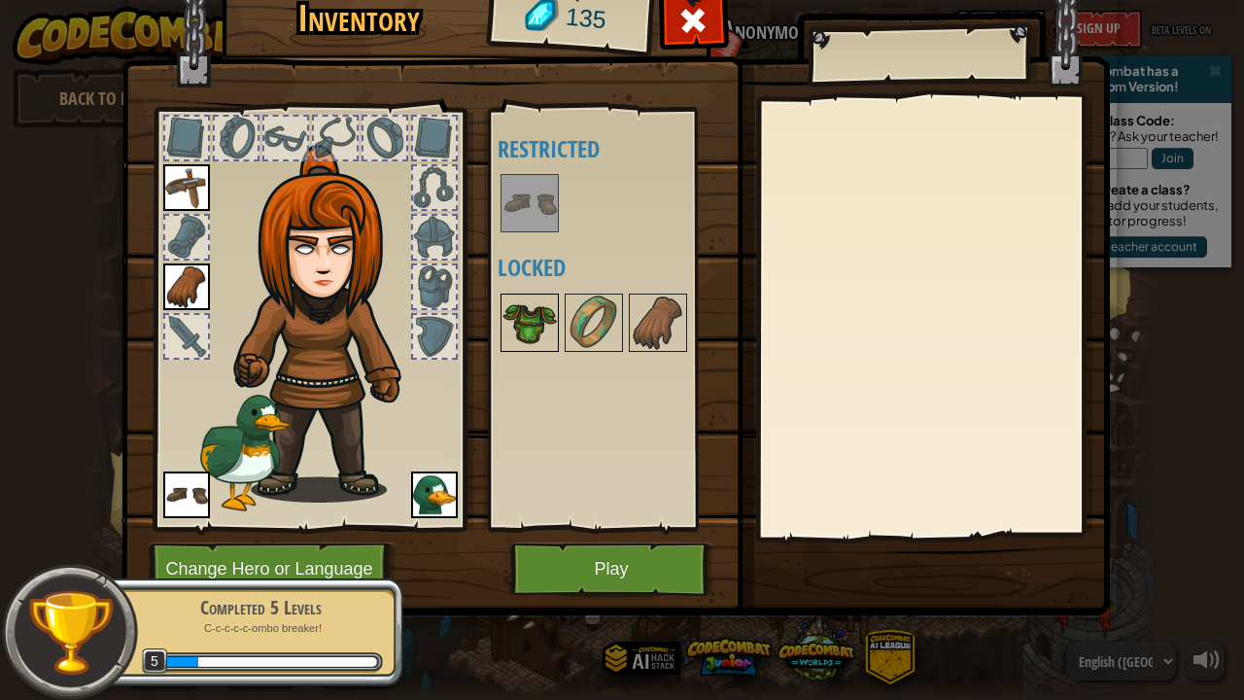
click at [526, 317] on img at bounding box center [529, 322] width 54 height 54
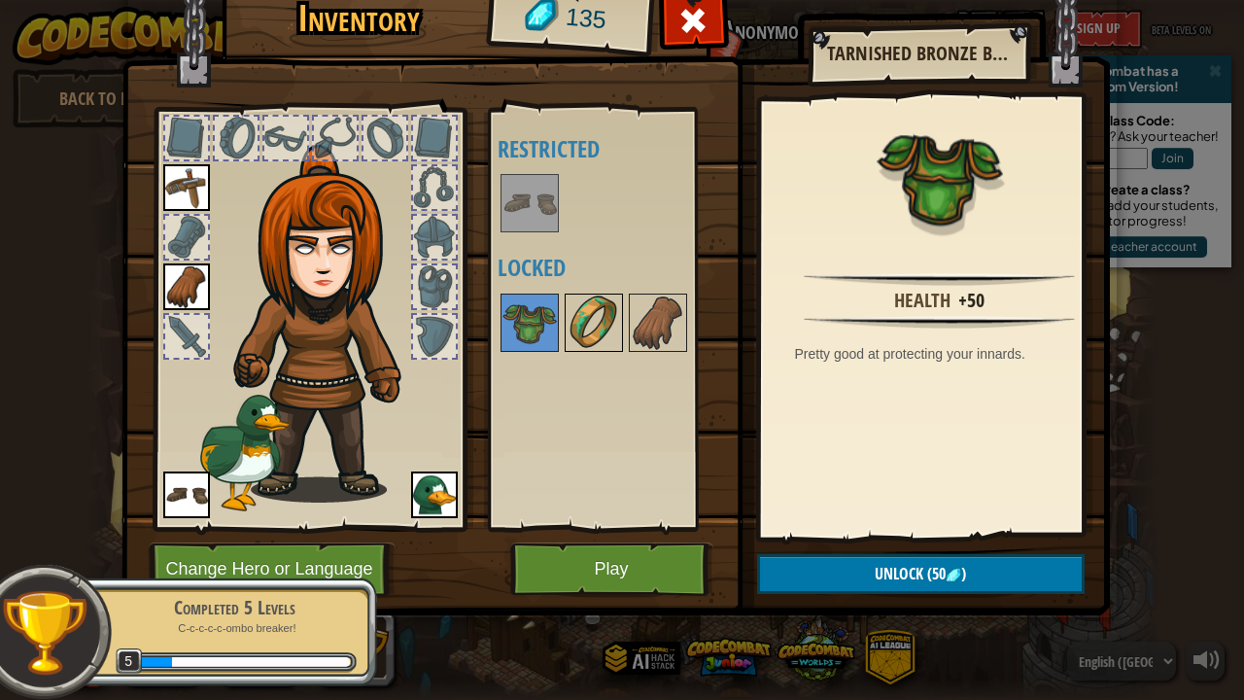
click at [593, 323] on img at bounding box center [593, 322] width 54 height 54
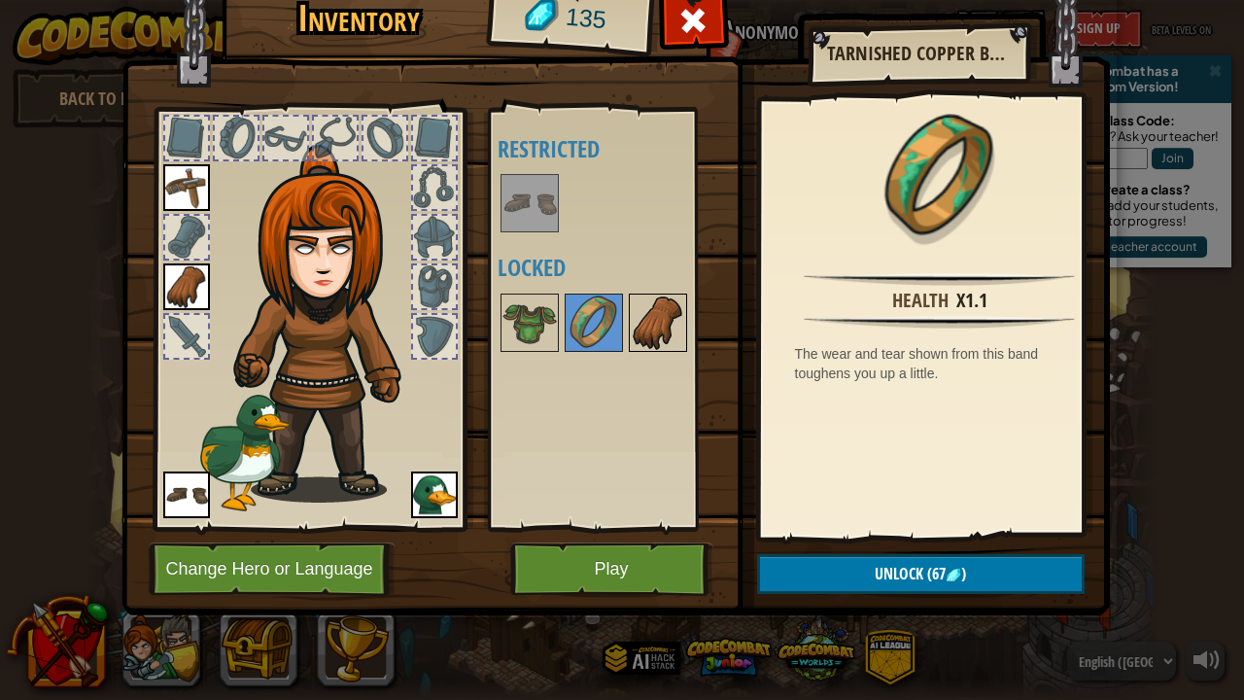
click at [659, 316] on img at bounding box center [658, 322] width 54 height 54
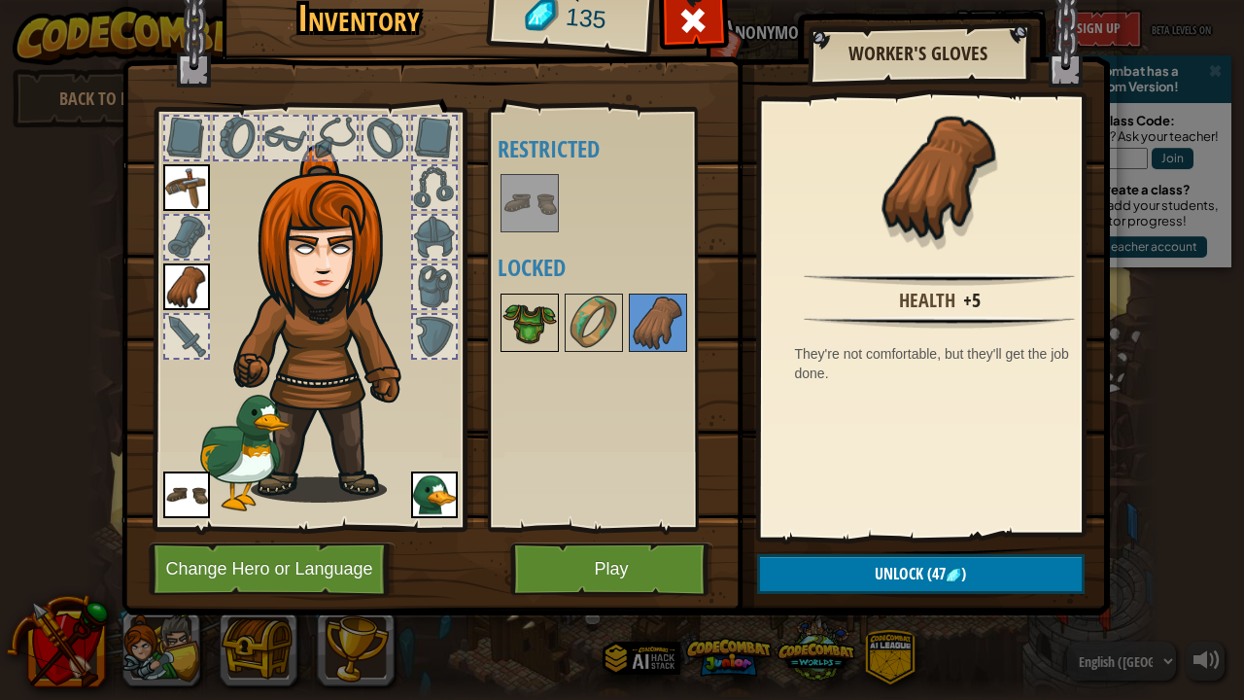
click at [535, 312] on img at bounding box center [529, 322] width 54 height 54
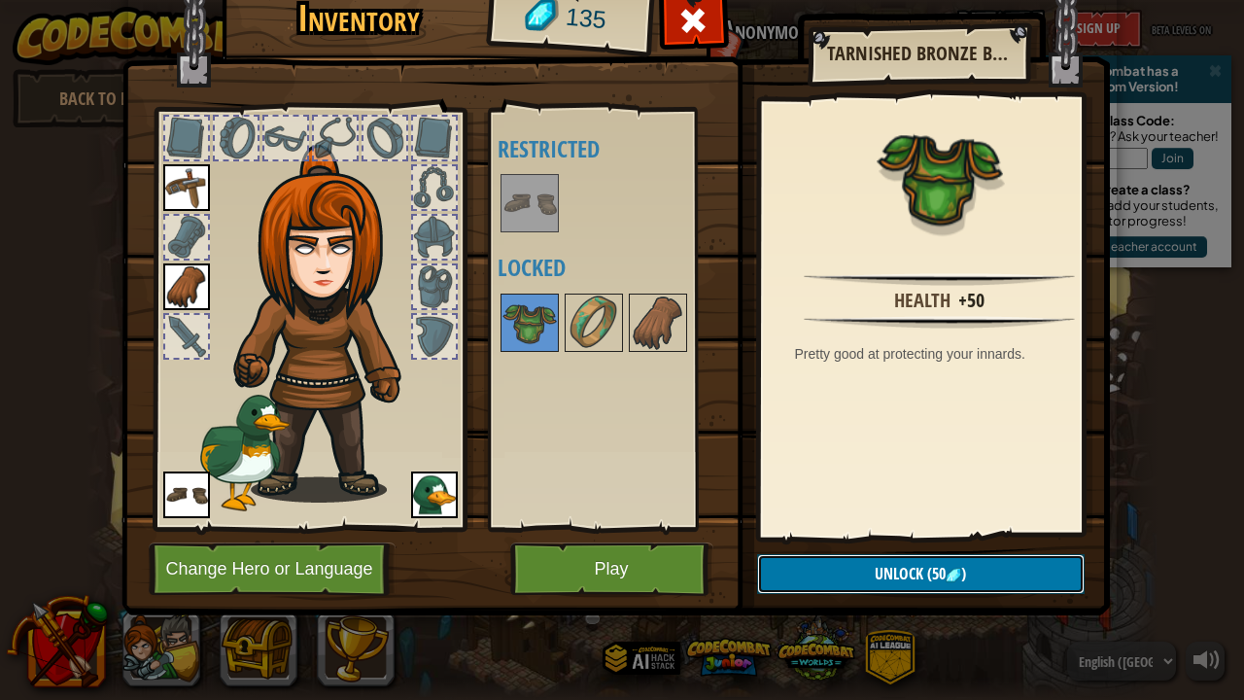
click at [850, 534] on button "Unlock (50 )" at bounding box center [920, 574] width 327 height 40
click at [843, 534] on button "Confirm" at bounding box center [920, 574] width 327 height 40
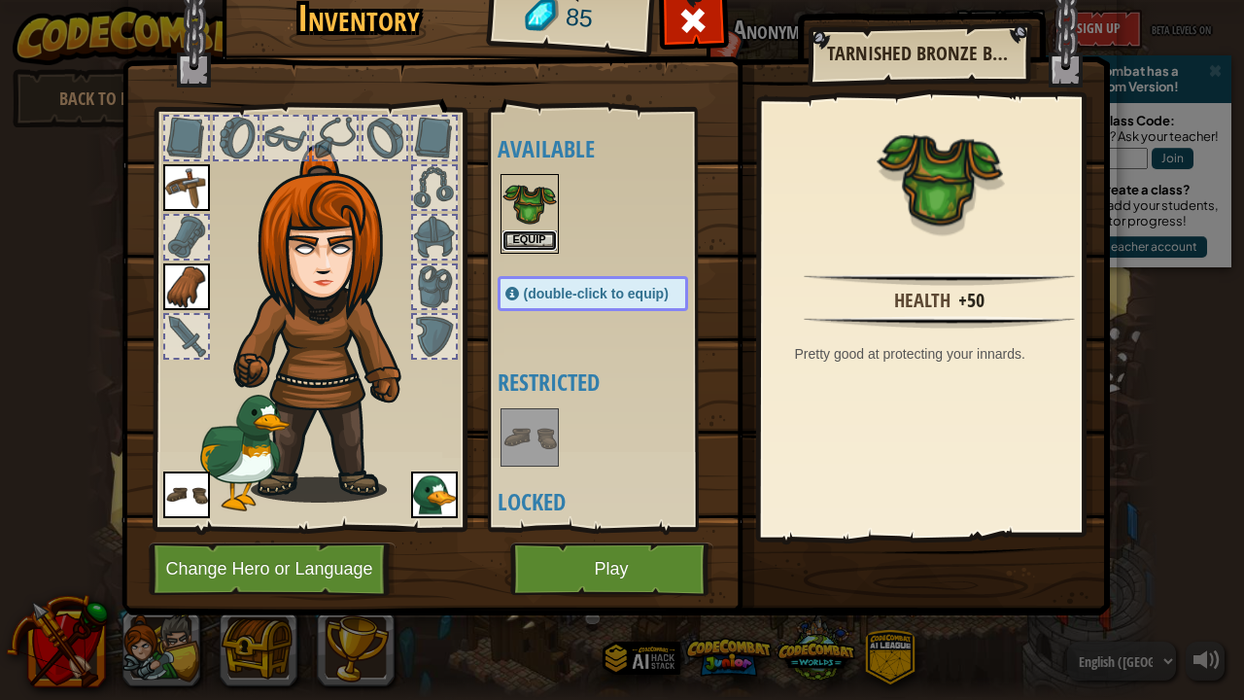
click at [524, 239] on button "Equip" at bounding box center [529, 240] width 54 height 20
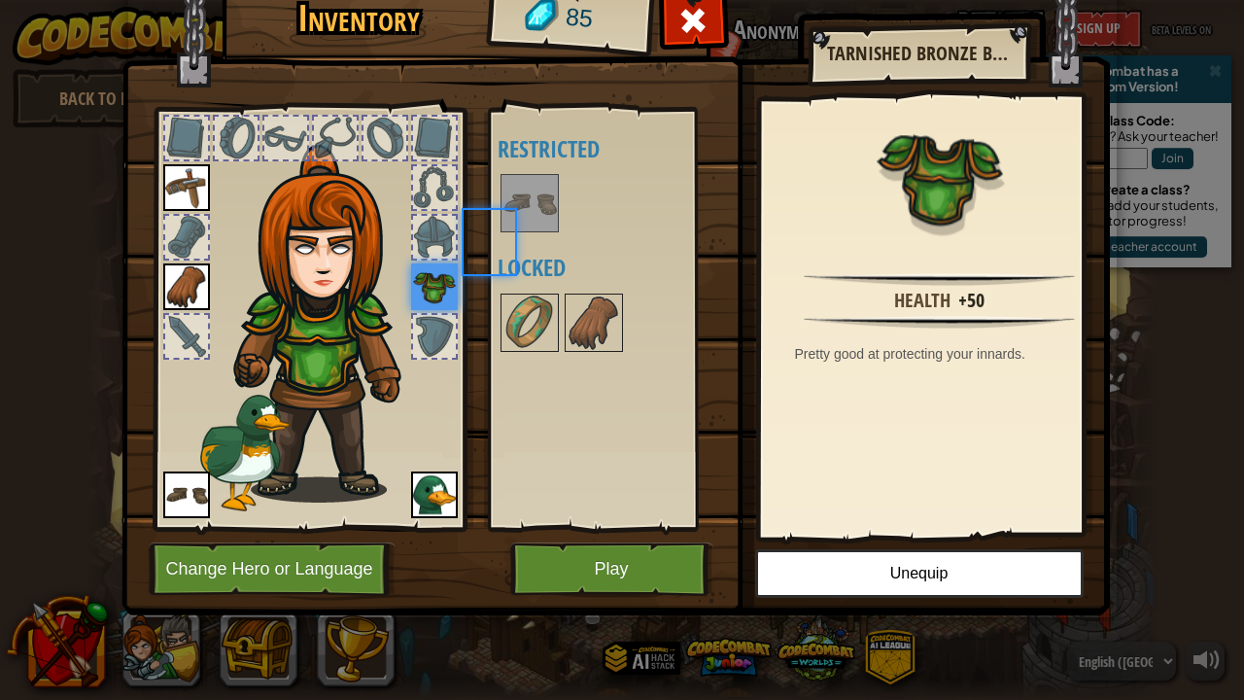
click at [524, 239] on div "Available Equip Equip Equip Equip (double-click to equip) Restricted Locked" at bounding box center [611, 319] width 229 height 405
click at [532, 334] on img at bounding box center [529, 322] width 54 height 54
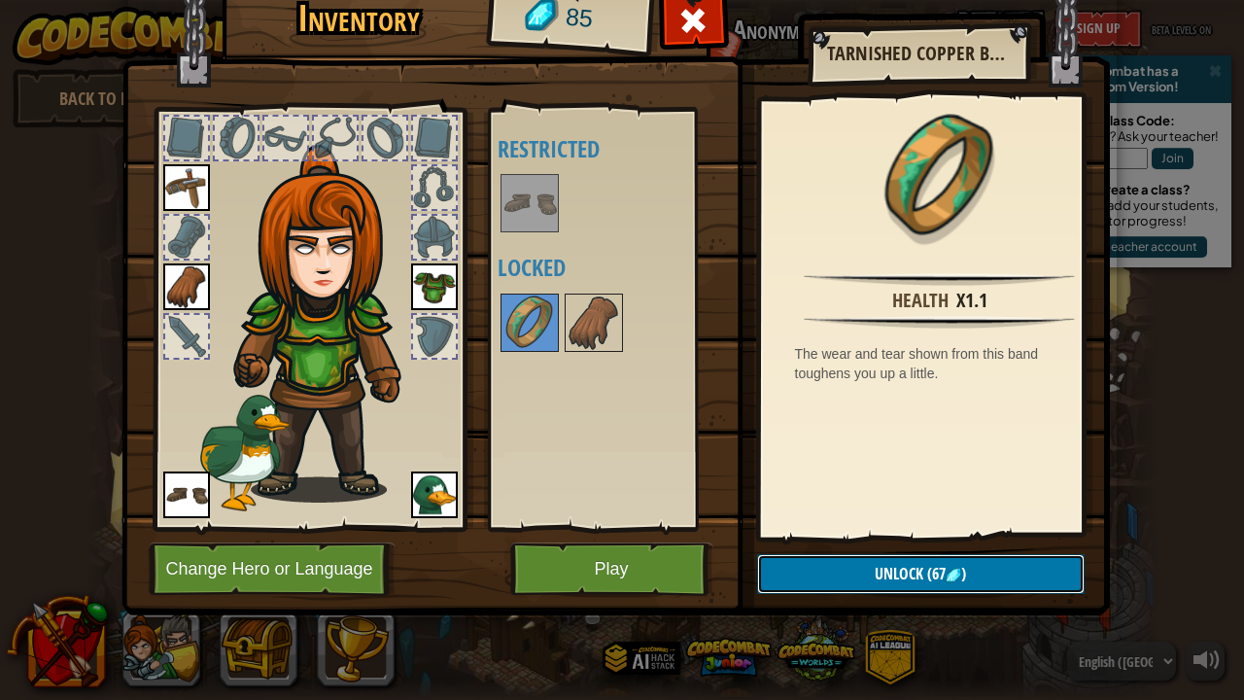
click at [914, 534] on span "Unlock" at bounding box center [898, 573] width 49 height 21
click at [890, 534] on button "Confirm" at bounding box center [920, 574] width 327 height 40
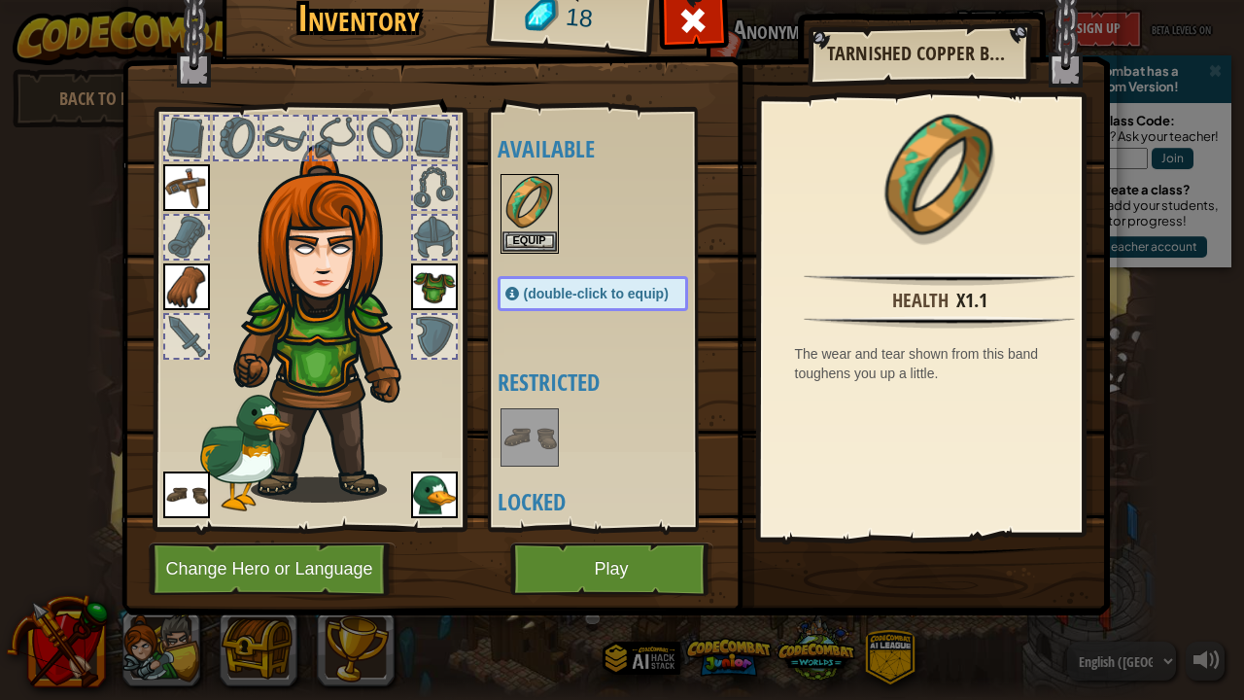
click at [577, 287] on span "(double-click to equip)" at bounding box center [596, 294] width 145 height 16
click at [521, 237] on button "Equip" at bounding box center [529, 240] width 54 height 20
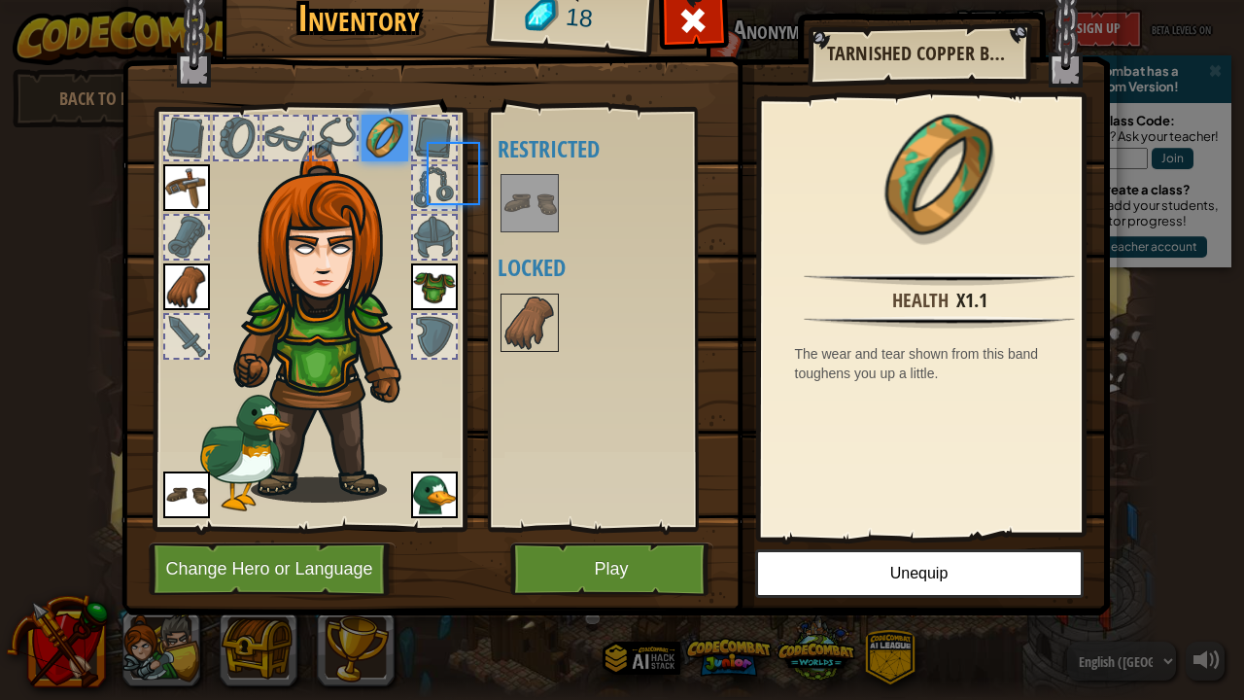
click at [521, 237] on div "Available Equip Equip Equip Equip Equip (double-click to equip) Restricted Lock…" at bounding box center [611, 319] width 229 height 405
click at [532, 336] on img at bounding box center [529, 322] width 54 height 54
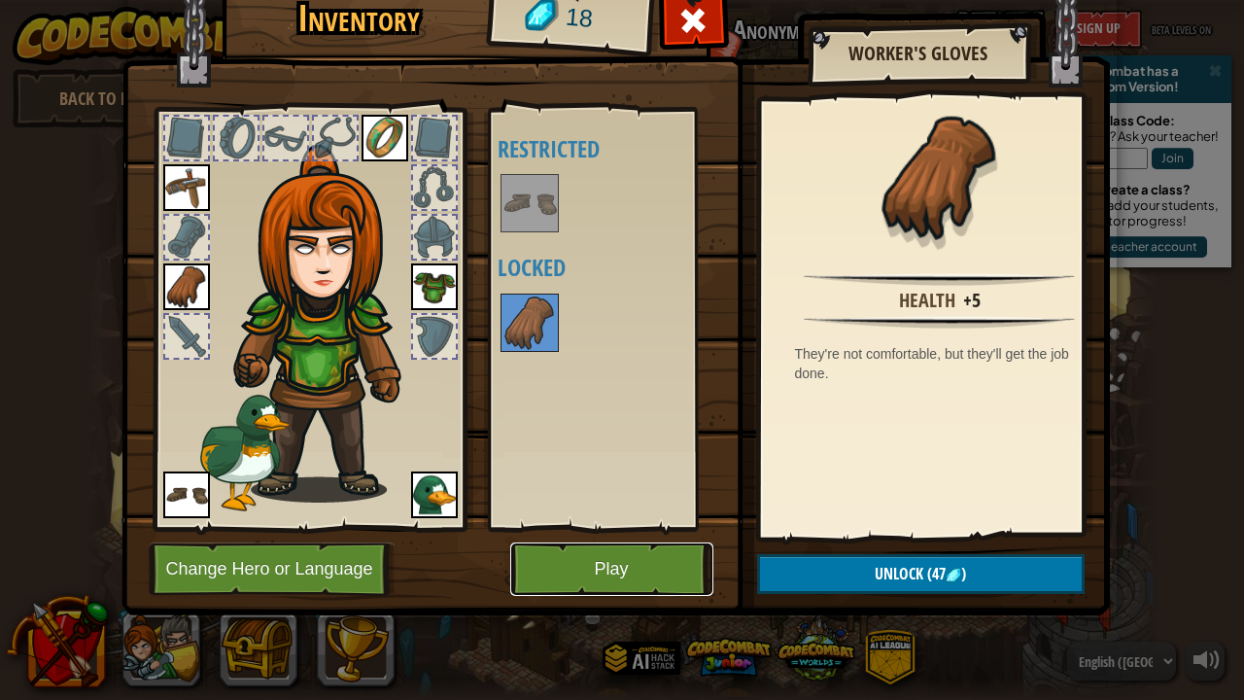
click at [581, 534] on button "Play" at bounding box center [611, 568] width 203 height 53
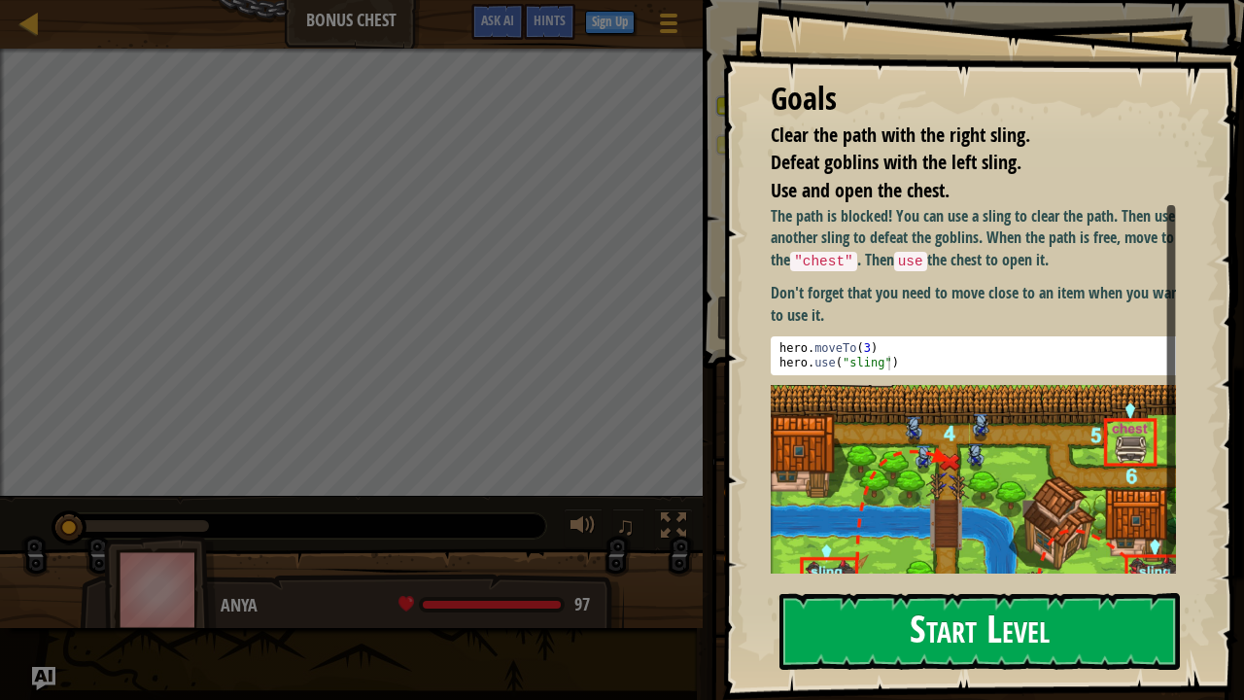
click at [876, 534] on button "Start Level" at bounding box center [979, 631] width 400 height 77
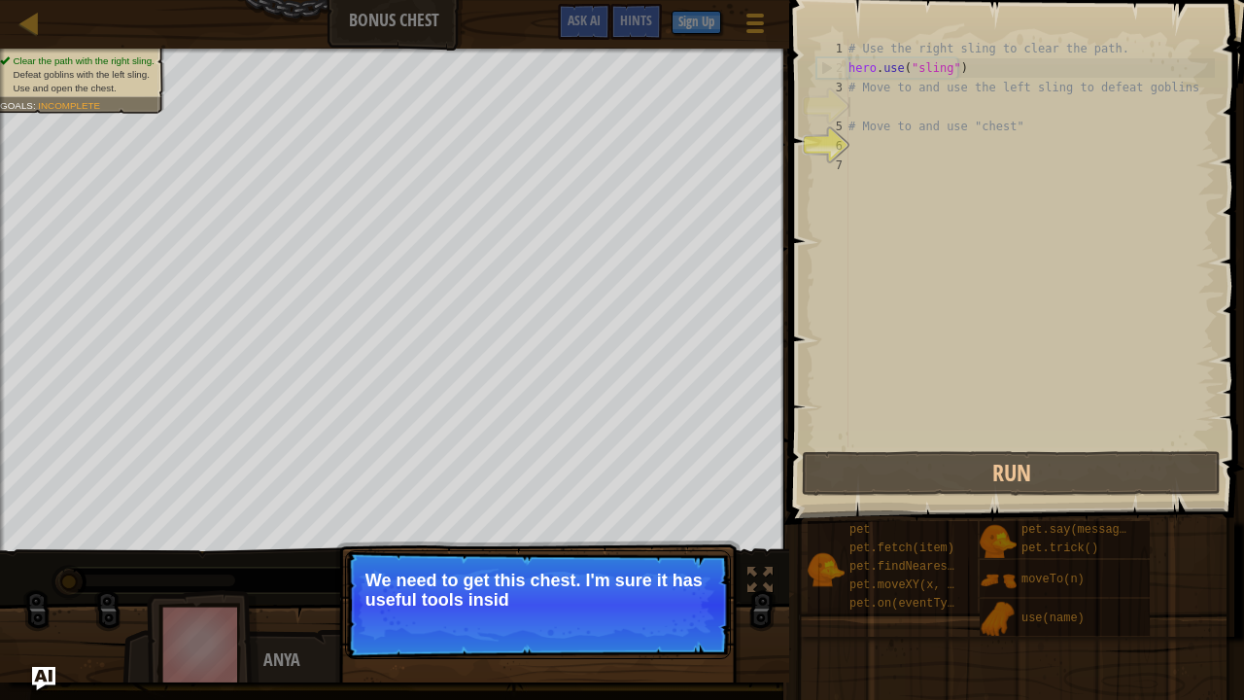
click at [513, 534] on p "We need to get this chest. I'm sure it has useful tools insid" at bounding box center [537, 589] width 345 height 39
click at [605, 534] on p "Continue We need to get this chest. I'm sure it has useful tools inside!" at bounding box center [538, 604] width 386 height 109
click at [668, 534] on button "Continue" at bounding box center [674, 625] width 81 height 25
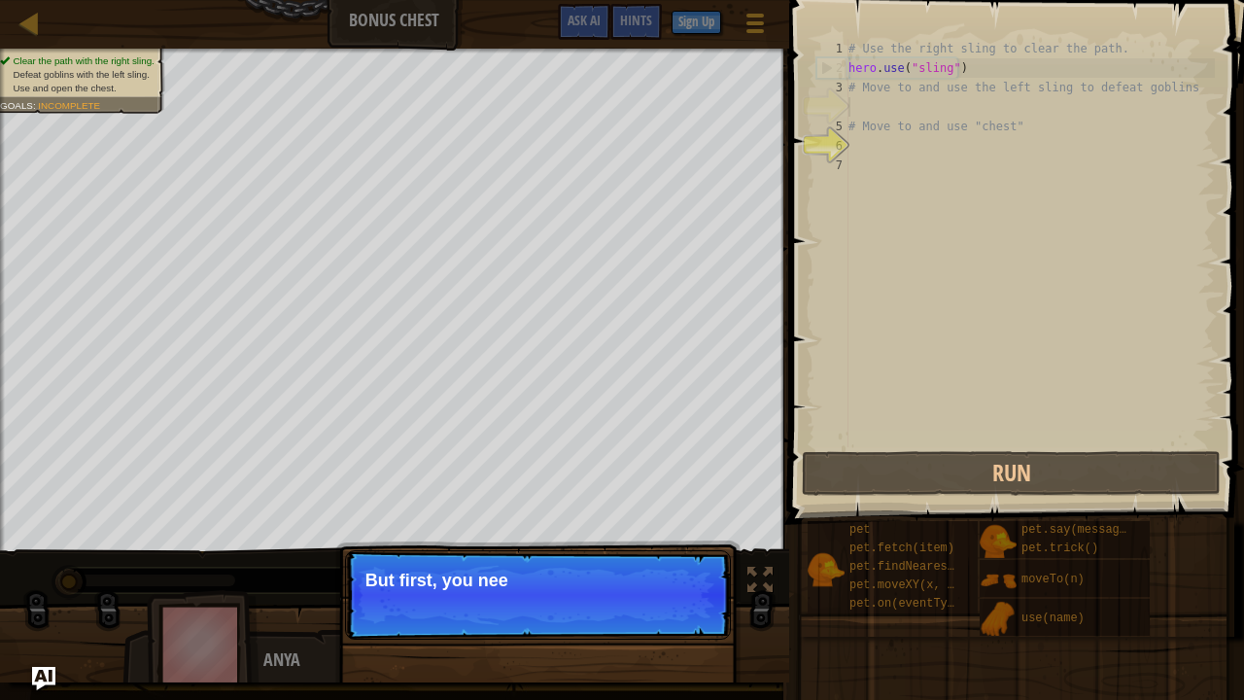
click at [685, 534] on p "Continue But first, you nee" at bounding box center [538, 594] width 386 height 89
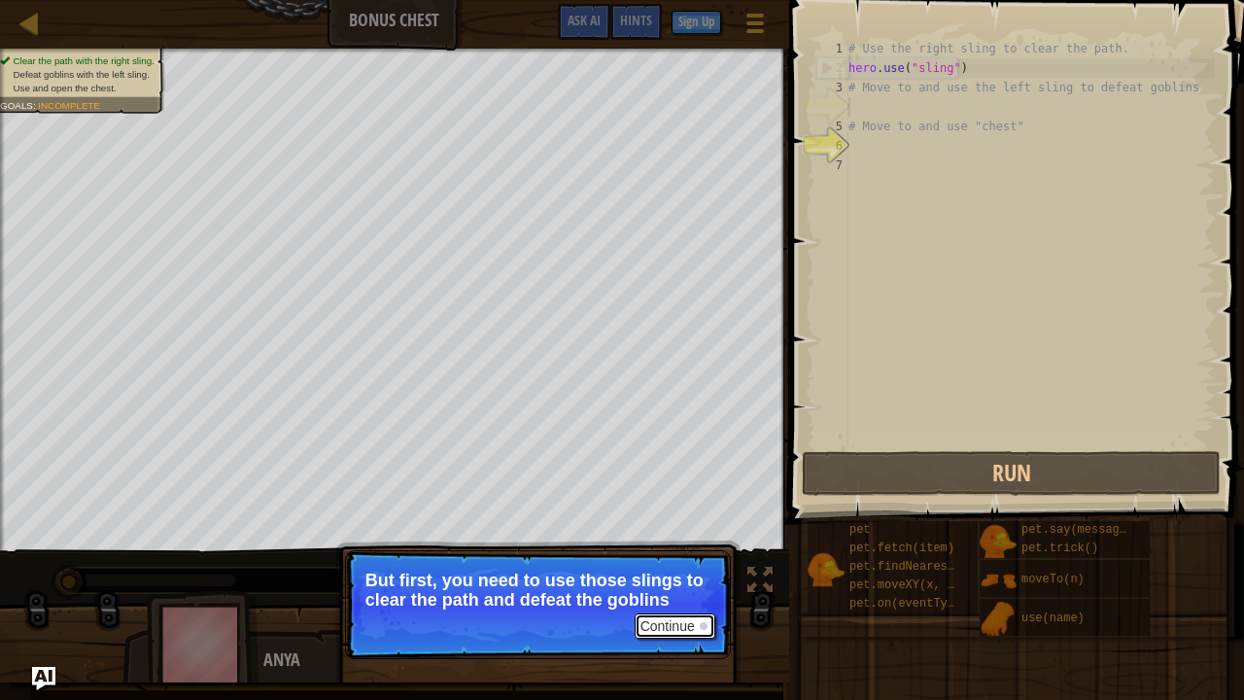
click at [667, 534] on button "Continue" at bounding box center [674, 625] width 81 height 25
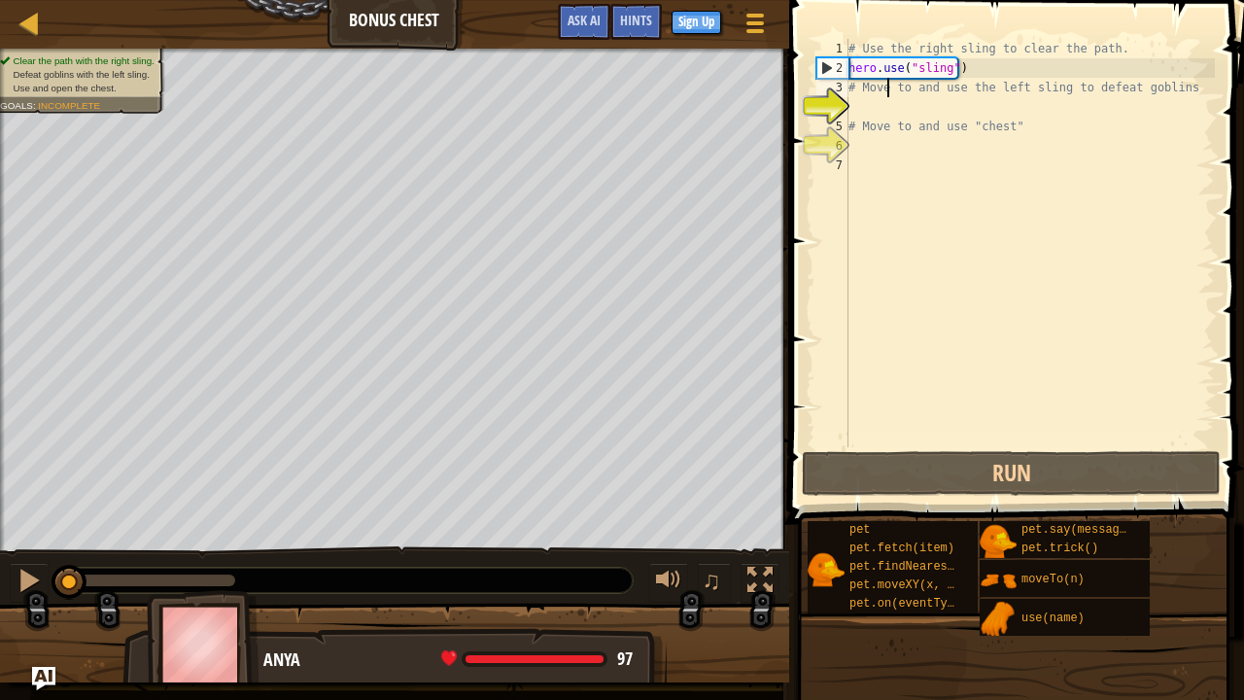
click at [888, 93] on div "# Use the right sling to clear the path. hero . use ( "sling" ) # Move to and u…" at bounding box center [1029, 262] width 370 height 447
click at [853, 85] on div "# Use the right sling to clear the path. hero . use ( "sling" ) # Move to and u…" at bounding box center [1029, 262] width 370 height 447
click at [1178, 90] on div "# Use the right sling to clear the path. hero . use ( "sling" ) # Move to and u…" at bounding box center [1029, 262] width 370 height 447
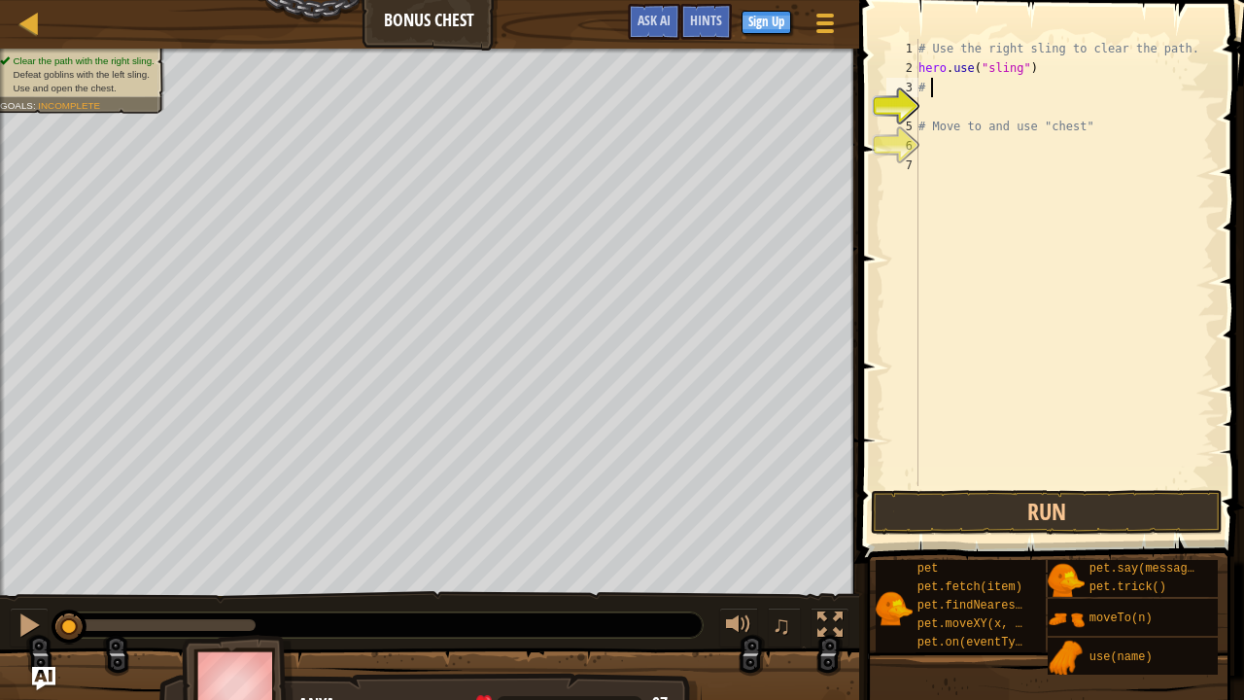
type textarea "#"
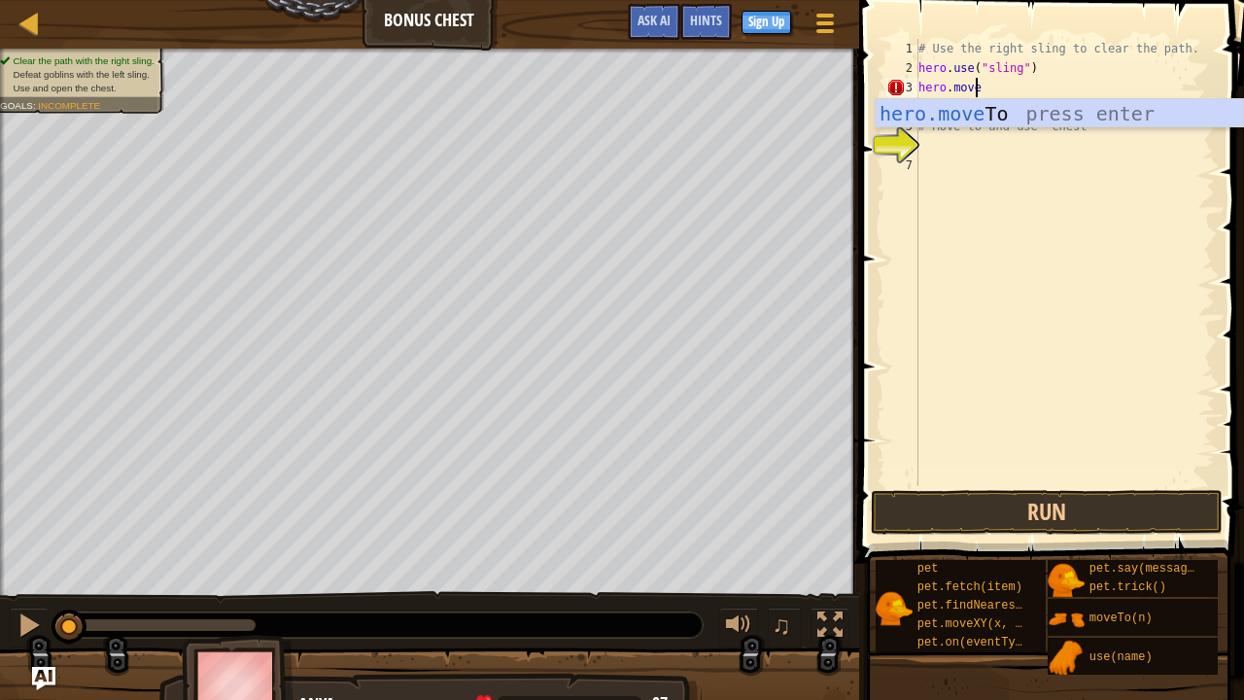
scroll to position [9, 4]
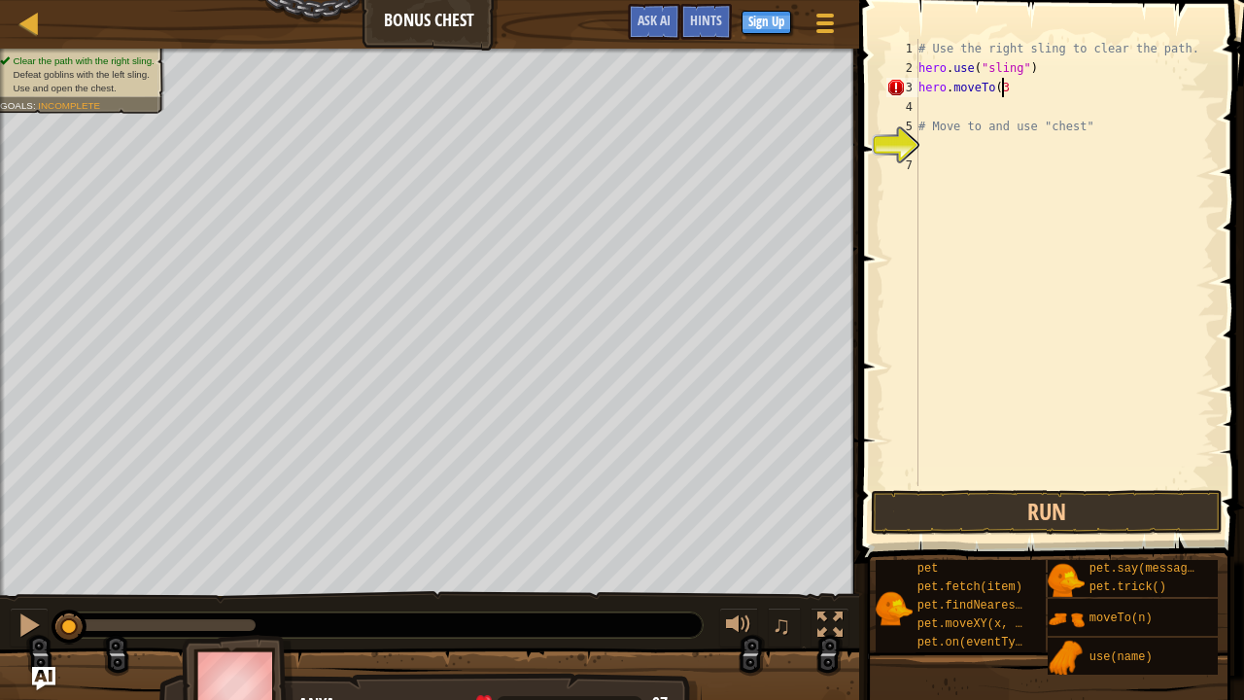
type textarea "hero.moveTo(3)"
click at [948, 106] on div "# Use the right sling to clear the path. hero . use ( "sling" ) hero . moveTo (…" at bounding box center [1064, 282] width 300 height 486
click at [948, 105] on div "# Use the right sling to clear the path. hero . use ( "sling" ) hero . moveTo (…" at bounding box center [1064, 282] width 300 height 486
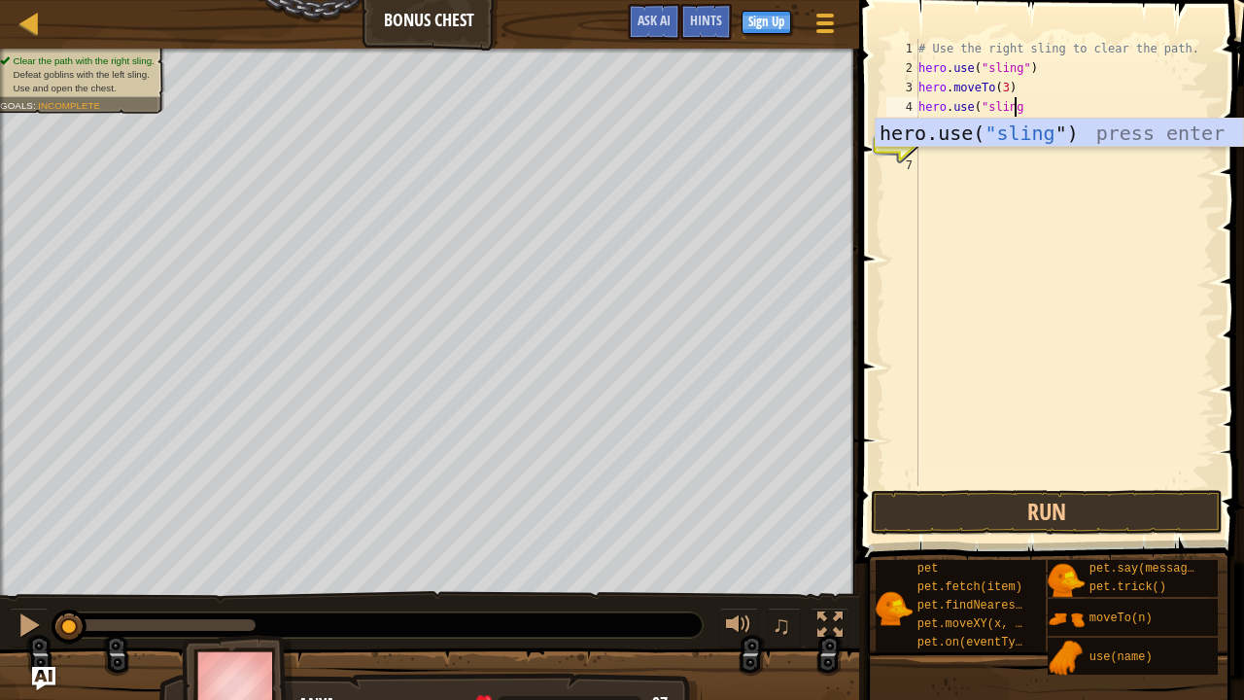
scroll to position [9, 8]
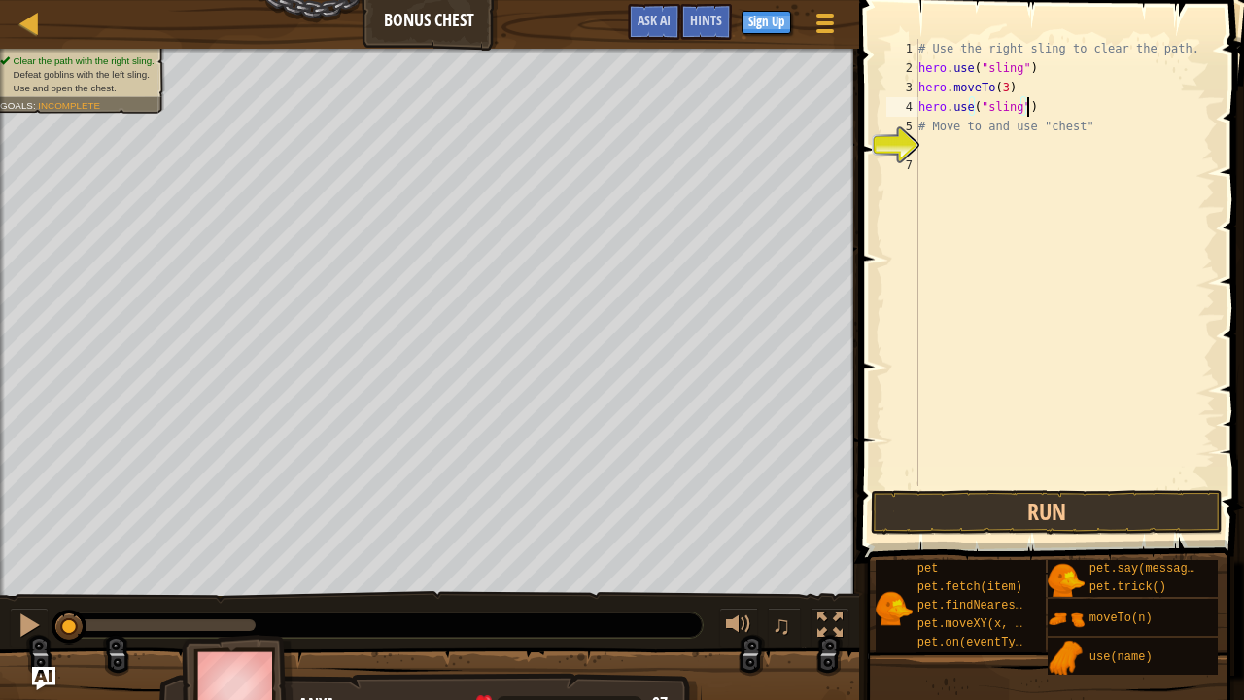
click at [949, 127] on div "# Use the right sling to clear the path. hero . use ( "sling" ) hero . moveTo (…" at bounding box center [1064, 282] width 300 height 486
click at [1100, 125] on div "# Use the right sling to clear the path. hero . use ( "sling" ) hero . moveTo (…" at bounding box center [1064, 282] width 300 height 486
type textarea "#"
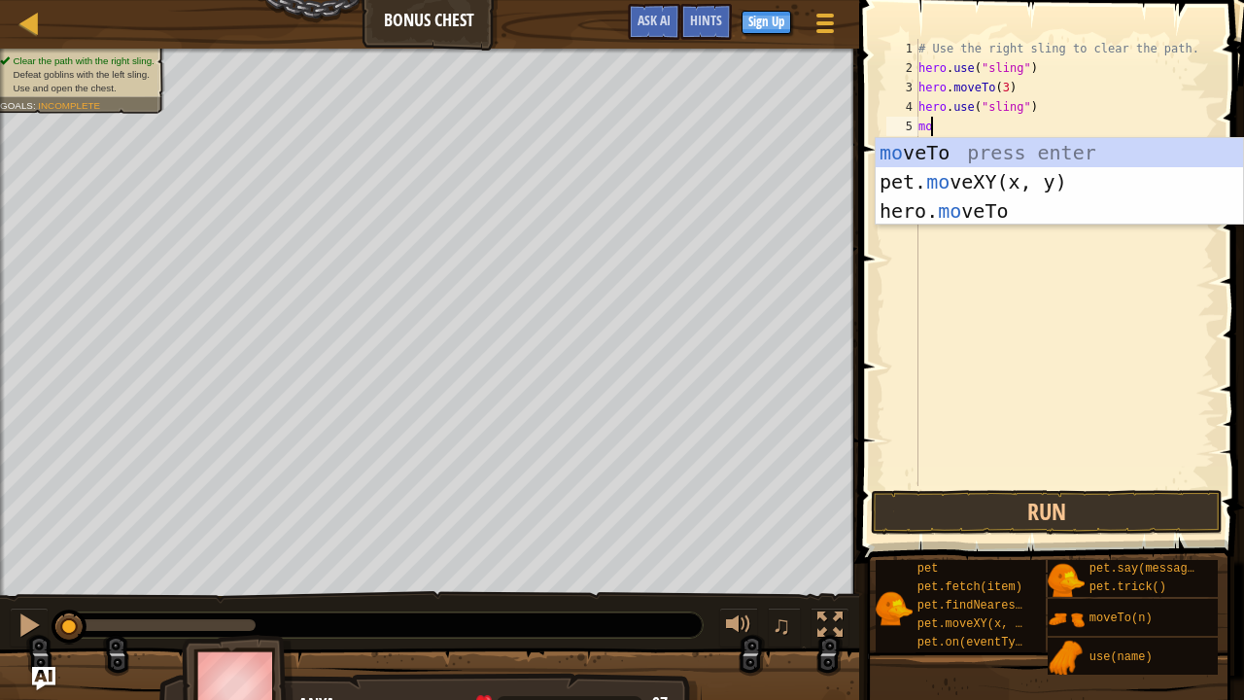
type textarea "m"
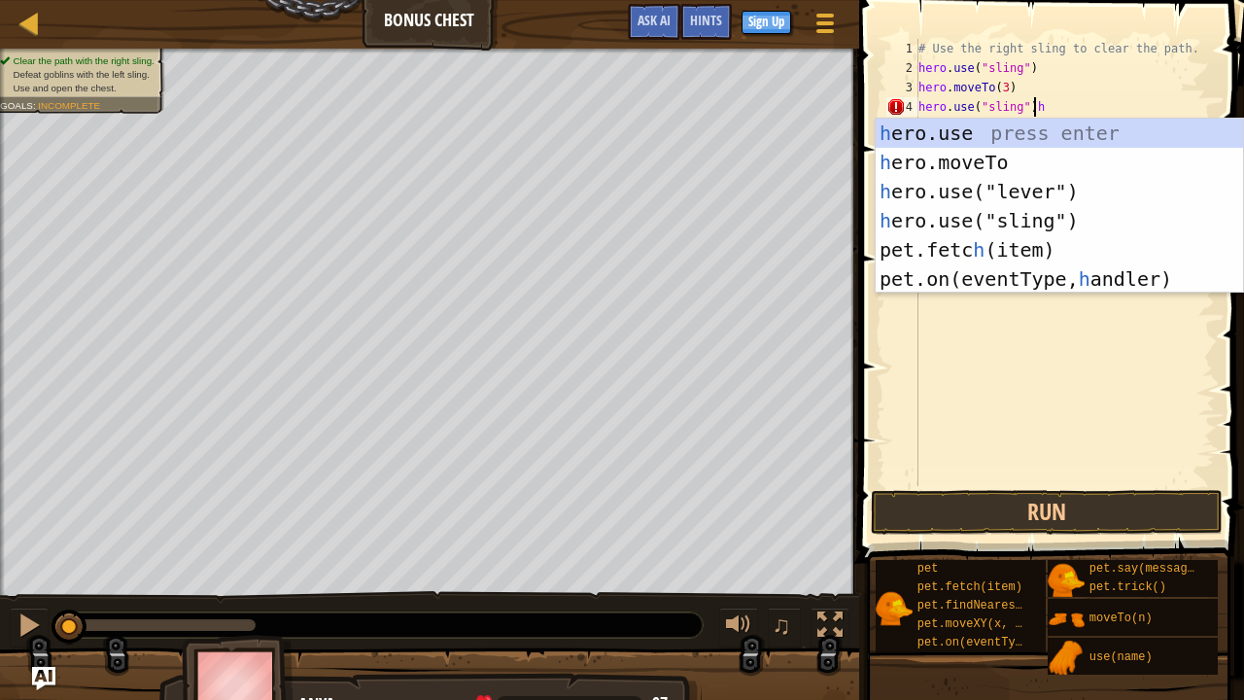
scroll to position [9, 8]
type textarea "hero.use("sling")"
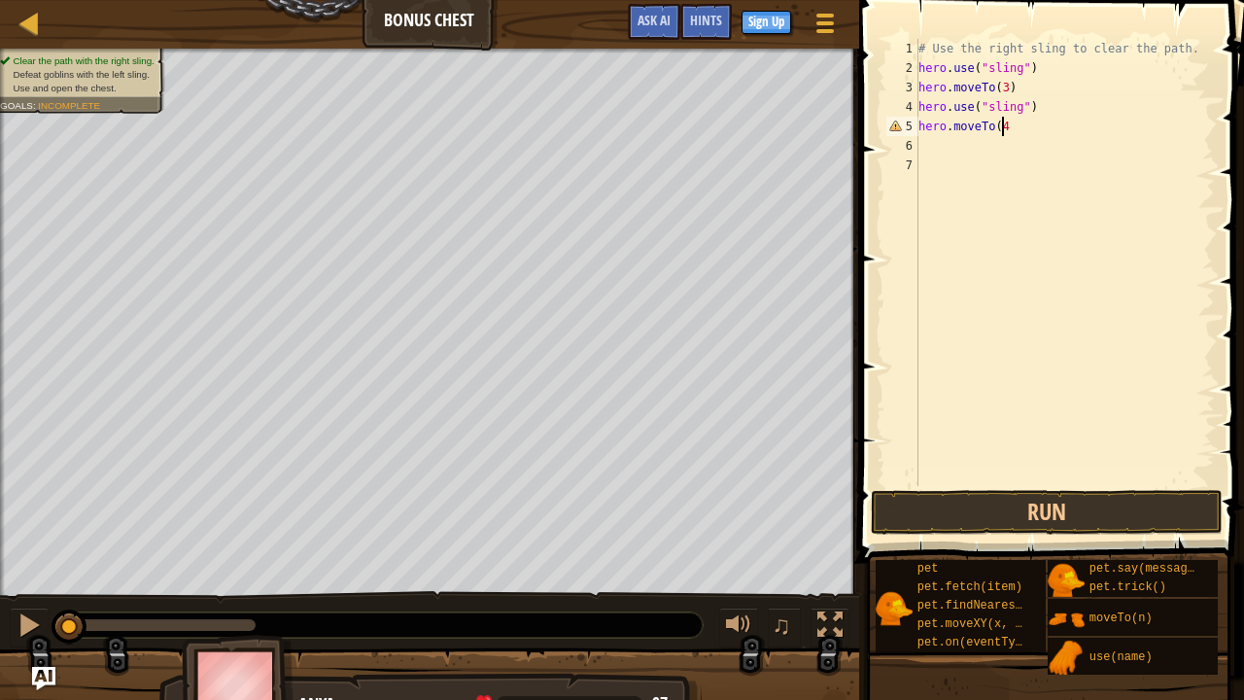
scroll to position [9, 6]
type textarea "hero.moveTo(4)"
click at [950, 144] on div "# Use the right sling to clear the path. hero . use ( "sling" ) hero . moveTo (…" at bounding box center [1064, 282] width 300 height 486
click at [981, 517] on button "Run" at bounding box center [1046, 512] width 351 height 45
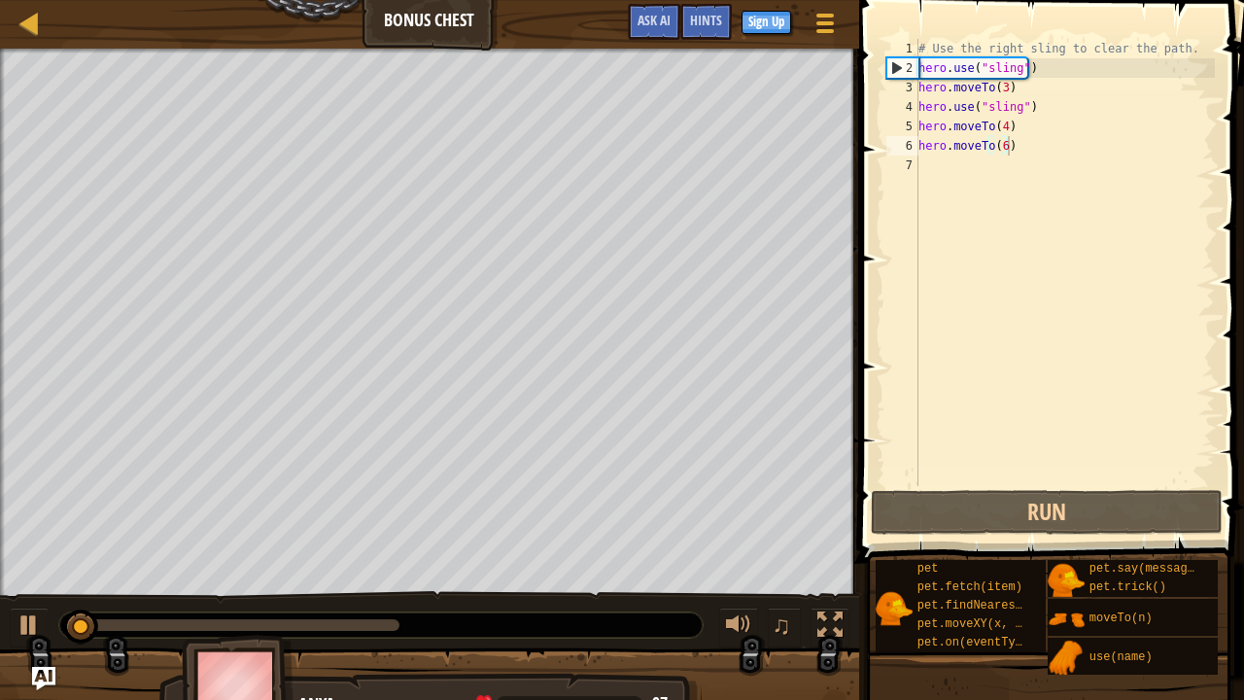
click at [556, 534] on div at bounding box center [380, 624] width 643 height 25
click at [385, 534] on div at bounding box center [233, 625] width 331 height 12
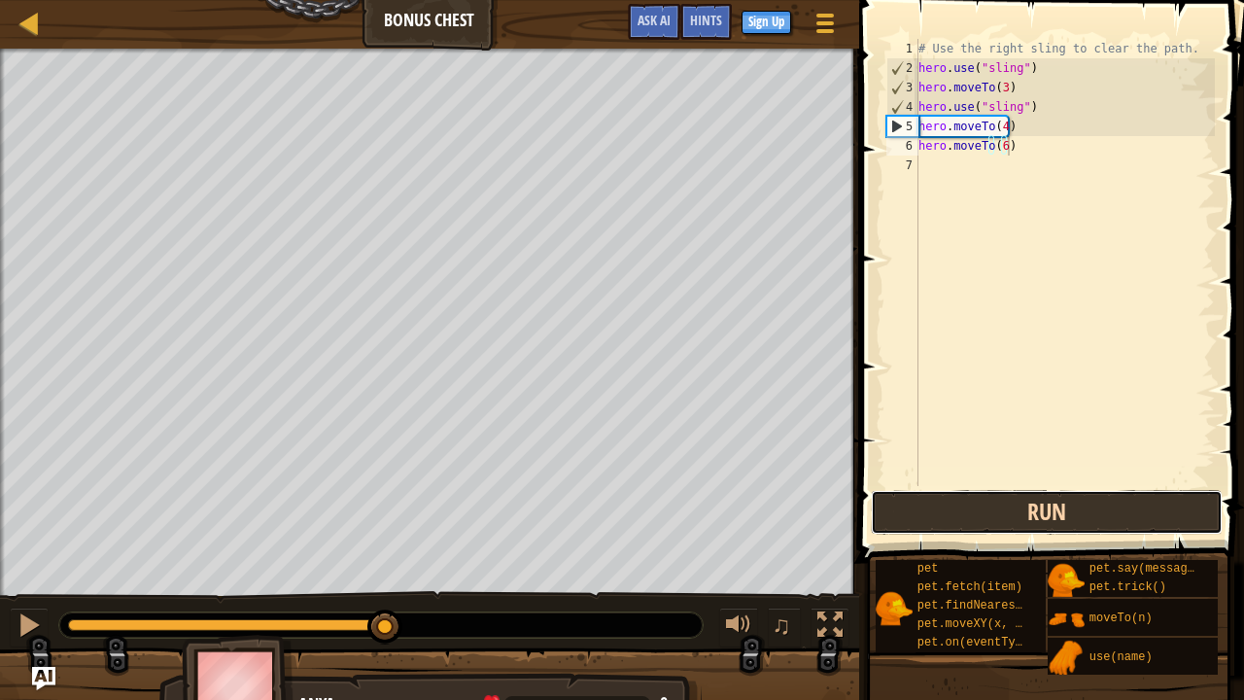
click at [925, 504] on button "Run" at bounding box center [1046, 512] width 351 height 45
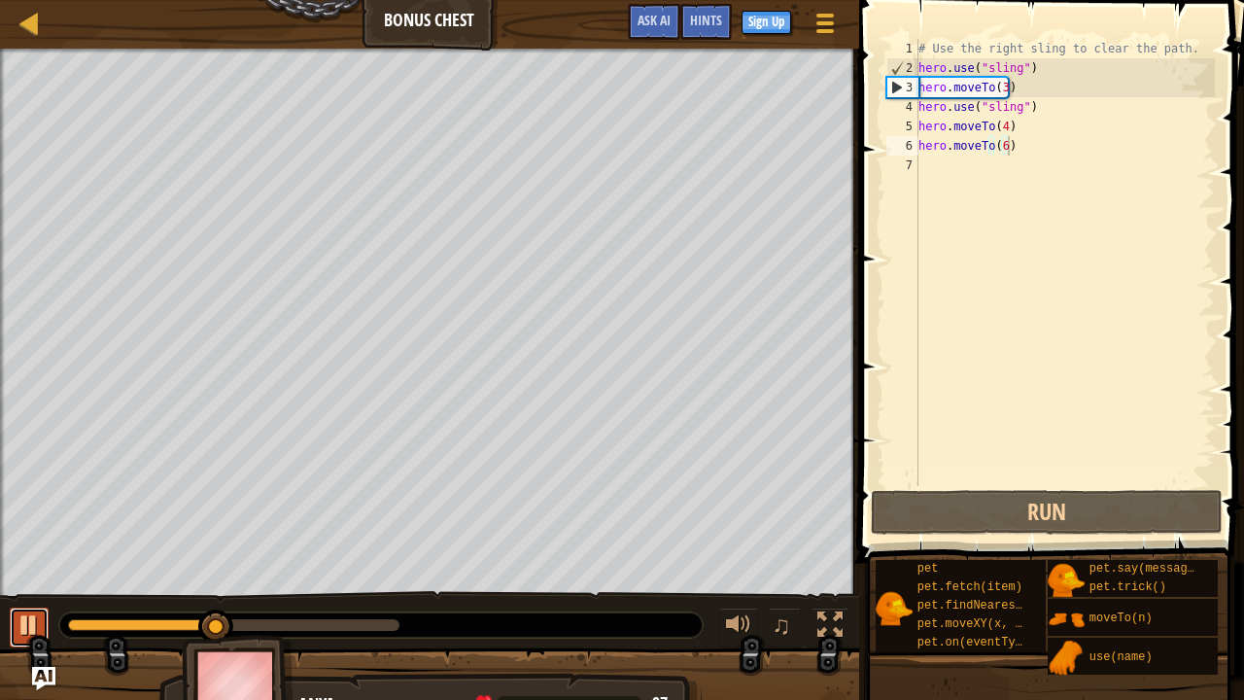
click at [30, 534] on div at bounding box center [29, 624] width 25 height 25
click at [1051, 103] on div "# Use the right sling to clear the path. hero . use ( "sling" ) hero . moveTo (…" at bounding box center [1064, 282] width 300 height 486
type textarea "hero.use("sling")"
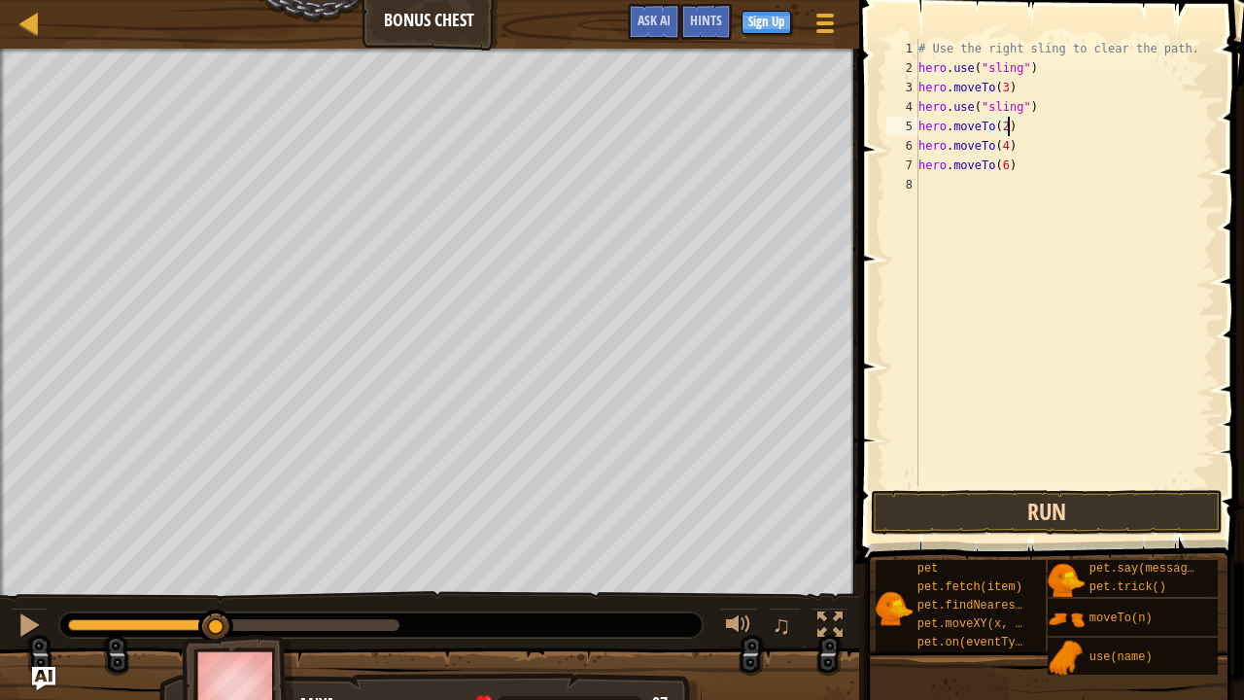
type textarea "hero.moveTo(2)"
click at [984, 524] on button "Run" at bounding box center [1046, 512] width 351 height 45
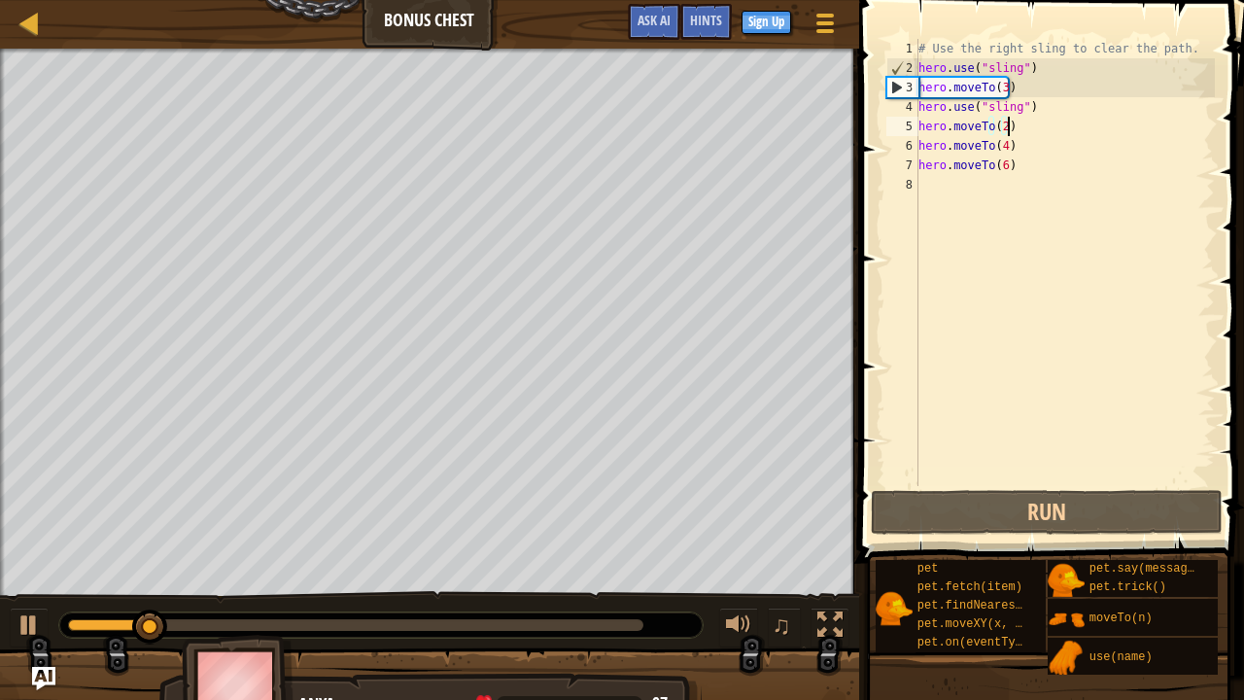
click at [597, 534] on div at bounding box center [355, 625] width 575 height 12
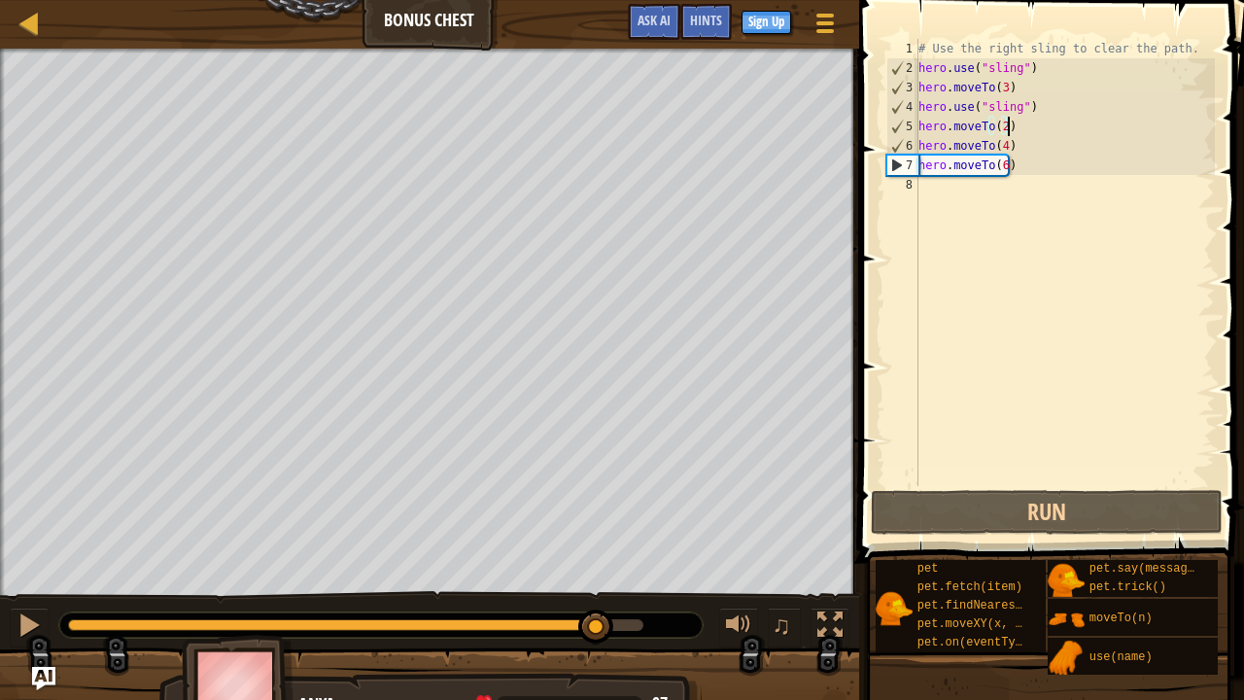
click at [951, 194] on div "# Use the right sling to clear the path. hero . use ( "sling" ) hero . moveTo (…" at bounding box center [1064, 282] width 300 height 486
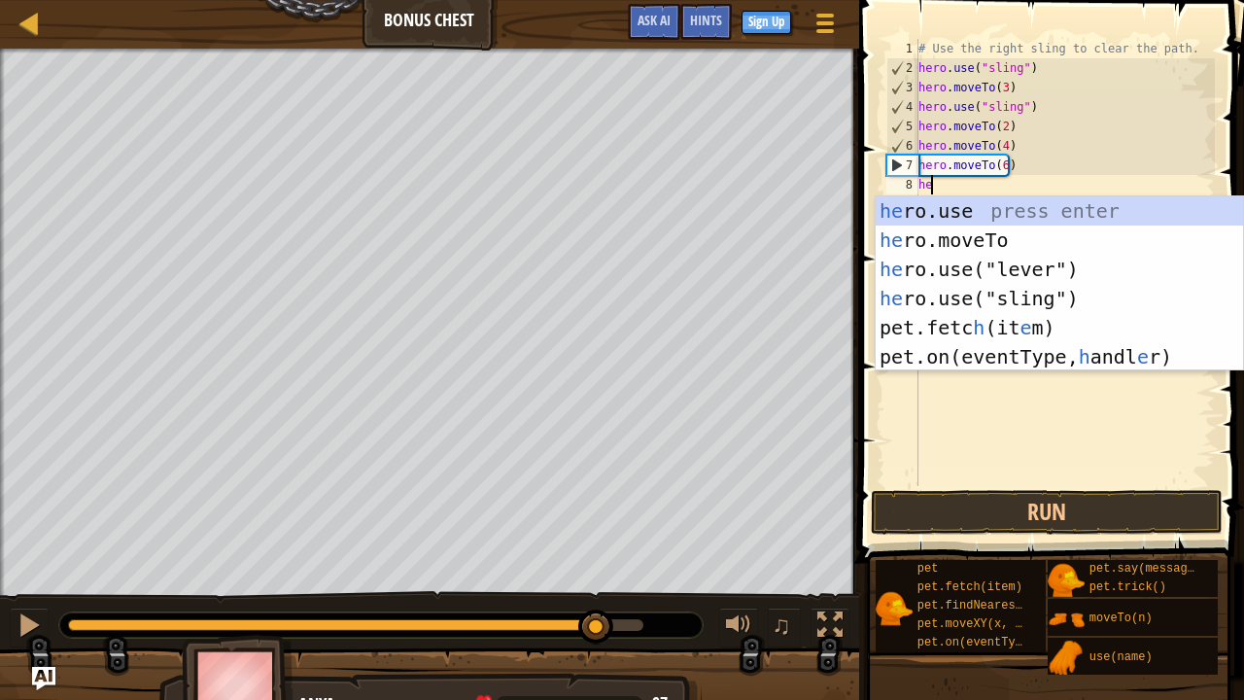
scroll to position [9, 0]
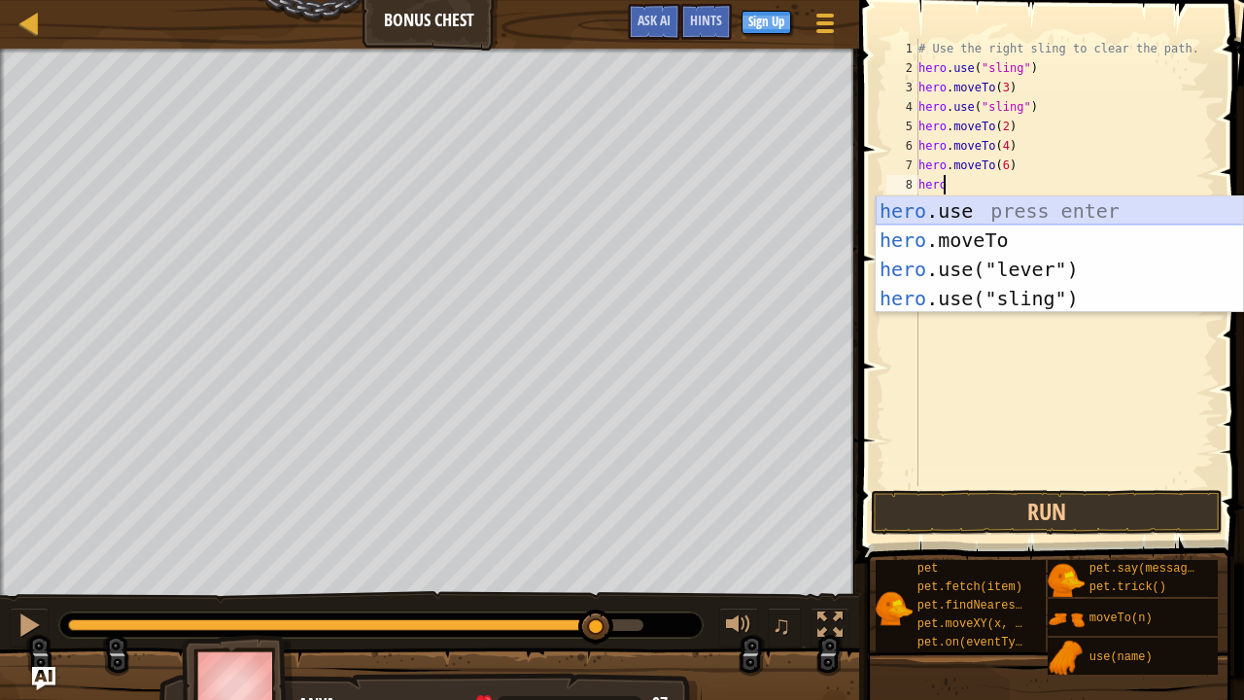
click at [971, 216] on div "hero .use press enter hero .moveTo press enter hero .use("lever") press enter h…" at bounding box center [1059, 283] width 368 height 175
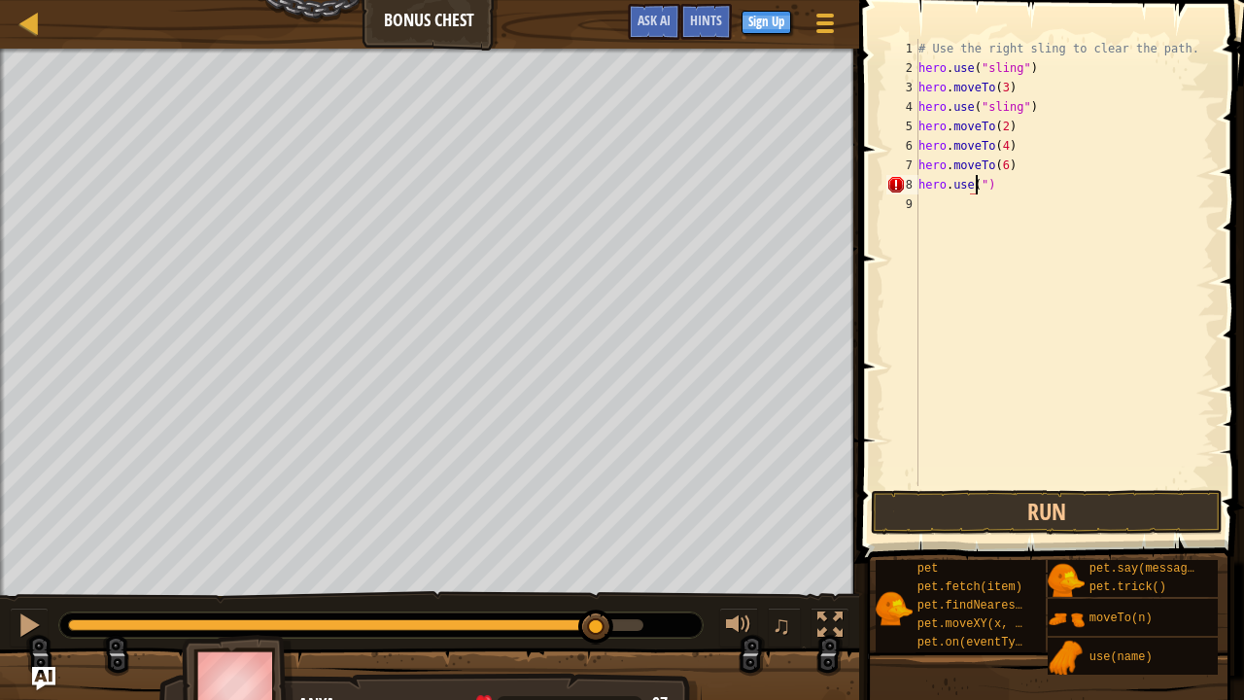
scroll to position [9, 5]
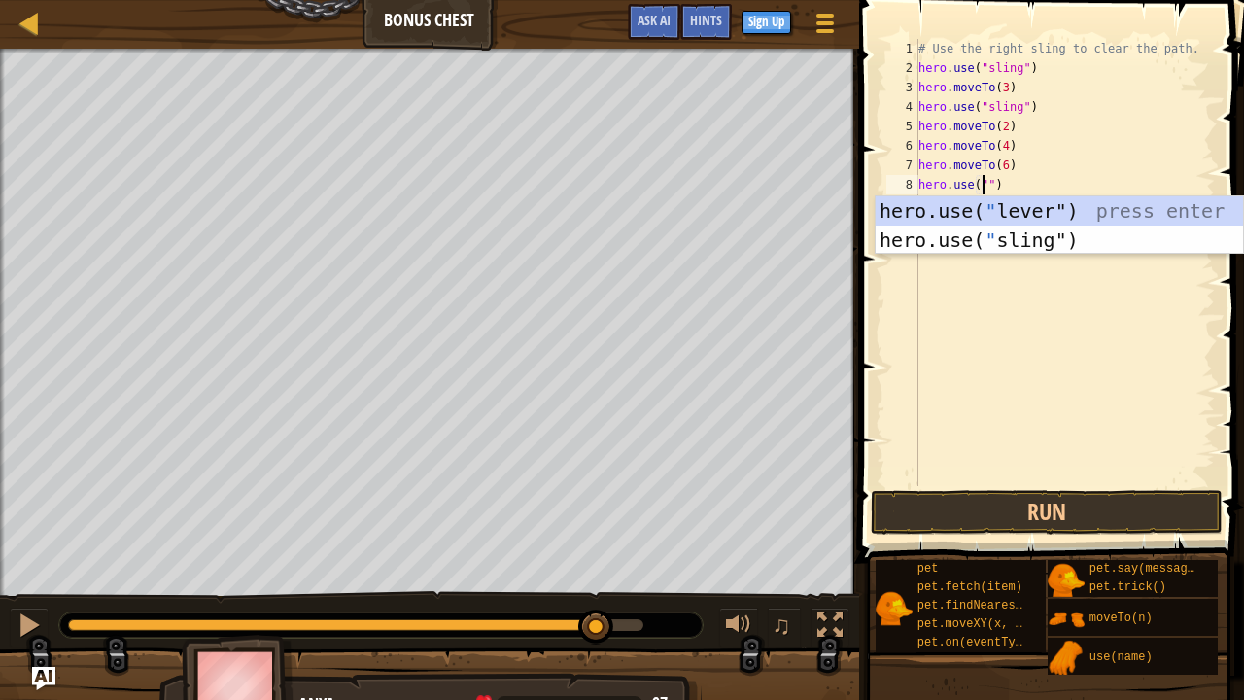
click at [1004, 183] on div "# Use the right sling to clear the path. hero . use ( "sling" ) hero . moveTo (…" at bounding box center [1064, 282] width 300 height 486
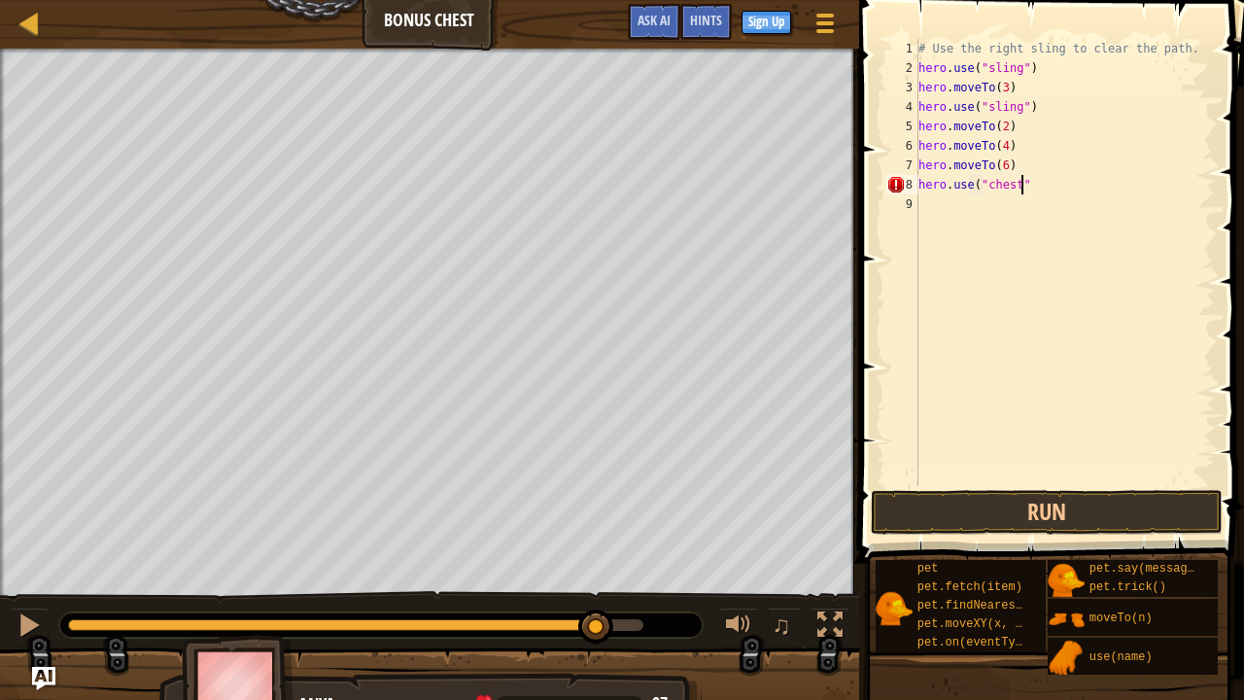
scroll to position [9, 8]
type textarea "hero.use("chest")"
click at [968, 497] on button "Run" at bounding box center [1046, 512] width 351 height 45
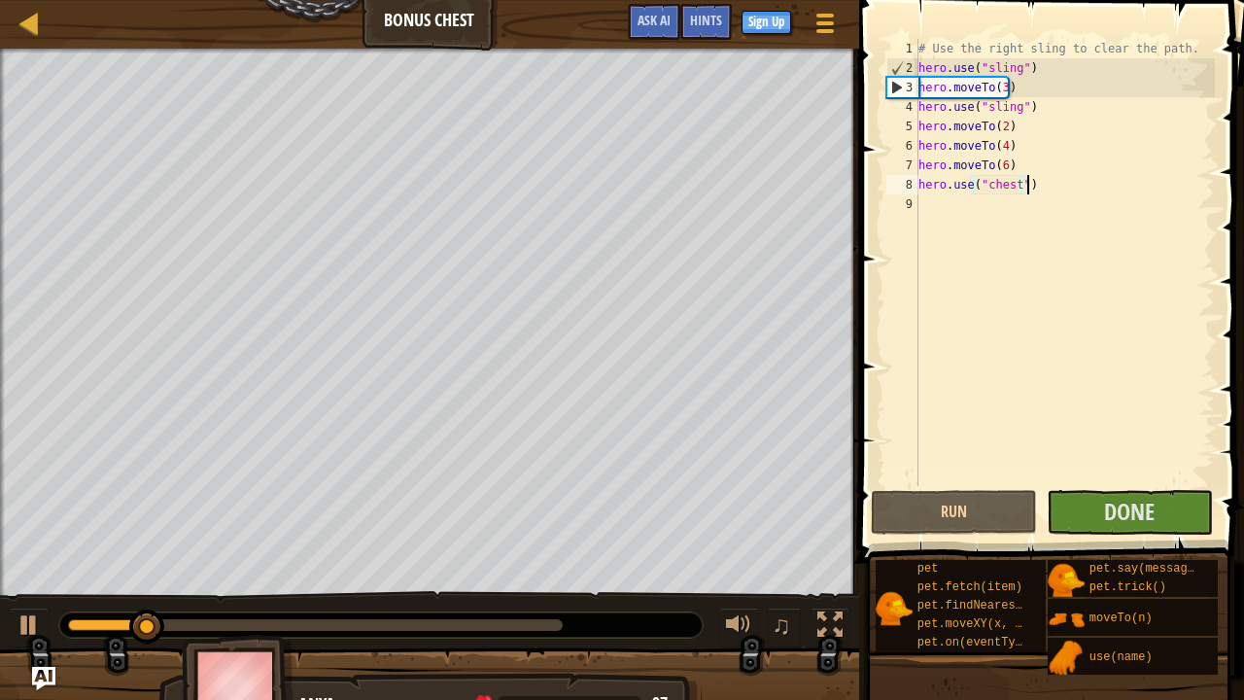
click at [554, 534] on div at bounding box center [315, 625] width 495 height 12
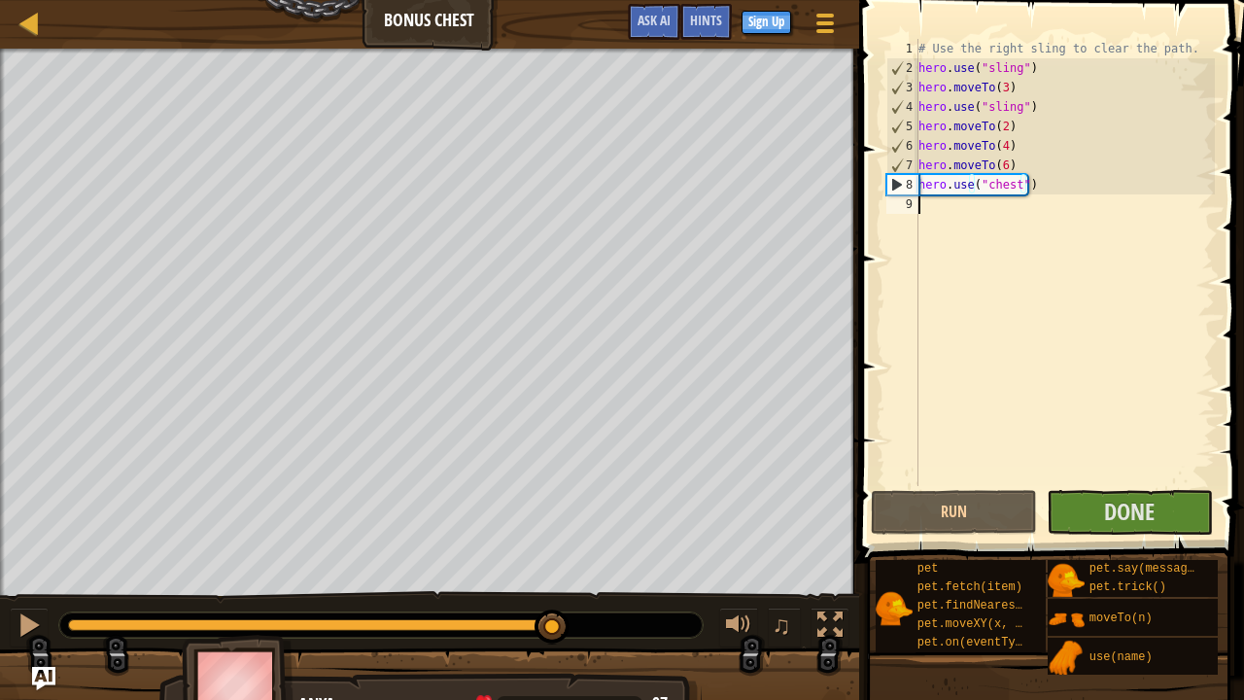
click at [937, 210] on div "# Use the right sling to clear the path. hero . use ( "sling" ) hero . moveTo (…" at bounding box center [1064, 282] width 300 height 486
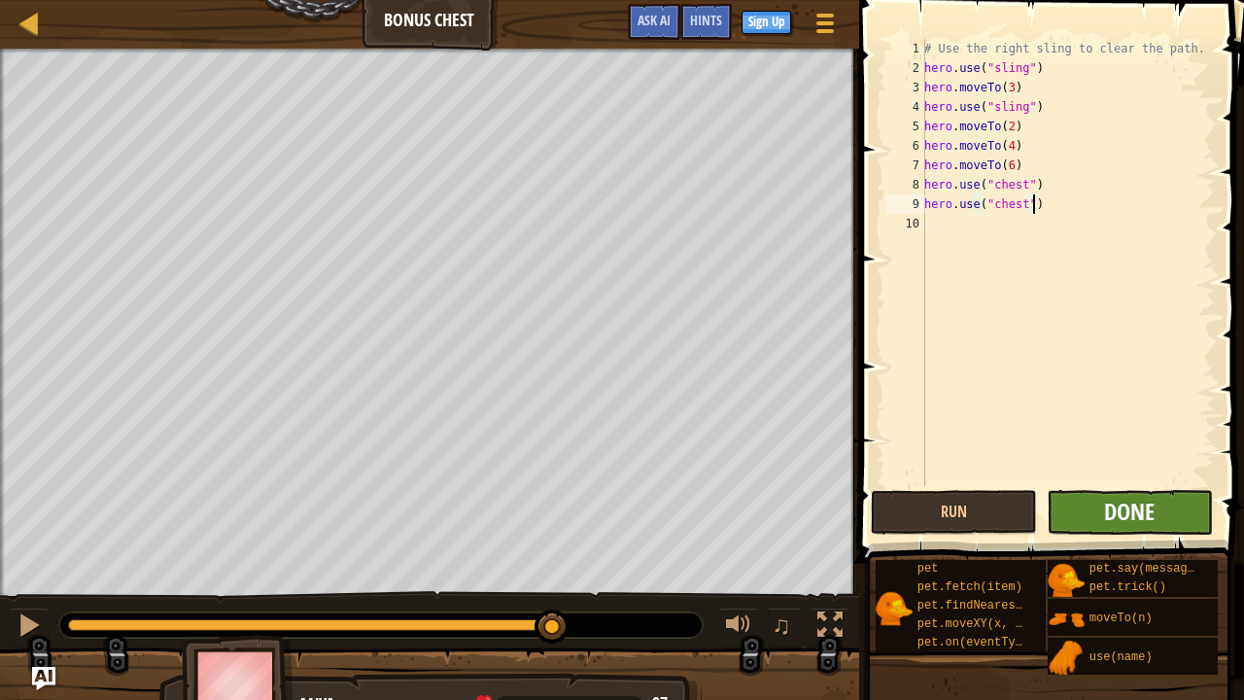
type textarea "hero.use("chest")"
click at [1131, 515] on span "Done" at bounding box center [1129, 511] width 51 height 31
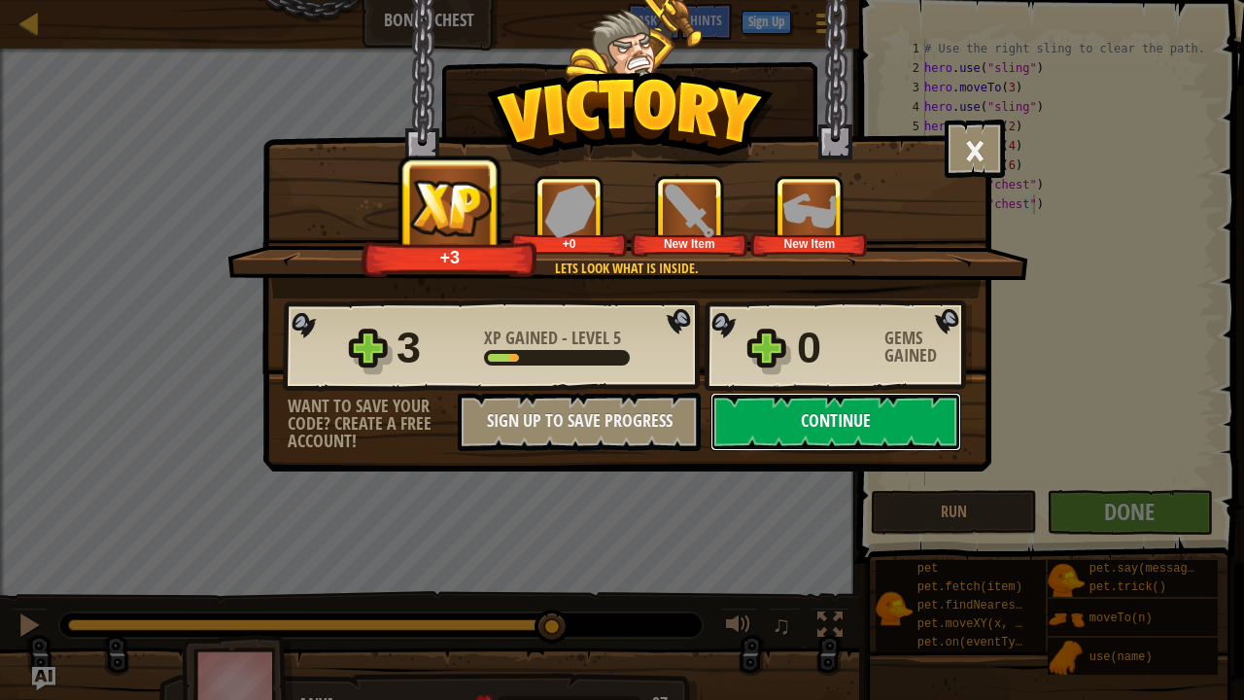
click at [889, 423] on button "Continue" at bounding box center [835, 422] width 251 height 58
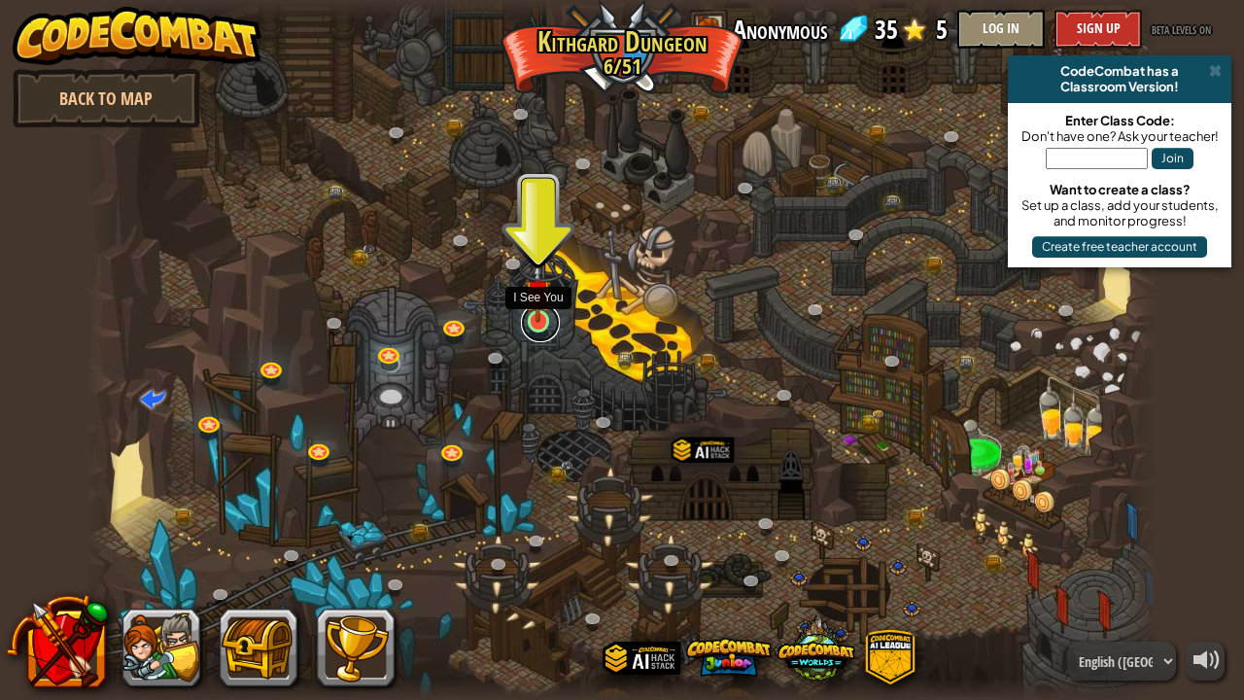
click at [533, 330] on link at bounding box center [540, 322] width 39 height 39
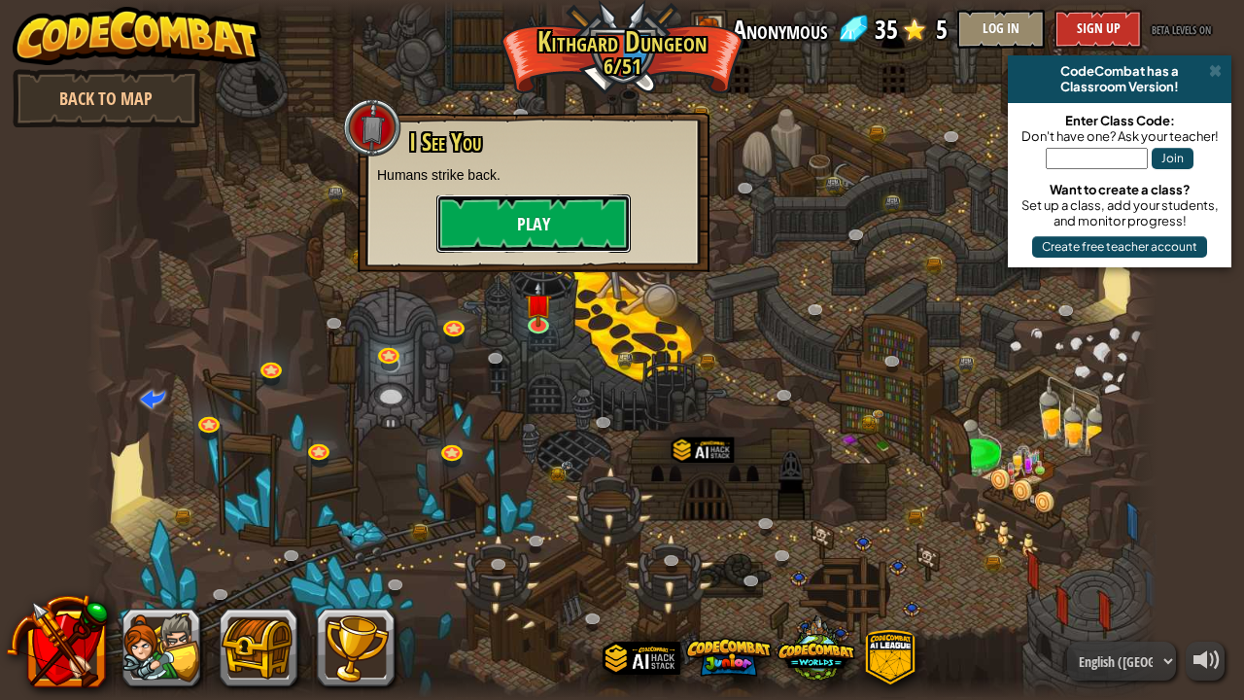
click at [532, 214] on button "Play" at bounding box center [533, 223] width 194 height 58
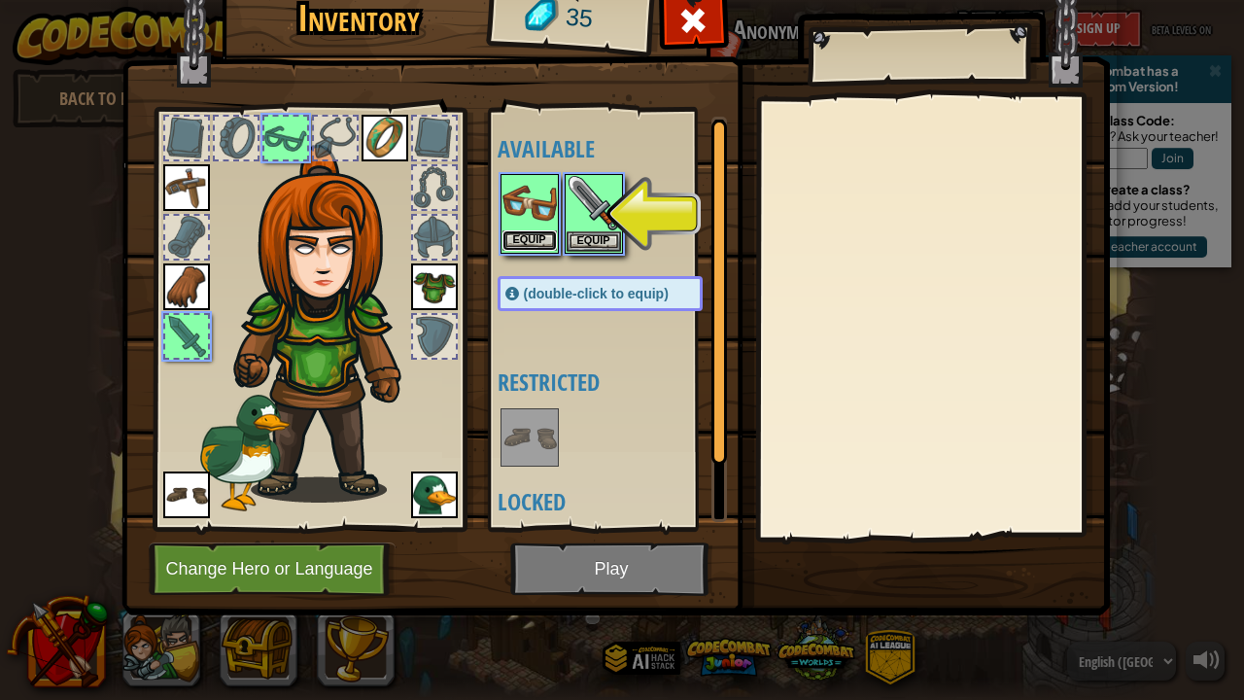
click at [533, 234] on button "Equip" at bounding box center [529, 240] width 54 height 20
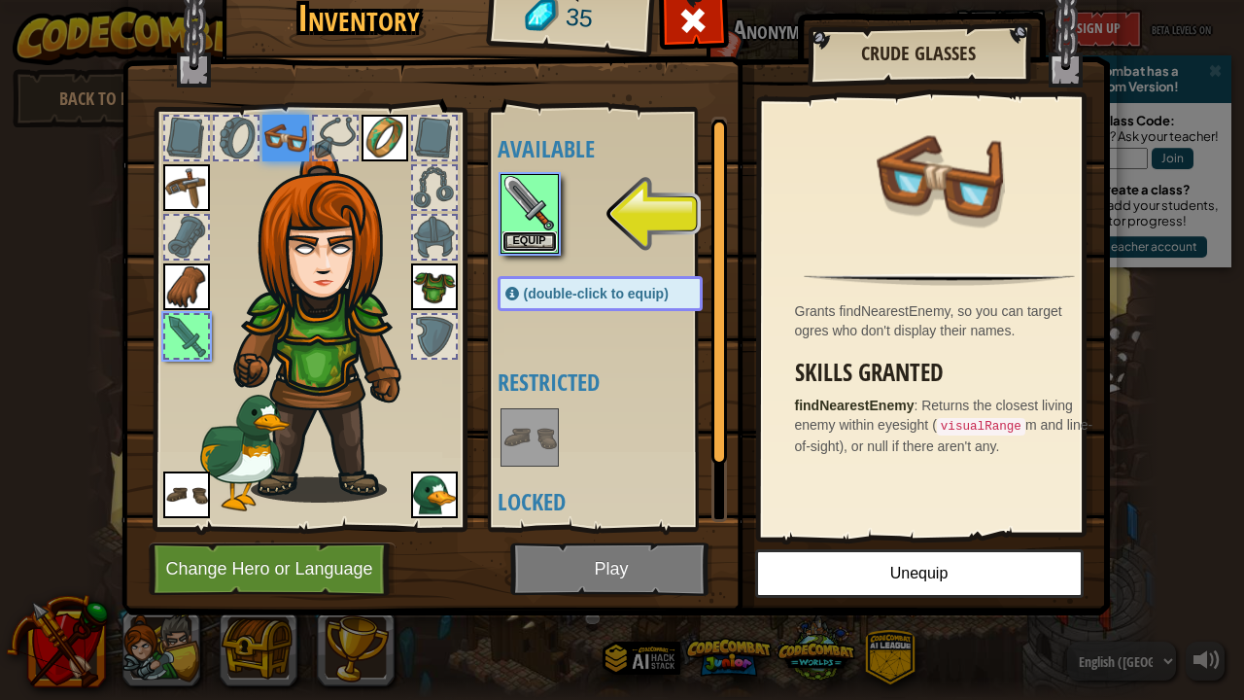
click at [533, 234] on button "Equip" at bounding box center [529, 241] width 54 height 20
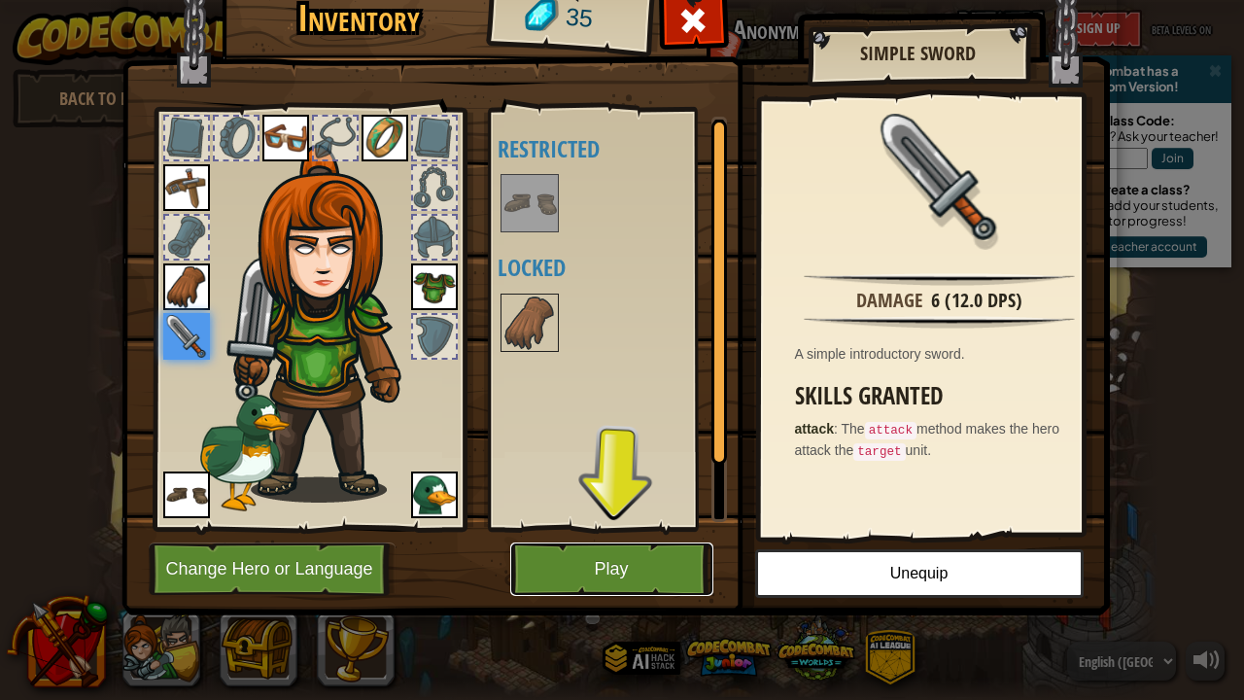
click at [602, 534] on button "Play" at bounding box center [611, 568] width 203 height 53
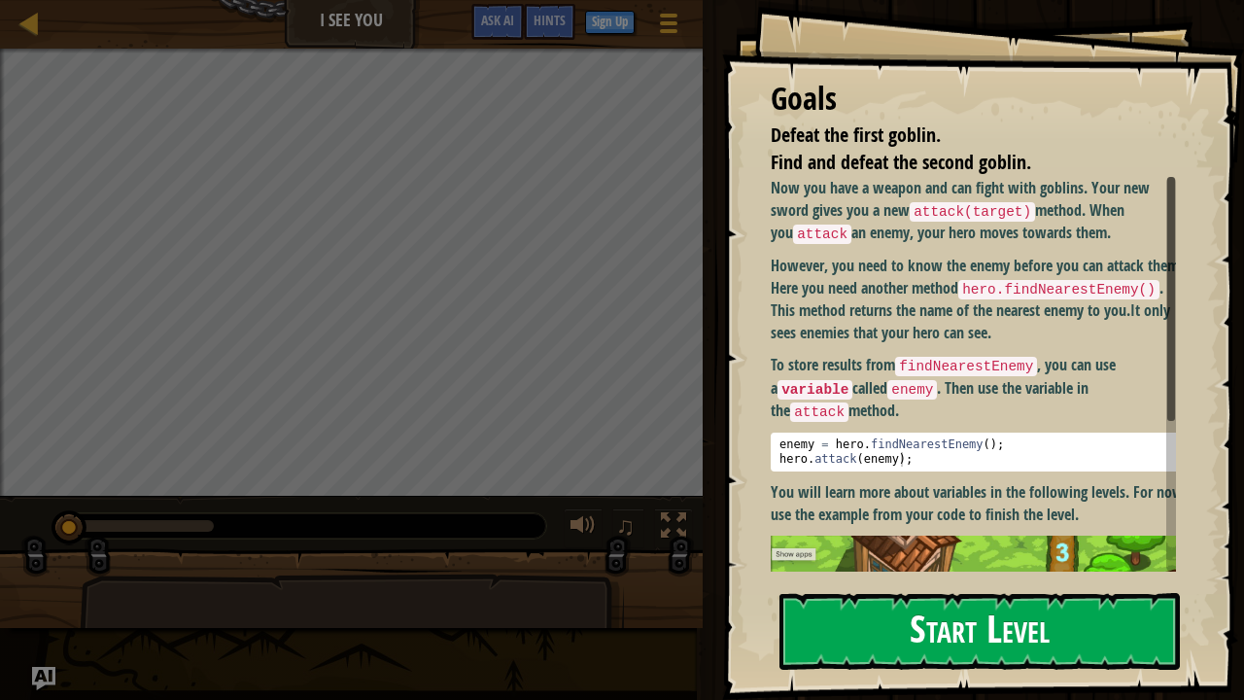
click at [919, 534] on button "Start Level" at bounding box center [979, 631] width 400 height 77
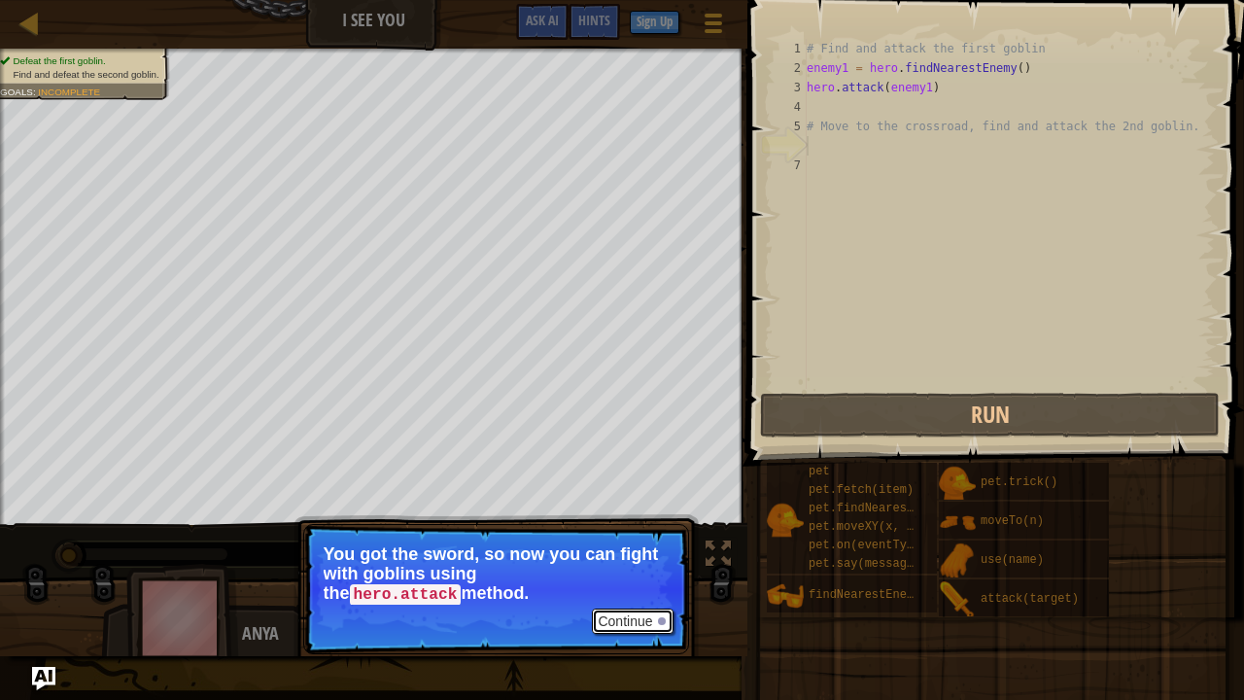
click at [633, 534] on button "Continue" at bounding box center [632, 620] width 81 height 25
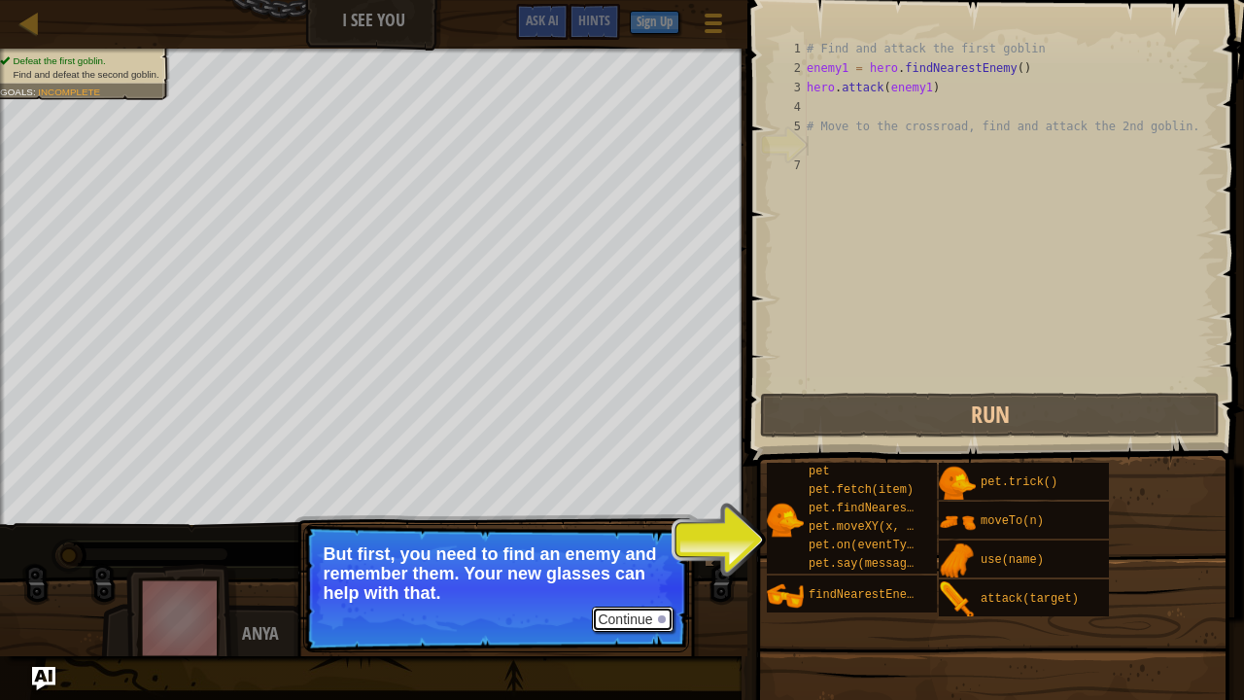
click at [637, 534] on button "Continue" at bounding box center [632, 618] width 81 height 25
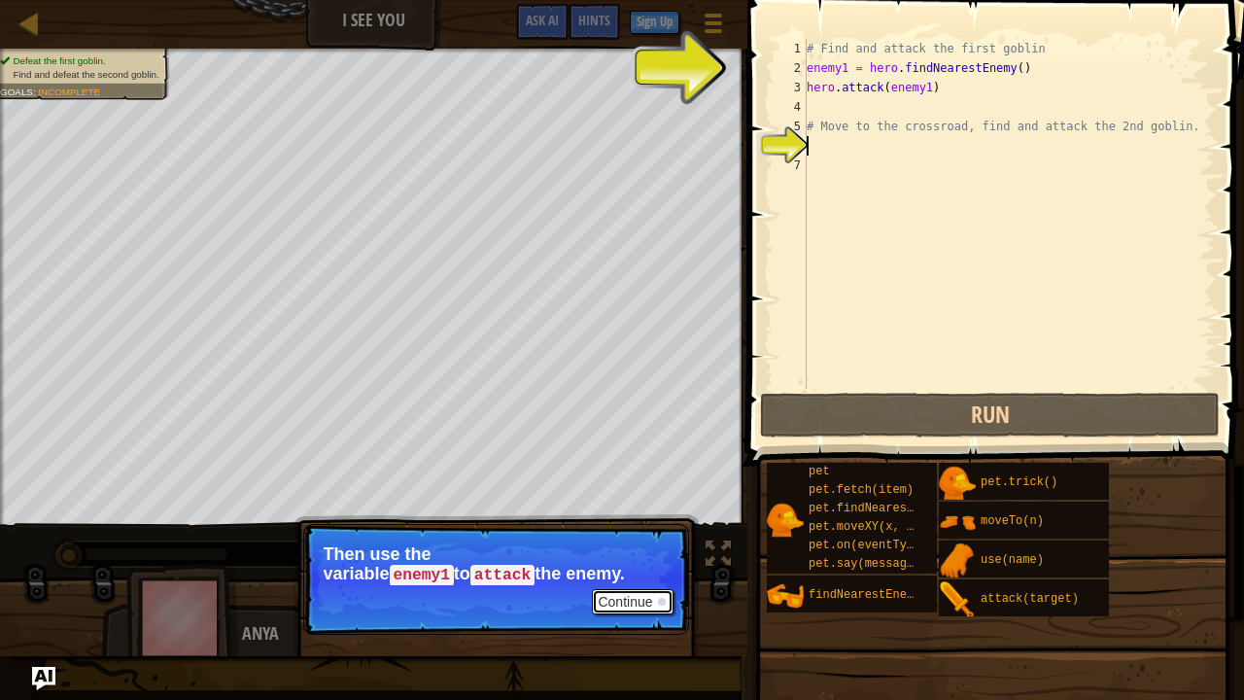
click at [629, 534] on button "Continue" at bounding box center [632, 601] width 81 height 25
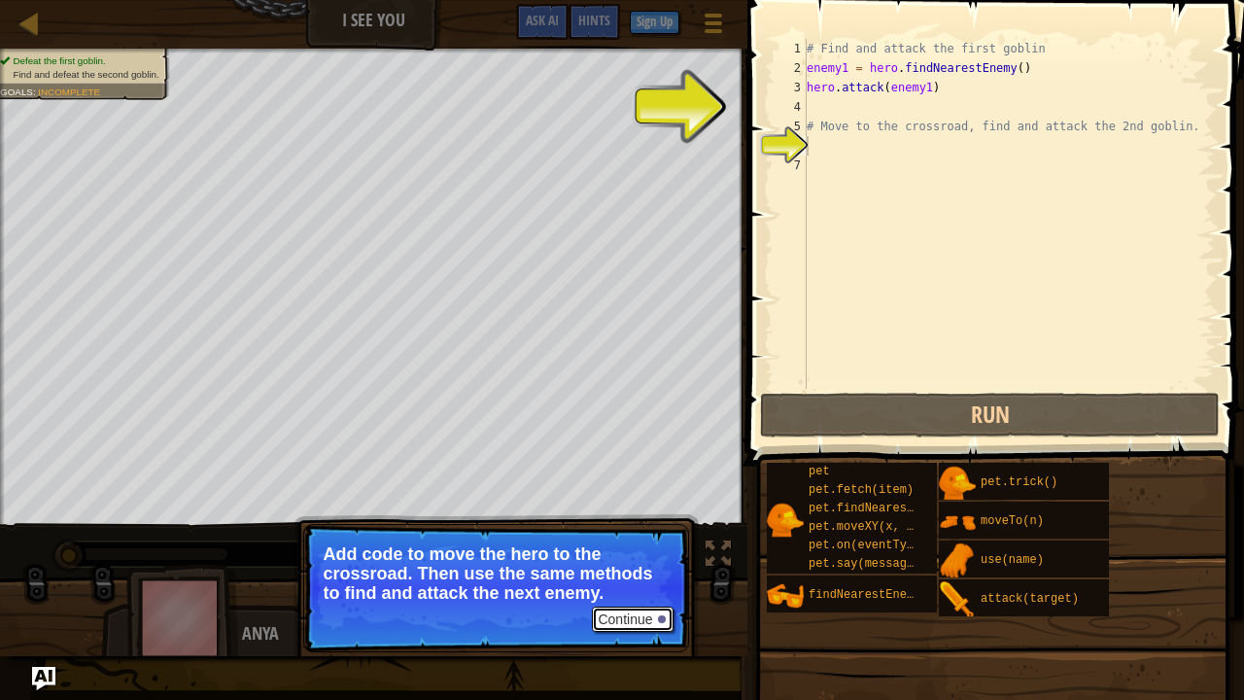
click at [635, 534] on button "Continue" at bounding box center [632, 618] width 81 height 25
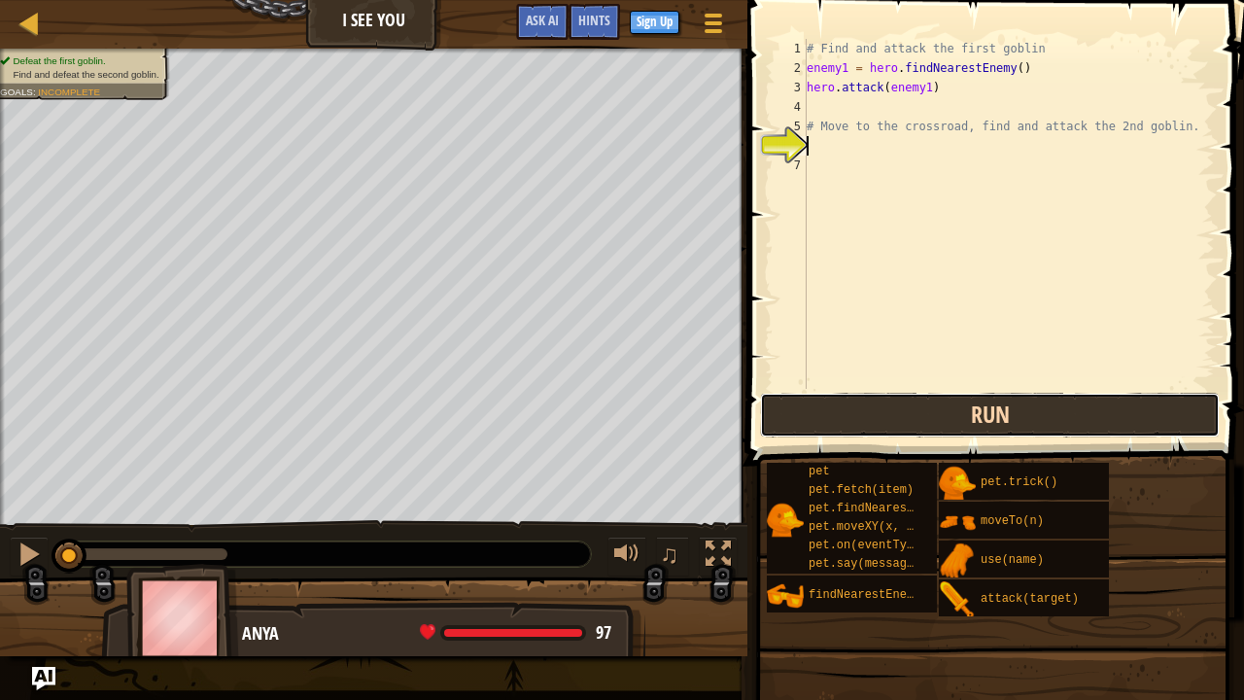
click at [876, 410] on button "Run" at bounding box center [990, 415] width 460 height 45
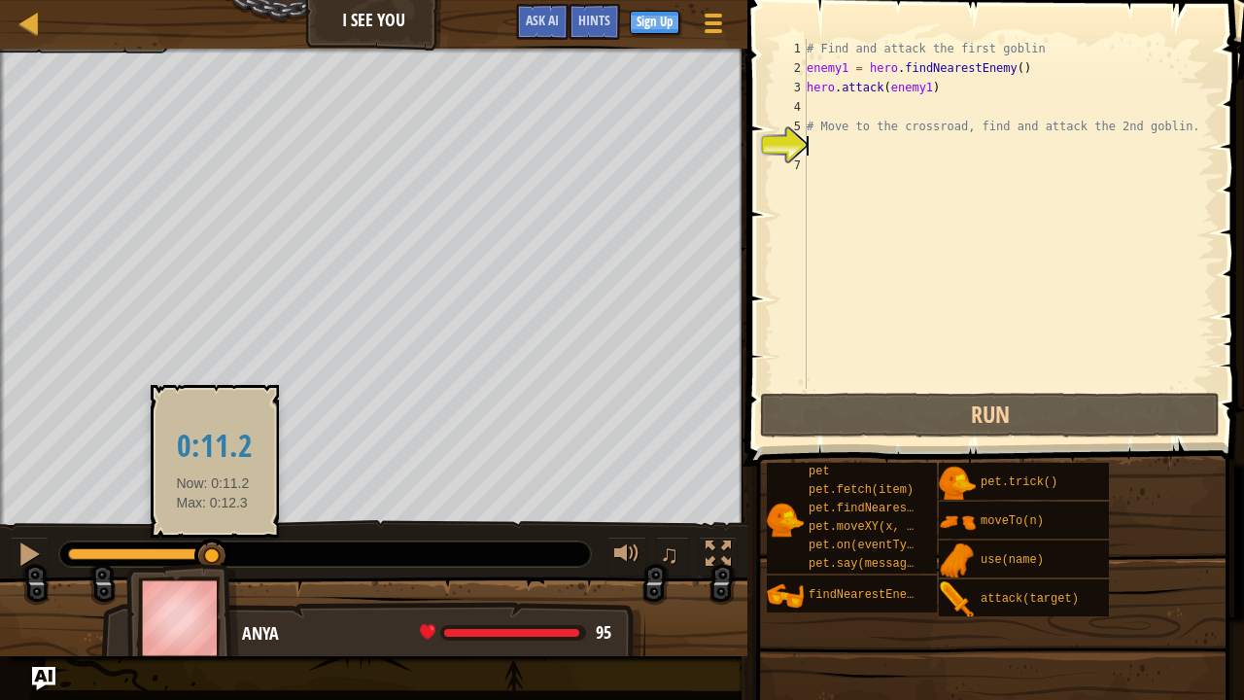
click at [213, 534] on div at bounding box center [147, 554] width 159 height 12
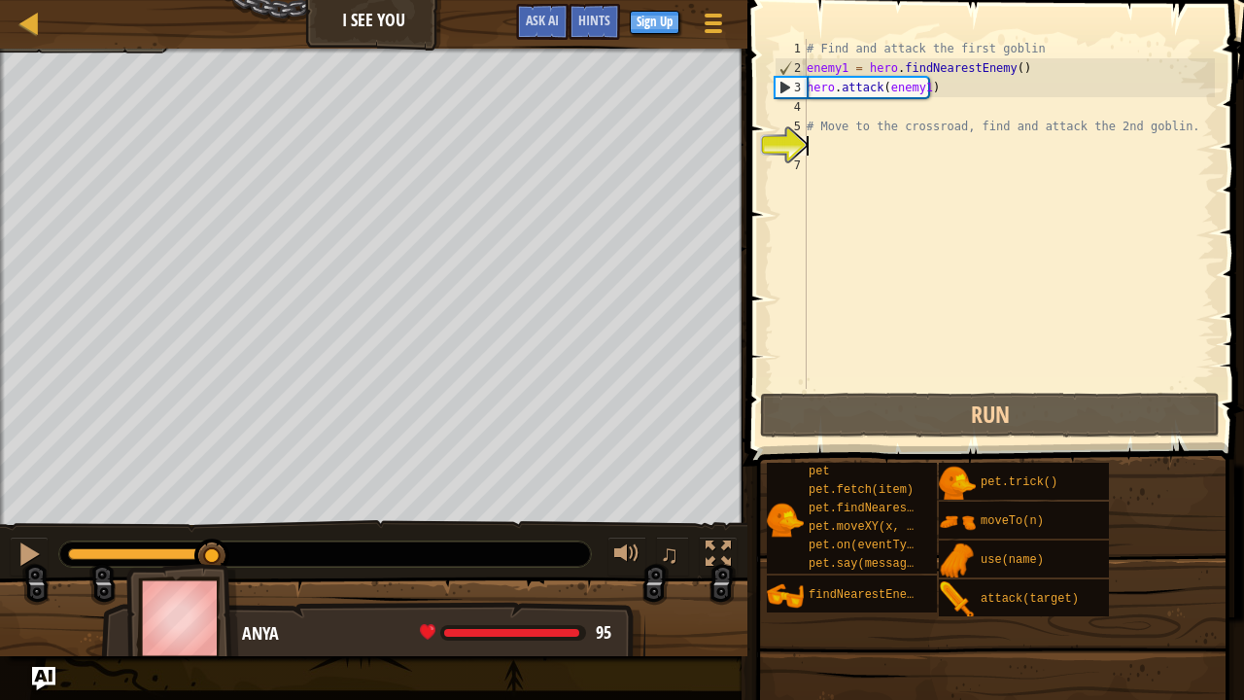
click at [82, 534] on div at bounding box center [140, 554] width 145 height 12
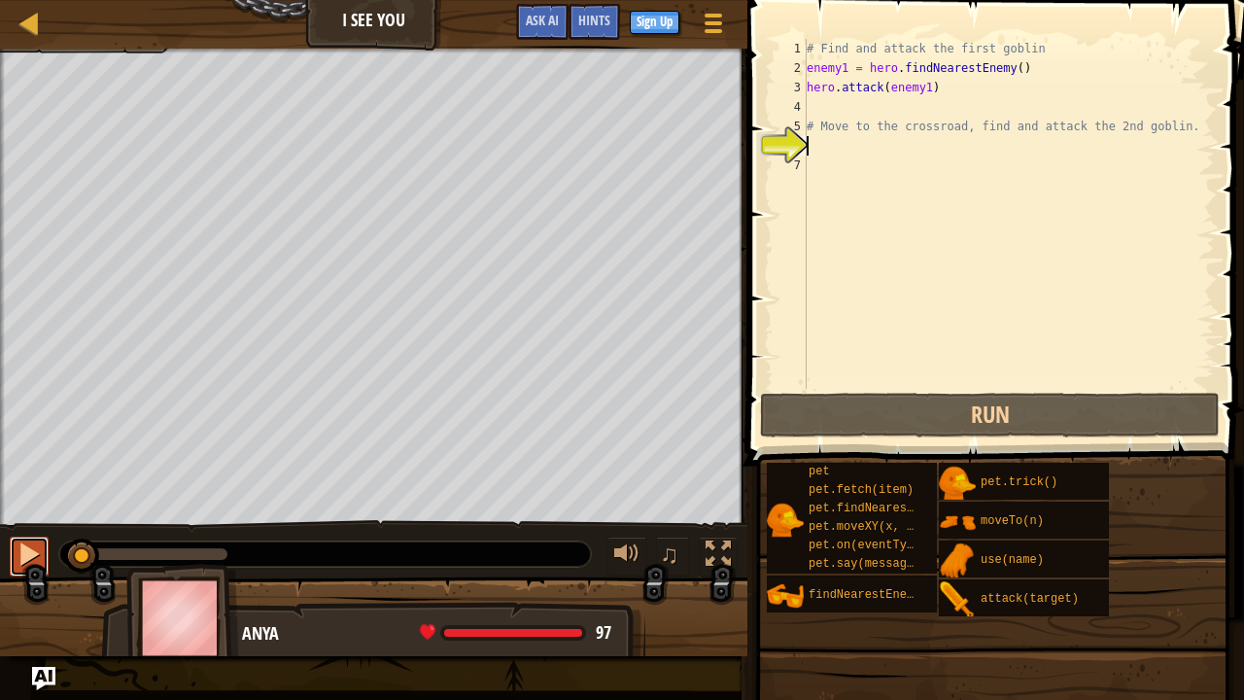
click at [45, 534] on button at bounding box center [29, 556] width 39 height 40
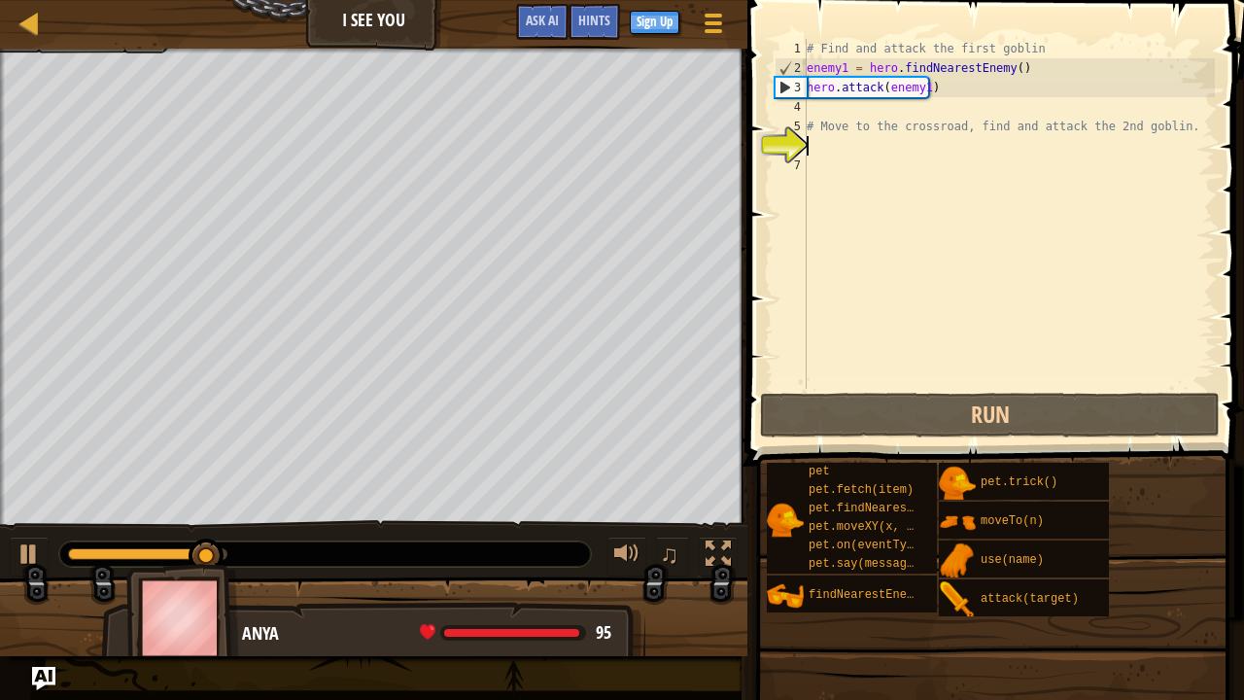
click at [812, 111] on div "# Find and attack the first goblin enemy1 = hero . findNearestEnemy ( ) hero . …" at bounding box center [1009, 233] width 412 height 389
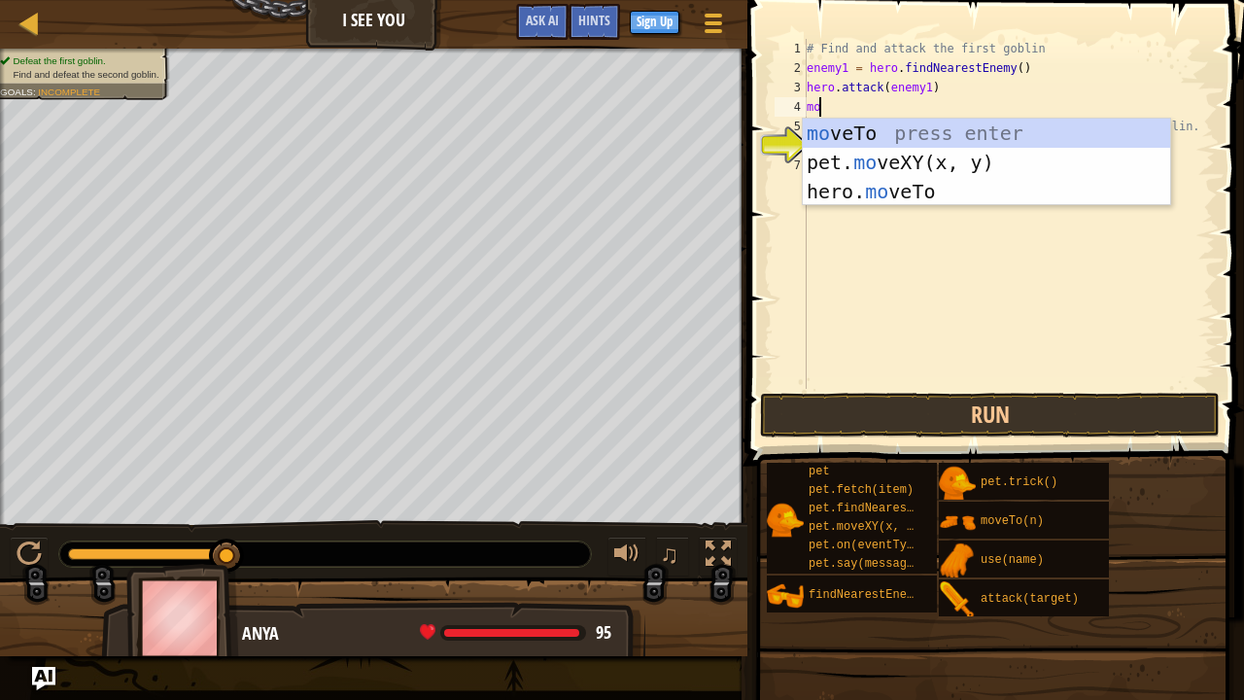
type textarea "m"
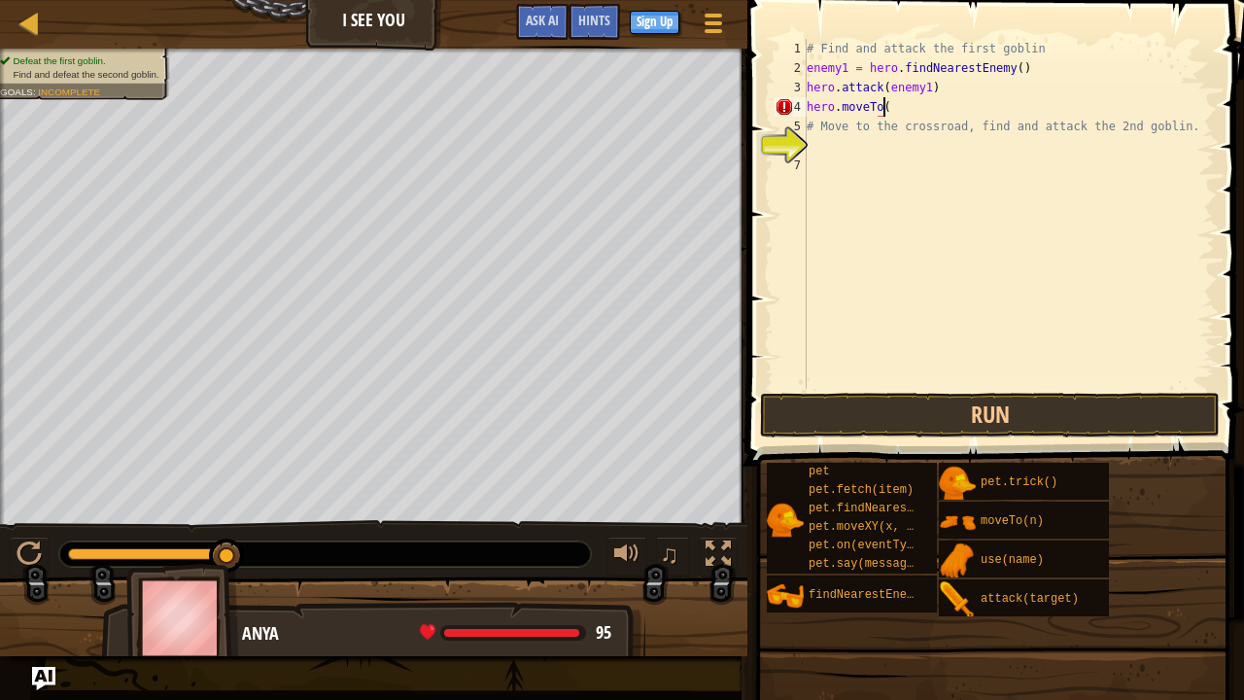
scroll to position [9, 6]
type textarea "hero.moveTo(2)"
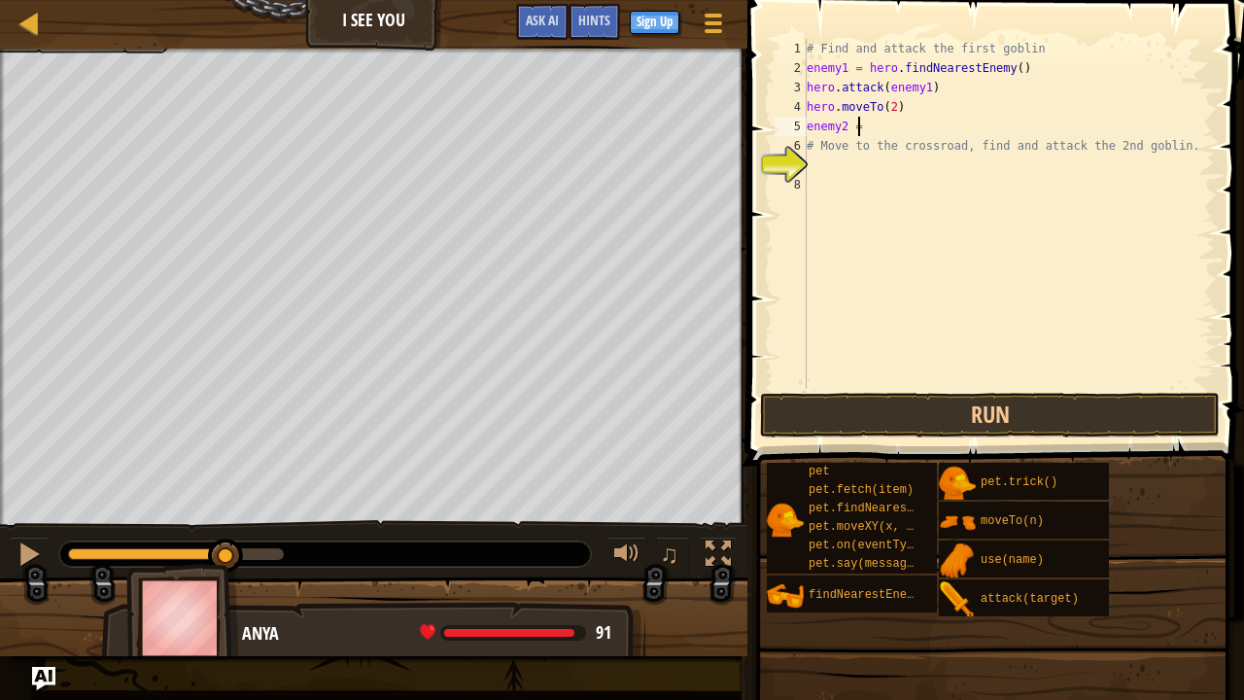
scroll to position [9, 3]
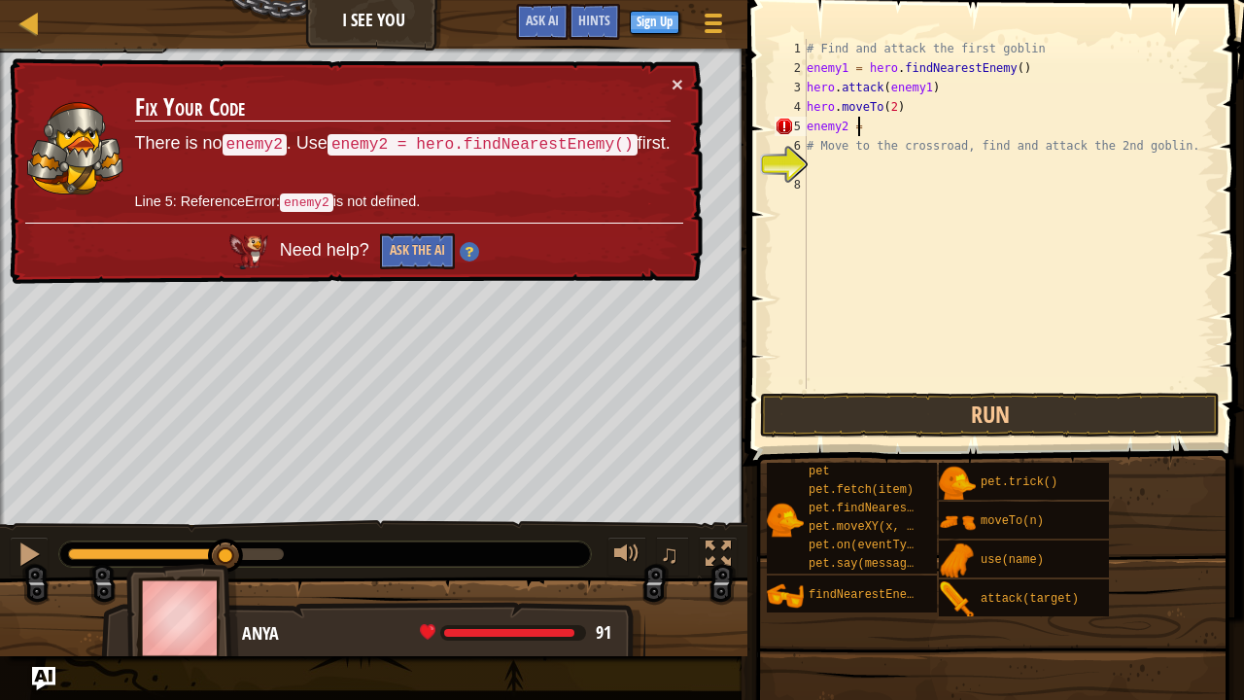
click at [841, 130] on div "# Find and attack the first goblin enemy1 = hero . findNearestEnemy ( ) hero . …" at bounding box center [1009, 233] width 412 height 389
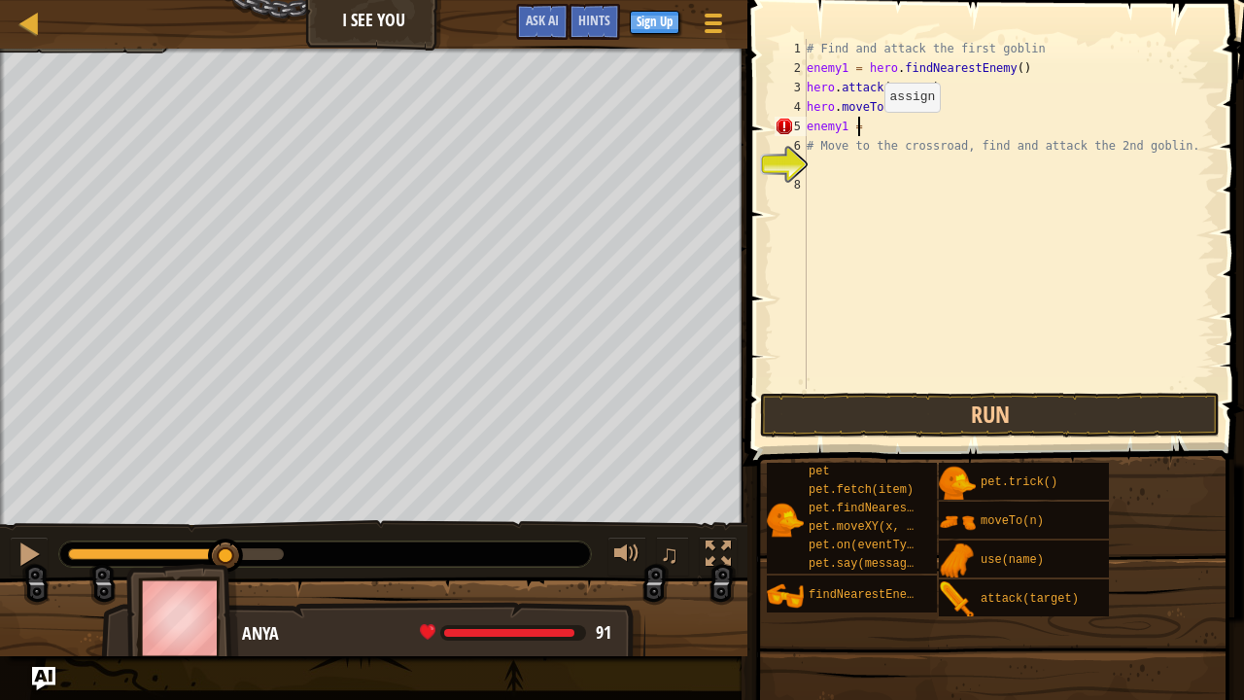
click at [867, 131] on div "# Find and attack the first goblin enemy1 = hero . findNearestEnemy ( ) hero . …" at bounding box center [1009, 233] width 412 height 389
click at [919, 129] on div "# Find and attack the first goblin enemy1 = hero . findNearestEnemy ( ) hero . …" at bounding box center [1009, 233] width 412 height 389
click at [896, 129] on div "# Find and attack the first goblin enemy1 = hero . findNearestEnemy ( ) hero . …" at bounding box center [1009, 233] width 412 height 389
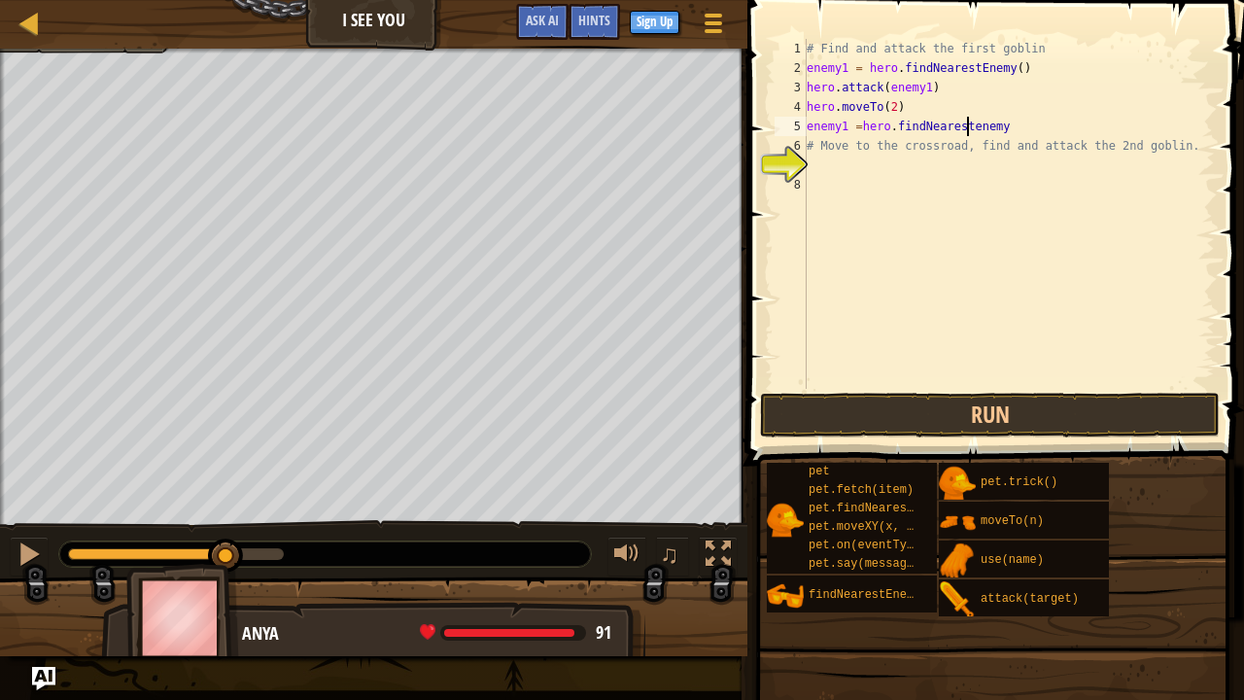
click at [964, 132] on div "# Find and attack the first goblin enemy1 = hero . findNearestEnemy ( ) hero . …" at bounding box center [1009, 233] width 412 height 389
click at [1001, 126] on div "# Find and attack the first goblin enemy1 = hero . findNearestEnemy ( ) hero . …" at bounding box center [1009, 233] width 412 height 389
click at [843, 416] on button "Run" at bounding box center [990, 415] width 460 height 45
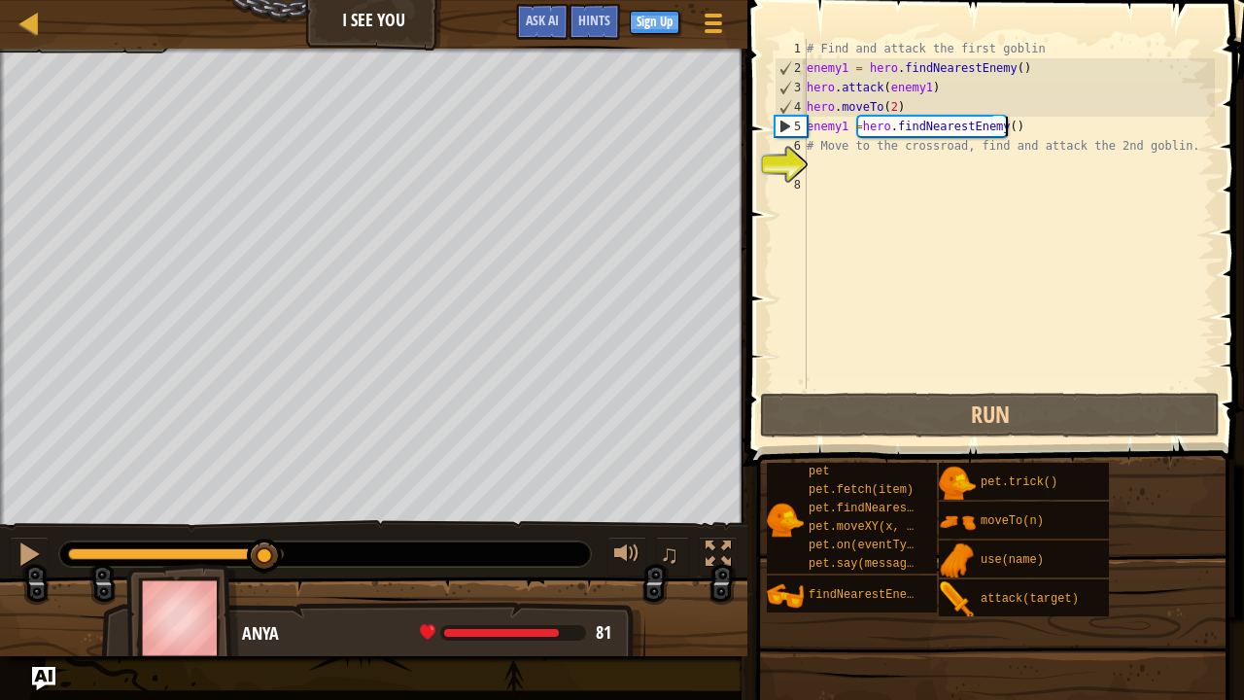
click at [265, 534] on div at bounding box center [176, 554] width 216 height 12
click at [780, 126] on div "5" at bounding box center [790, 126] width 31 height 19
click at [788, 125] on div "5" at bounding box center [790, 126] width 31 height 19
click at [857, 151] on div "# Find and attack the first goblin enemy1 = hero . findNearestEnemy ( ) hero . …" at bounding box center [1009, 233] width 412 height 389
click at [818, 146] on div "# Find and attack the first goblin enemy1 = hero . findNearestEnemy ( ) hero . …" at bounding box center [1009, 233] width 412 height 389
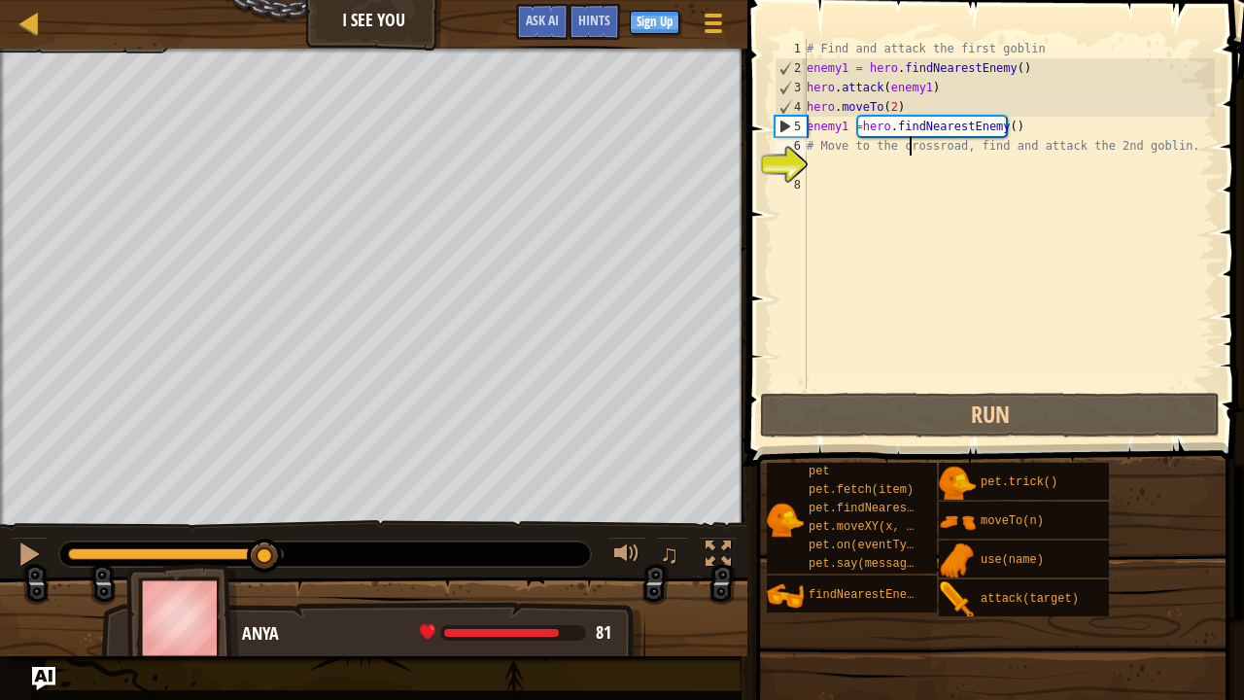
click at [907, 147] on div "# Find and attack the first goblin enemy1 = hero . findNearestEnemy ( ) hero . …" at bounding box center [1009, 233] width 412 height 389
type textarea "# Move to the crossroad, find and attack the 2nd goblin."
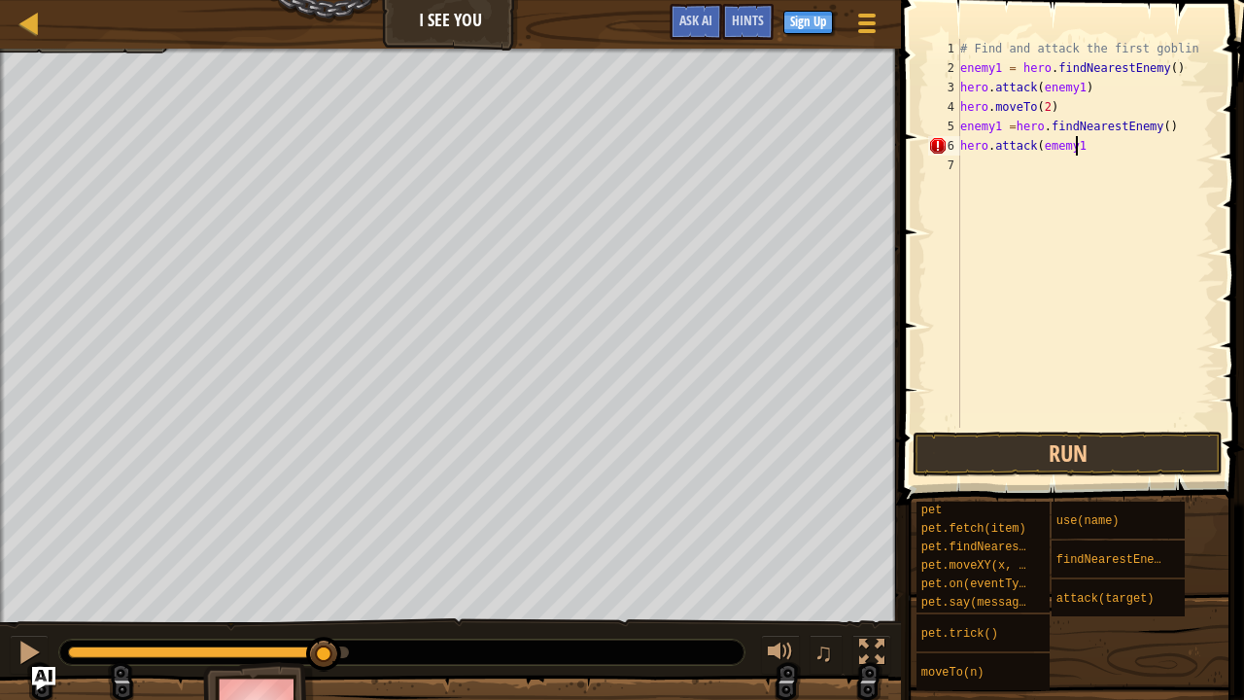
scroll to position [9, 9]
click at [977, 461] on button "Run" at bounding box center [1067, 453] width 310 height 45
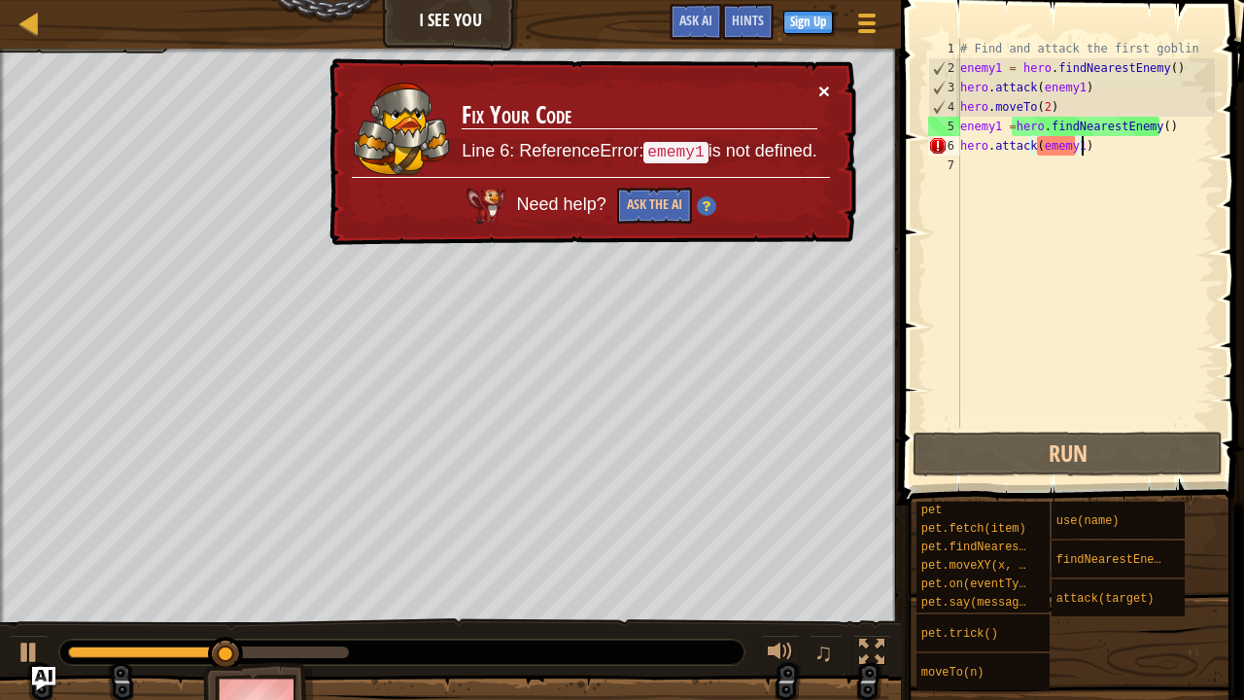
click at [822, 91] on button "×" at bounding box center [824, 91] width 12 height 20
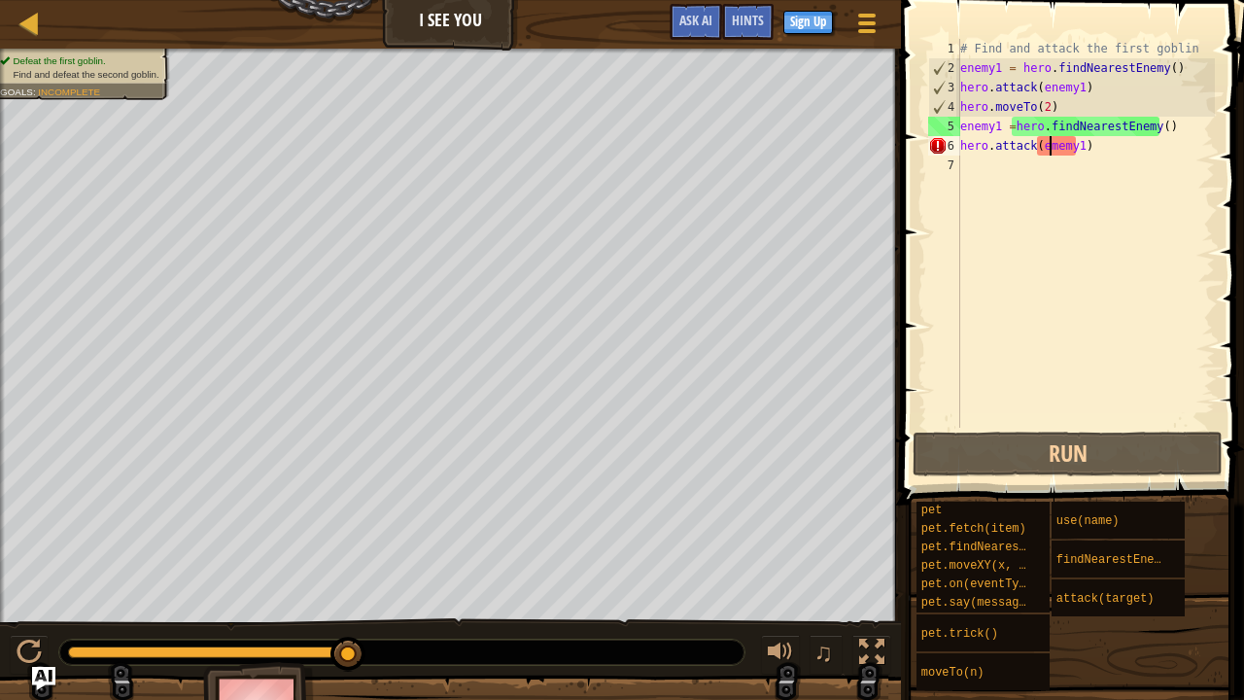
drag, startPoint x: 1050, startPoint y: 146, endPoint x: 1112, endPoint y: 154, distance: 61.7
click at [1112, 154] on div "# Find and attack the first goblin enemy1 = hero . findNearestEnemy ( ) hero . …" at bounding box center [1085, 253] width 258 height 428
click at [1051, 146] on div "# Find and attack the first goblin enemy1 = hero . findNearestEnemy ( ) hero . …" at bounding box center [1085, 253] width 258 height 428
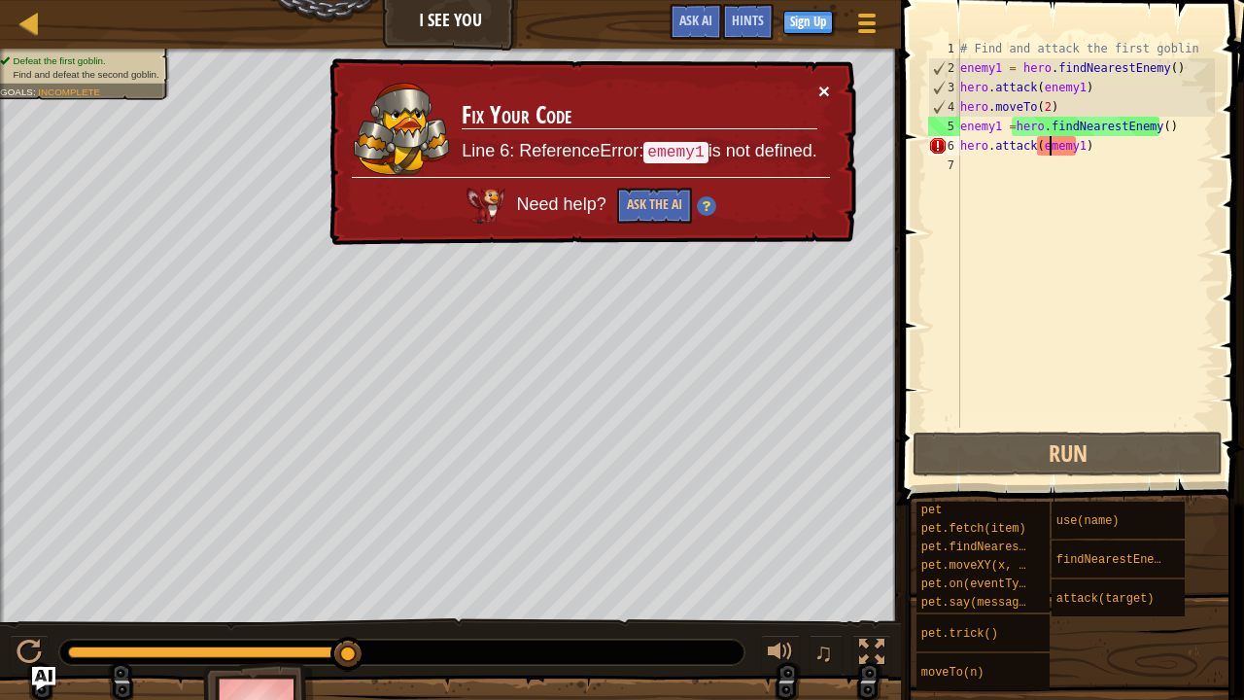
click at [827, 92] on button "×" at bounding box center [824, 91] width 12 height 20
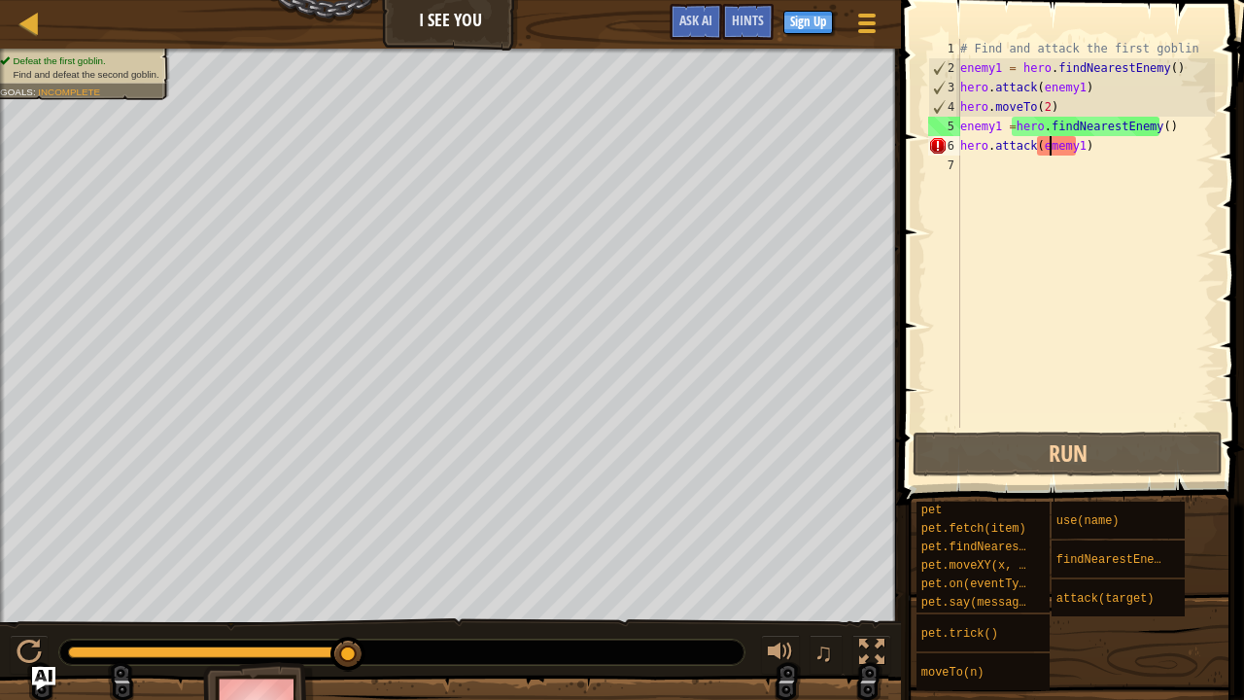
click at [1103, 144] on div "# Find and attack the first goblin enemy1 = hero . findNearestEnemy ( ) hero . …" at bounding box center [1085, 253] width 258 height 428
click at [975, 152] on div "# Find and attack the first goblin enemy1 = hero . findNearestEnemy ( ) hero . …" at bounding box center [1085, 253] width 258 height 428
click at [1080, 142] on div "# Find and attack the first goblin enemy1 = hero . findNearestEnemy ( ) hero . …" at bounding box center [1085, 253] width 258 height 428
click at [1166, 126] on div "# Find and attack the first goblin enemy1 = hero . findNearestEnemy ( ) hero . …" at bounding box center [1085, 253] width 258 height 428
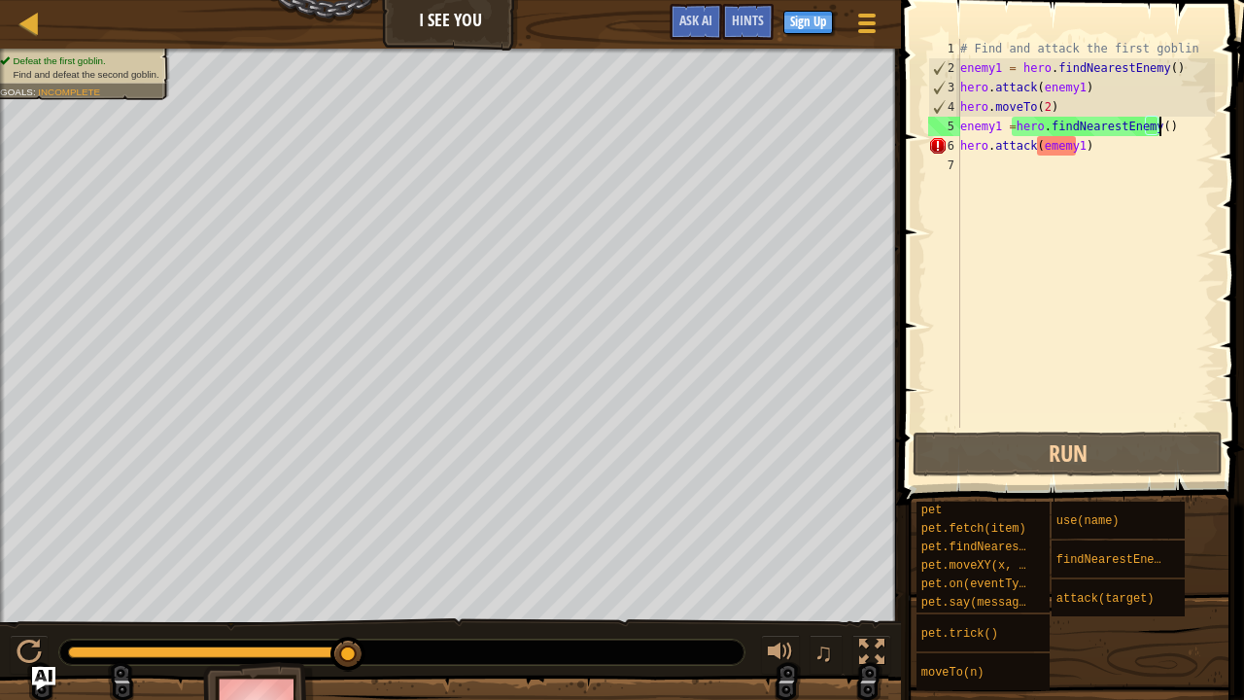
click at [1078, 152] on div "# Find and attack the first goblin enemy1 = hero . findNearestEnemy ( ) hero . …" at bounding box center [1085, 253] width 258 height 428
click at [1090, 152] on div "# Find and attack the first goblin enemy1 = hero . findNearestEnemy ( ) hero . …" at bounding box center [1085, 253] width 258 height 428
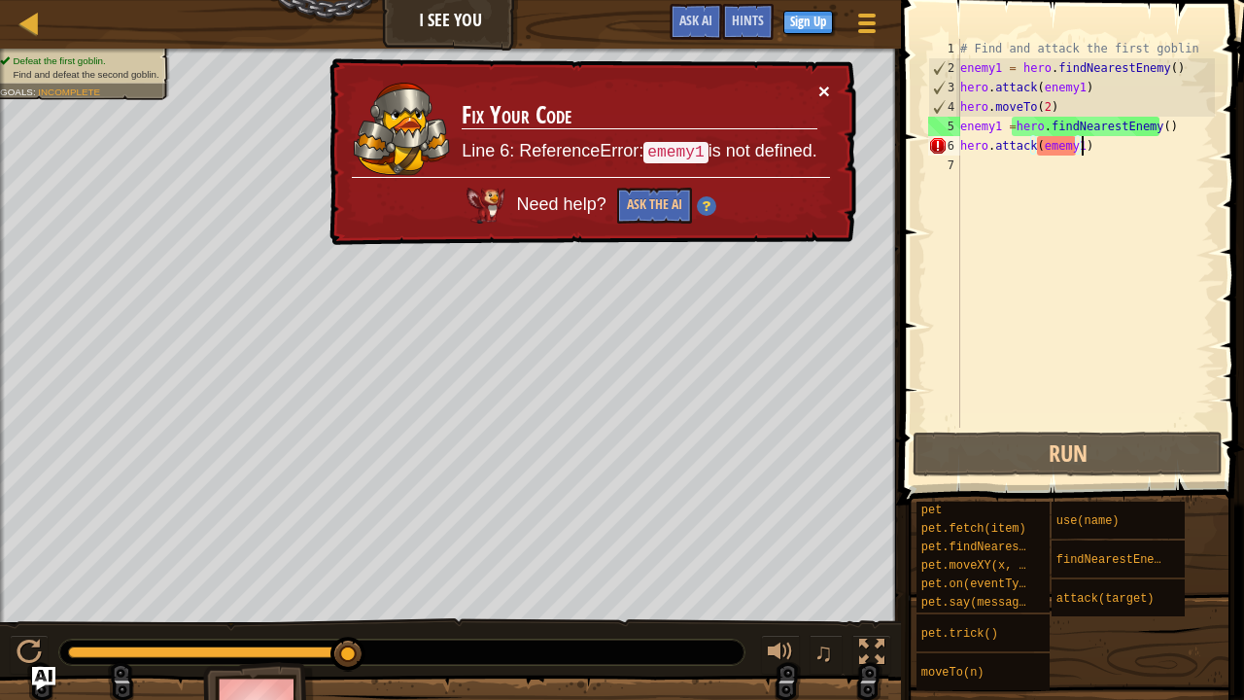
click at [822, 90] on button "×" at bounding box center [824, 91] width 12 height 20
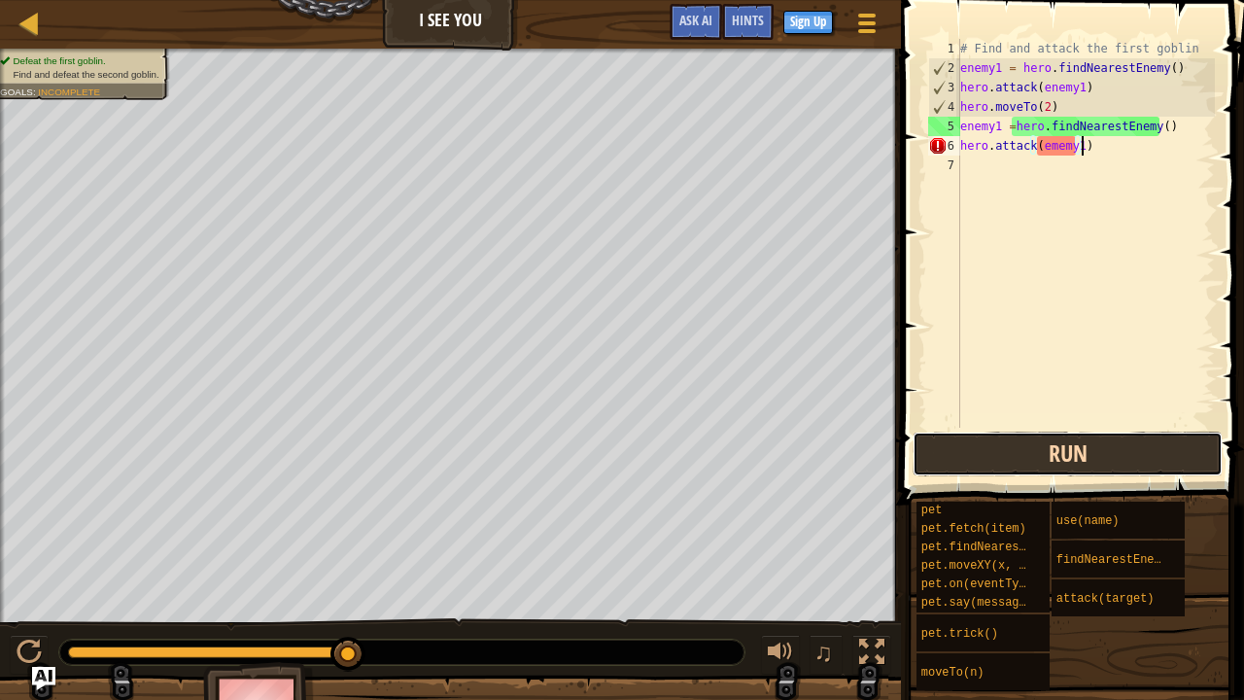
click at [1030, 443] on button "Run" at bounding box center [1067, 453] width 310 height 45
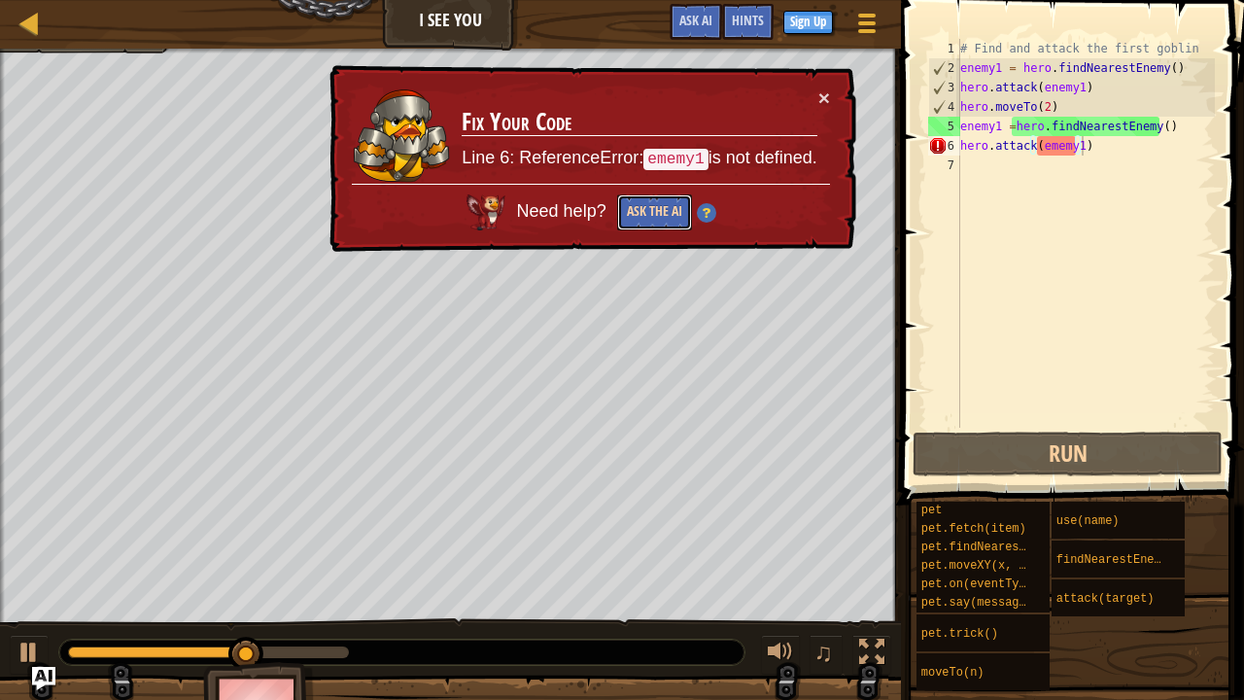
click at [662, 210] on button "Ask the AI" at bounding box center [654, 212] width 75 height 36
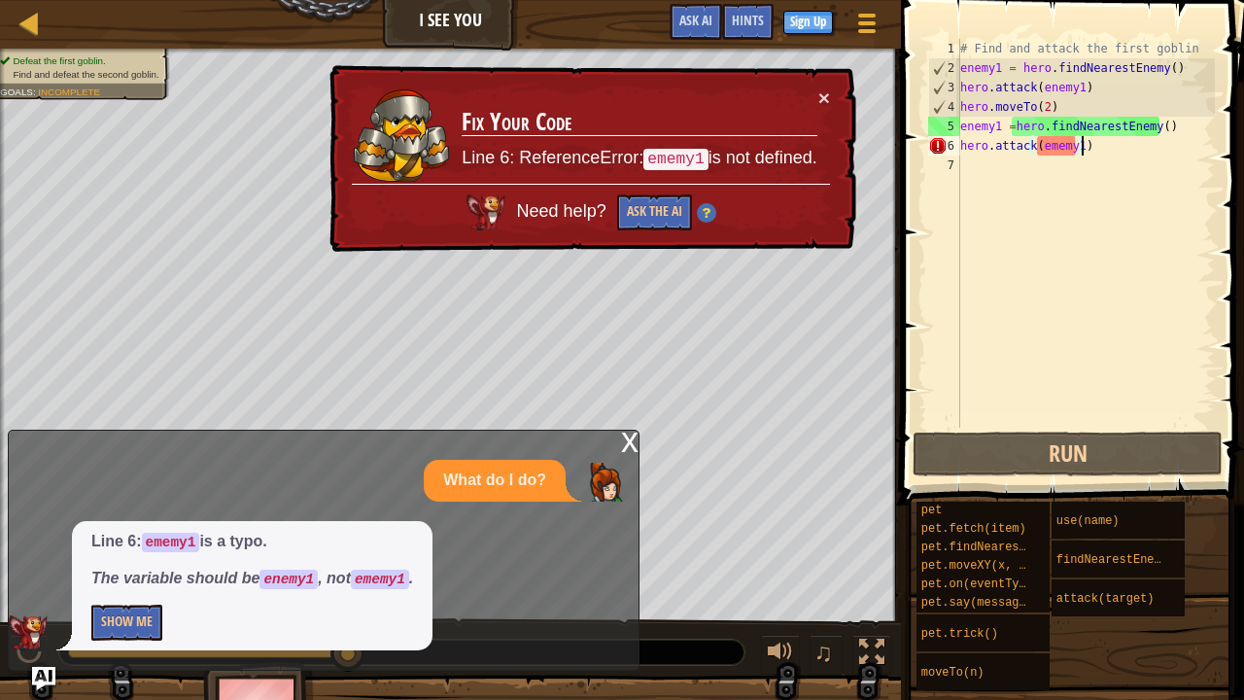
click at [1047, 147] on div "# Find and attack the first goblin enemy1 = hero . findNearestEnemy ( ) hero . …" at bounding box center [1085, 253] width 258 height 428
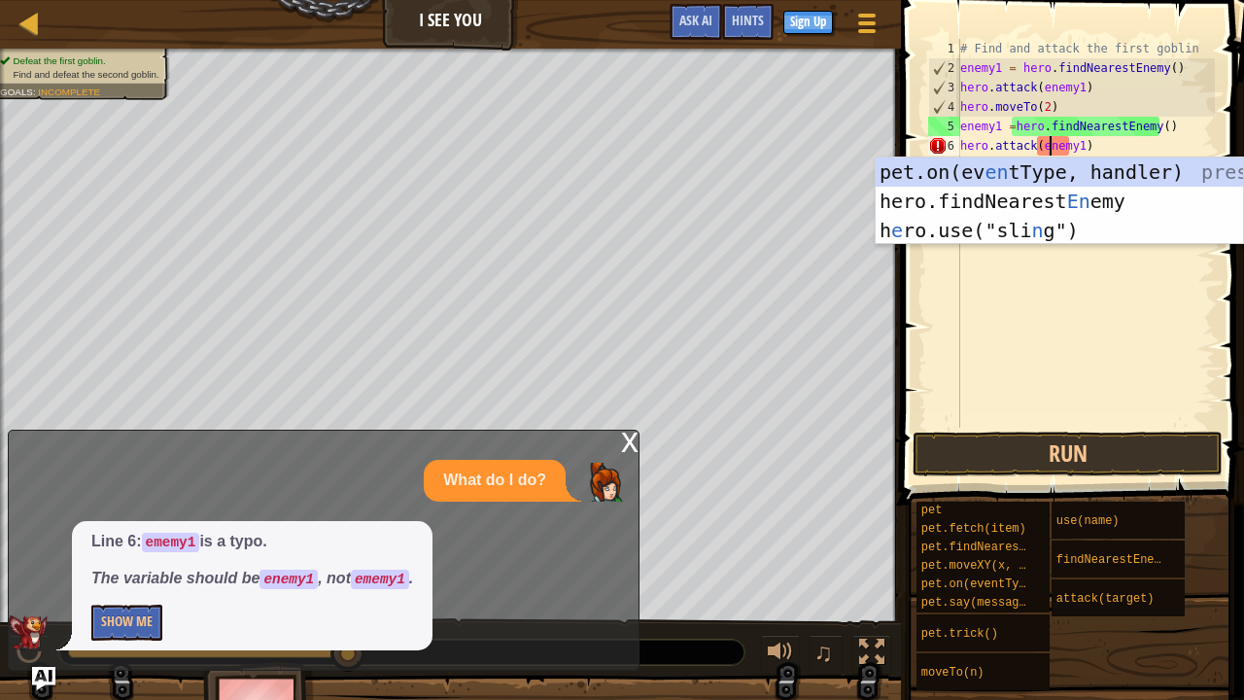
scroll to position [9, 8]
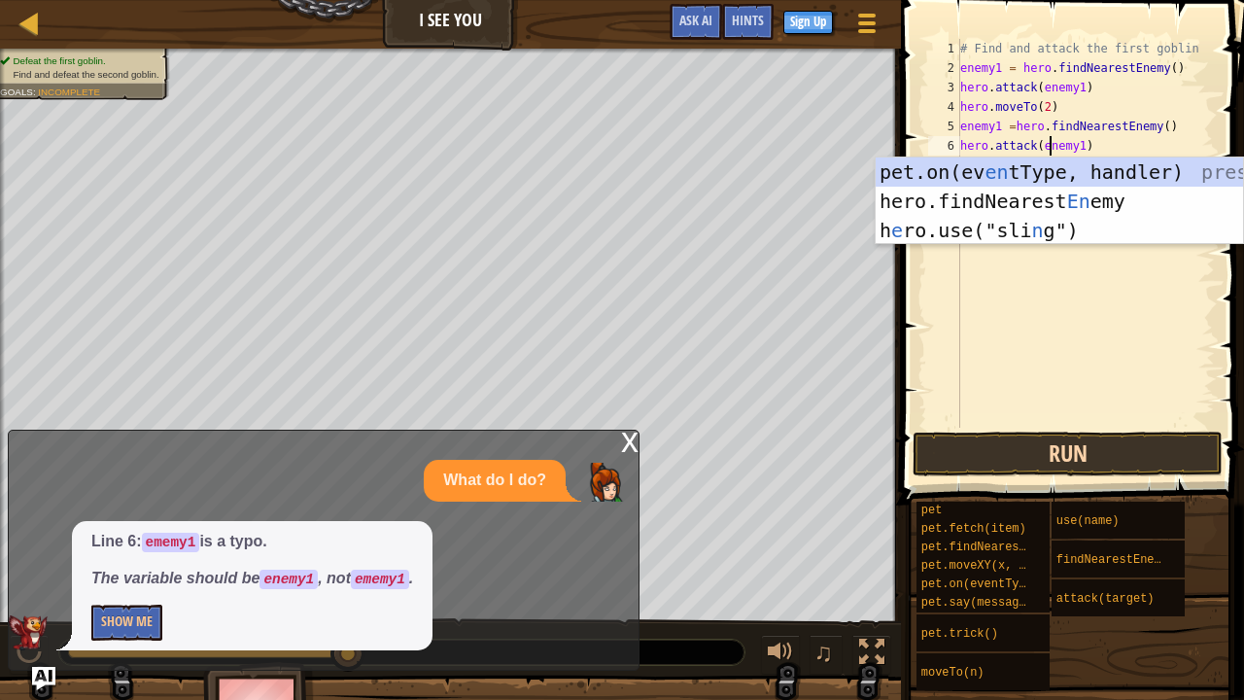
type textarea "hero.attack(enemy1)"
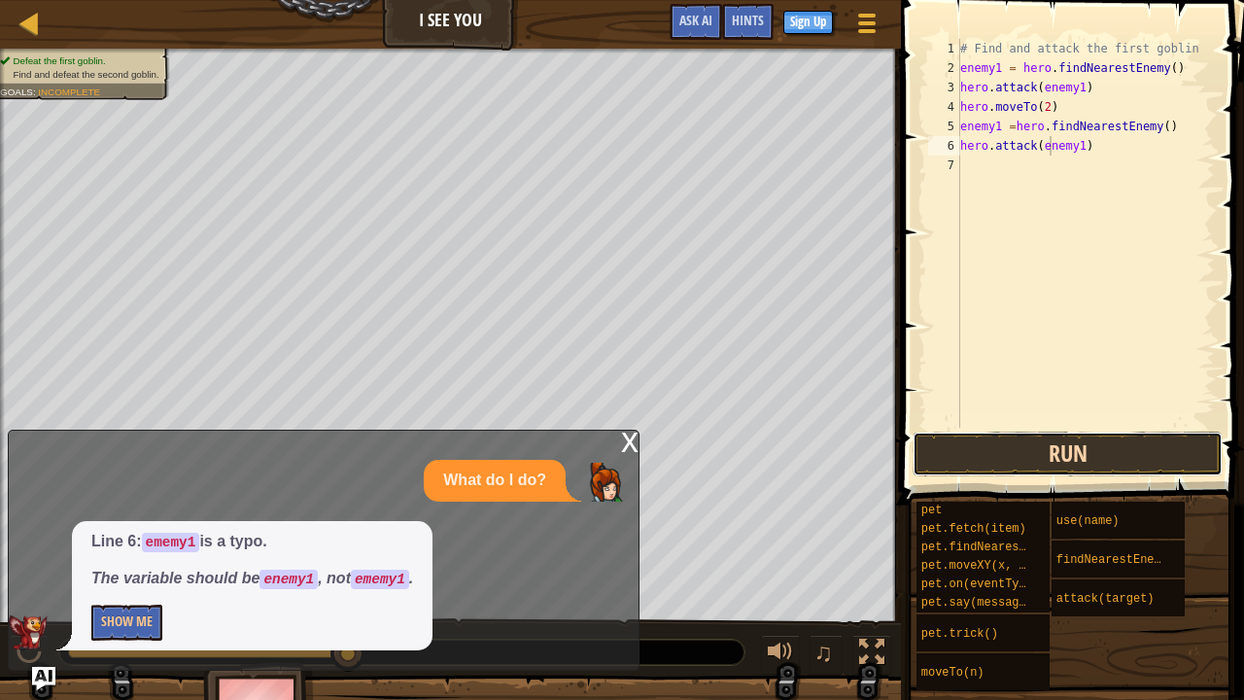
click at [974, 455] on button "Run" at bounding box center [1067, 453] width 310 height 45
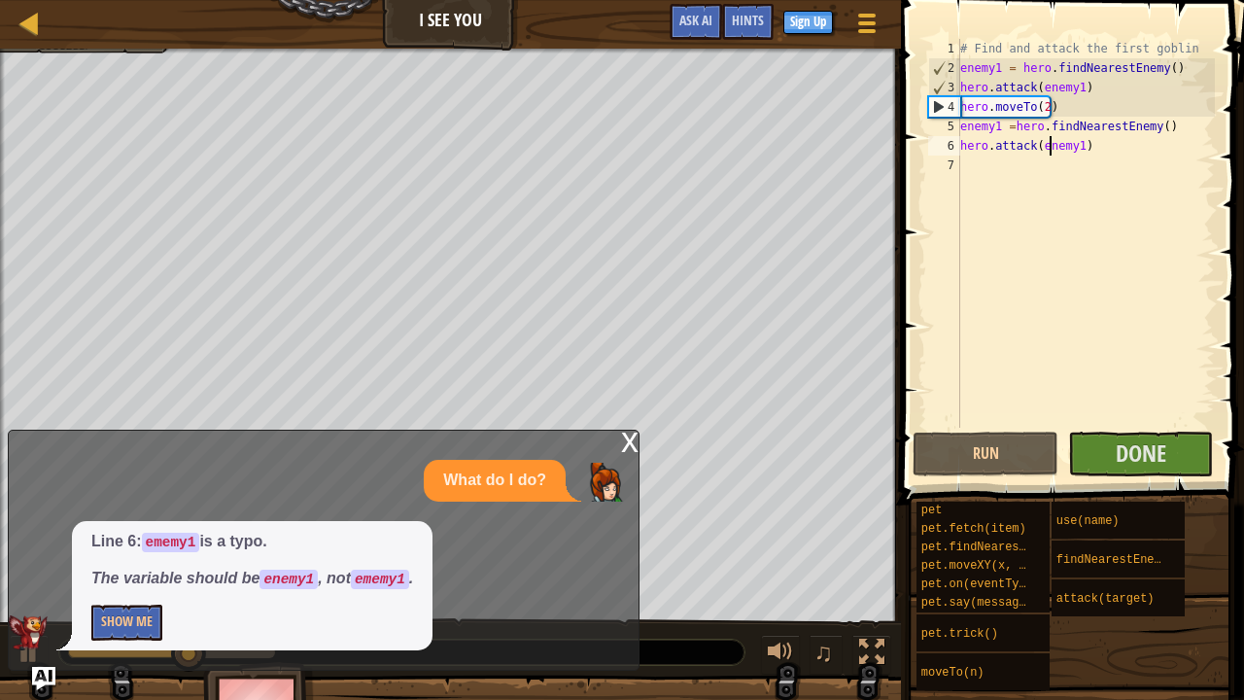
click at [621, 443] on div "x" at bounding box center [629, 439] width 17 height 19
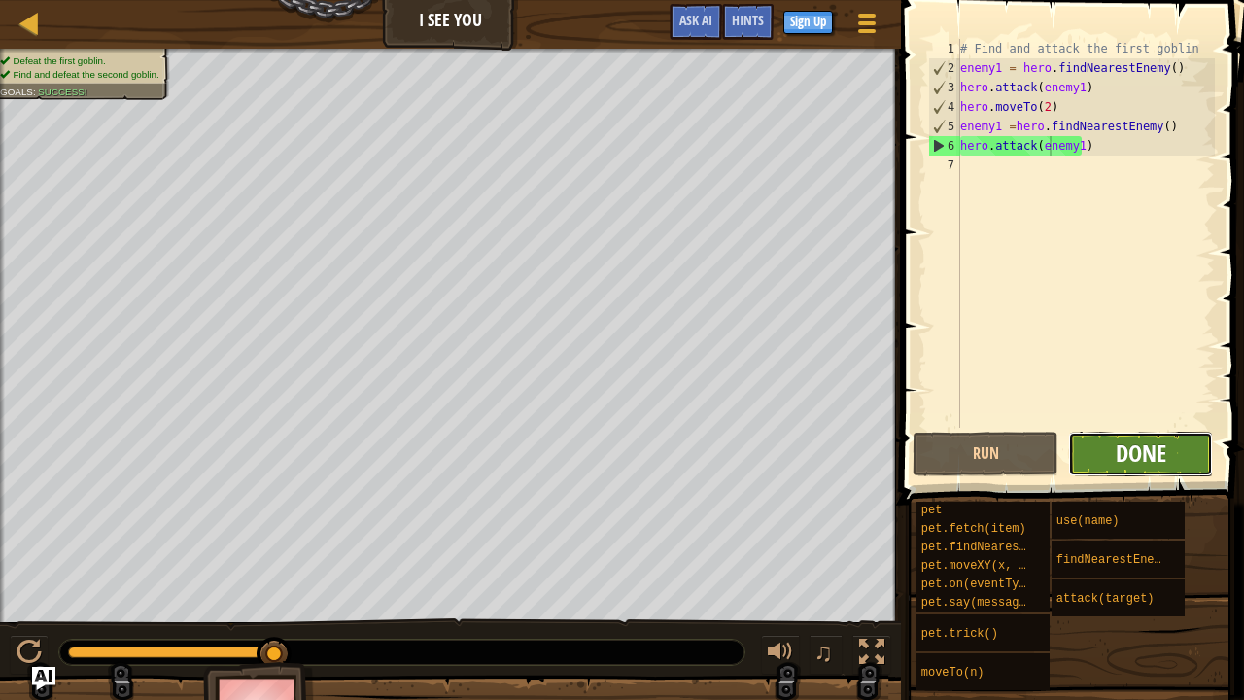
click at [1116, 462] on span "Done" at bounding box center [1140, 452] width 51 height 31
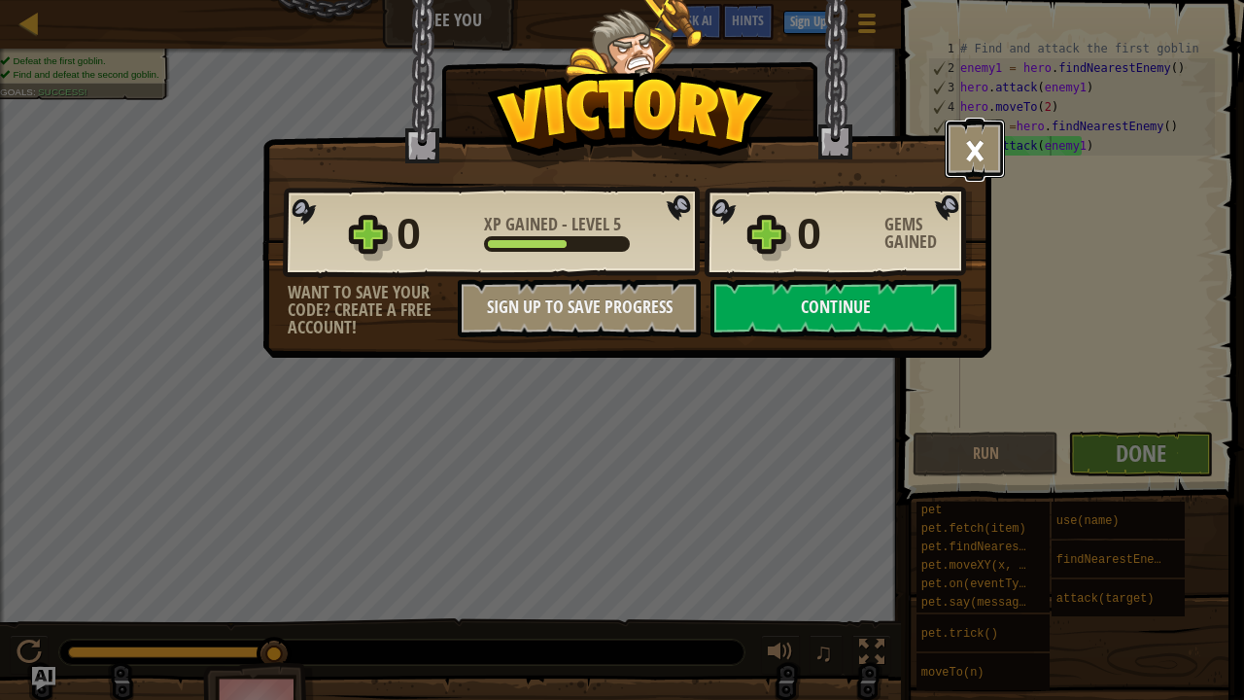
click at [975, 156] on button "×" at bounding box center [974, 149] width 60 height 58
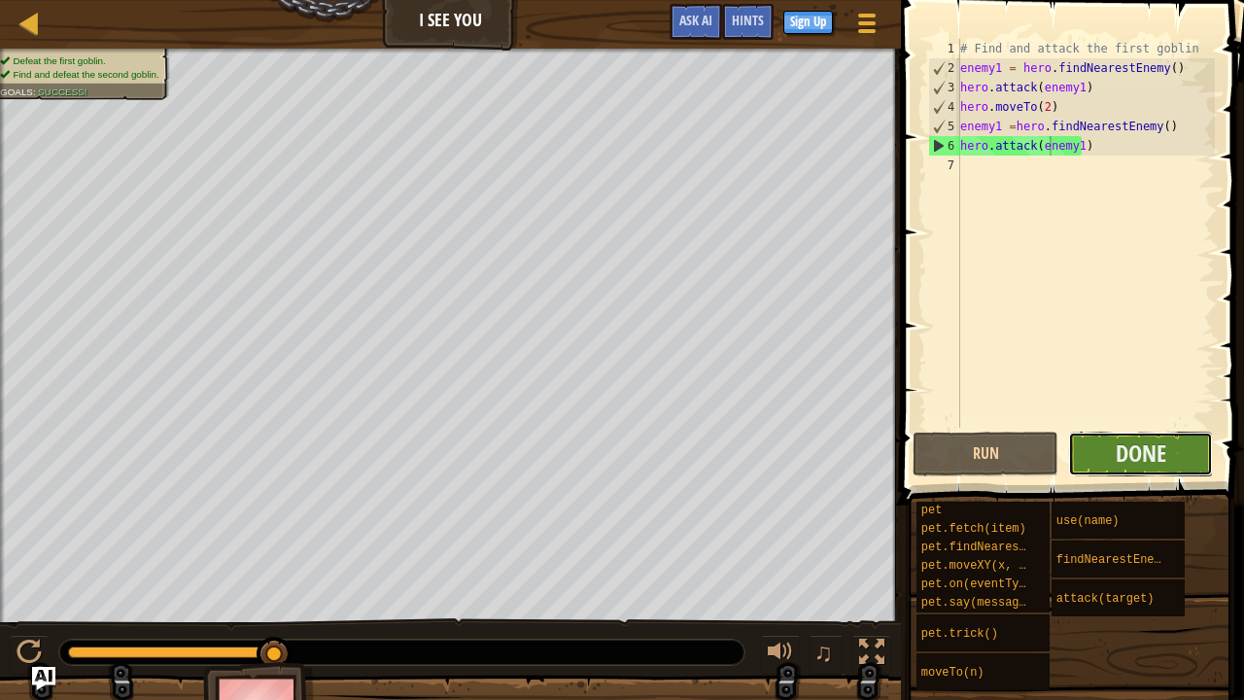
click at [1095, 445] on button "Done" at bounding box center [1141, 453] width 146 height 45
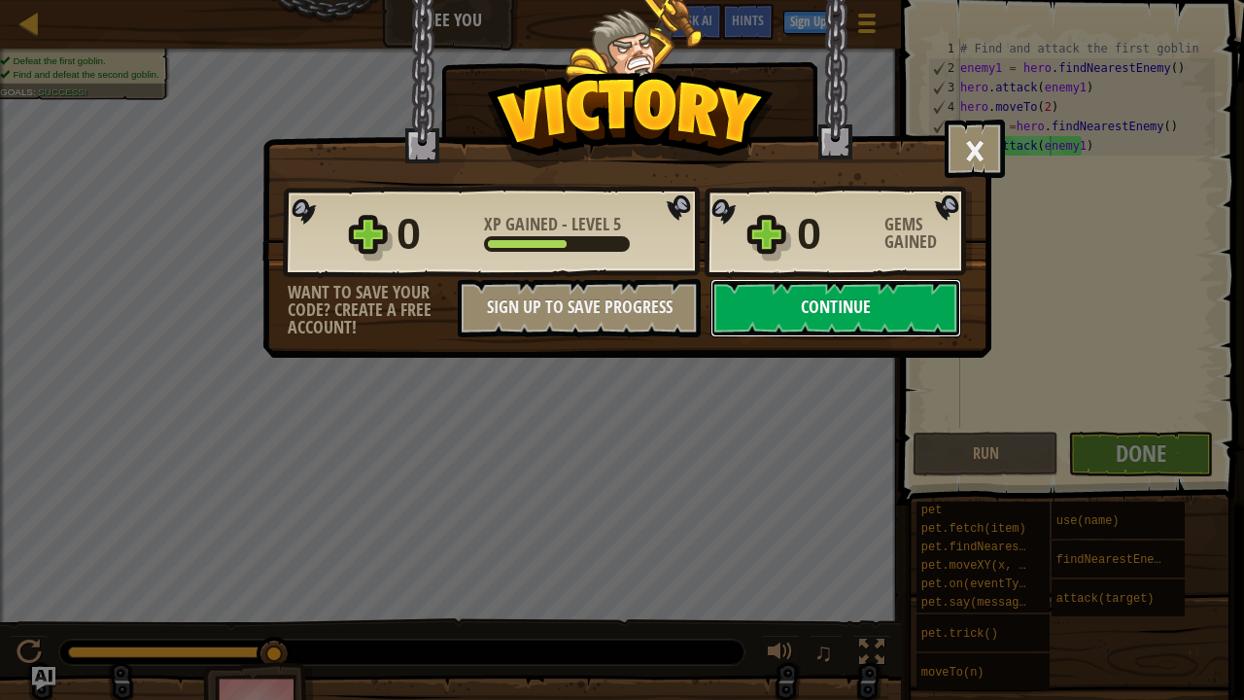
click at [826, 315] on button "Continue" at bounding box center [835, 308] width 251 height 58
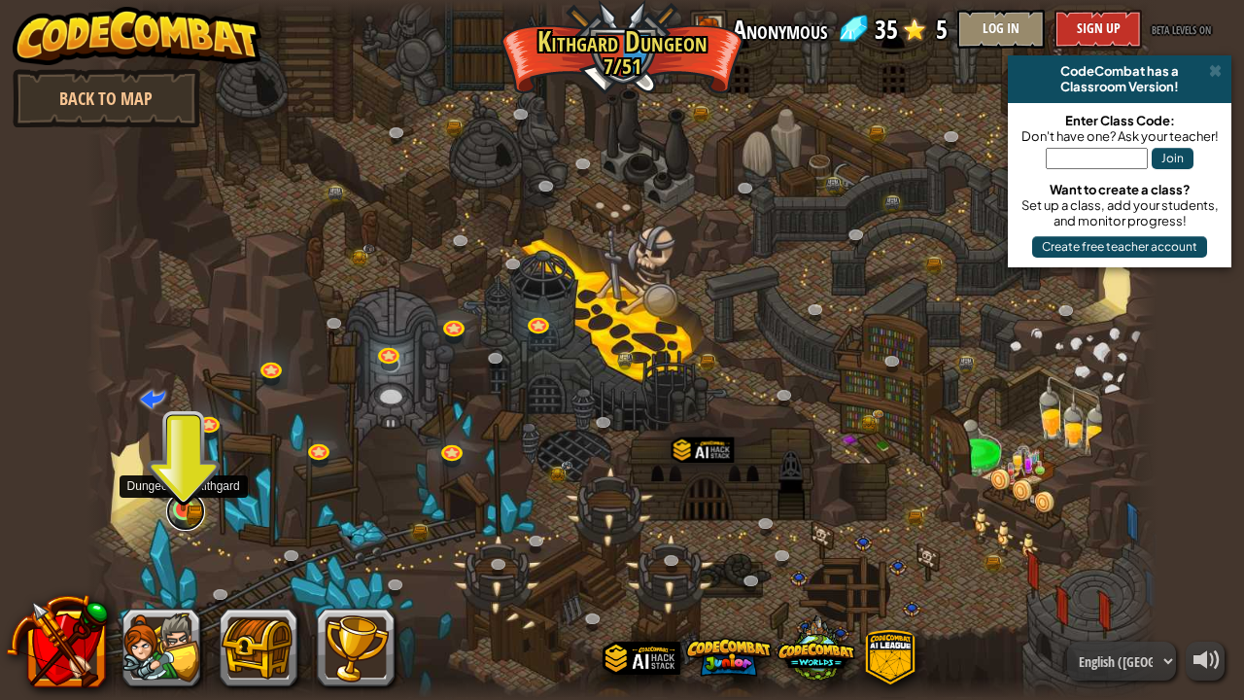
click at [181, 514] on link at bounding box center [185, 511] width 39 height 39
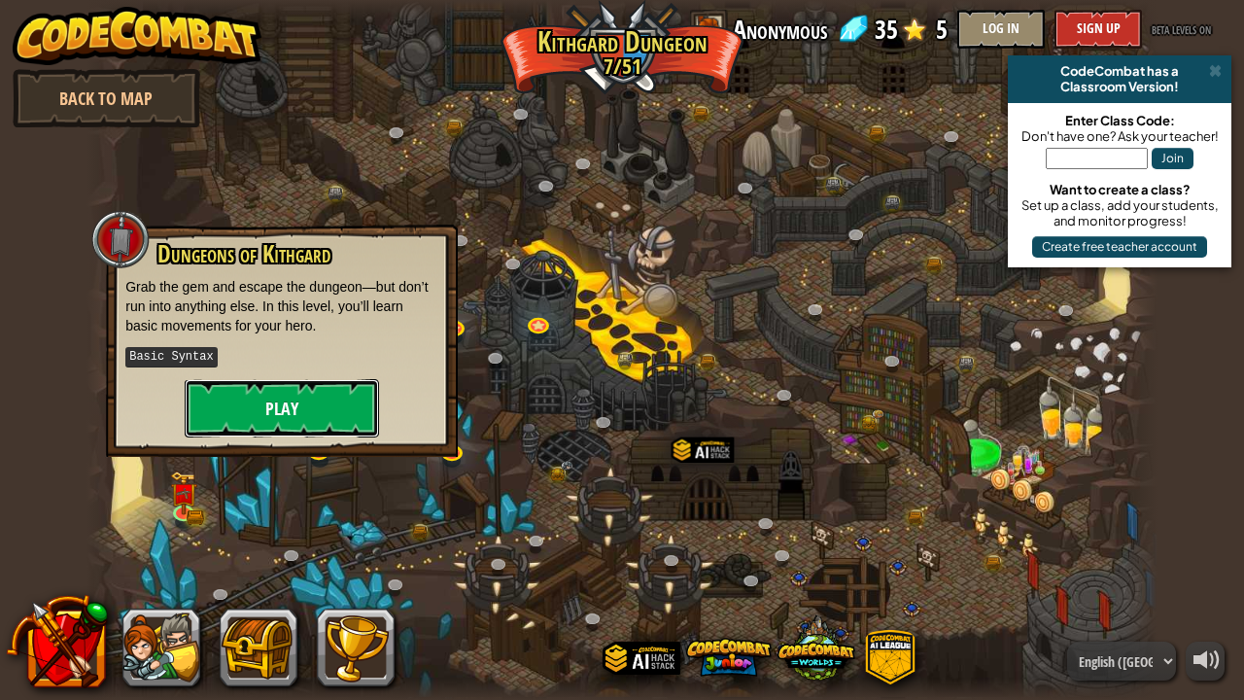
click at [338, 403] on button "Play" at bounding box center [282, 408] width 194 height 58
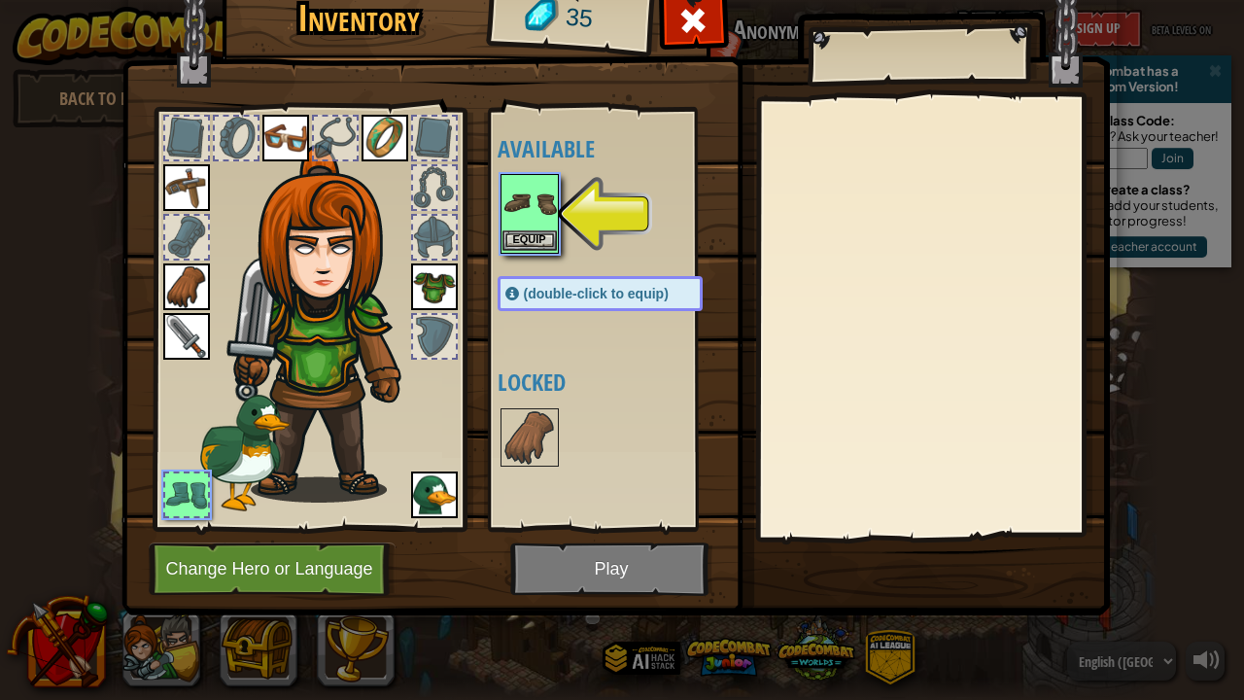
click at [527, 216] on img at bounding box center [529, 203] width 54 height 54
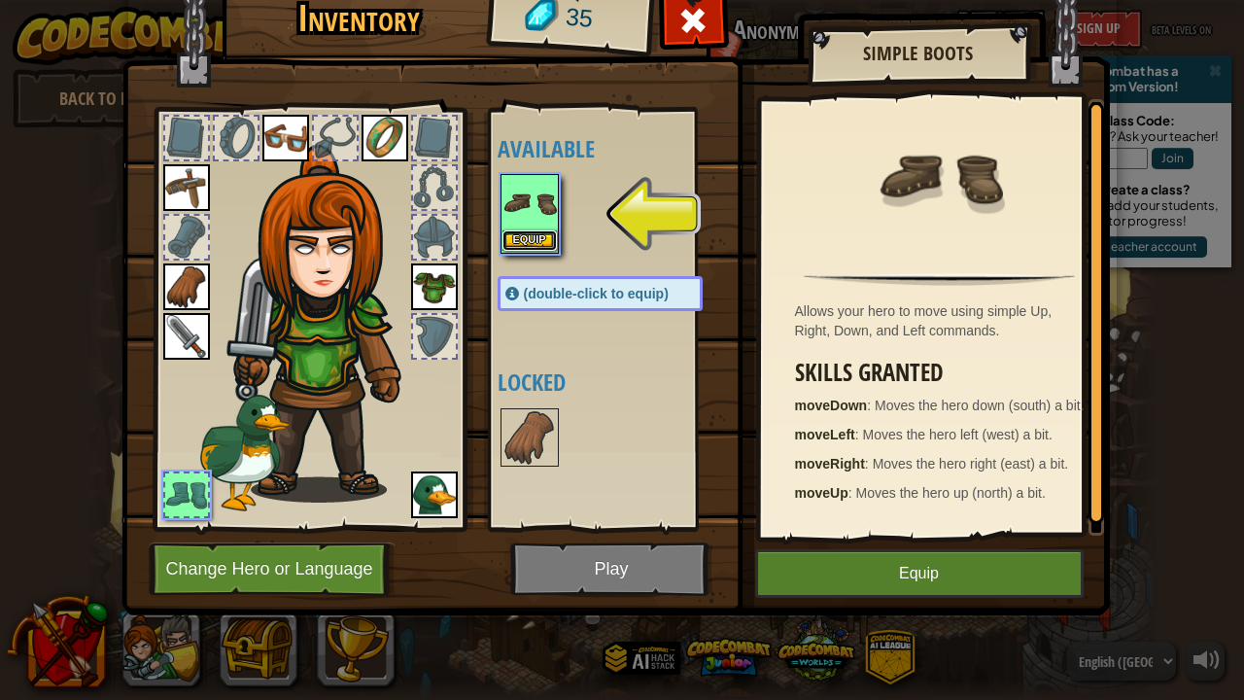
click at [537, 239] on button "Equip" at bounding box center [529, 240] width 54 height 20
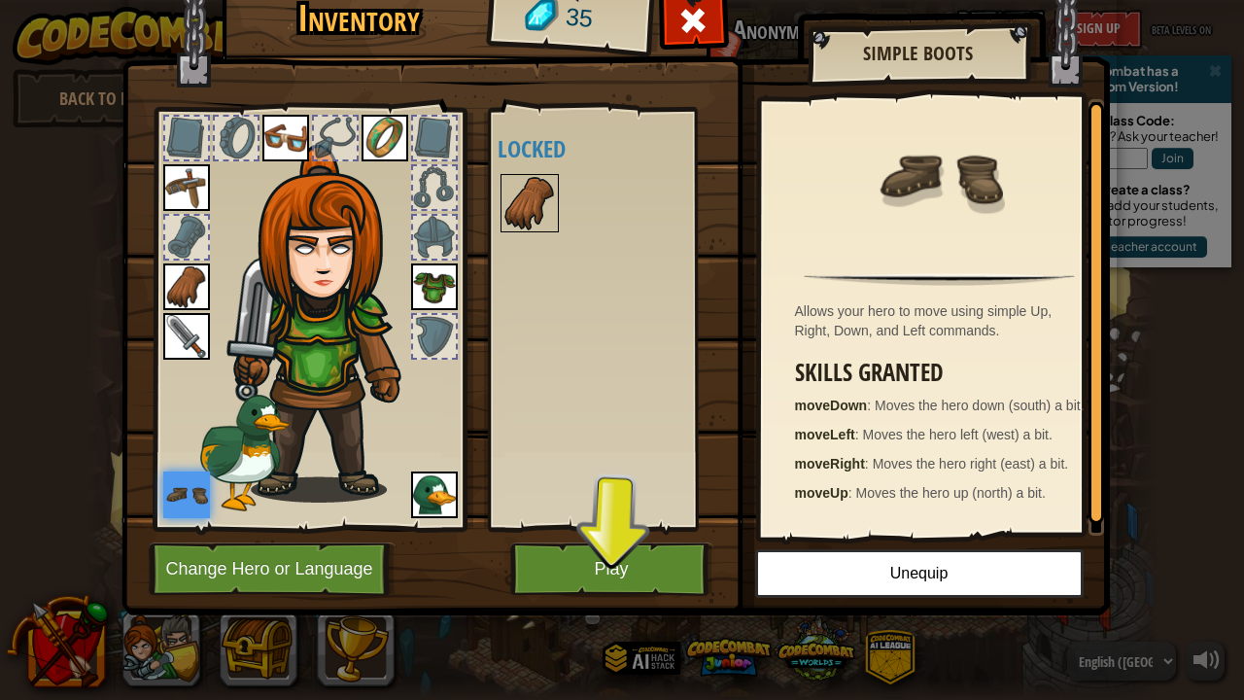
click at [523, 225] on img at bounding box center [529, 203] width 54 height 54
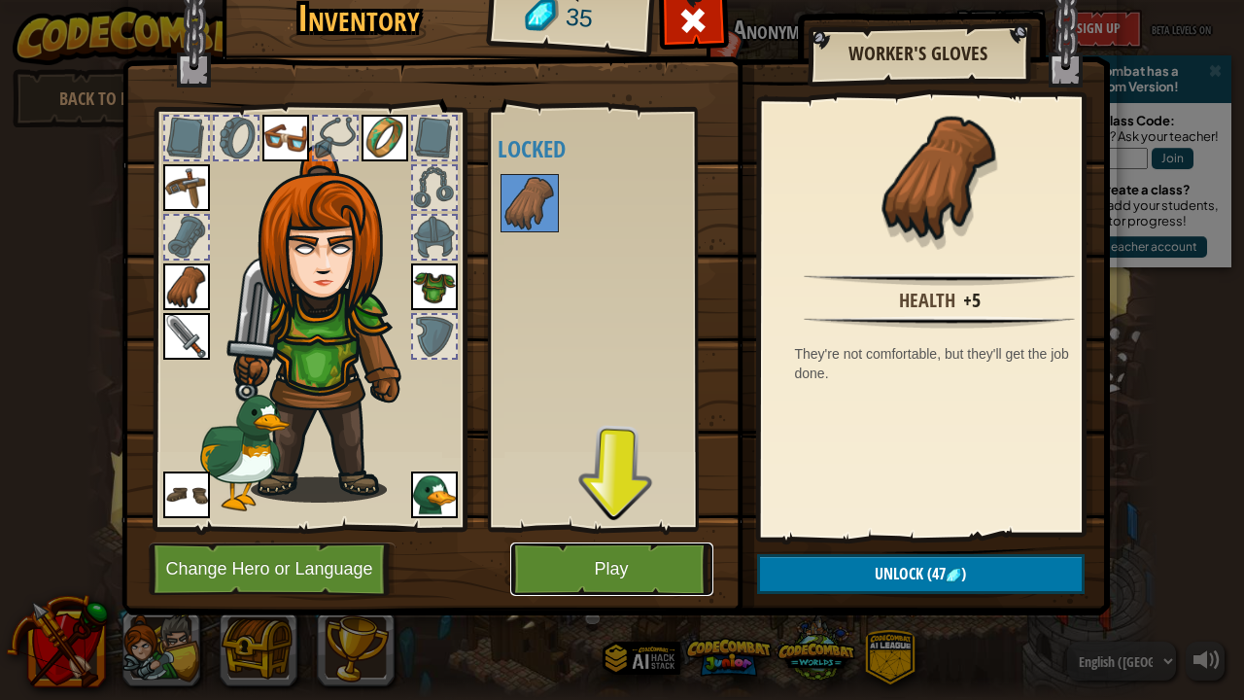
click at [627, 534] on button "Play" at bounding box center [611, 568] width 203 height 53
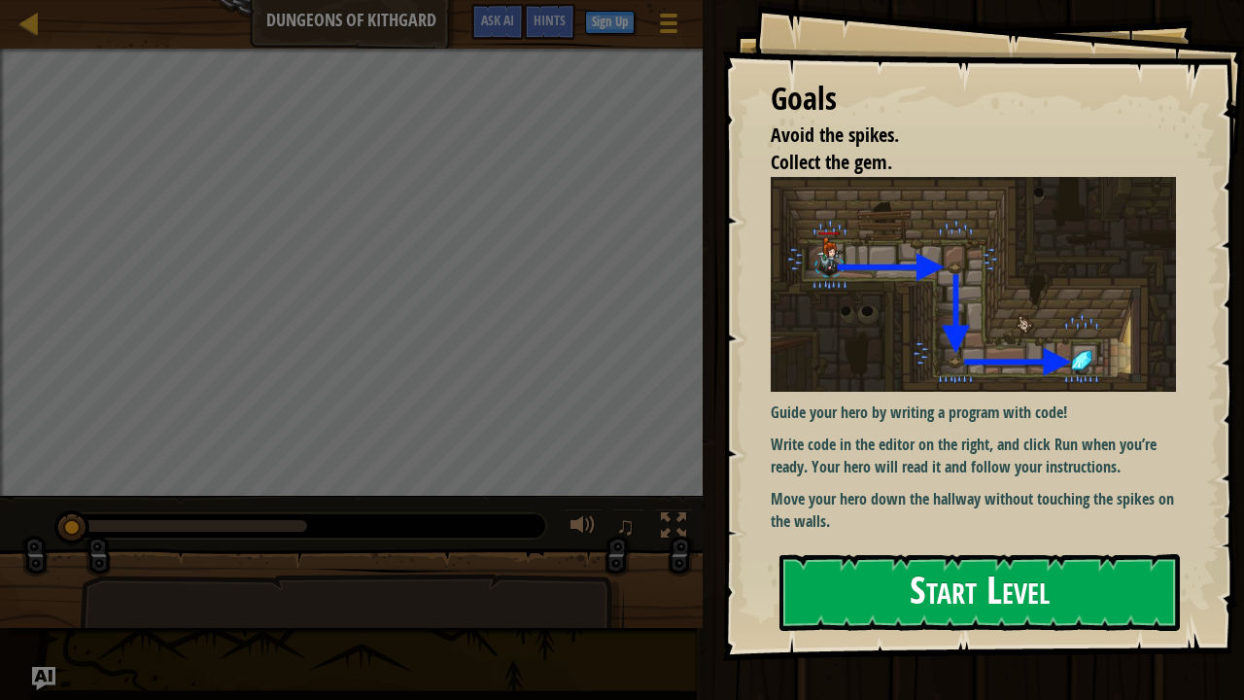
click at [857, 534] on button "Start Level" at bounding box center [979, 592] width 400 height 77
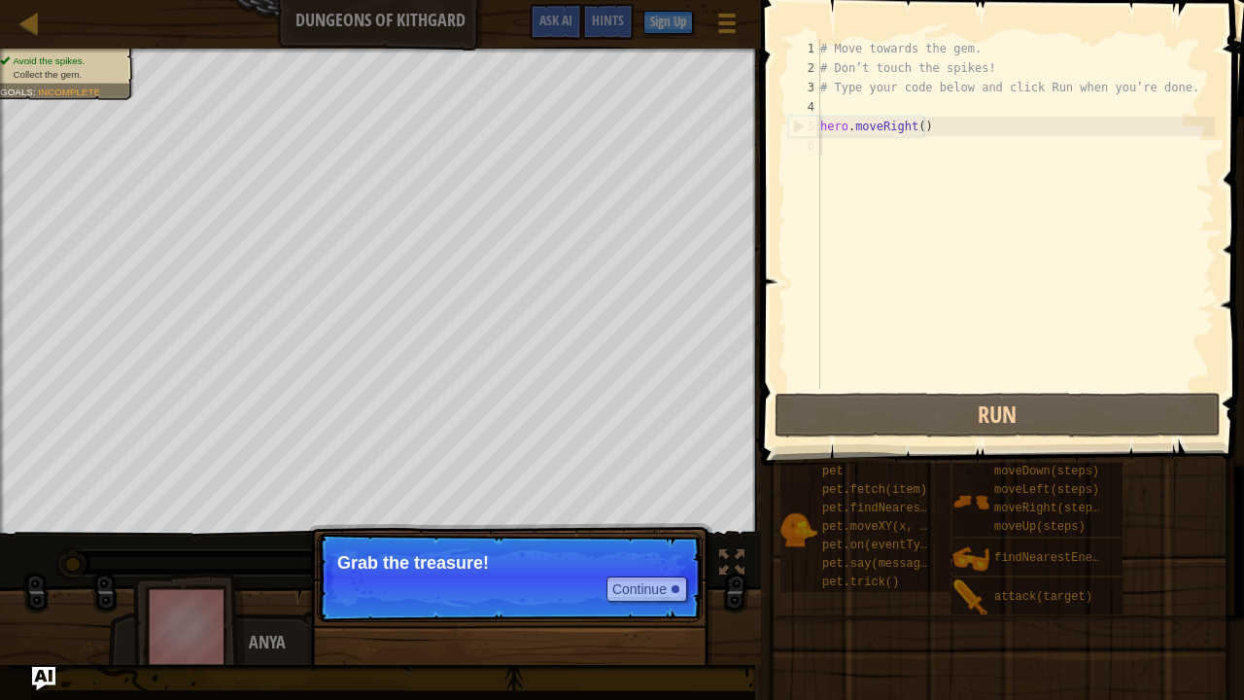
click at [467, 534] on p "Continue Grab the treasure!" at bounding box center [510, 576] width 386 height 89
click at [624, 534] on button "Continue" at bounding box center [646, 588] width 81 height 25
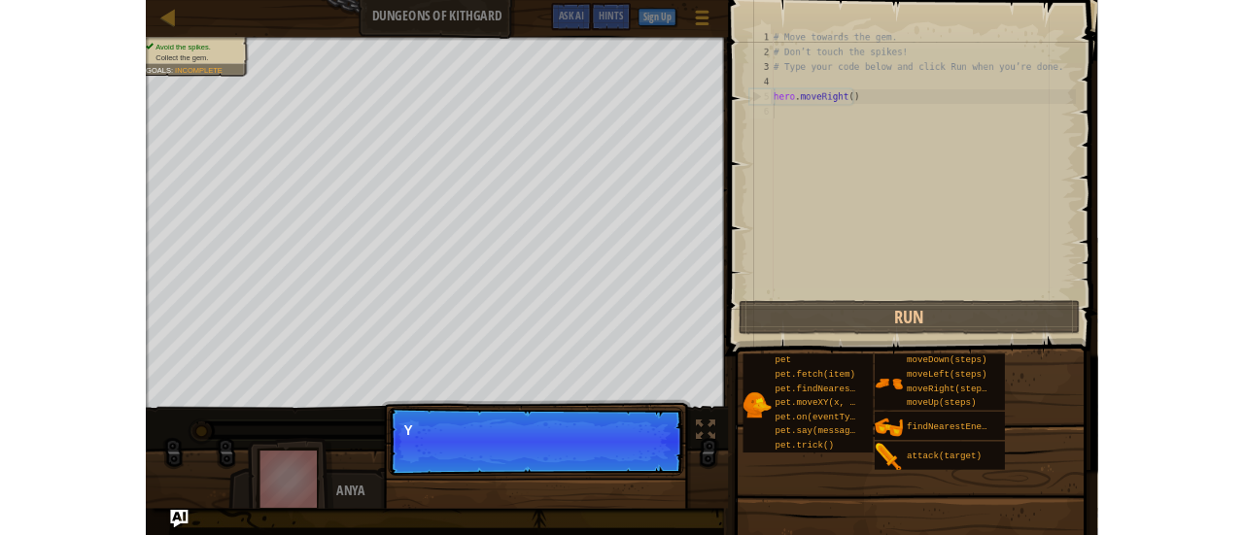
scroll to position [9, 0]
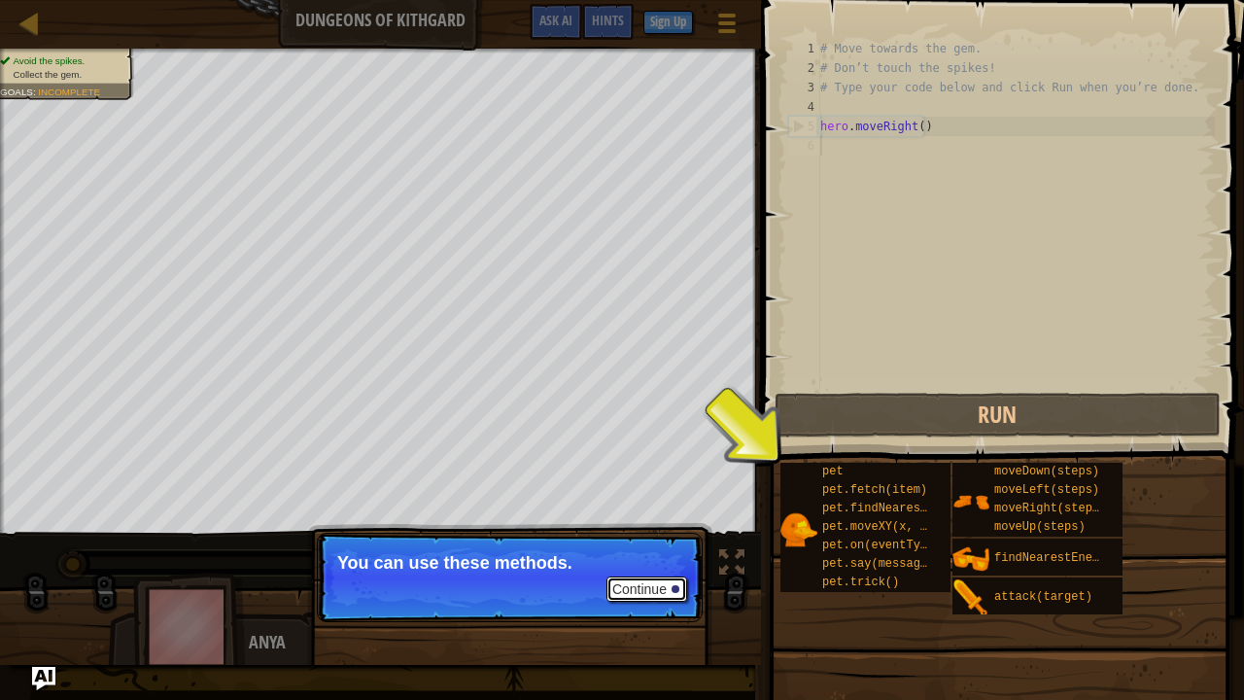
click at [647, 534] on button "Continue" at bounding box center [646, 588] width 81 height 25
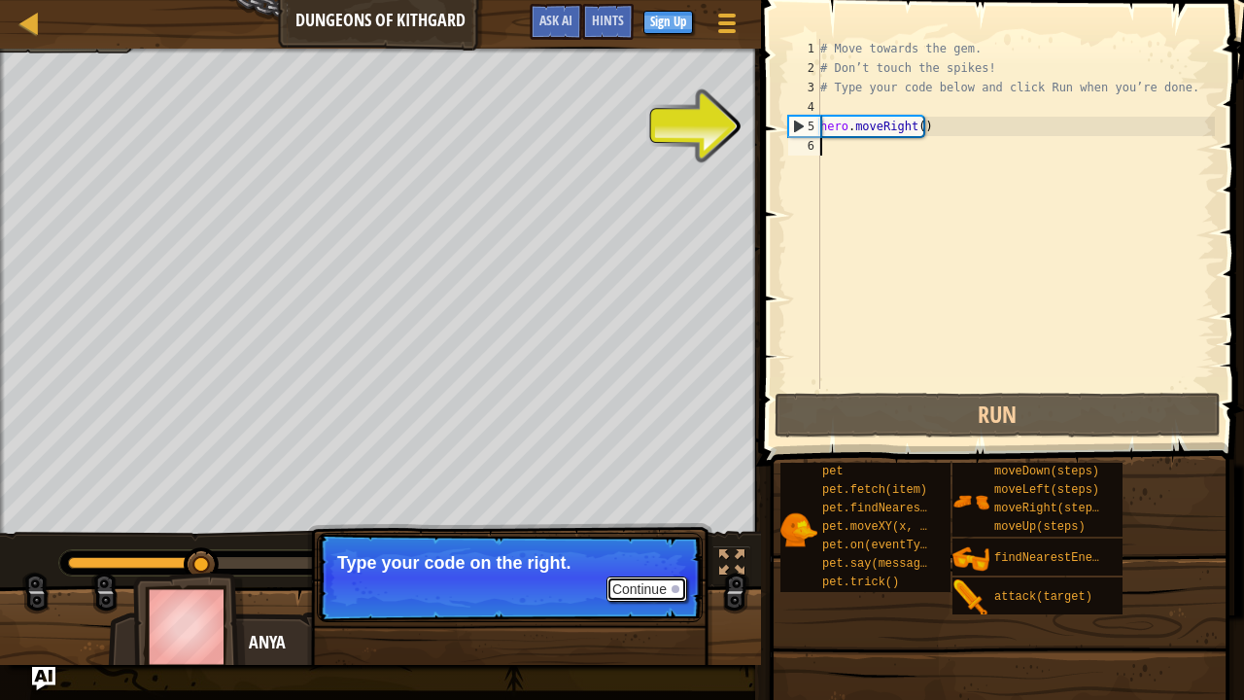
click at [641, 534] on button "Continue" at bounding box center [646, 588] width 81 height 25
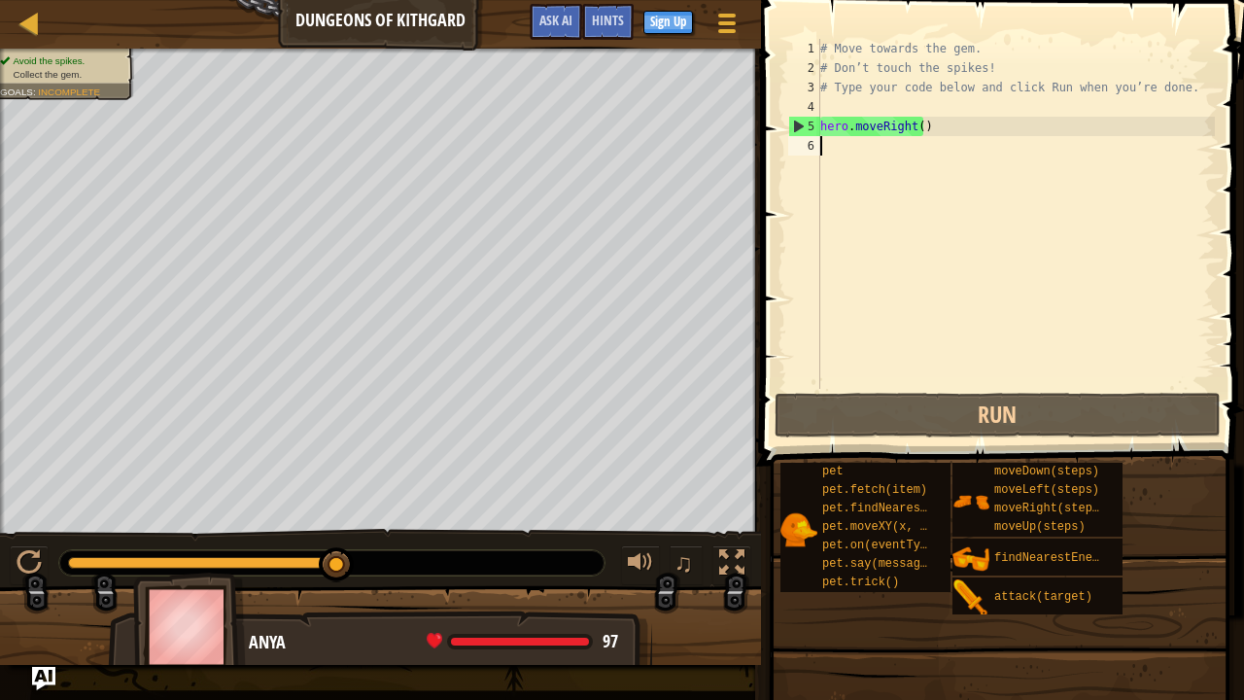
click at [910, 150] on div "# Move towards the gem. # Don’t touch the spikes! # Type your code below and cl…" at bounding box center [1015, 233] width 398 height 389
click at [31, 19] on div at bounding box center [29, 23] width 24 height 24
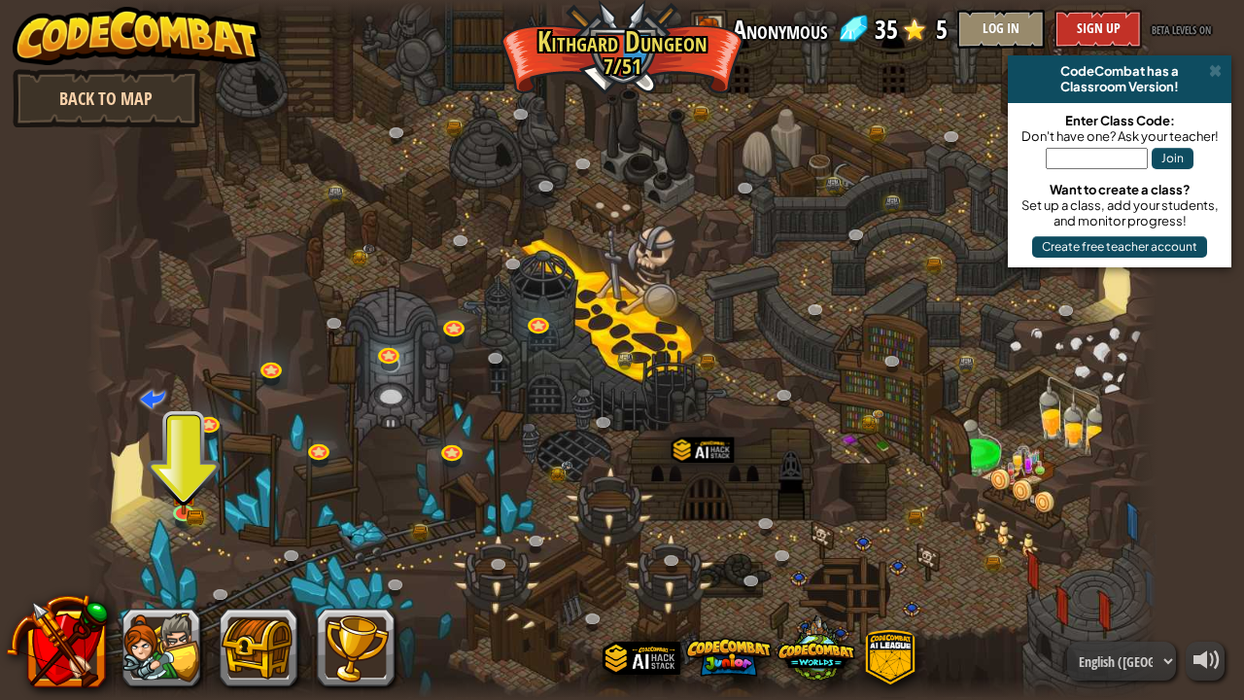
click at [89, 114] on link "Back to Map" at bounding box center [107, 98] width 188 height 58
